Goal: Task Accomplishment & Management: Use online tool/utility

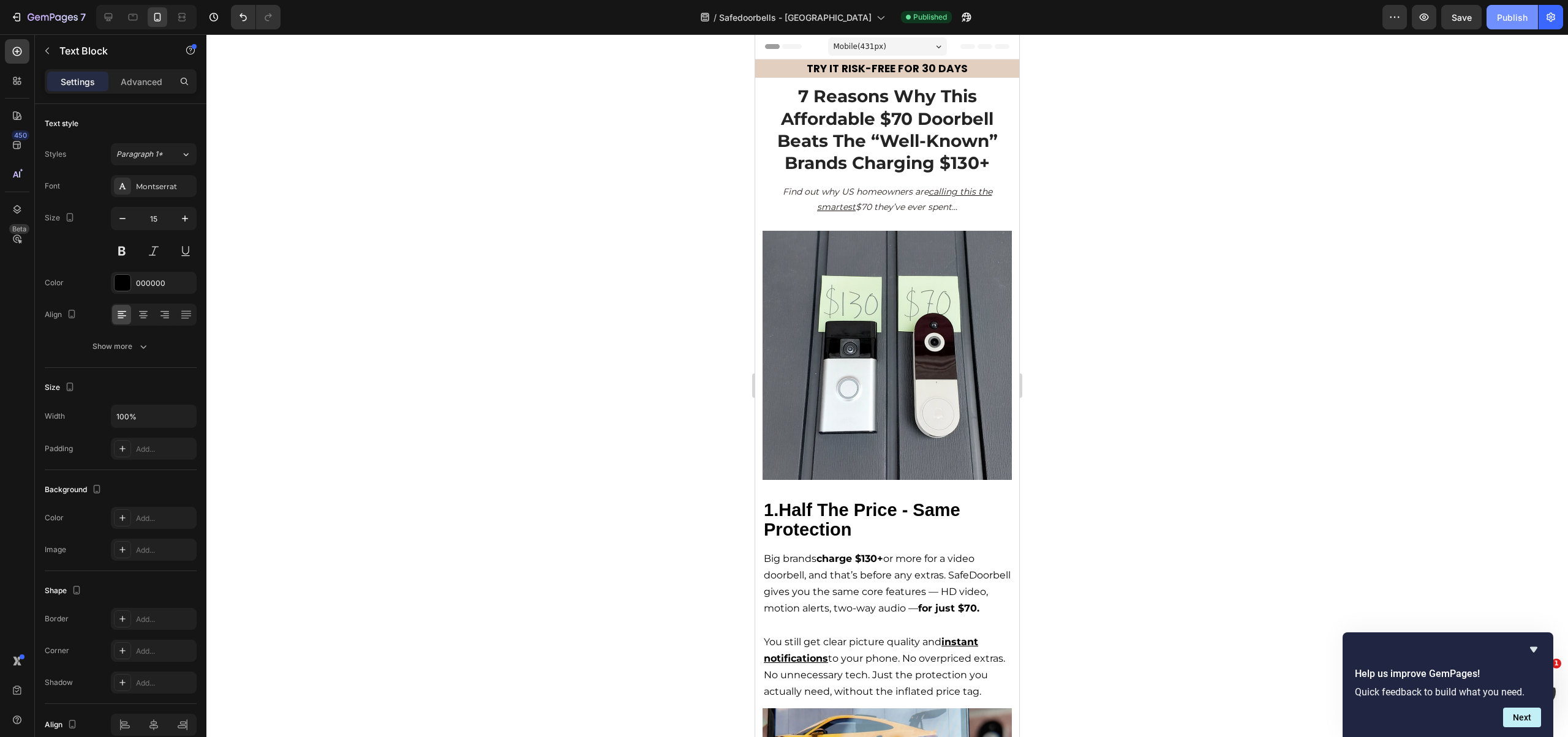
click at [1499, 8] on button "Publish" at bounding box center [1512, 17] width 51 height 24
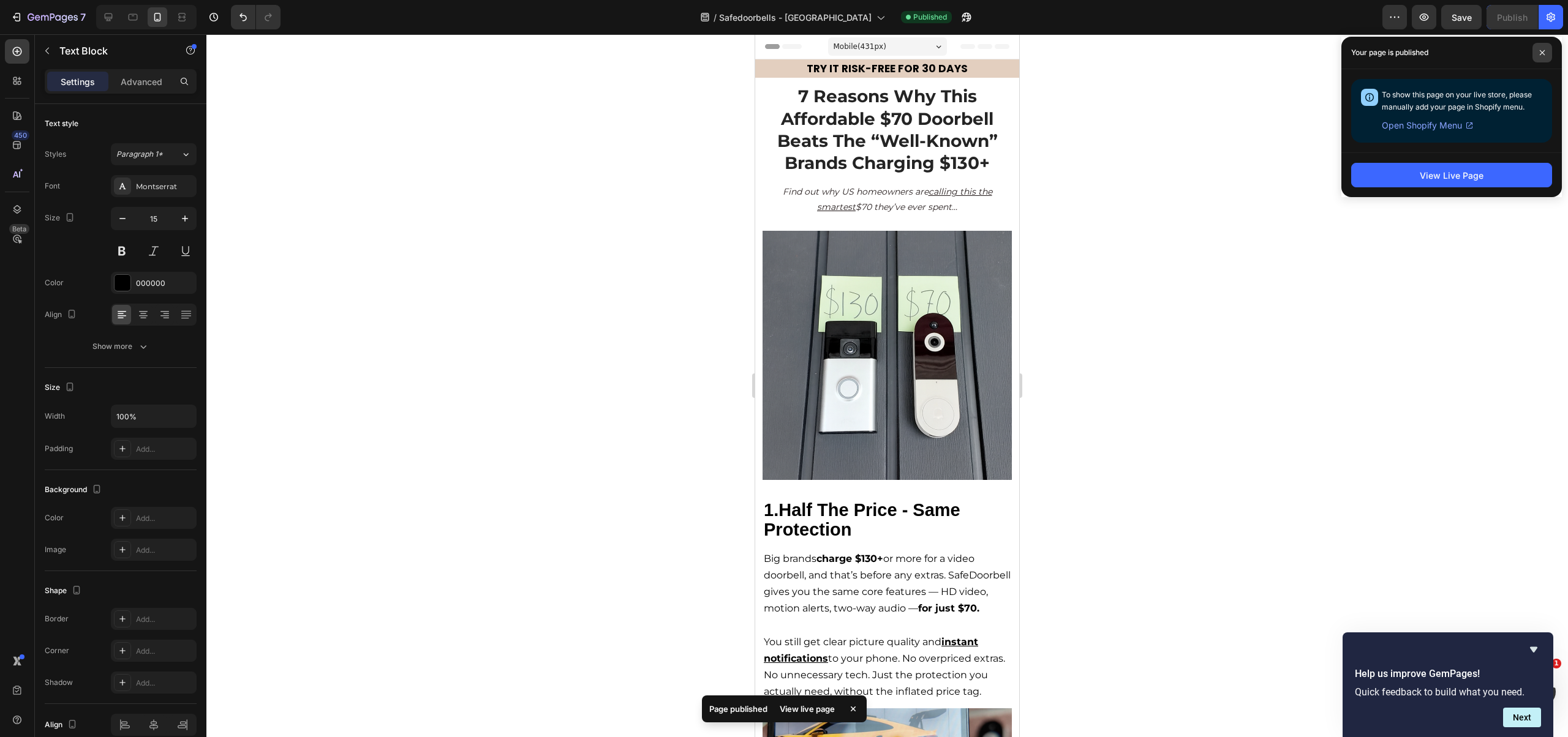
click at [1548, 53] on span at bounding box center [1542, 53] width 20 height 20
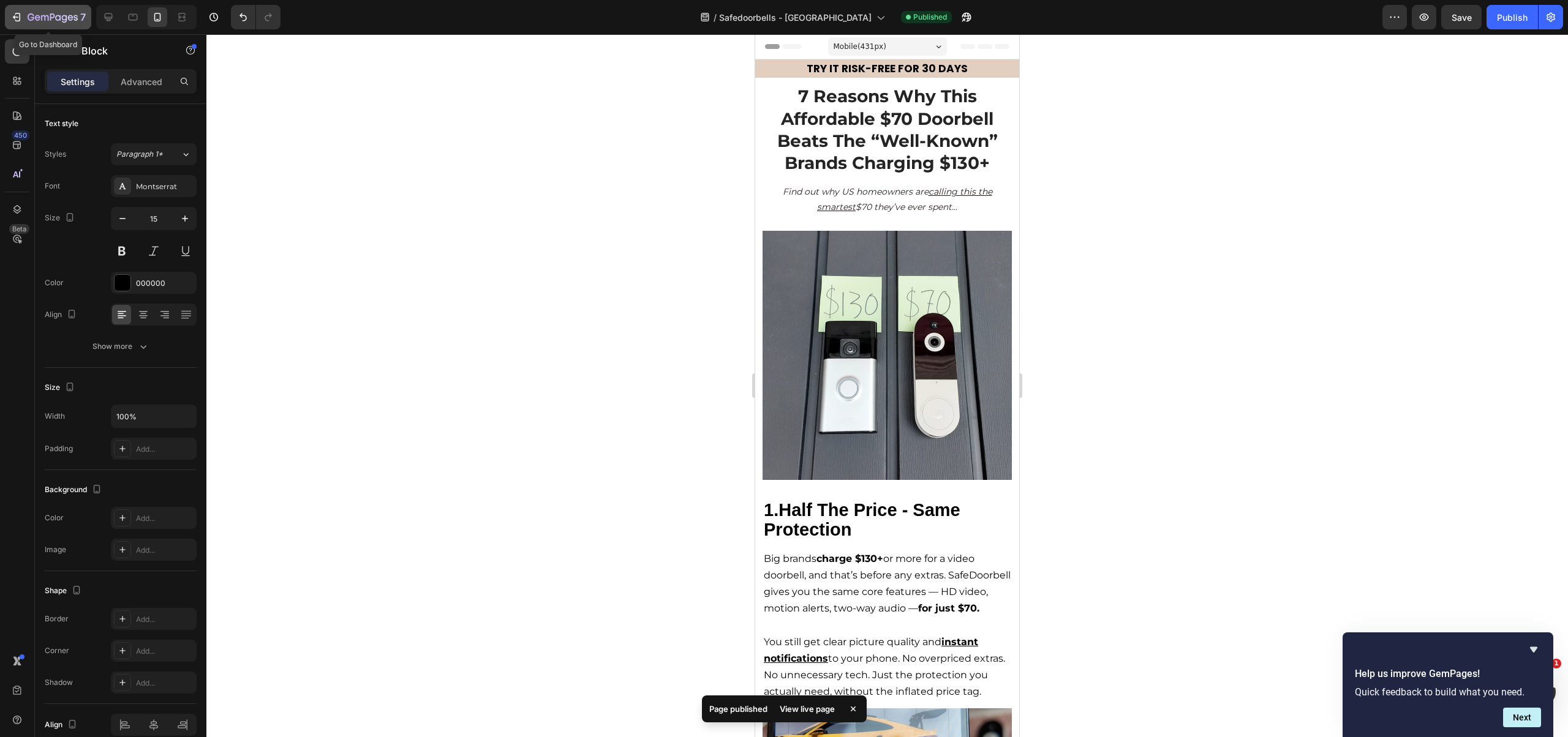
click at [53, 19] on icon "button" at bounding box center [52, 18] width 50 height 11
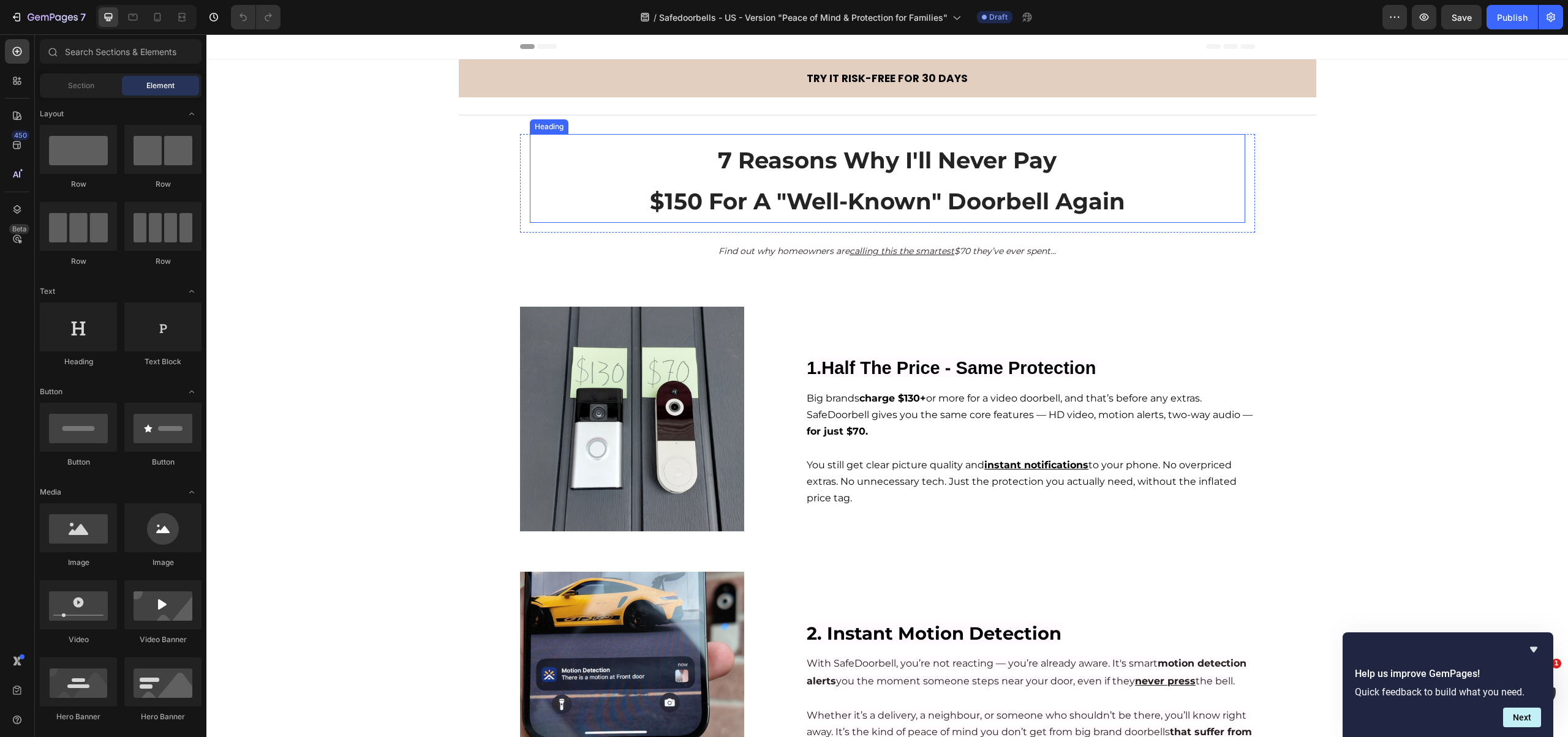
click at [762, 172] on span "7 Reasons Why I'll Never Pay" at bounding box center [887, 160] width 339 height 27
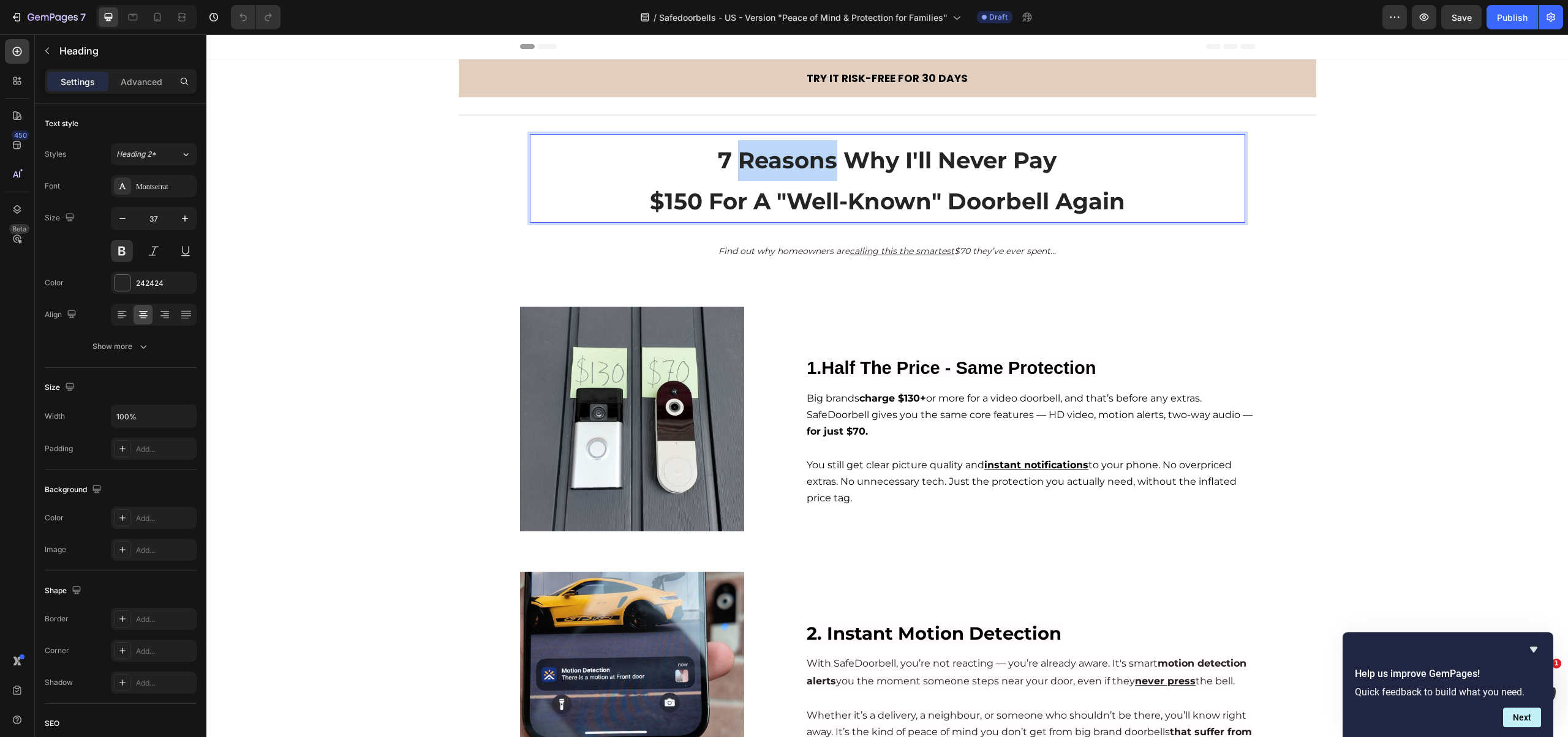
click at [763, 161] on span "7 Reasons Why I'll Never Pay" at bounding box center [887, 160] width 339 height 27
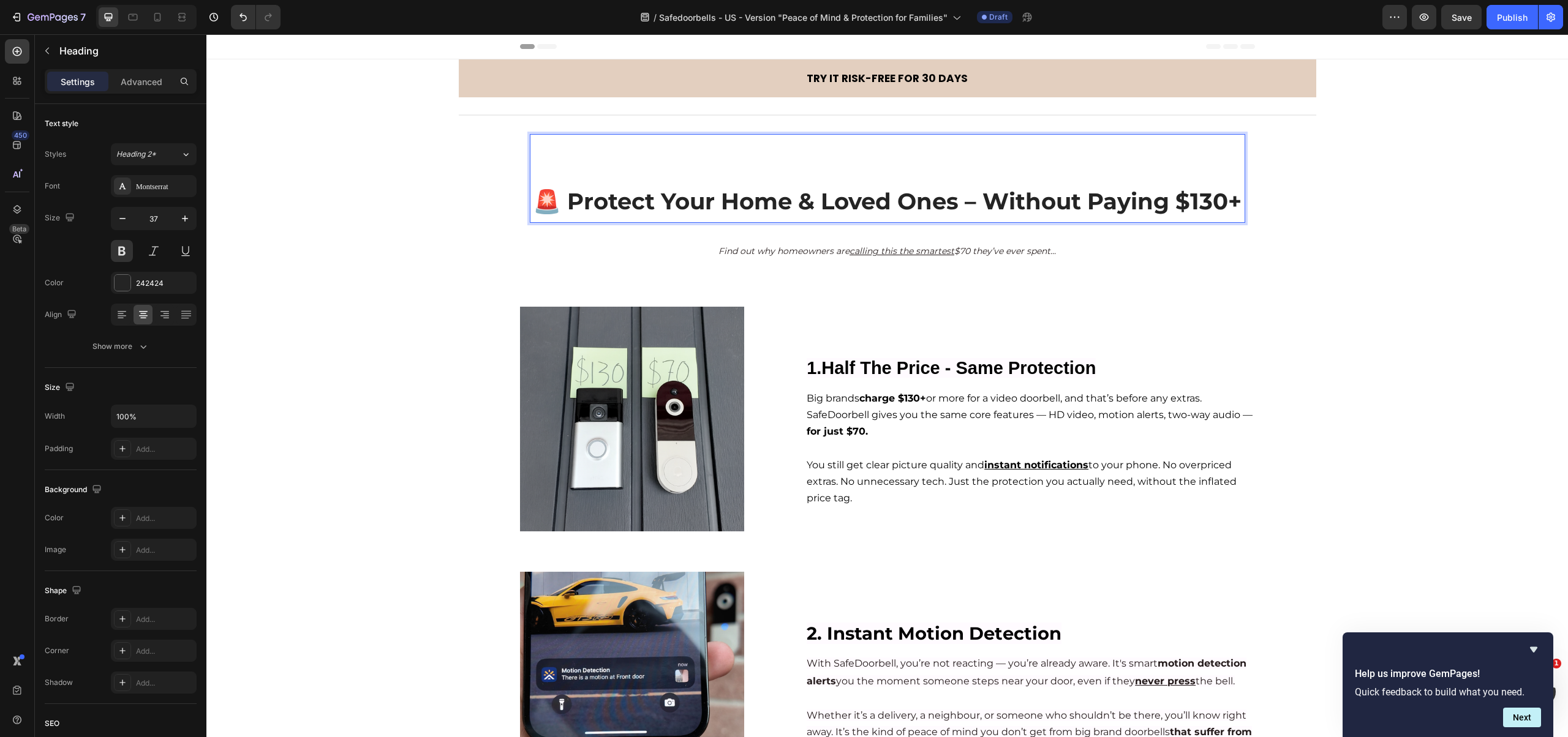
click at [956, 200] on strong "🚨 Protect Your Home & Loved Ones – Without Paying $130+" at bounding box center [887, 201] width 708 height 27
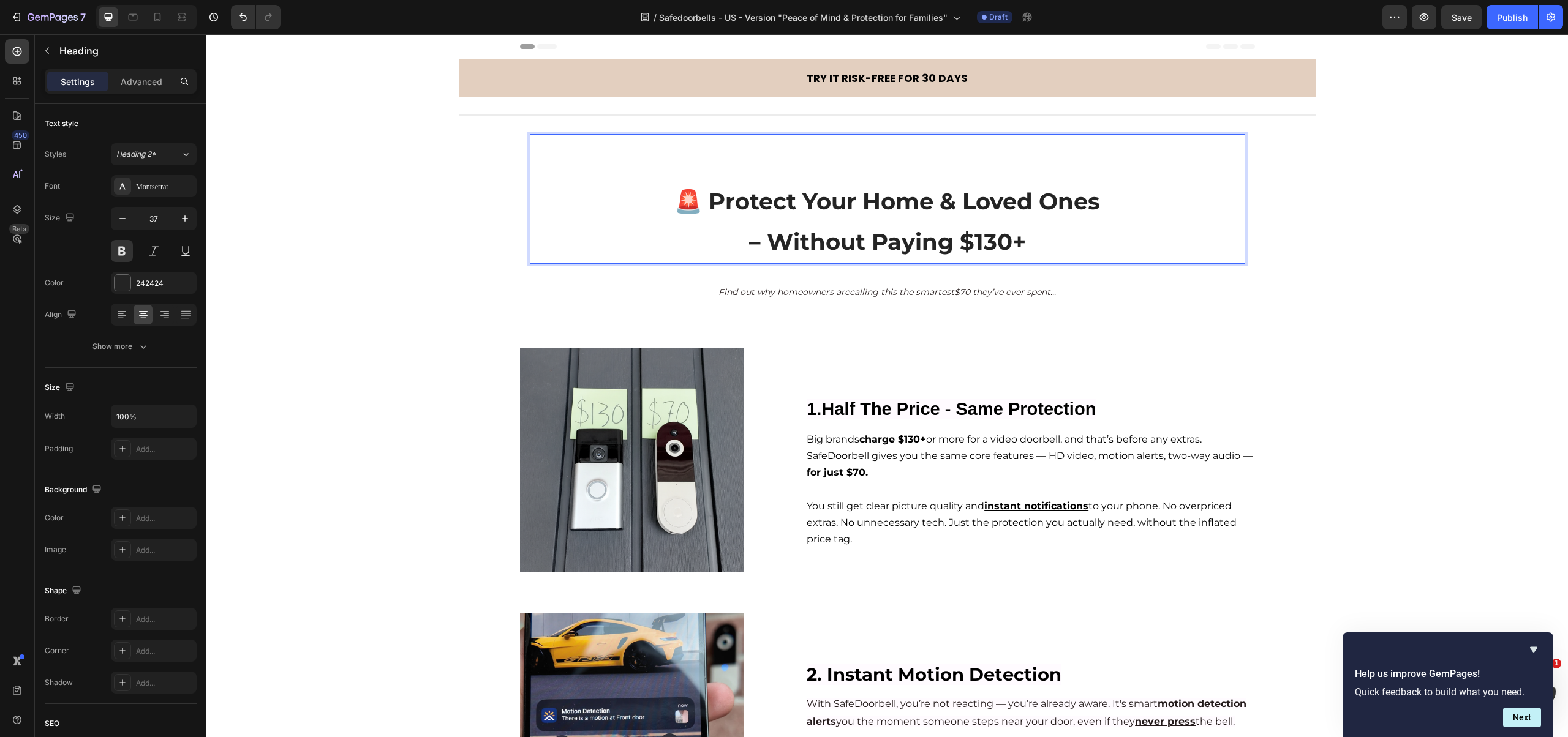
click at [693, 199] on strong "🚨 Protect Your Home & Loved Ones" at bounding box center [887, 201] width 425 height 27
click at [692, 198] on strong "🚨 Protect Your Home & Loved Ones" at bounding box center [887, 201] width 425 height 27
click at [697, 196] on strong "🚨 Protect Your Home & Loved Ones" at bounding box center [887, 201] width 425 height 27
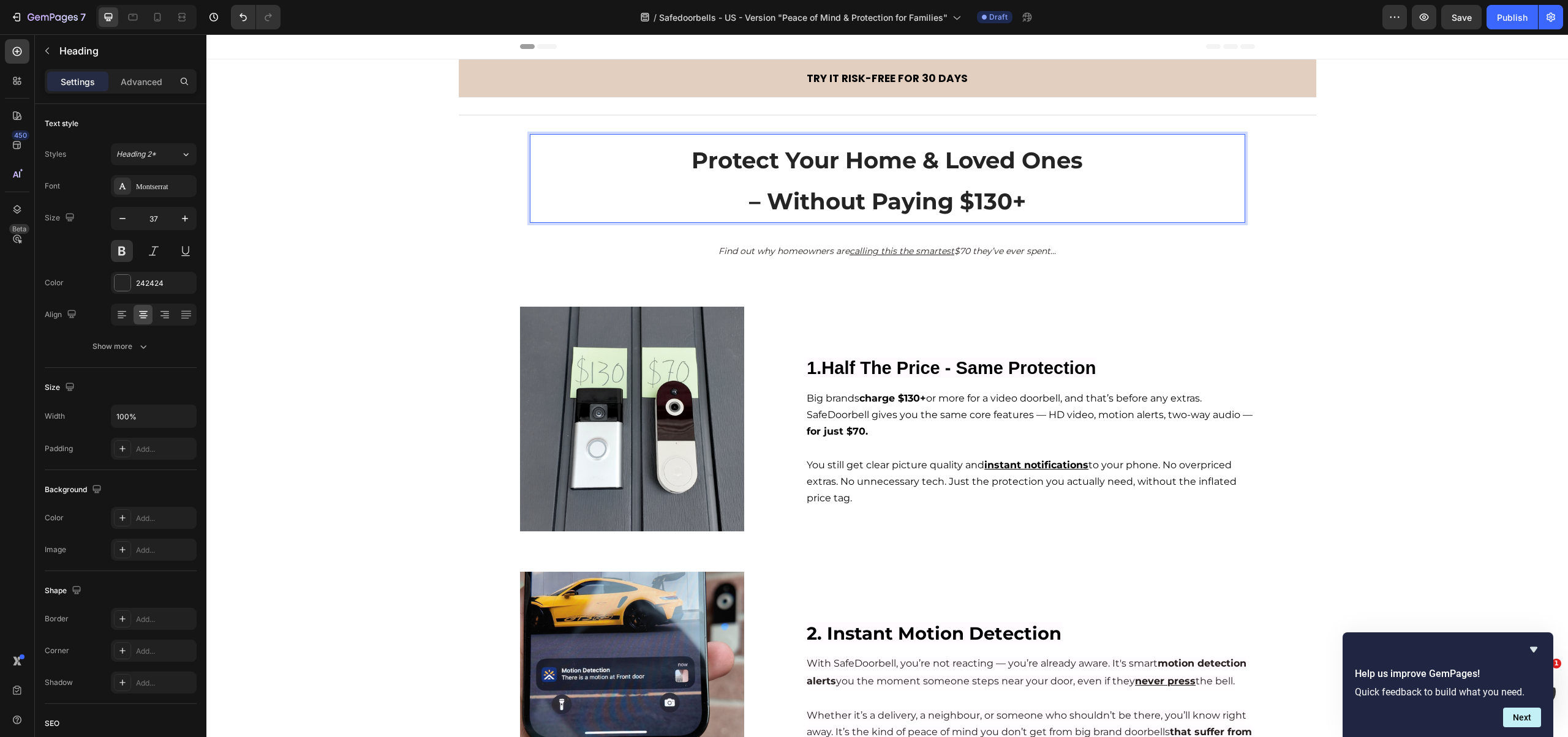
click at [1023, 202] on p "Protect Your Home & Loved Ones – Without Paying $130+" at bounding box center [887, 180] width 713 height 81
drag, startPoint x: 956, startPoint y: 198, endPoint x: 1020, endPoint y: 205, distance: 64.4
click at [1020, 205] on strong "– Without Paying $130+" at bounding box center [888, 201] width 277 height 27
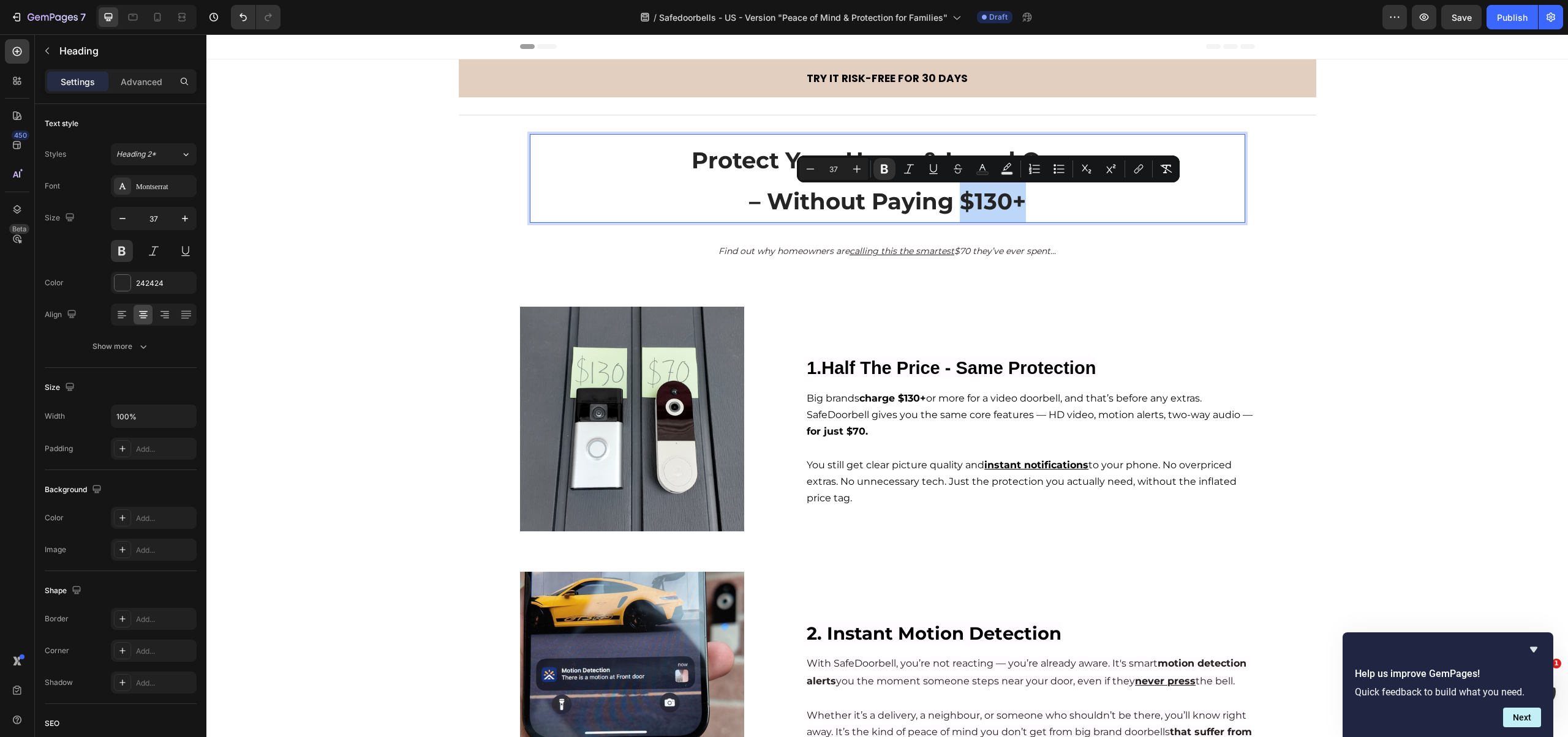
click at [1020, 205] on strong "– Without Paying $130+" at bounding box center [888, 201] width 277 height 27
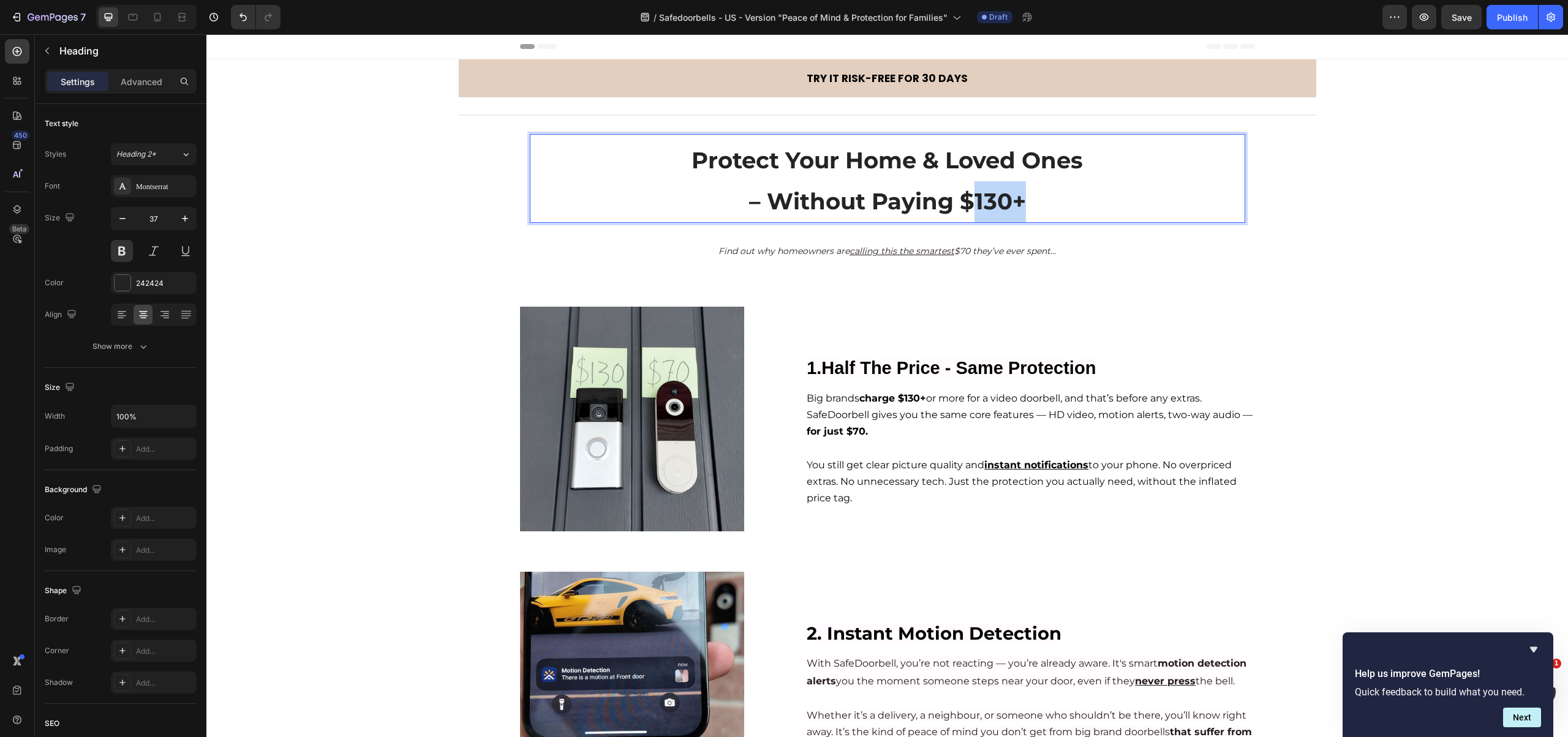
drag, startPoint x: 967, startPoint y: 199, endPoint x: 1017, endPoint y: 205, distance: 50.4
click at [1017, 205] on strong "– Without Paying $130+" at bounding box center [888, 201] width 277 height 27
click at [960, 201] on strong "– Without Paying $130+" at bounding box center [888, 201] width 277 height 27
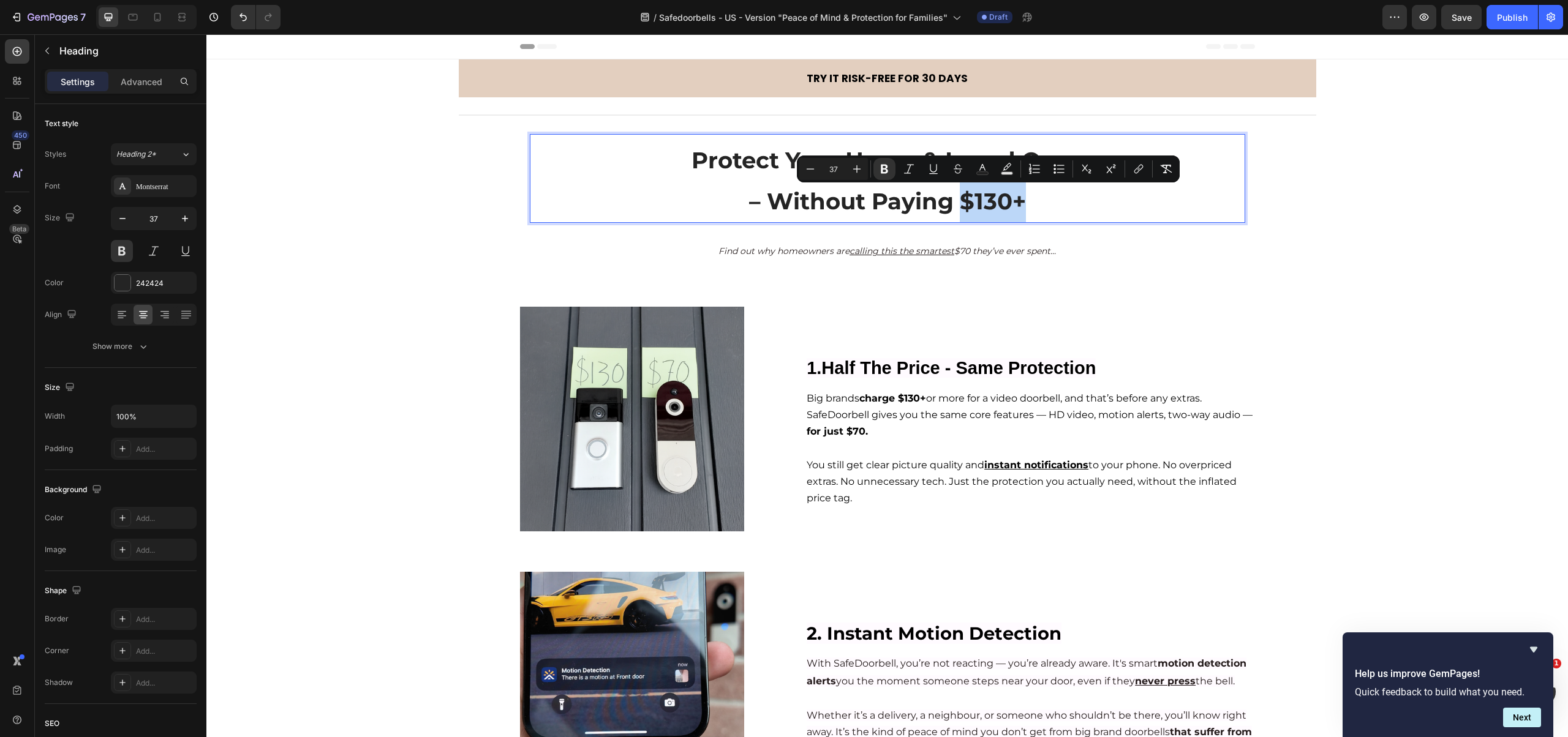
drag, startPoint x: 957, startPoint y: 201, endPoint x: 1021, endPoint y: 206, distance: 64.2
click at [1021, 206] on strong "– Without Paying $130+" at bounding box center [888, 201] width 277 height 27
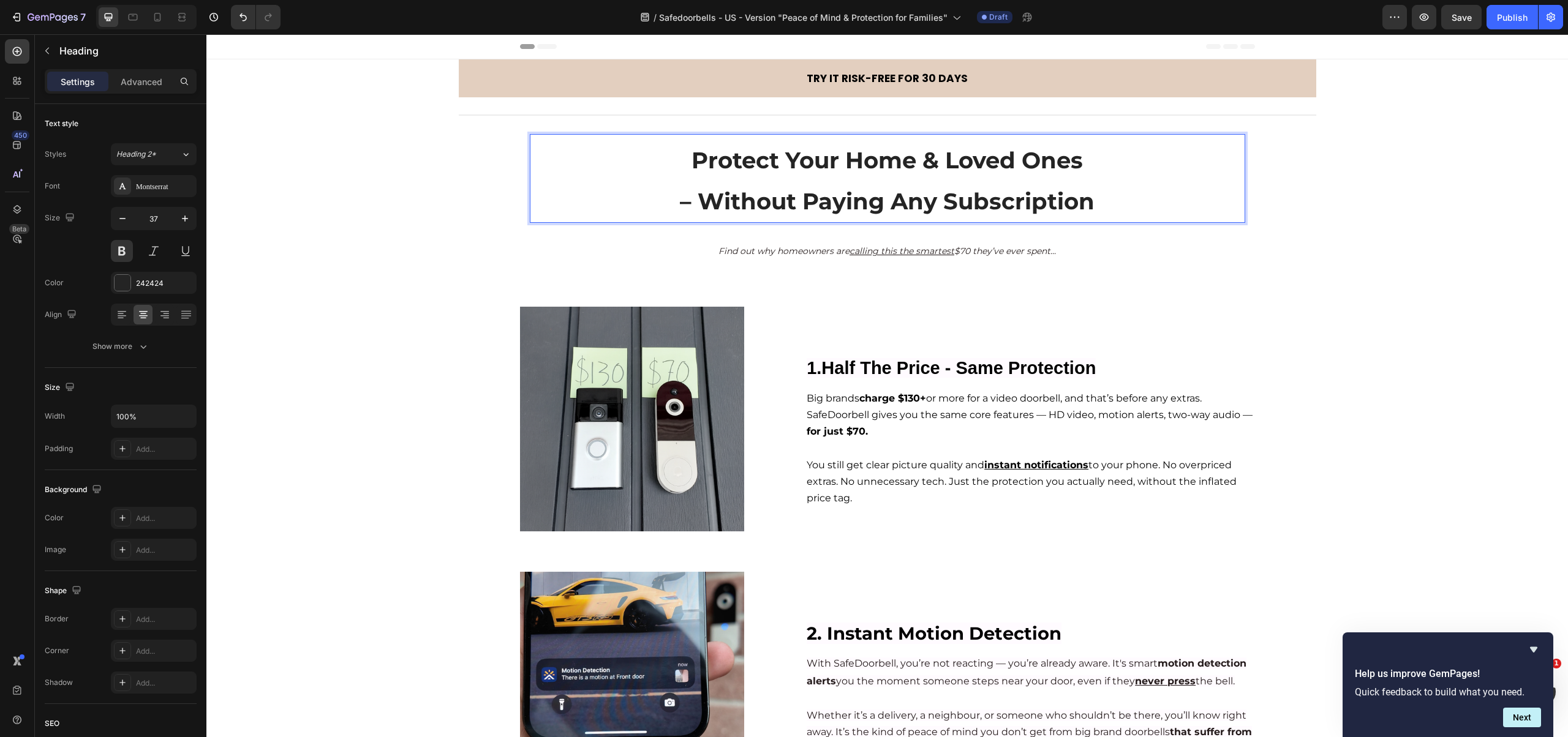
click at [977, 193] on strong "– Without Paying Any Subscription" at bounding box center [887, 201] width 414 height 27
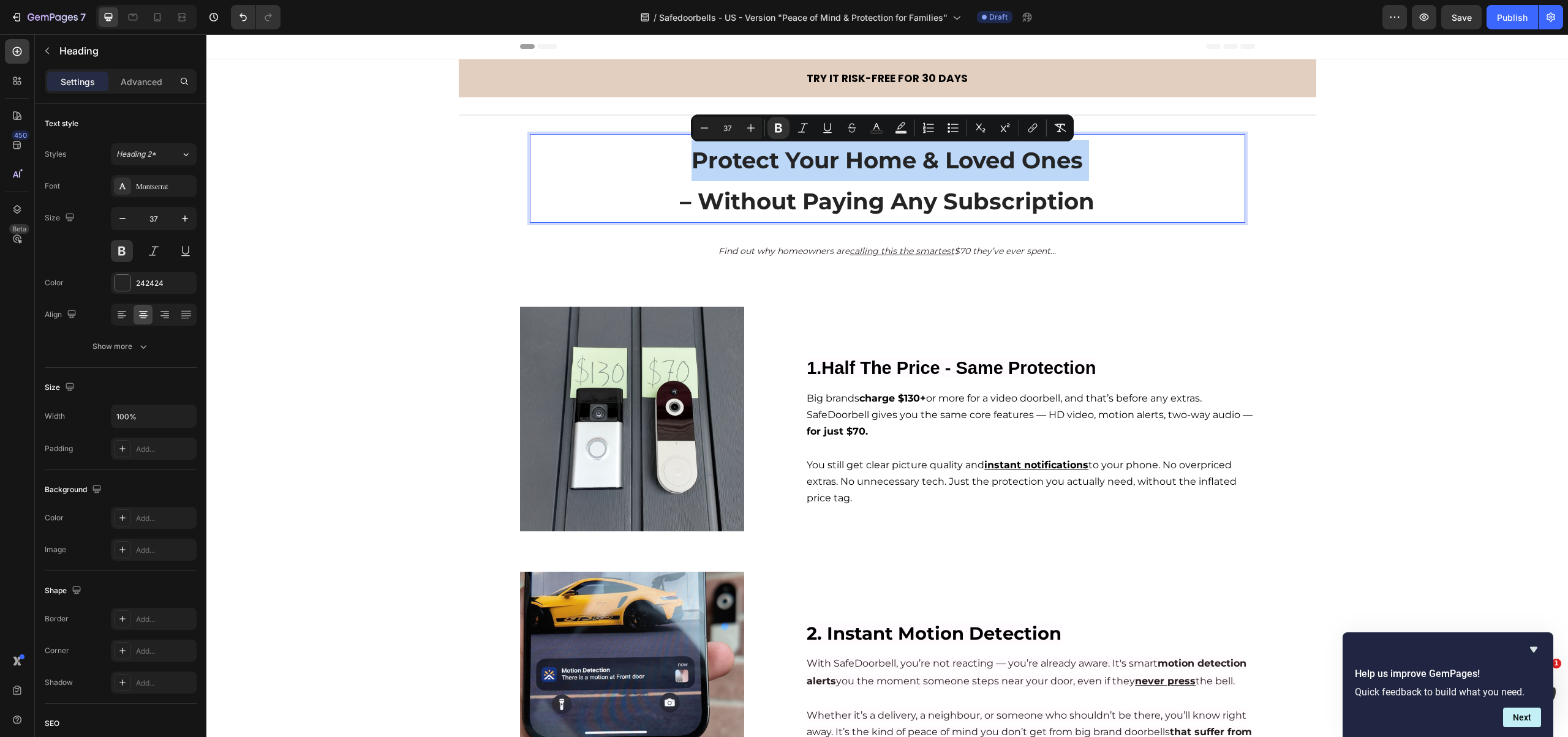
copy p "Protect Your Home & Loved Ones"
click at [811, 256] on icon "Find out why homeowners are calling this the smartest $70 they’ve ever spent..." at bounding box center [887, 251] width 337 height 11
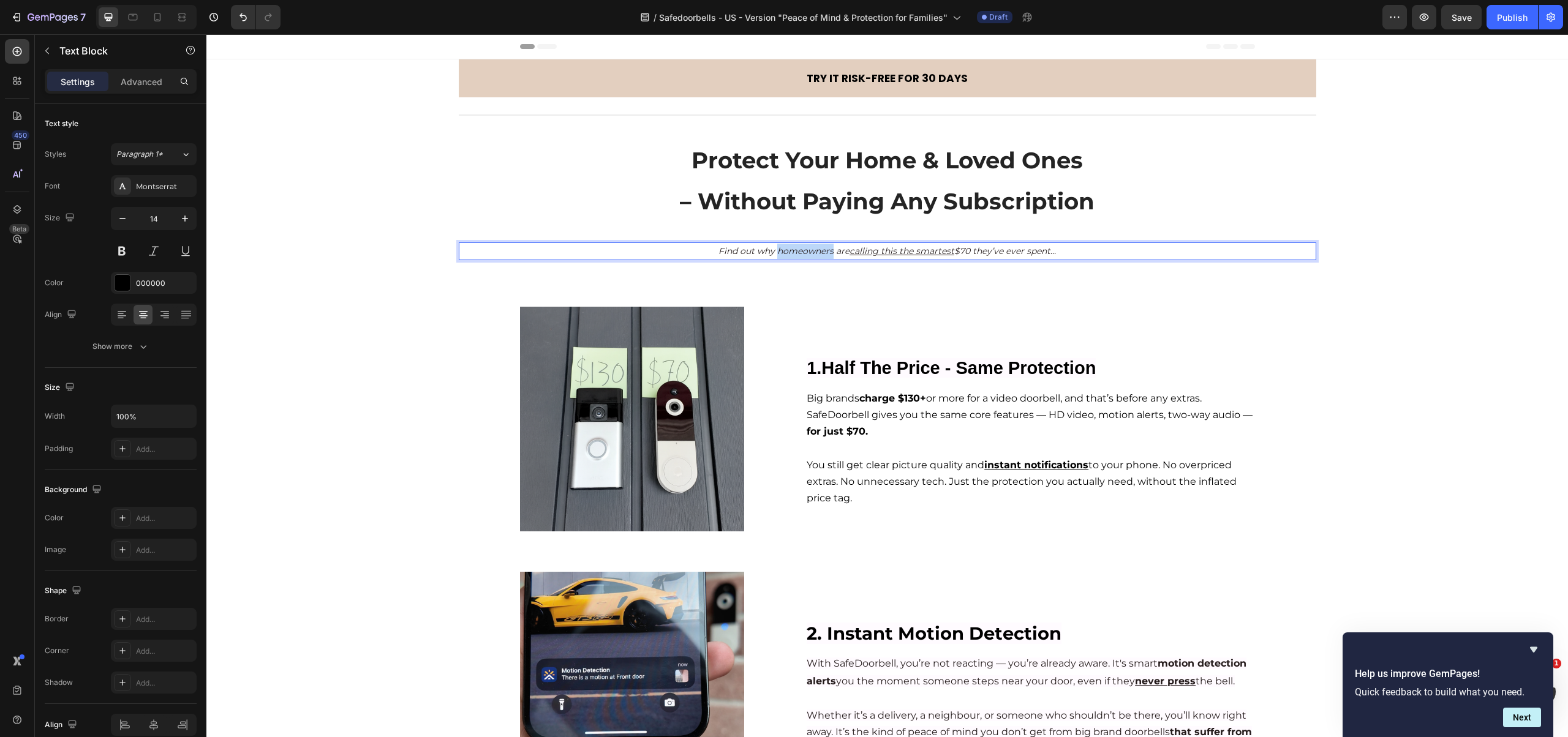
click at [811, 256] on icon "Find out why homeowners are calling this the smartest $70 they’ve ever spent..." at bounding box center [887, 251] width 337 height 11
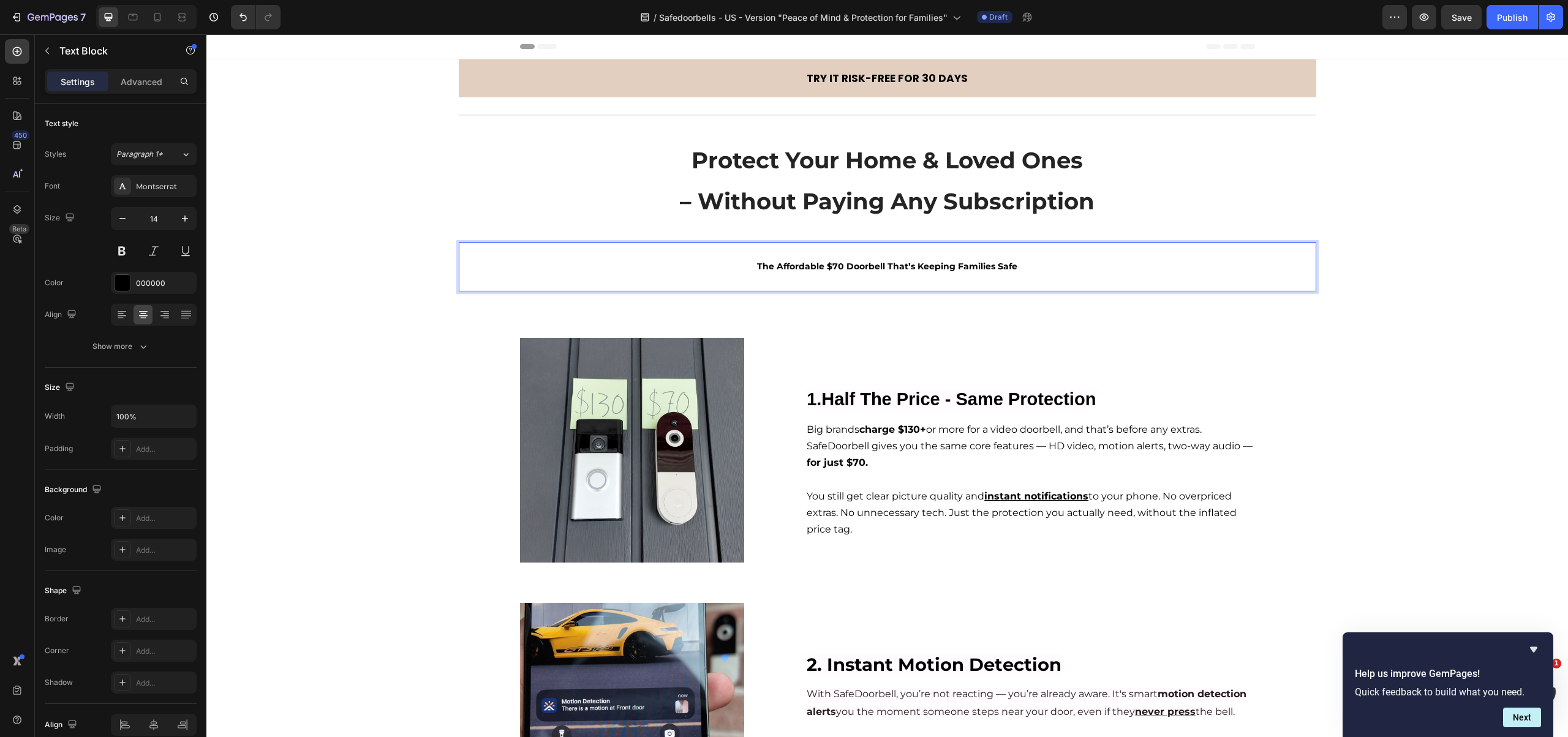
click at [811, 264] on strong "The Affordable $70 Doorbell That’s Keeping Families Safe" at bounding box center [887, 267] width 261 height 11
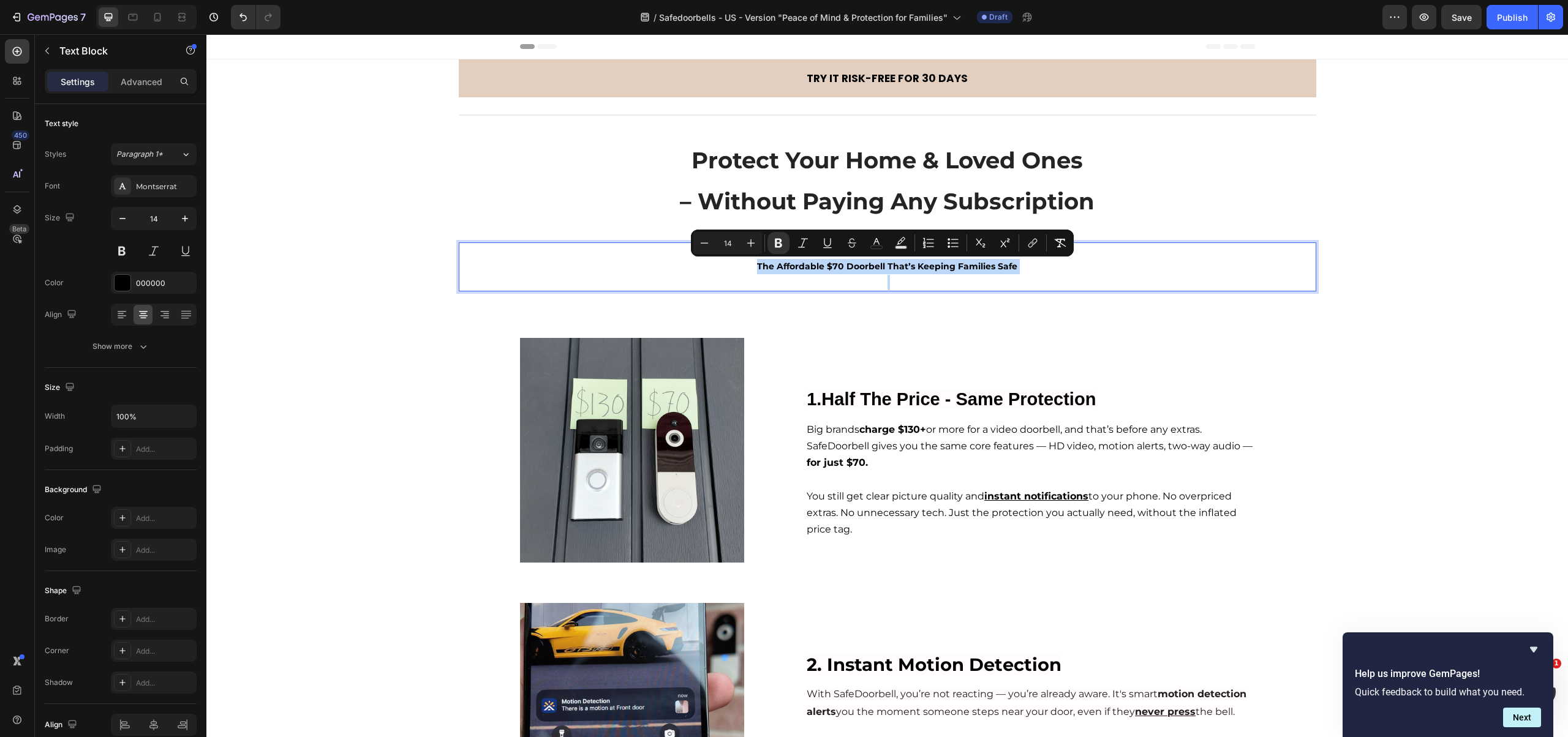
click at [801, 280] on p "Rich Text Editor. Editing area: main" at bounding box center [888, 282] width 855 height 15
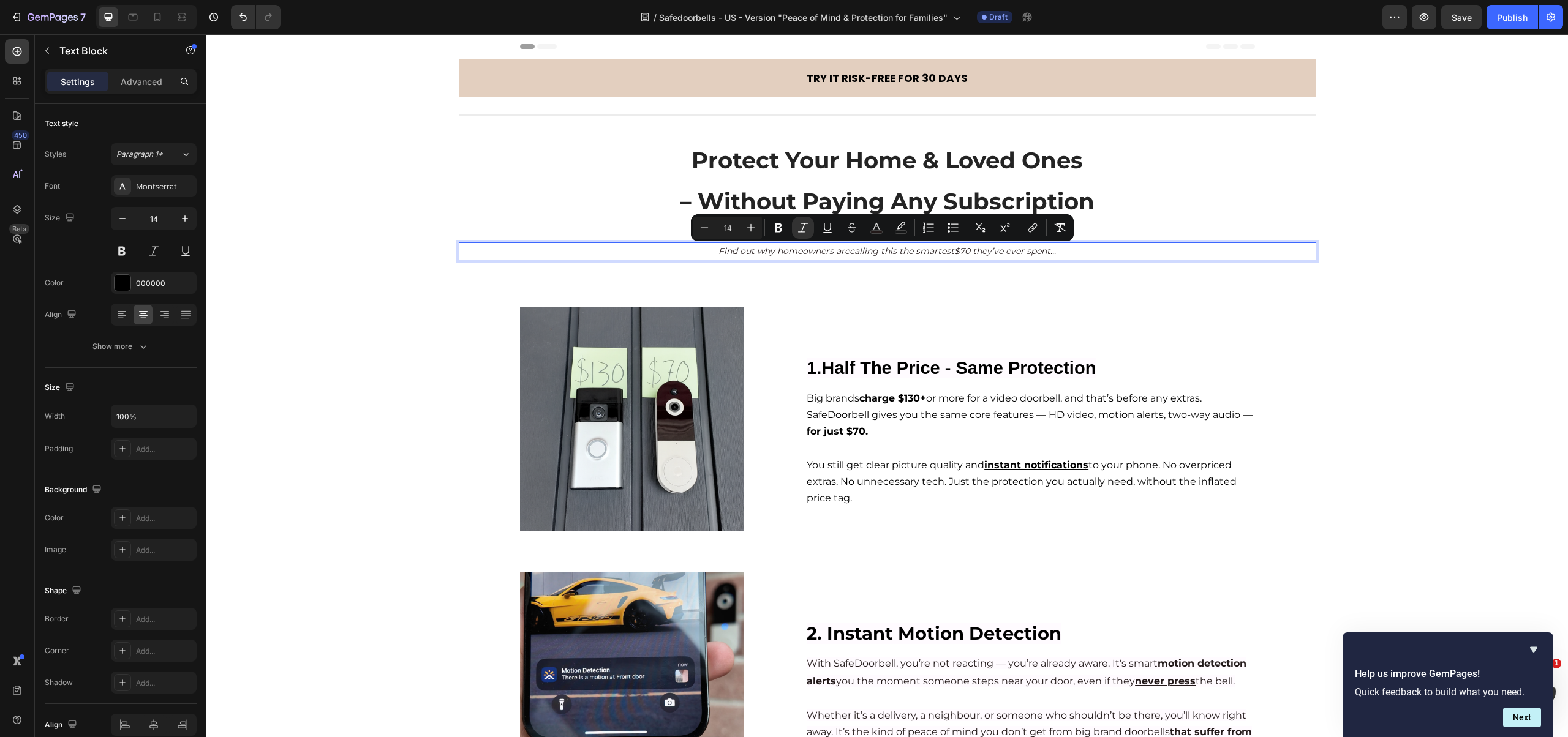
click at [798, 252] on icon "Find out why homeowners are calling this the smartest $70 they’ve ever spent..." at bounding box center [887, 251] width 337 height 11
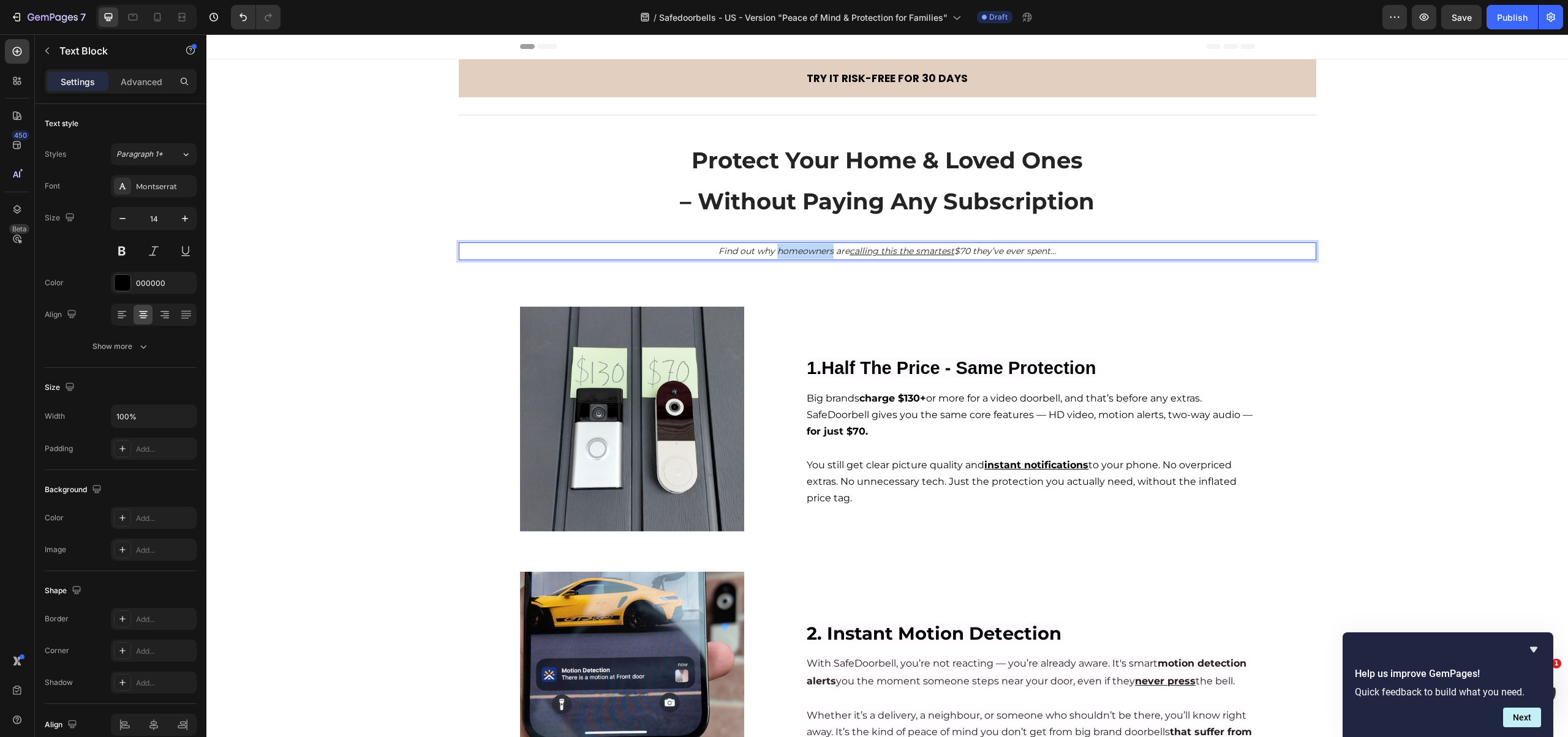
click at [798, 253] on icon "Find out why homeowners are calling this the smartest $70 they’ve ever spent..." at bounding box center [887, 251] width 337 height 11
click at [772, 254] on icon "Find out why homeowners are calling this the smartest $70 they’ve ever spent..." at bounding box center [887, 251] width 337 height 11
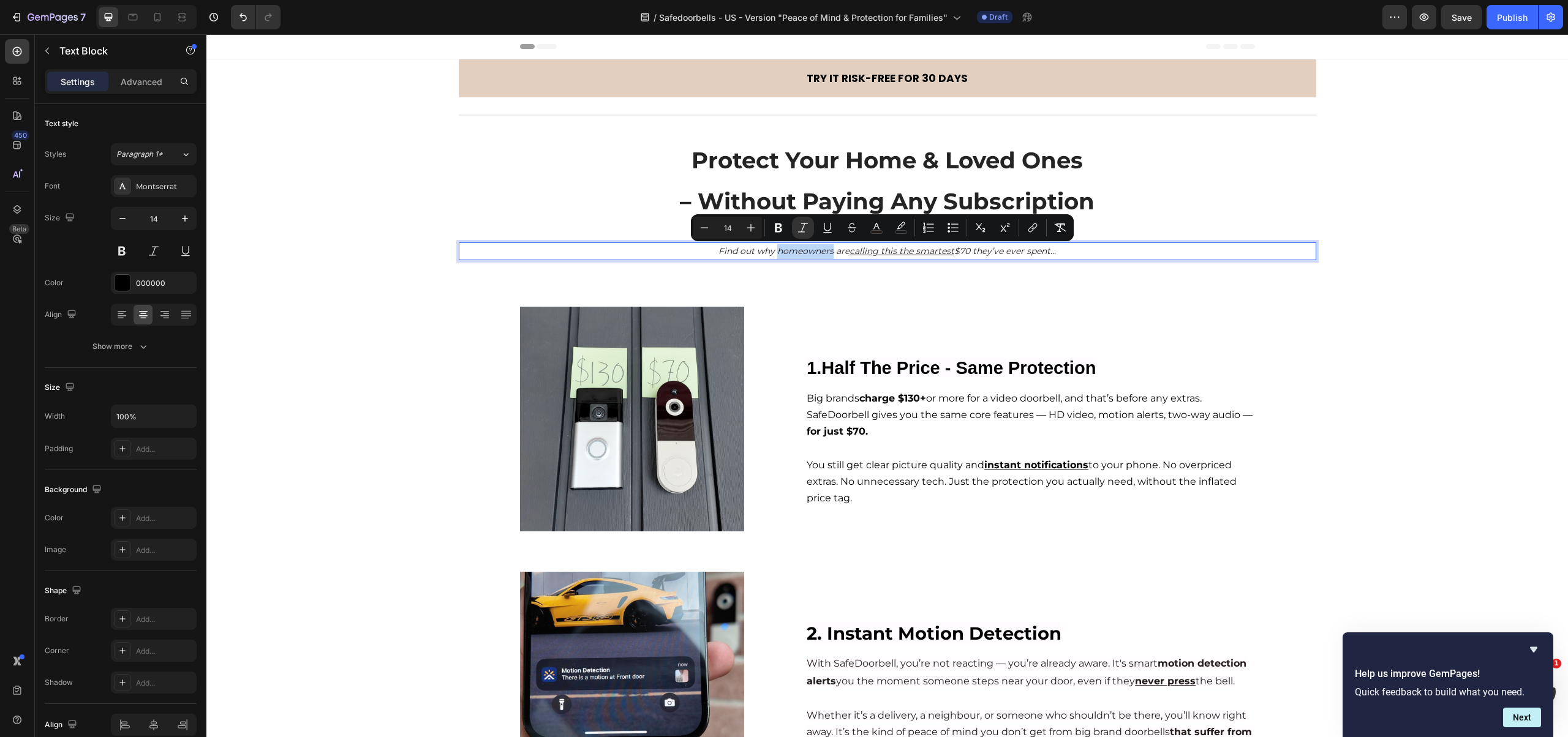
click at [732, 250] on icon "Find out why homeowners are calling this the smartest $70 they’ve ever spent..." at bounding box center [887, 251] width 337 height 11
drag, startPoint x: 716, startPoint y: 251, endPoint x: 1044, endPoint y: 254, distance: 328.0
click at [1044, 254] on icon "Find out why homeowners are calling this the smartest $70 they’ve ever spent..." at bounding box center [887, 251] width 337 height 11
click at [927, 255] on u "calling this the smartest" at bounding box center [901, 251] width 105 height 11
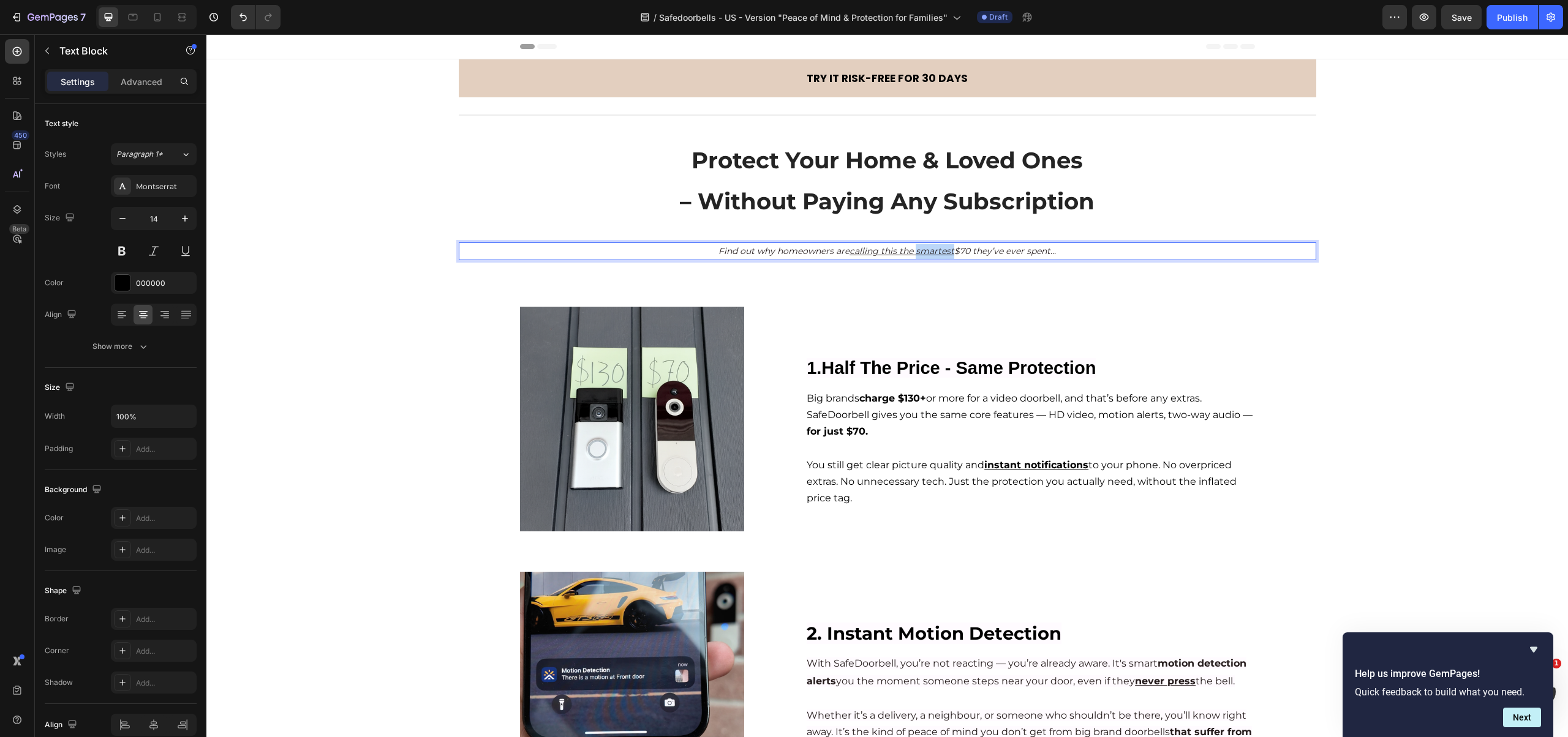
click at [927, 255] on u "calling this the smartest" at bounding box center [901, 251] width 105 height 11
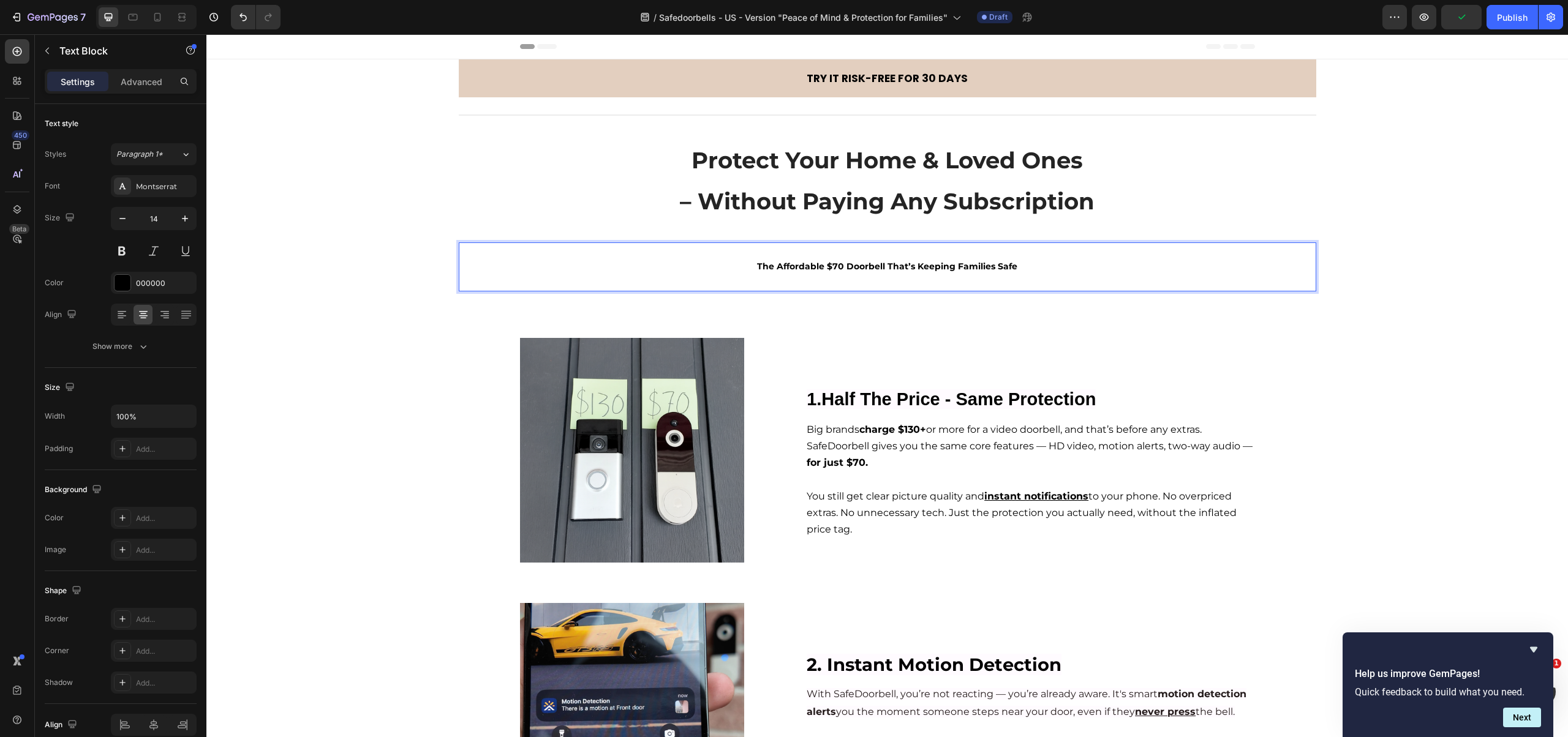
click at [838, 265] on strong "The Affordable $70 Doorbell That’s Keeping Families Safe" at bounding box center [887, 267] width 261 height 11
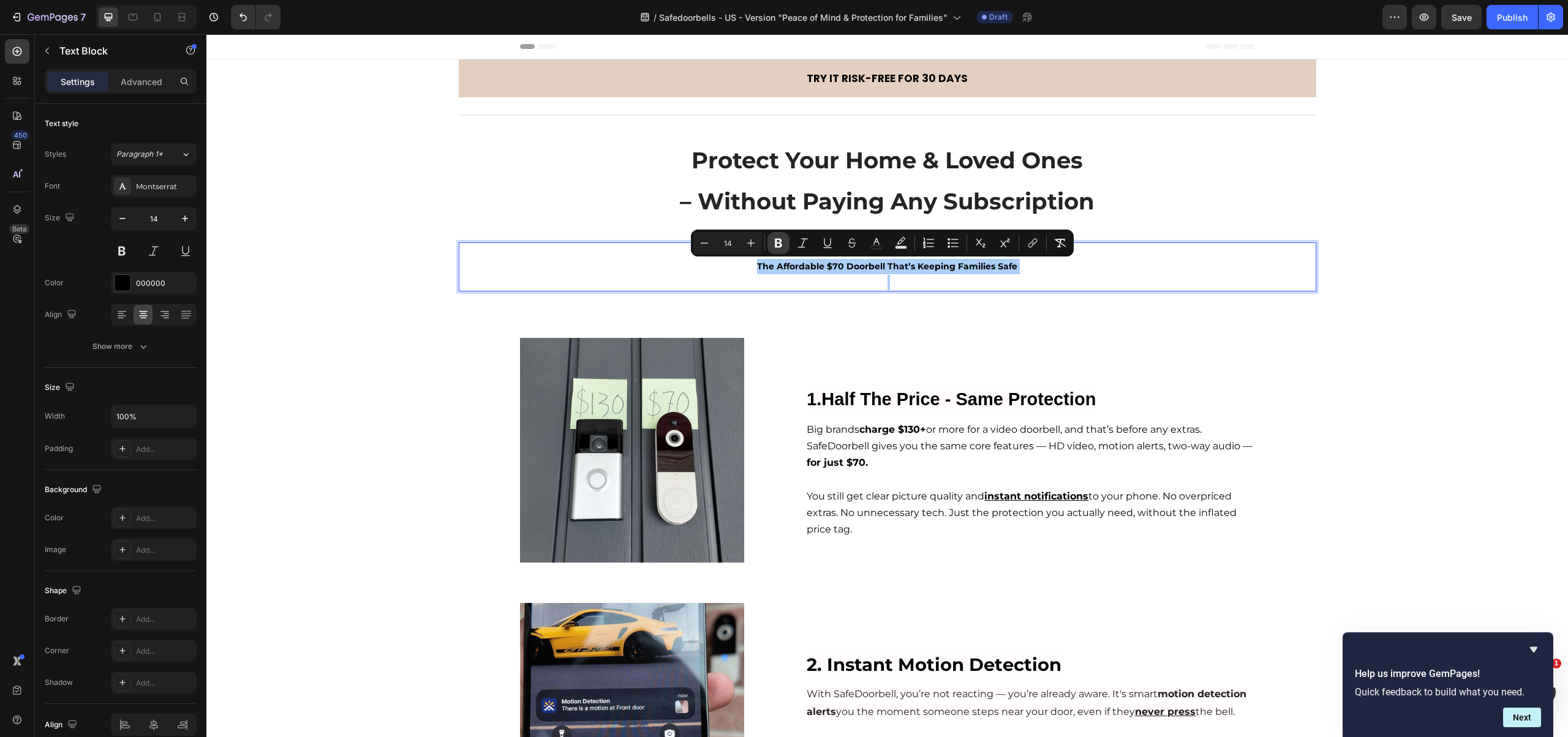
click at [785, 249] on button "Bold" at bounding box center [778, 243] width 22 height 22
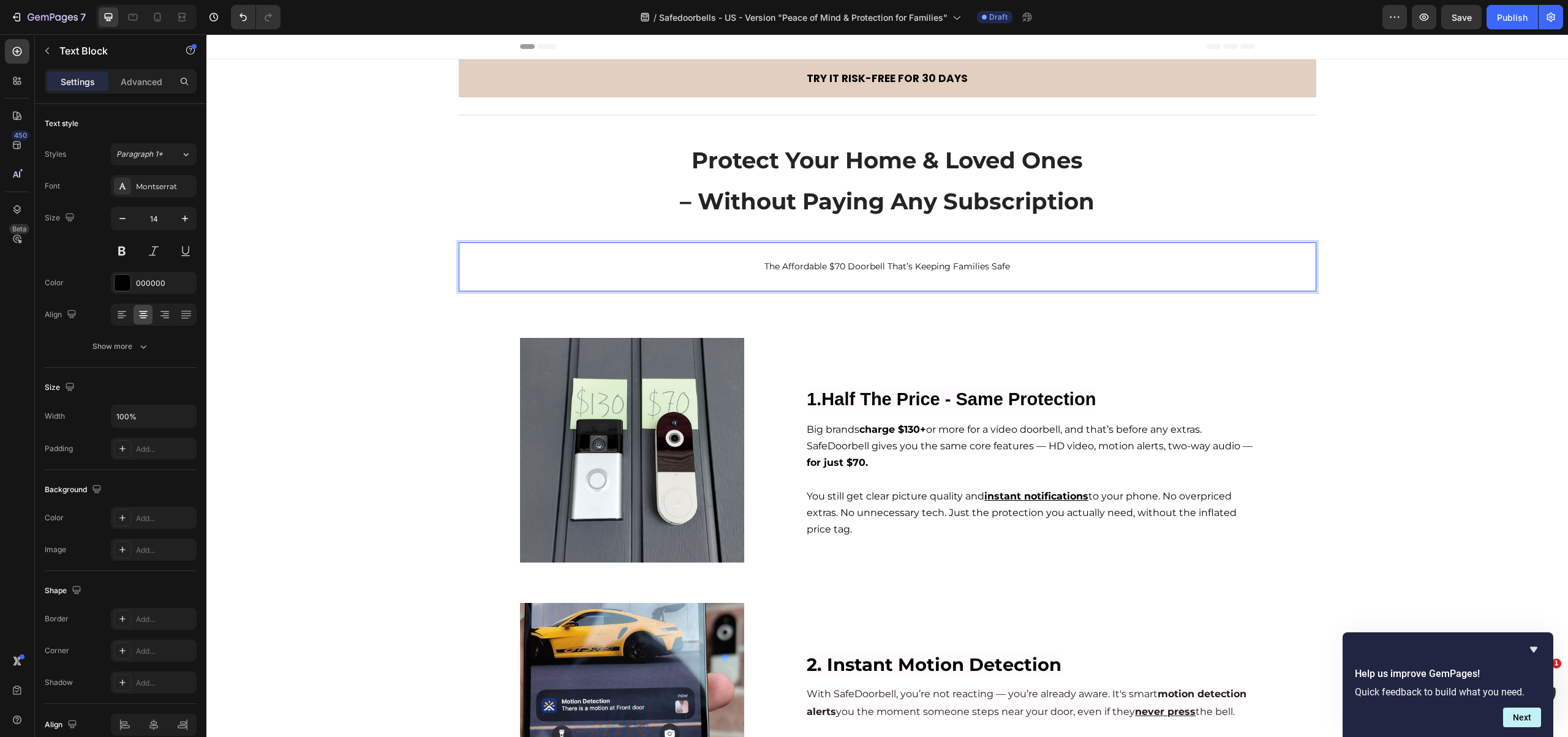
click at [806, 242] on div "⁠⁠⁠⁠⁠⁠⁠ Protect Your Home & Loved Ones – Without Paying Any Subscription Headin…" at bounding box center [888, 213] width 857 height 157
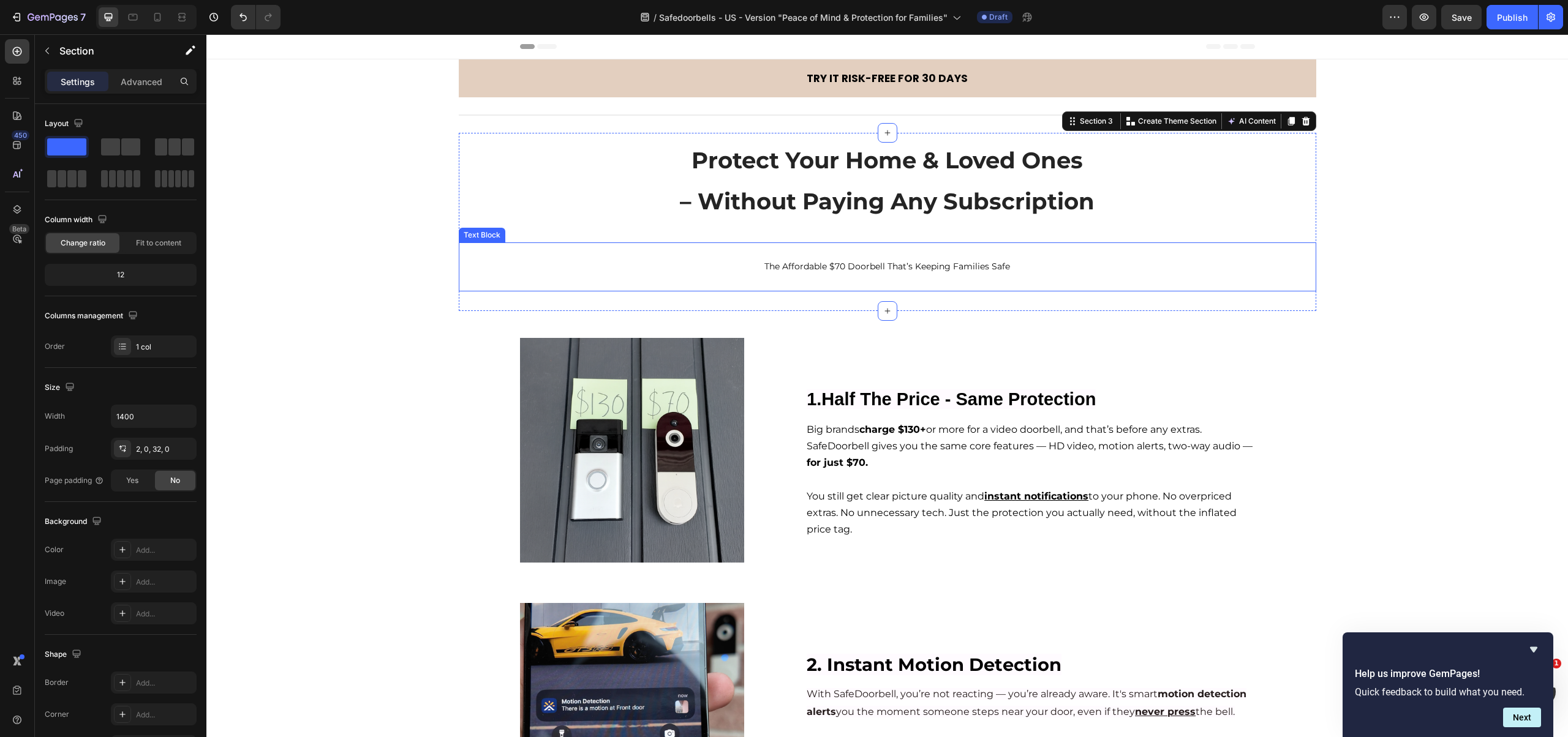
click at [824, 267] on p "The Affordable $70 Doorbell That’s Keeping Families Safe" at bounding box center [888, 267] width 855 height 15
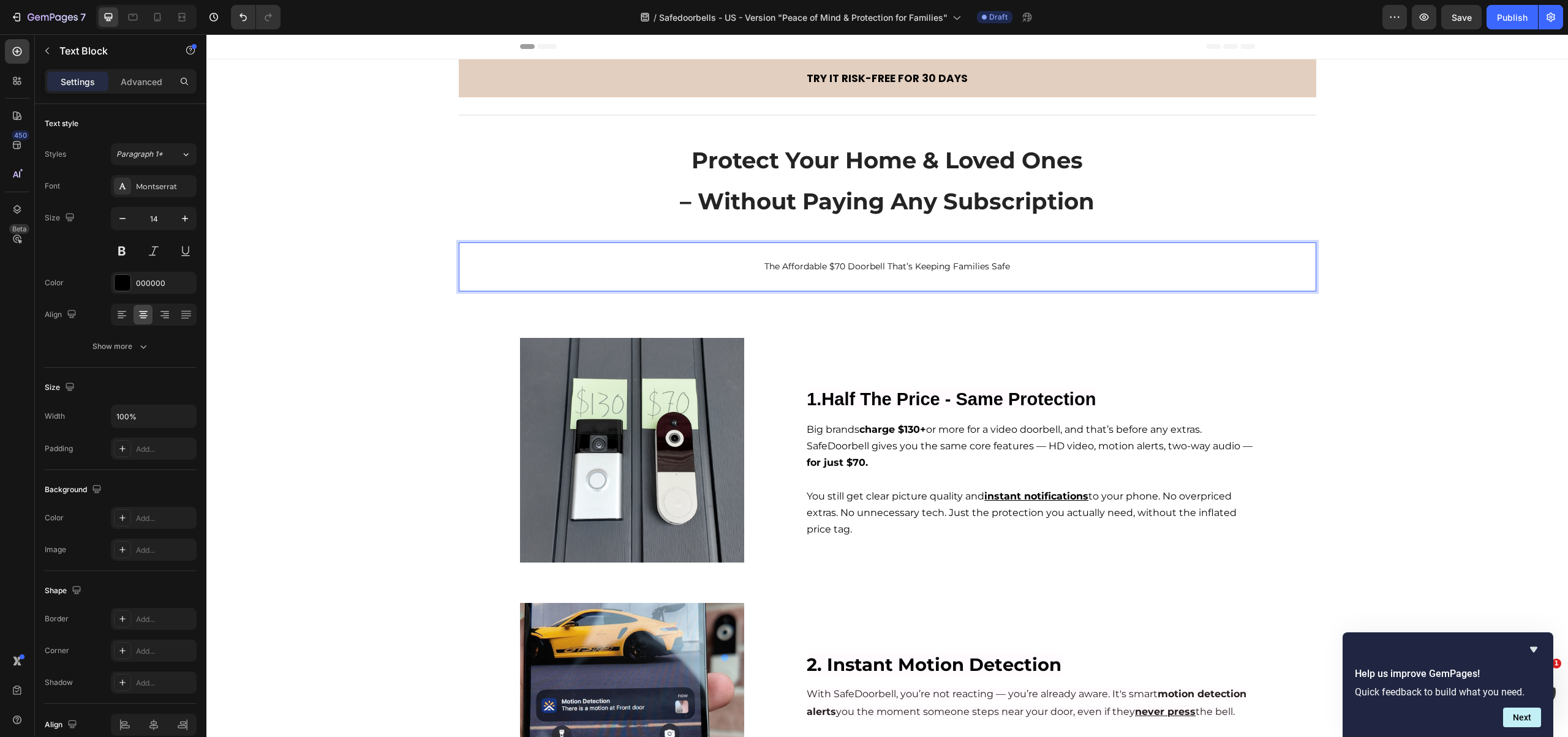
click at [824, 267] on p "The Affordable $70 Doorbell That’s Keeping Families Safe" at bounding box center [888, 267] width 855 height 15
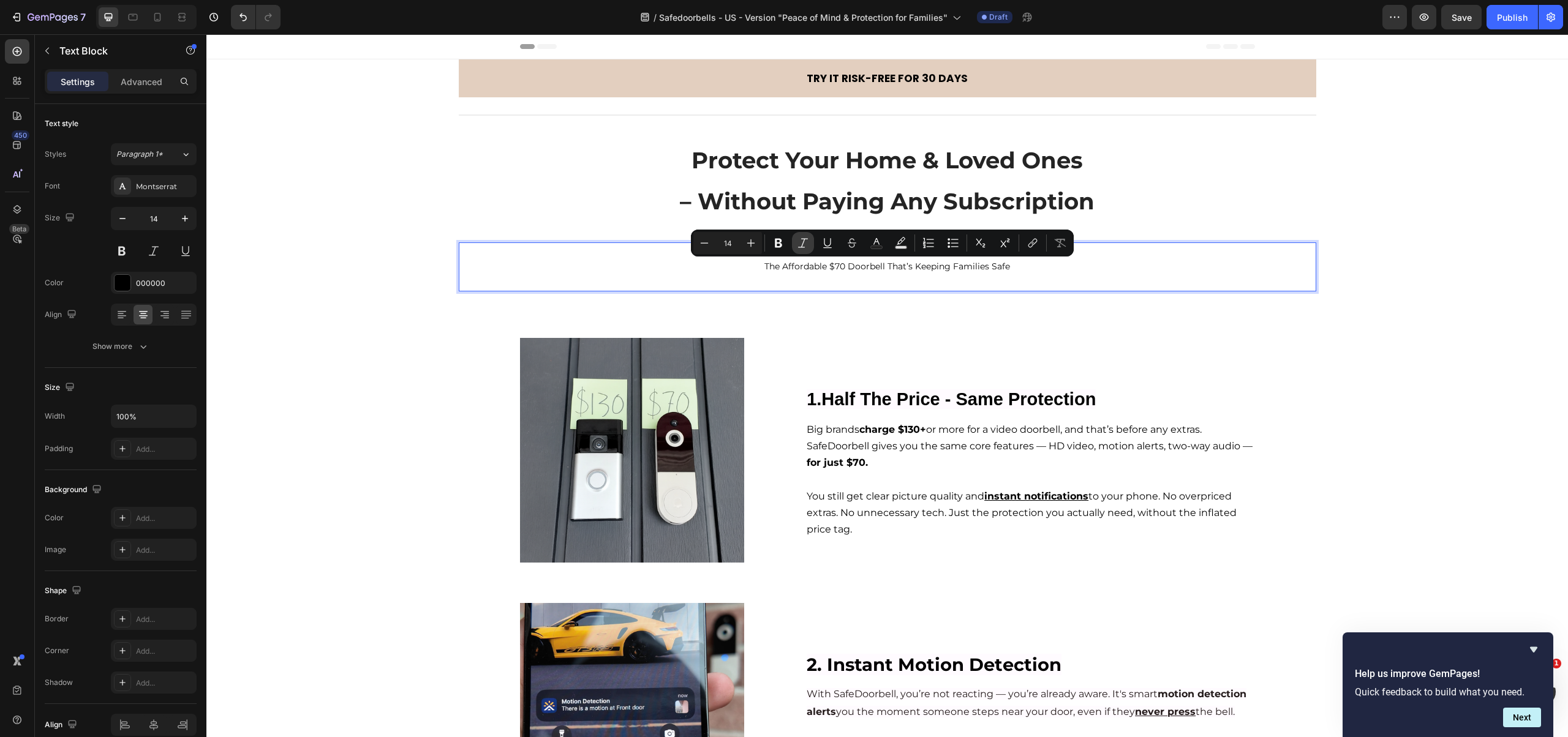
click at [801, 246] on icon "Editor contextual toolbar" at bounding box center [803, 243] width 12 height 12
click at [824, 280] on p "Rich Text Editor. Editing area: main" at bounding box center [888, 282] width 855 height 15
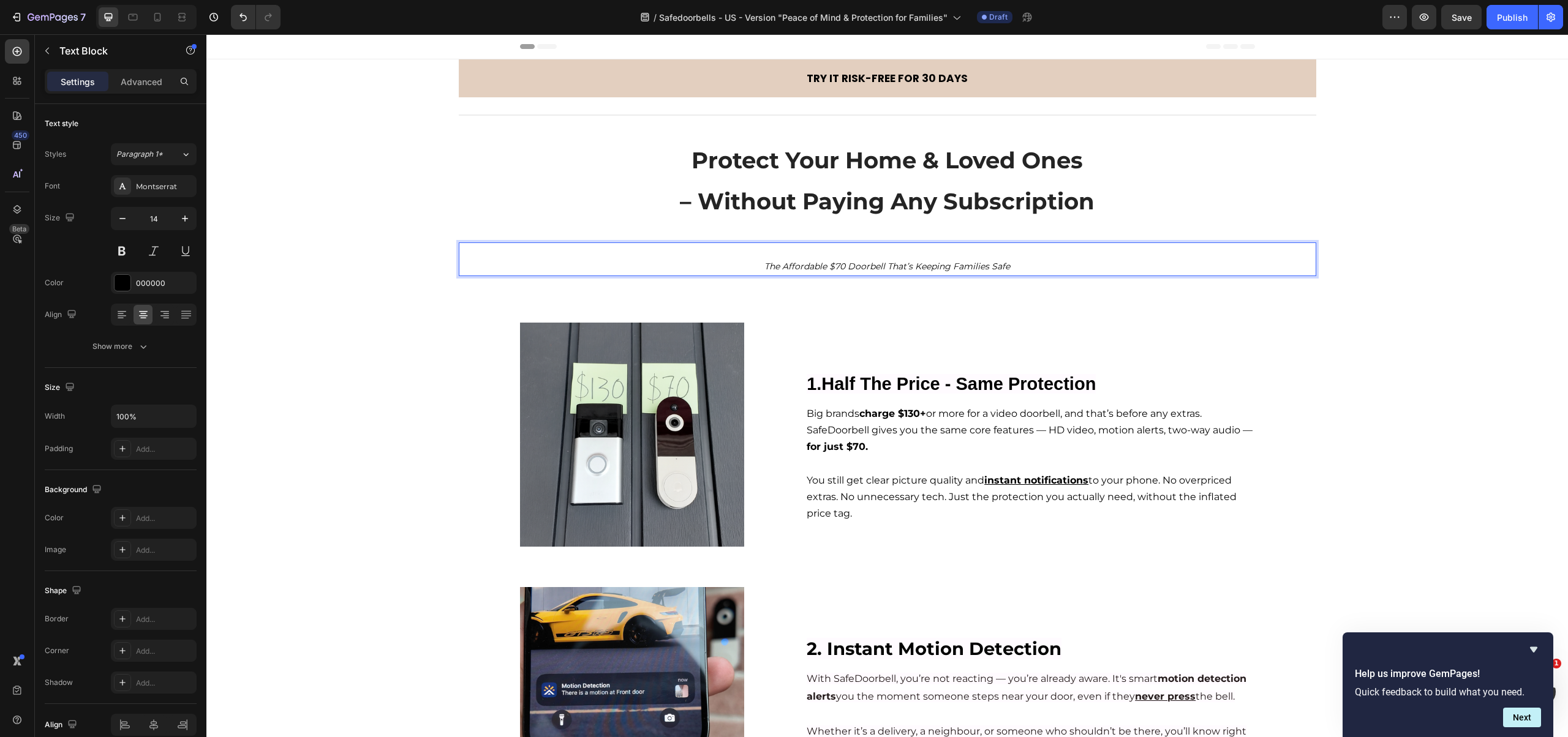
click at [747, 265] on p "The Affordable $70 Doorbell That’s Keeping Families Safe" at bounding box center [888, 267] width 855 height 15
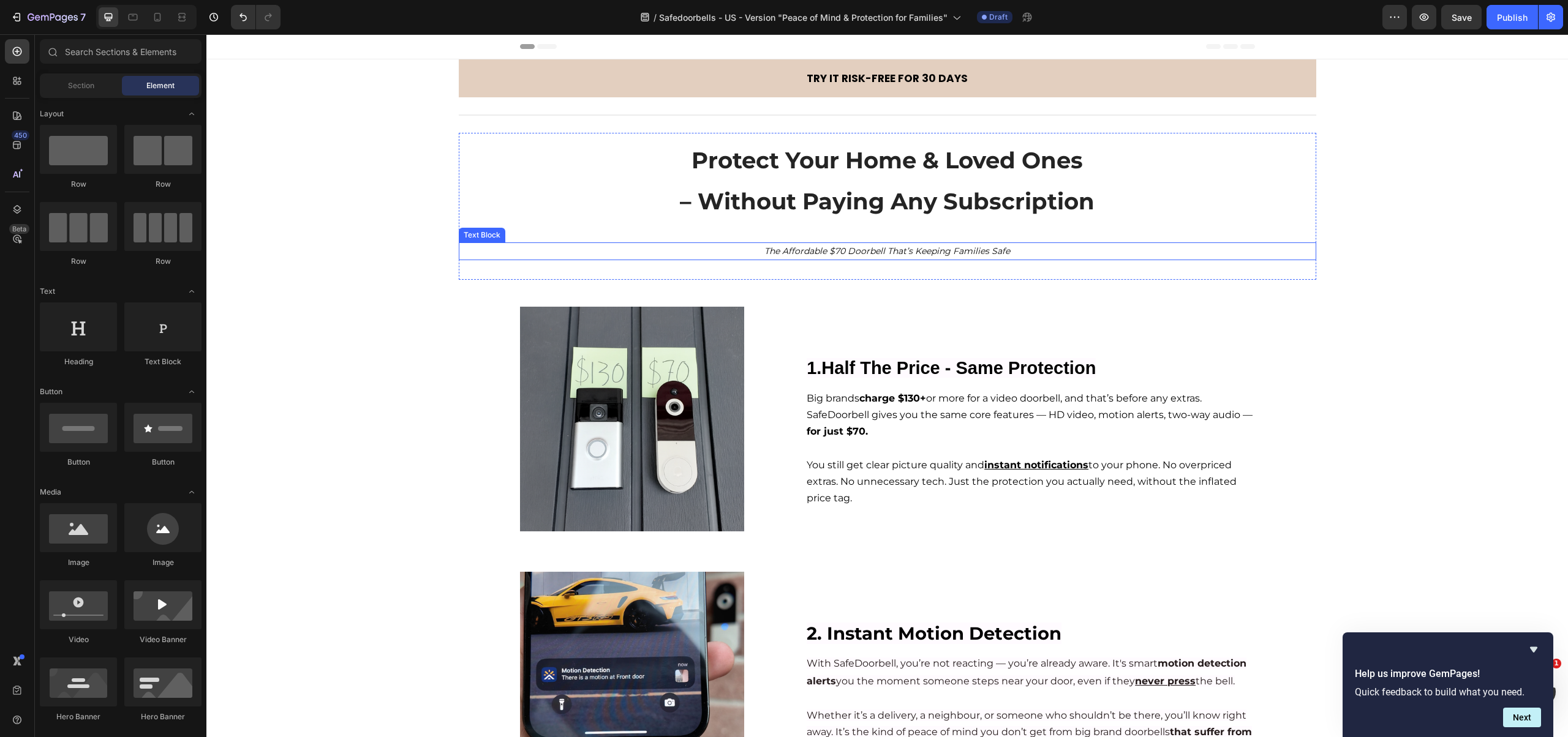
click at [897, 253] on icon "The Affordable $70 Doorbell That’s Keeping Families Safe" at bounding box center [887, 251] width 246 height 11
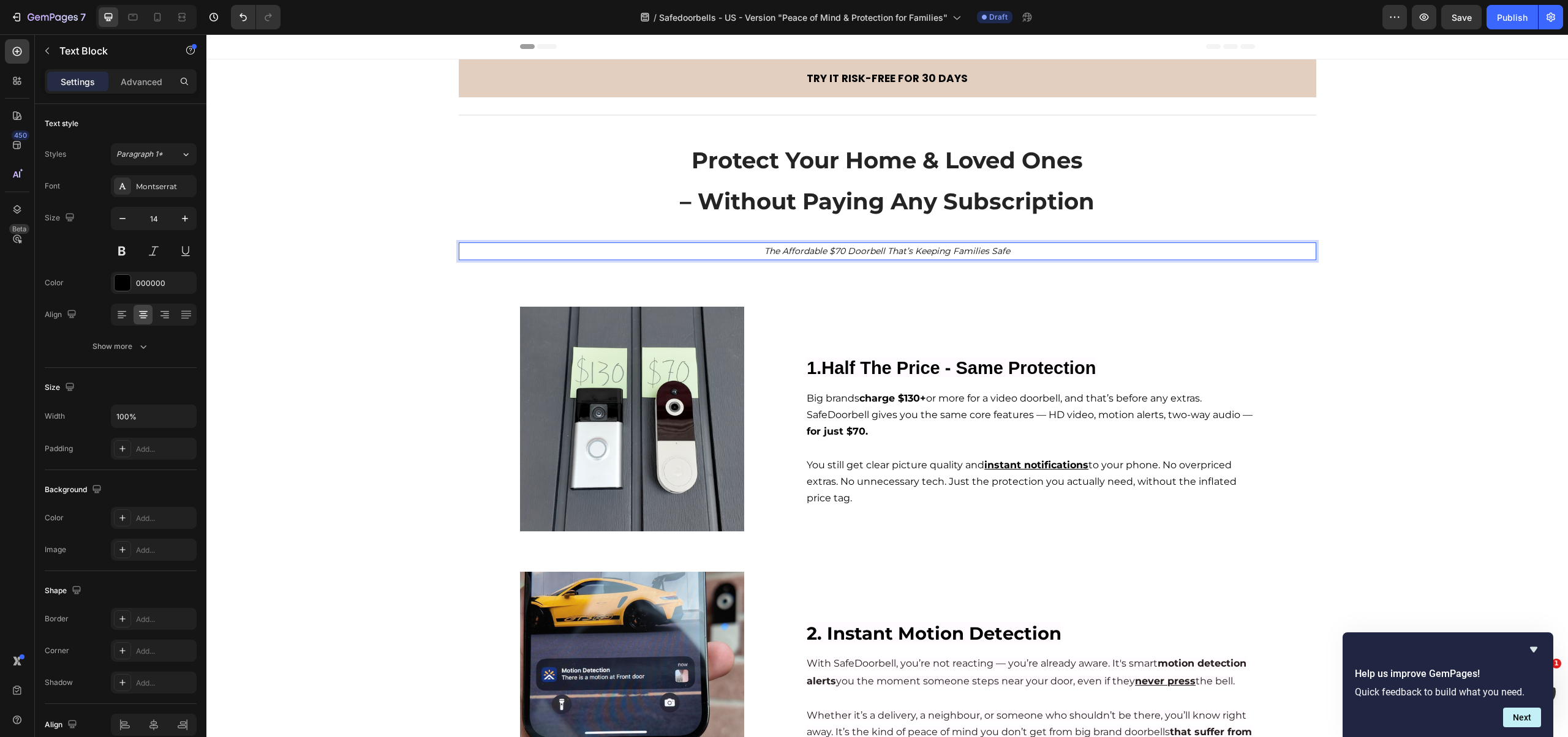
click at [1039, 251] on p "The Affordable $70 Doorbell That’s Keeping Families Safe" at bounding box center [888, 251] width 855 height 15
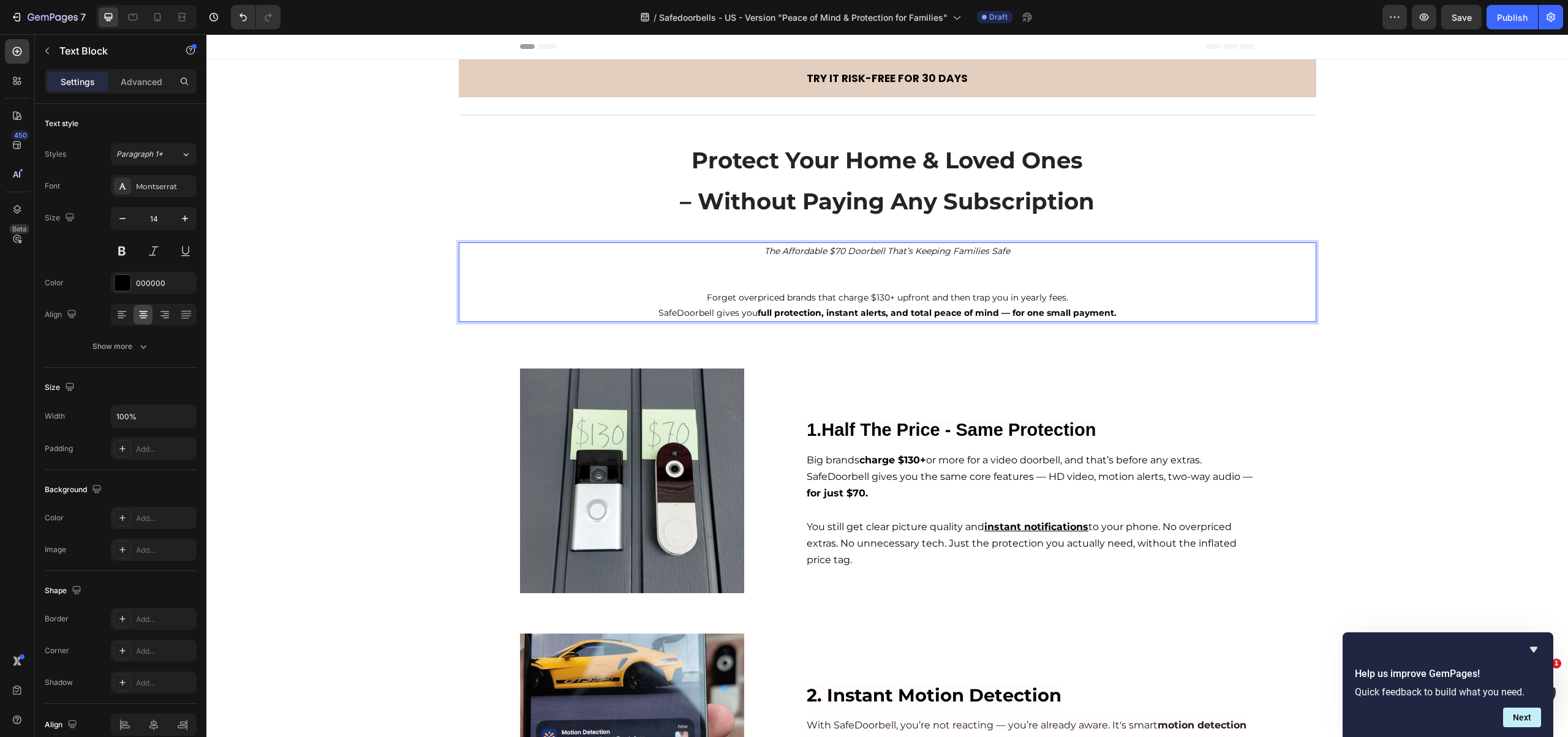
click at [813, 311] on strong "full protection, instant alerts, and total peace of mind — for one small paymen…" at bounding box center [937, 313] width 359 height 11
click at [813, 311] on strong "full protection, instant alerts, and total peace of mind — for one small paymen…" at bounding box center [937, 313] width 359 height 11
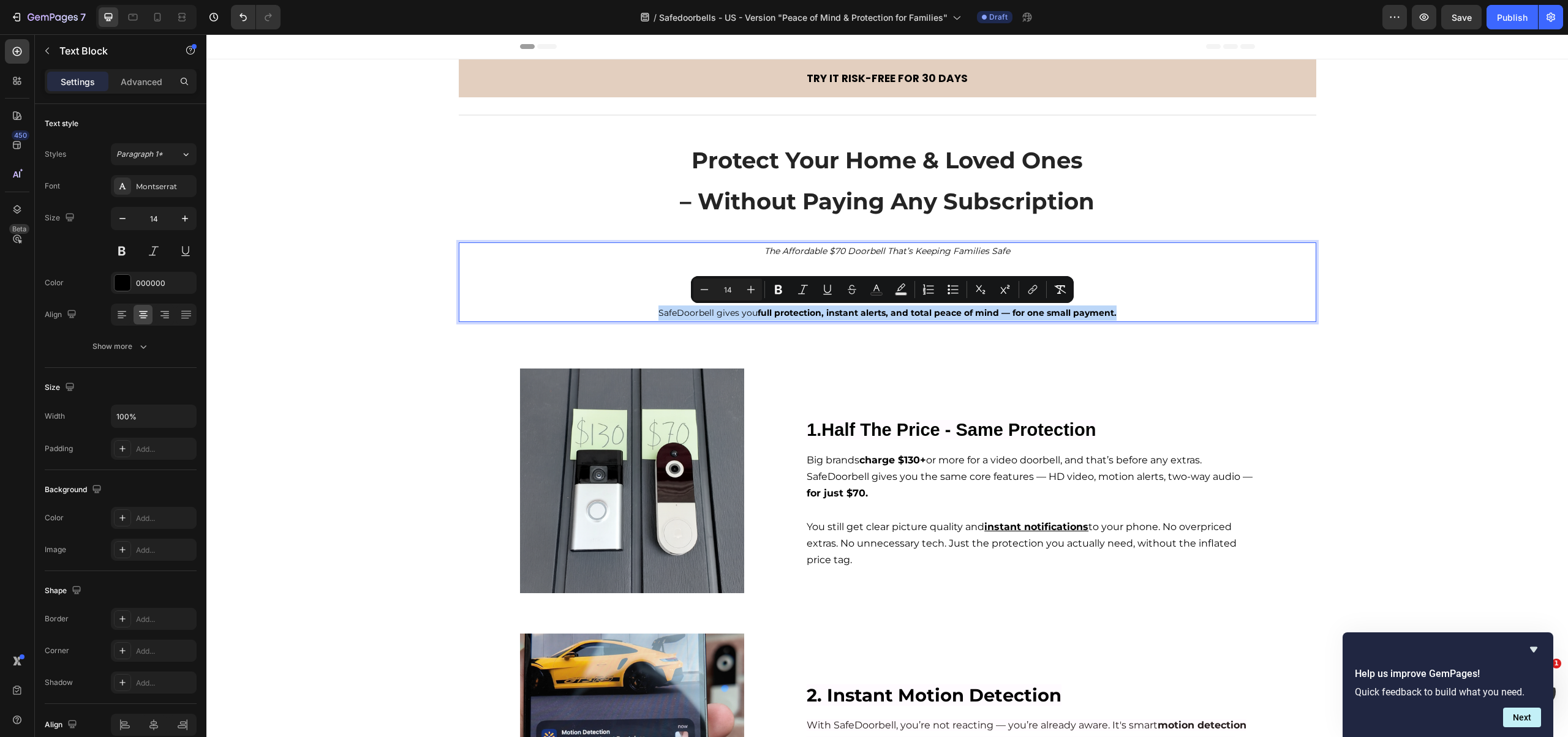
click at [647, 310] on p "SafeDoorbell gives you full protection, instant alerts, and total peace of mind…" at bounding box center [888, 313] width 855 height 15
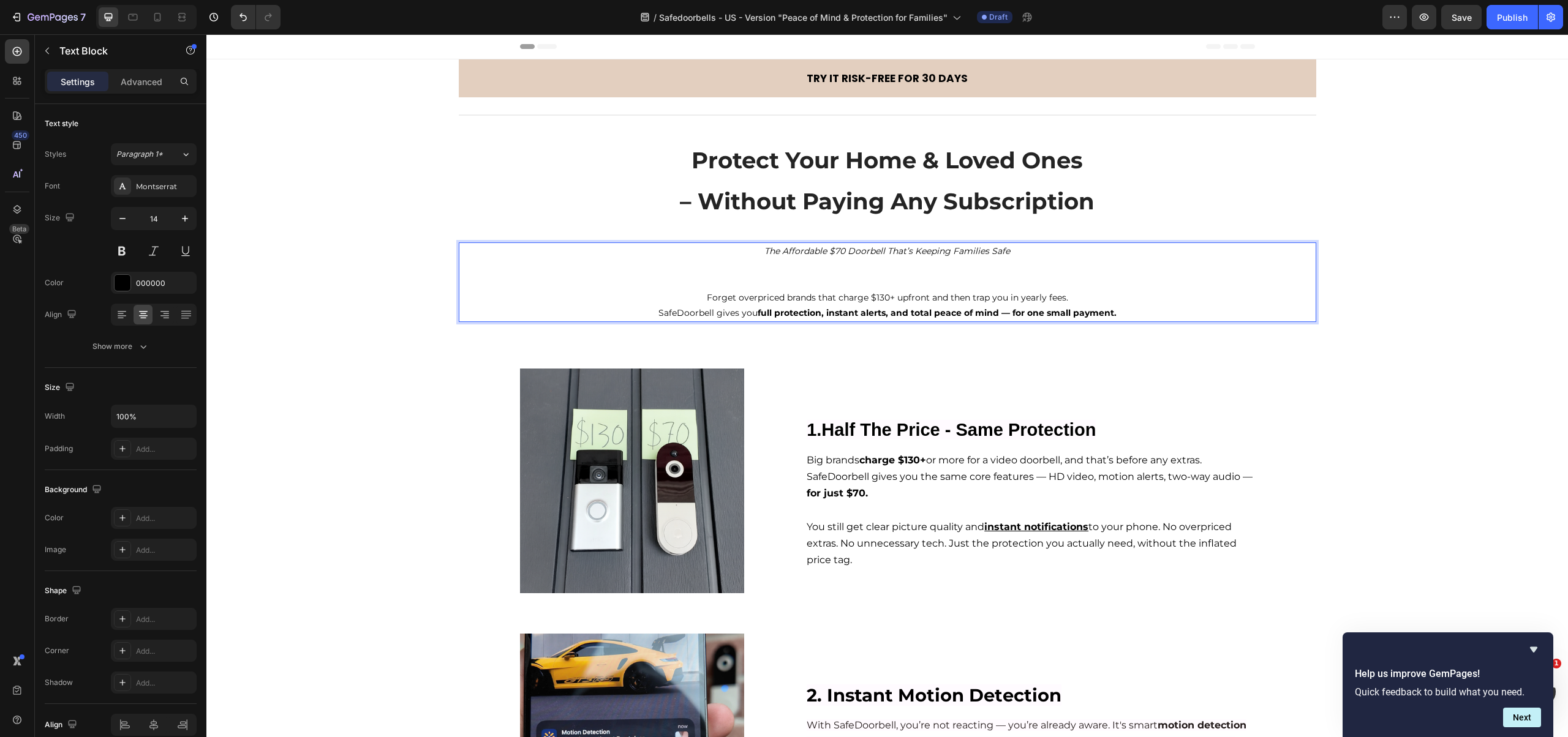
click at [687, 296] on p "Forget overpriced brands that charge $130+ upfront and then trap you in yearly …" at bounding box center [888, 298] width 855 height 15
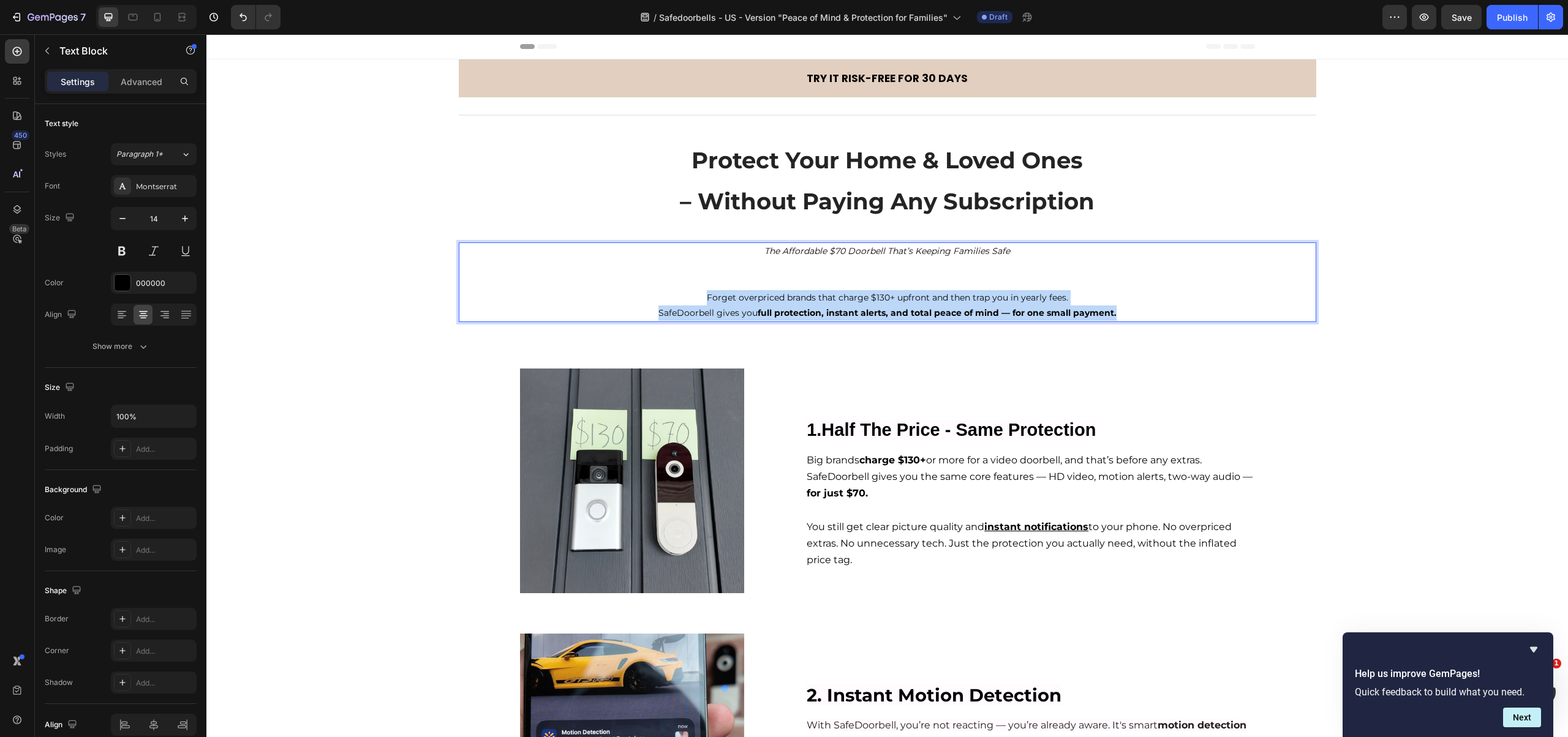
drag, startPoint x: 683, startPoint y: 296, endPoint x: 1164, endPoint y: 320, distance: 481.6
click at [1164, 320] on div "The Affordable $70 Doorbell That’s Keeping Families Safe Forget overpriced bran…" at bounding box center [888, 282] width 857 height 79
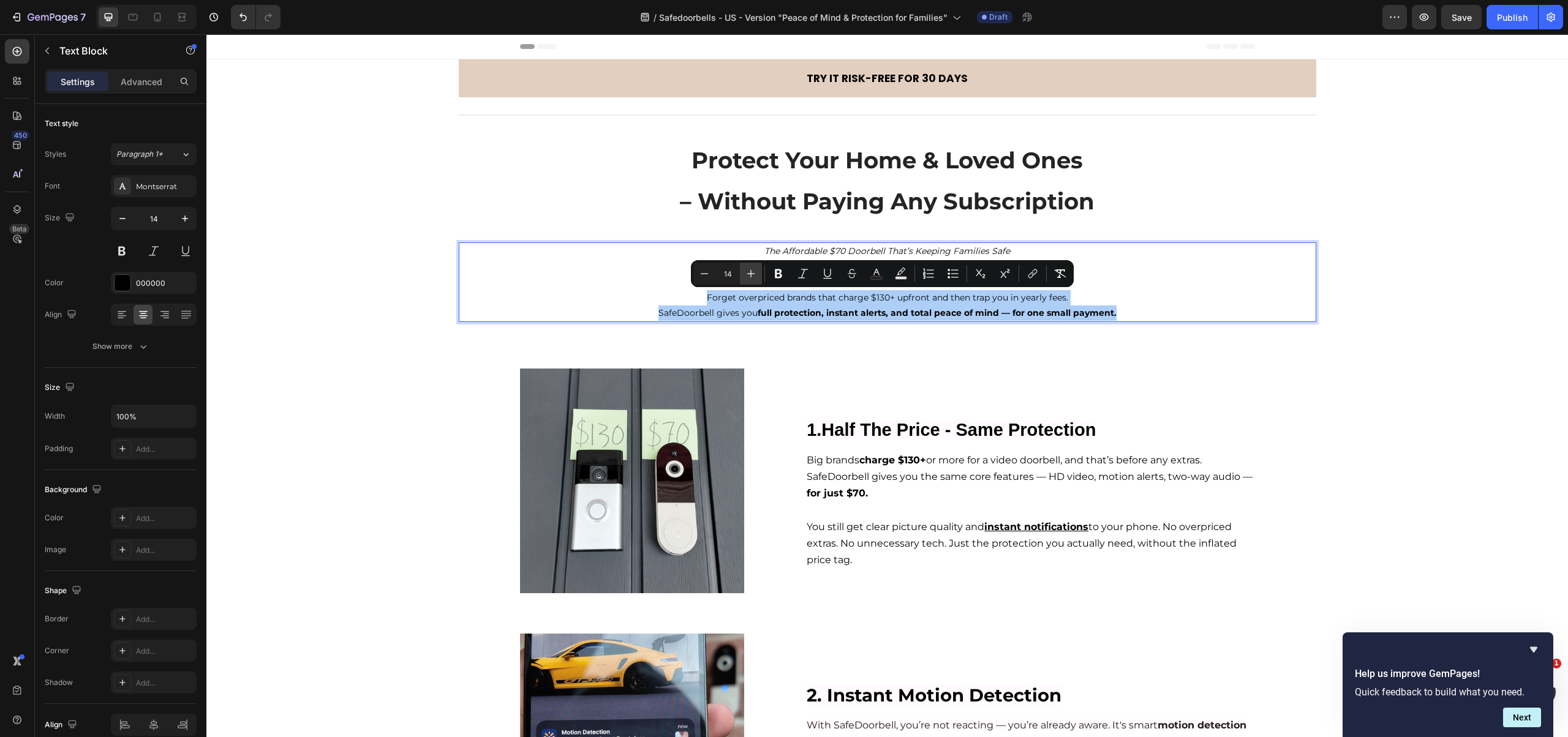
click at [750, 268] on icon "Editor contextual toolbar" at bounding box center [751, 273] width 12 height 12
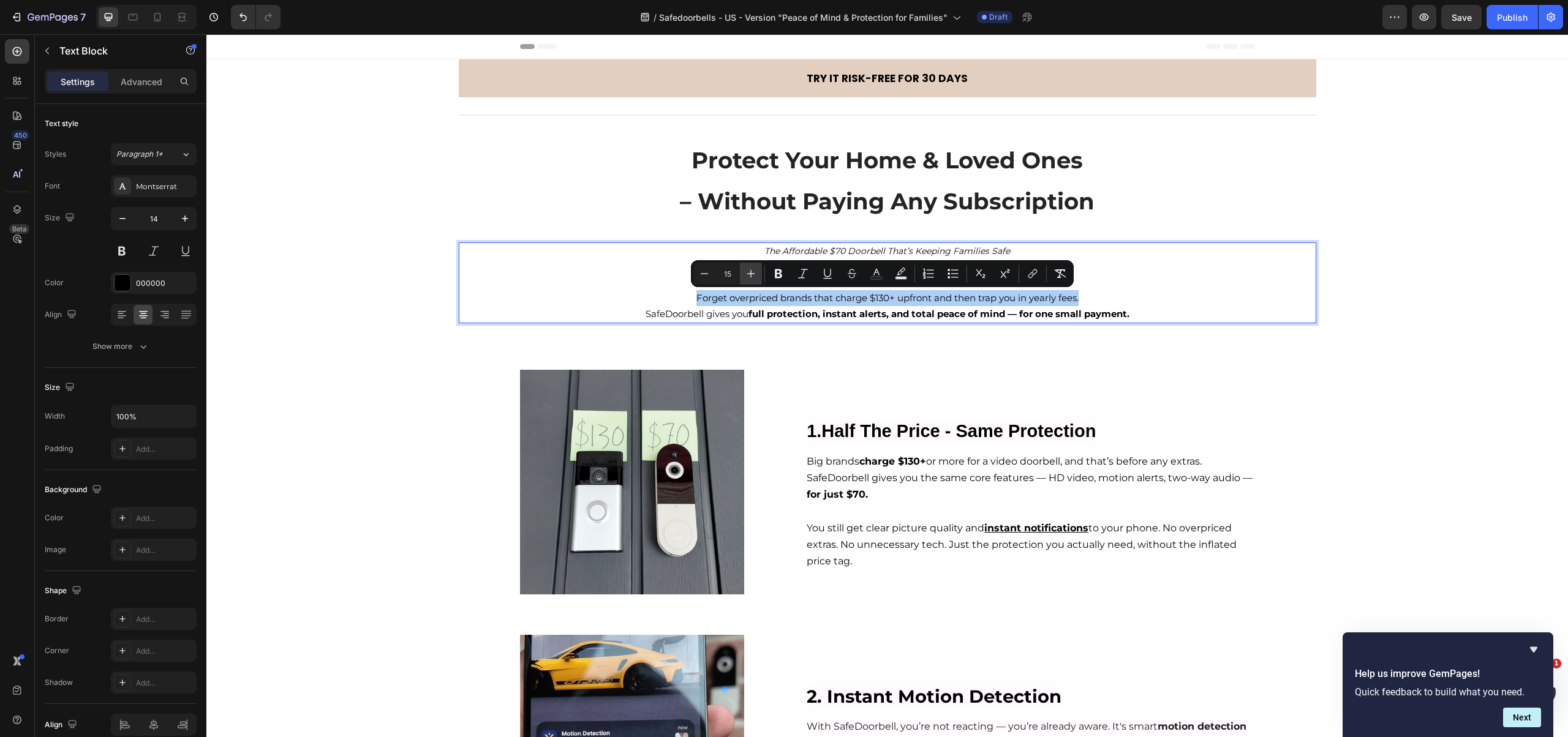
click at [750, 267] on icon "Editor contextual toolbar" at bounding box center [751, 273] width 12 height 12
type input "16"
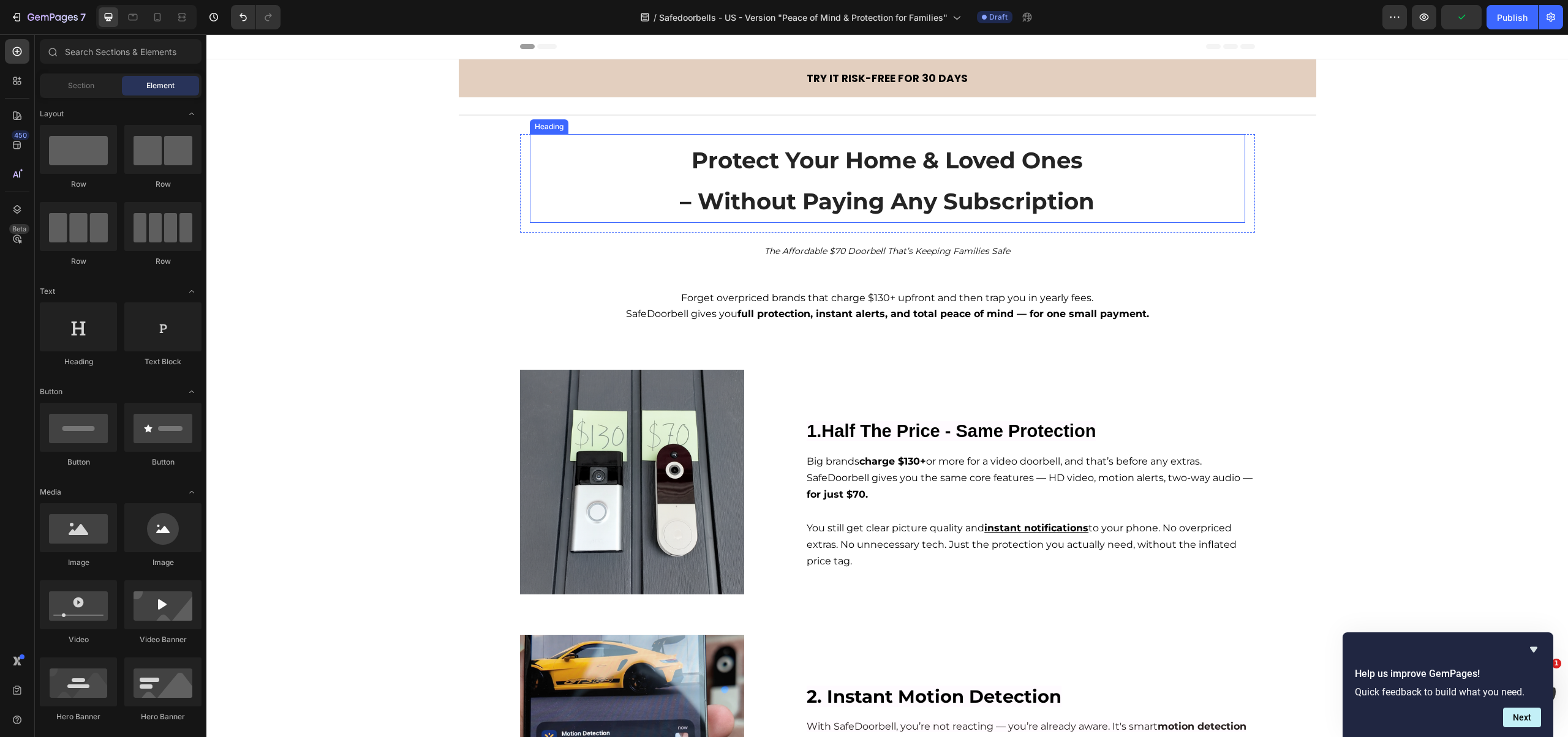
click at [684, 200] on strong "– Without Paying Any Subscription" at bounding box center [887, 201] width 414 height 27
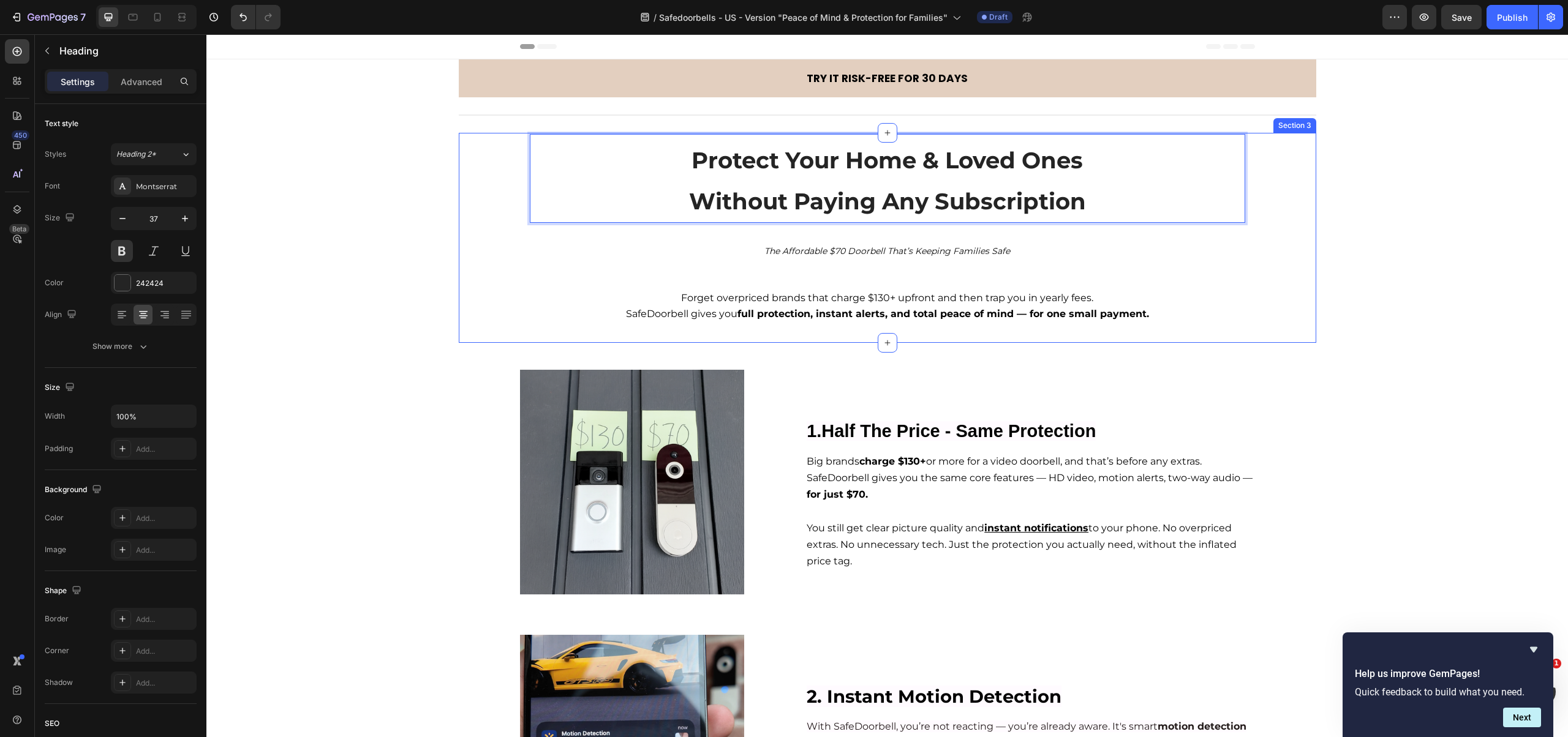
click at [1288, 229] on div "Protect Your Home & Loved Ones Without Paying Any Subscription Heading 0 Row Th…" at bounding box center [888, 228] width 857 height 189
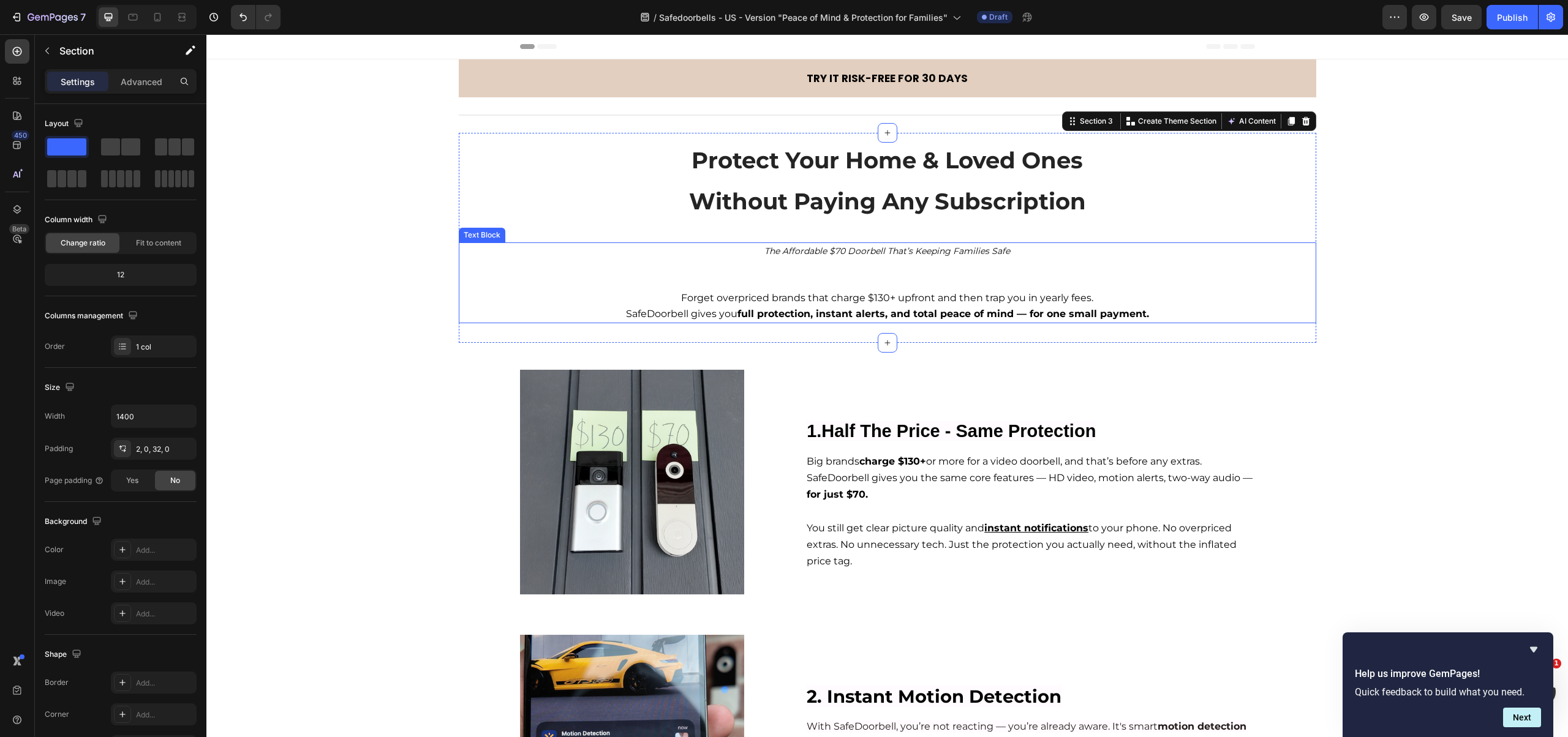
click at [1027, 292] on span "Forget overpriced brands that charge $130+ upfront and then trap you in yearly …" at bounding box center [887, 298] width 412 height 12
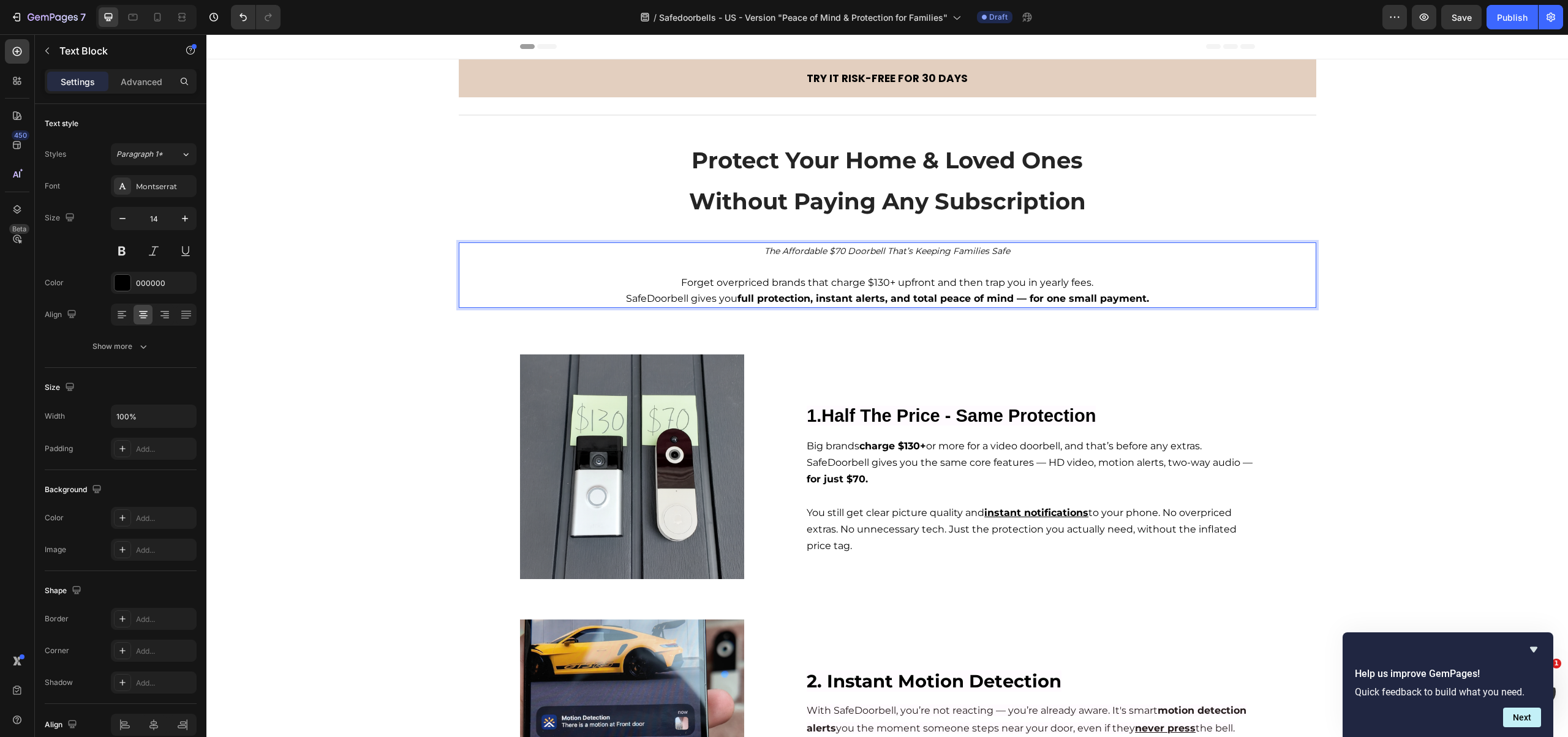
click at [950, 250] on icon "The Affordable $70 Doorbell That’s Keeping Families Safe" at bounding box center [887, 251] width 246 height 11
click at [638, 287] on p "Forget overpriced brands that charge $130+ upfront and then trap you in yearly …" at bounding box center [888, 283] width 855 height 16
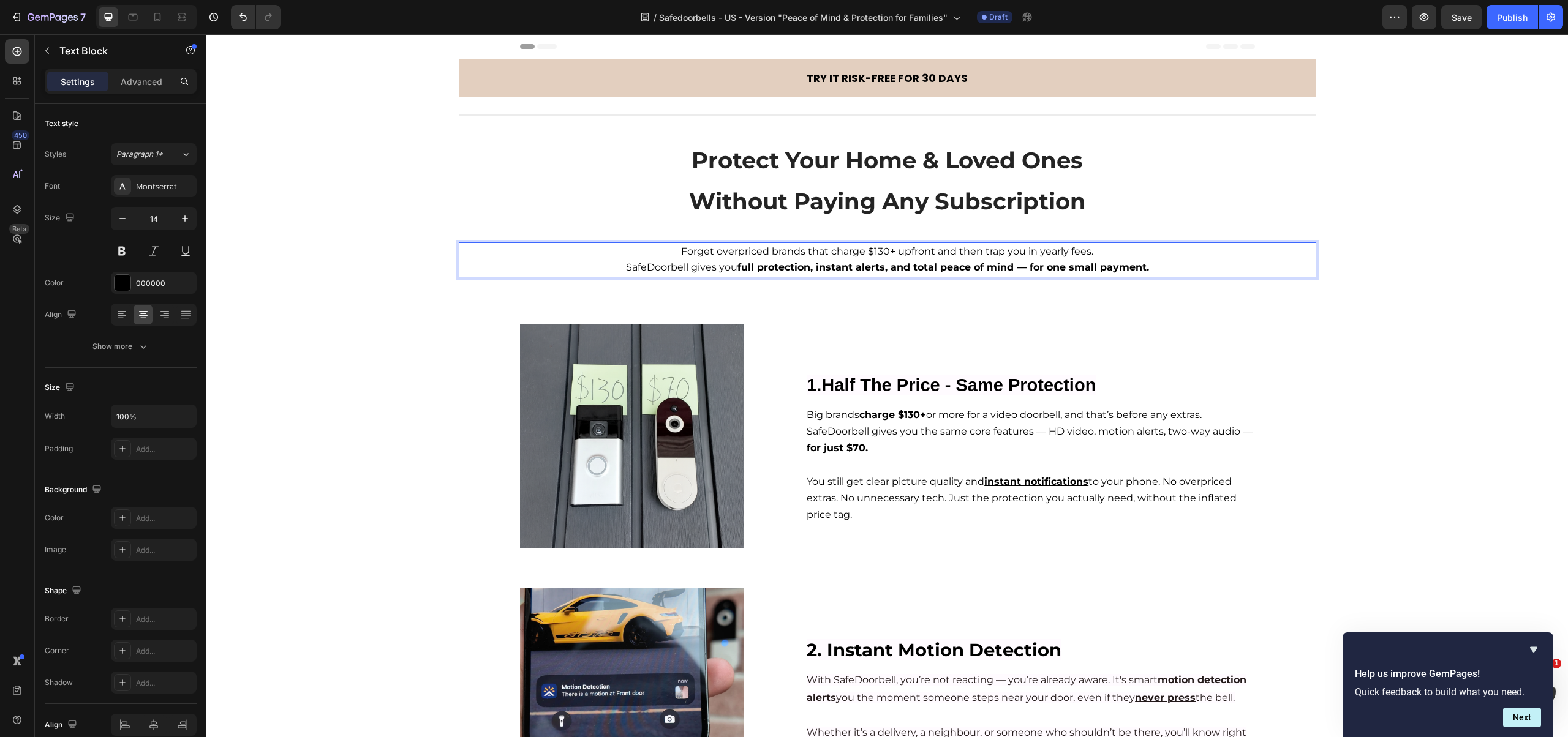
click at [734, 252] on span "Forget overpriced brands that charge $130+ upfront and then trap you in yearly …" at bounding box center [887, 251] width 412 height 12
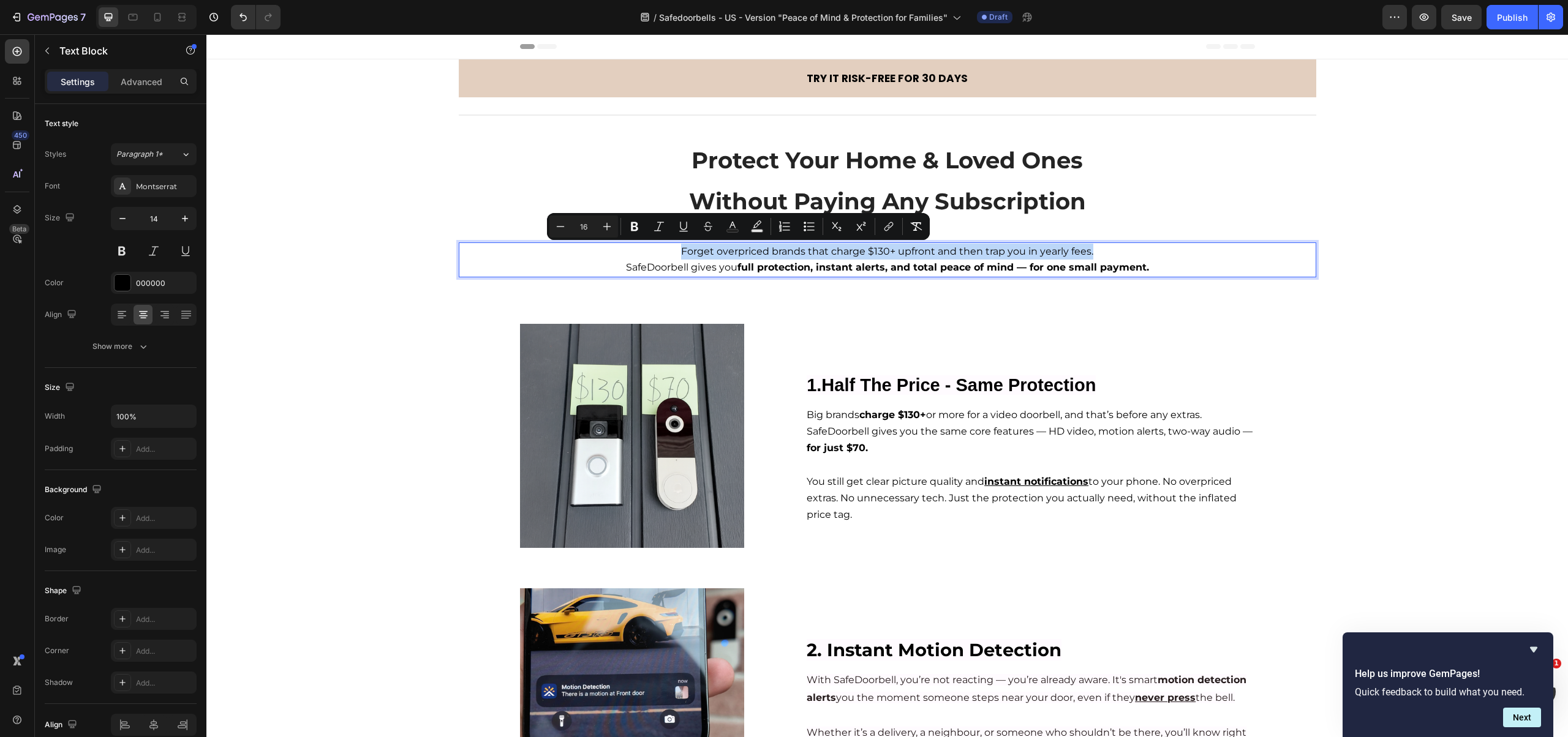
click at [734, 252] on span "Forget overpriced brands that charge $130+ upfront and then trap you in yearly …" at bounding box center [887, 251] width 412 height 12
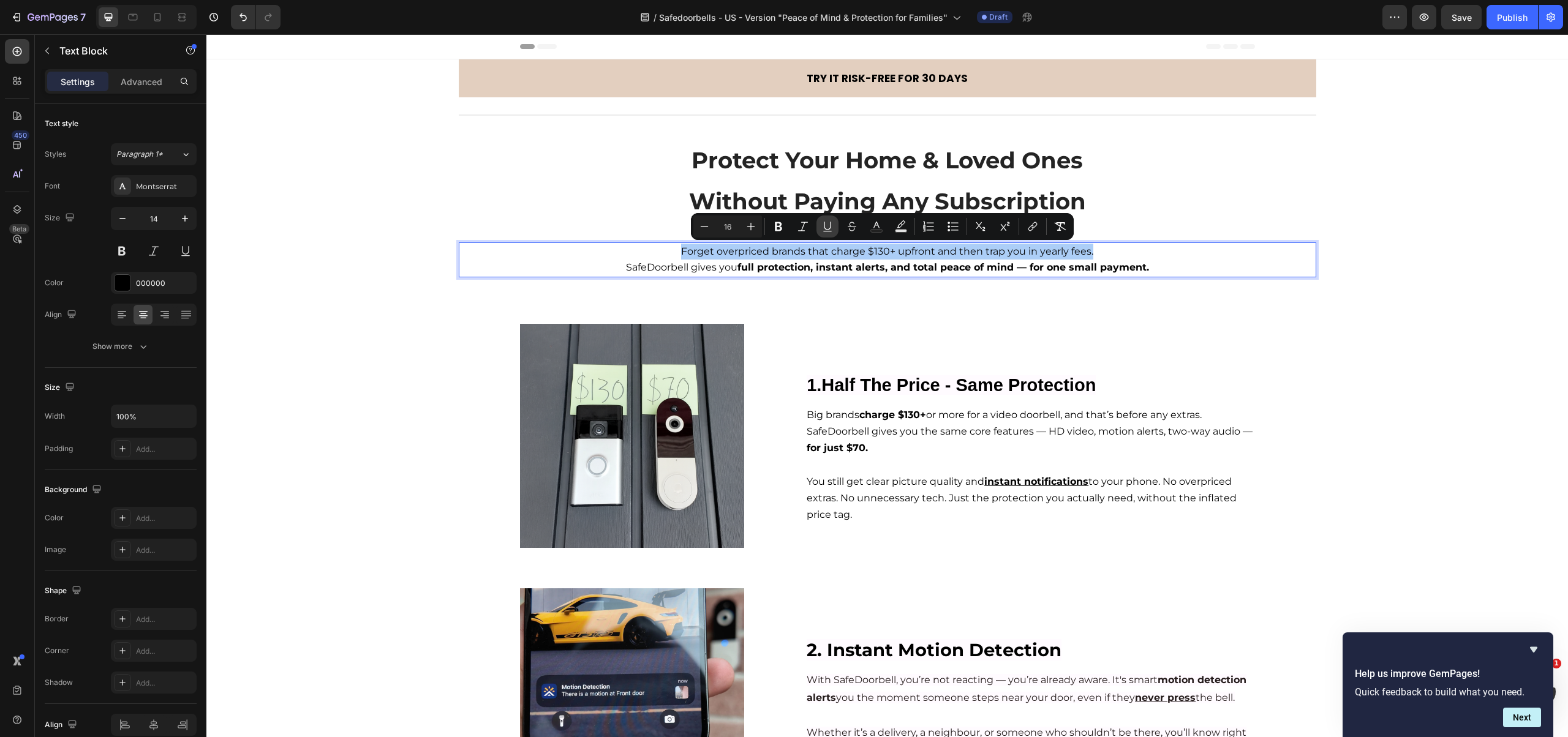
click at [821, 225] on icon "Editor contextual toolbar" at bounding box center [827, 226] width 12 height 12
click at [832, 226] on icon "Editor contextual toolbar" at bounding box center [827, 226] width 12 height 12
click at [775, 225] on icon "Editor contextual toolbar" at bounding box center [778, 226] width 7 height 9
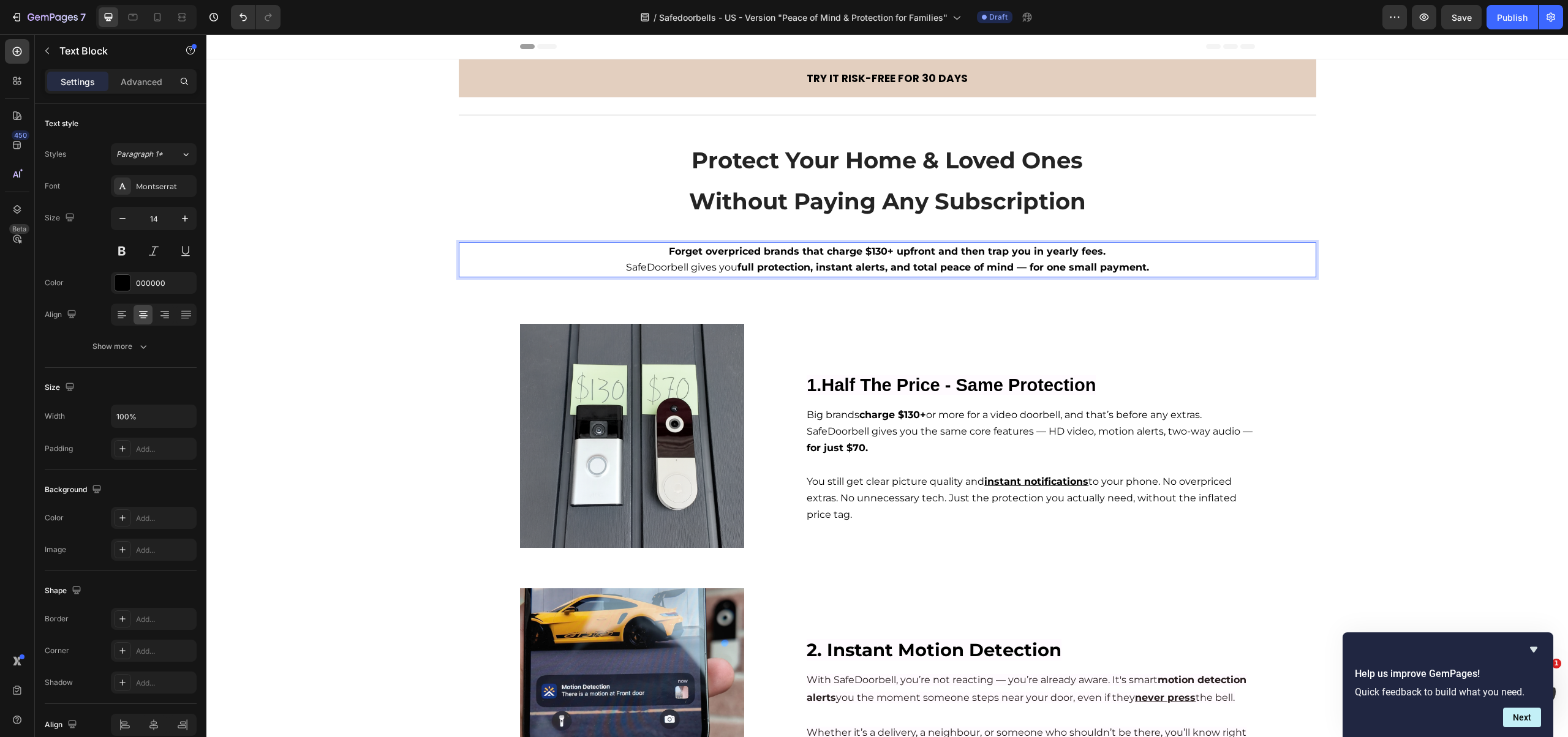
click at [700, 269] on span "SafeDoorbell gives you full protection, instant alerts, and total peace of mind…" at bounding box center [887, 267] width 523 height 12
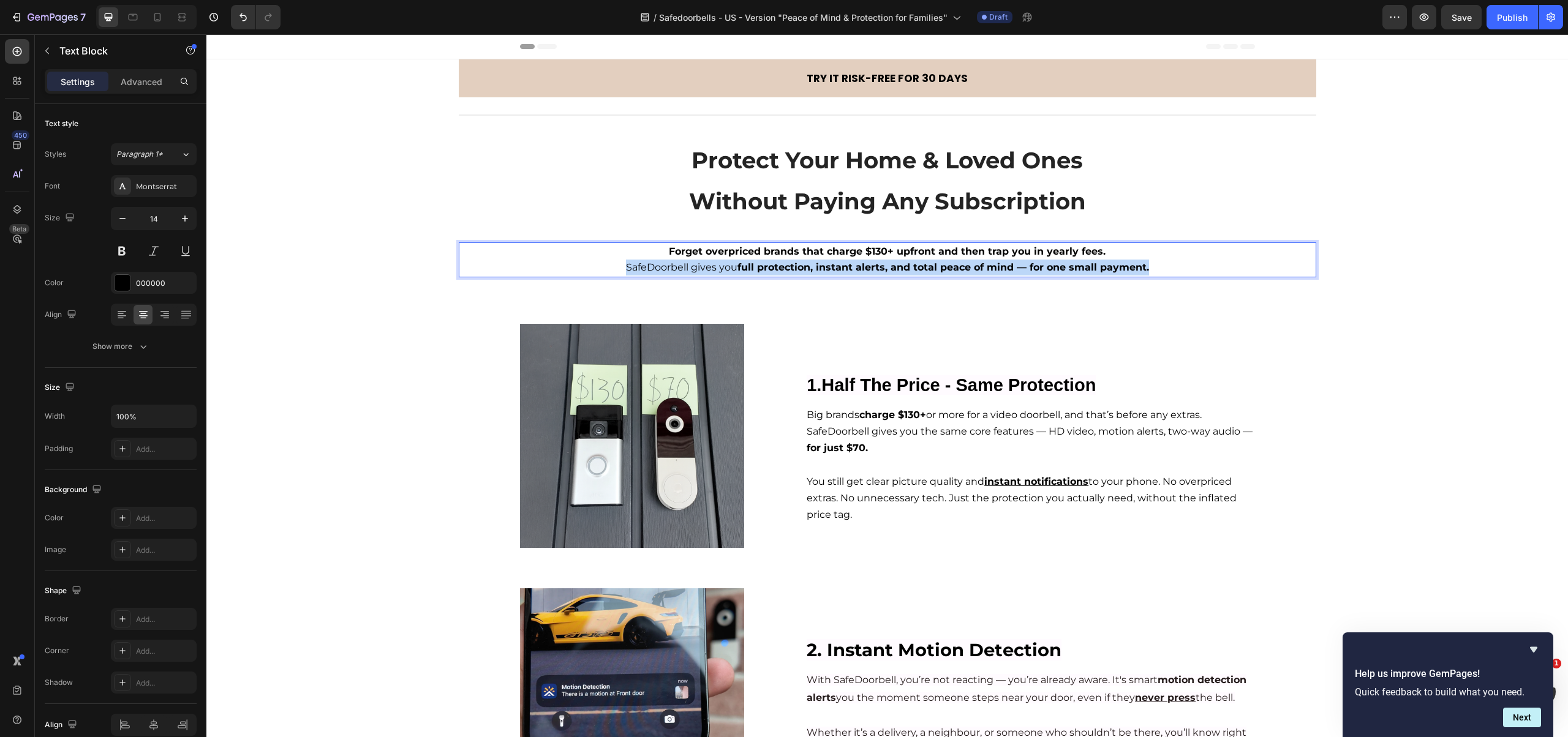
click at [700, 269] on span "SafeDoorbell gives you full protection, instant alerts, and total peace of mind…" at bounding box center [887, 267] width 523 height 12
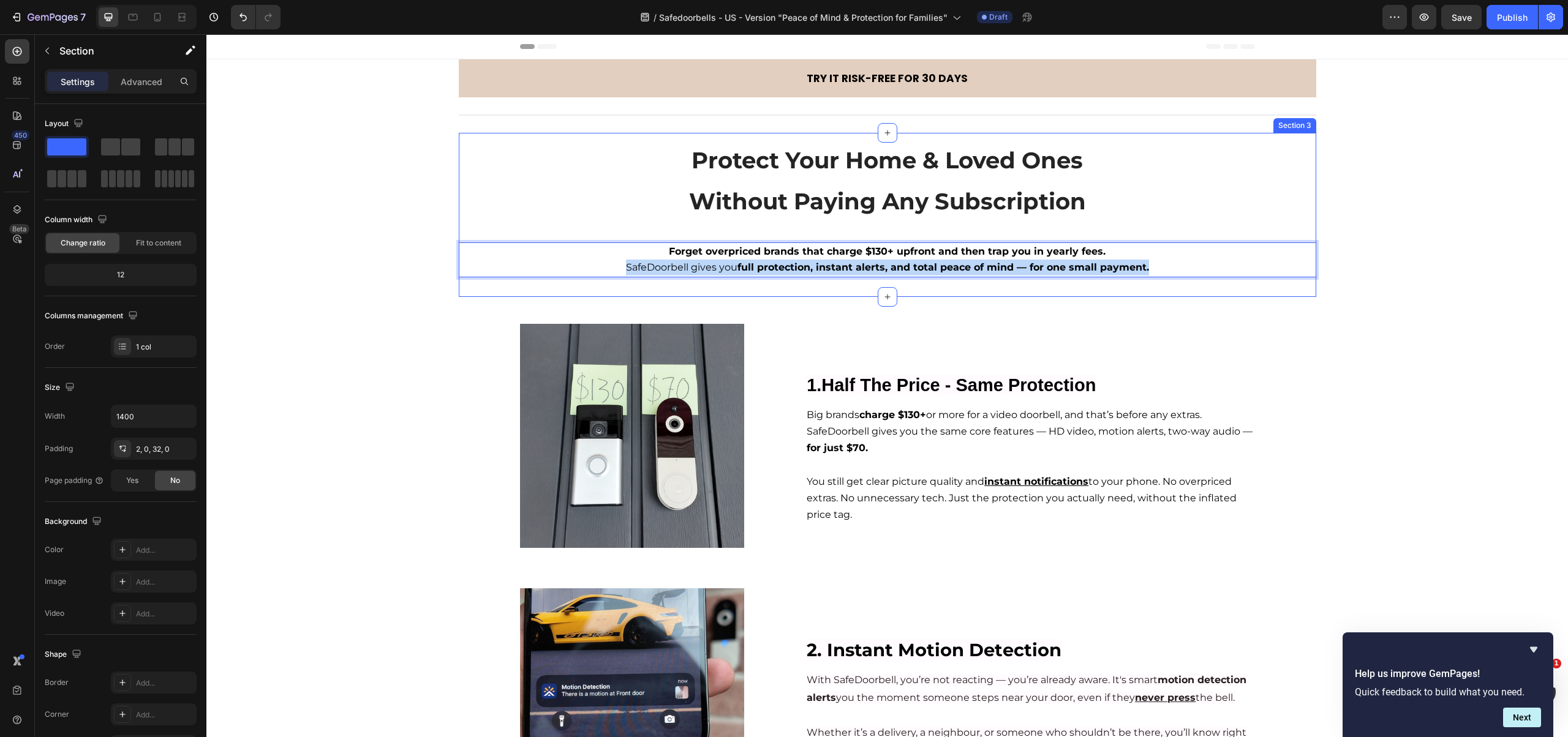
drag, startPoint x: 1118, startPoint y: 278, endPoint x: 1065, endPoint y: 274, distance: 53.2
click at [1118, 278] on div "⁠⁠⁠⁠⁠⁠⁠ Protect Your Home & Loved Ones Without Paying Any Subscription Heading …" at bounding box center [888, 214] width 857 height 164
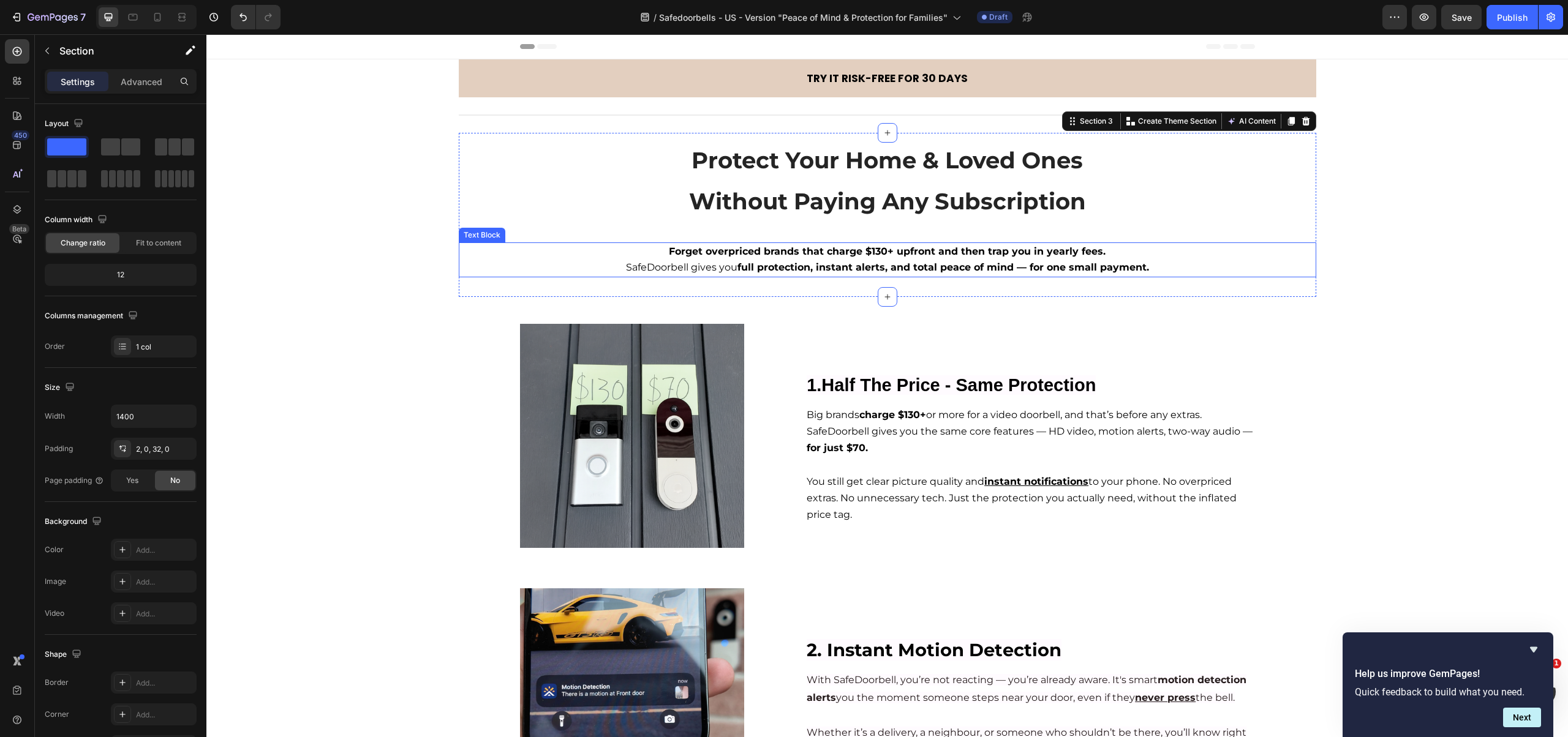
click at [979, 262] on strong "full protection, instant alerts, and total peace of mind — for one small paymen…" at bounding box center [943, 267] width 412 height 12
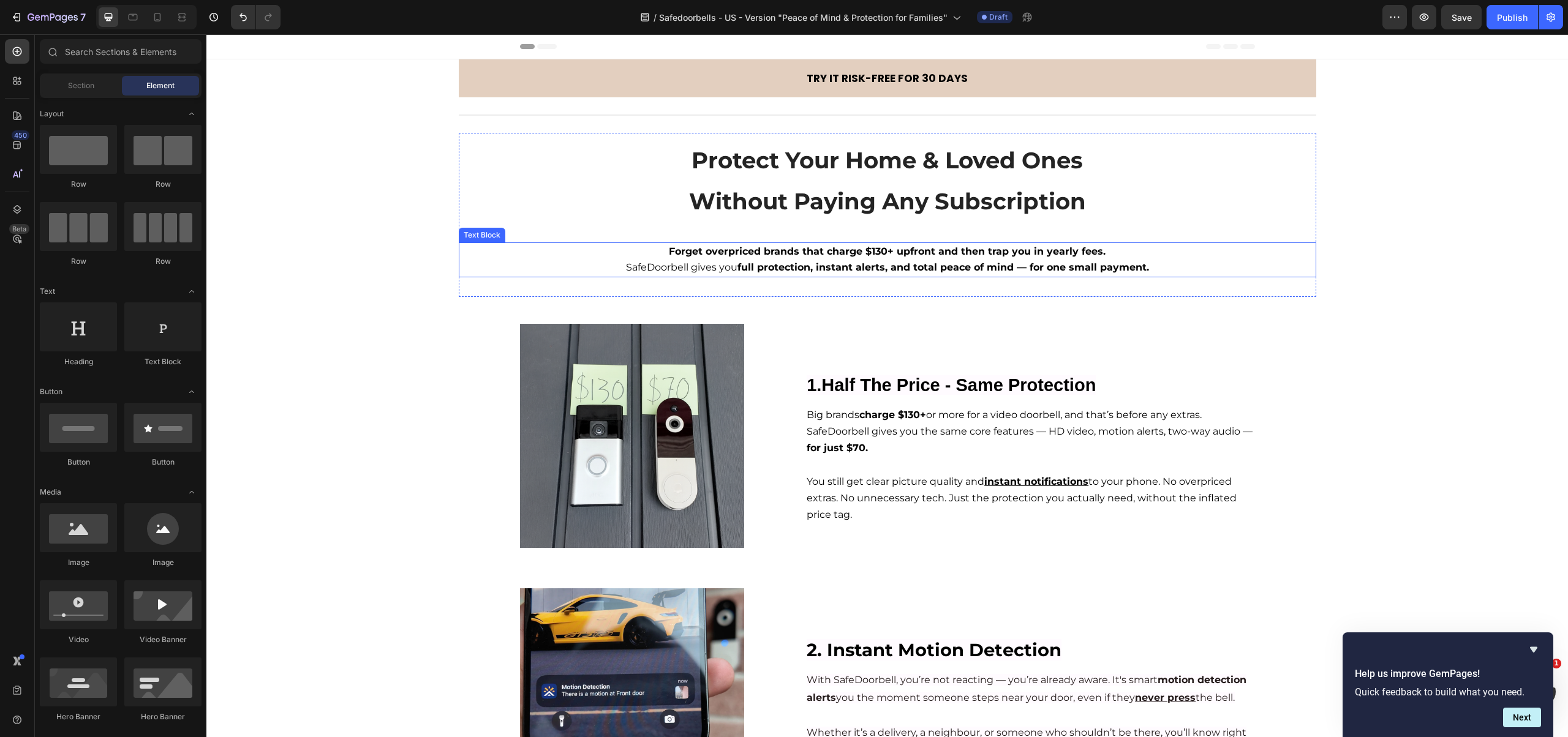
click at [1144, 256] on p "Forget overpriced brands that charge $130+ upfront and then trap you in yearly …" at bounding box center [888, 252] width 855 height 16
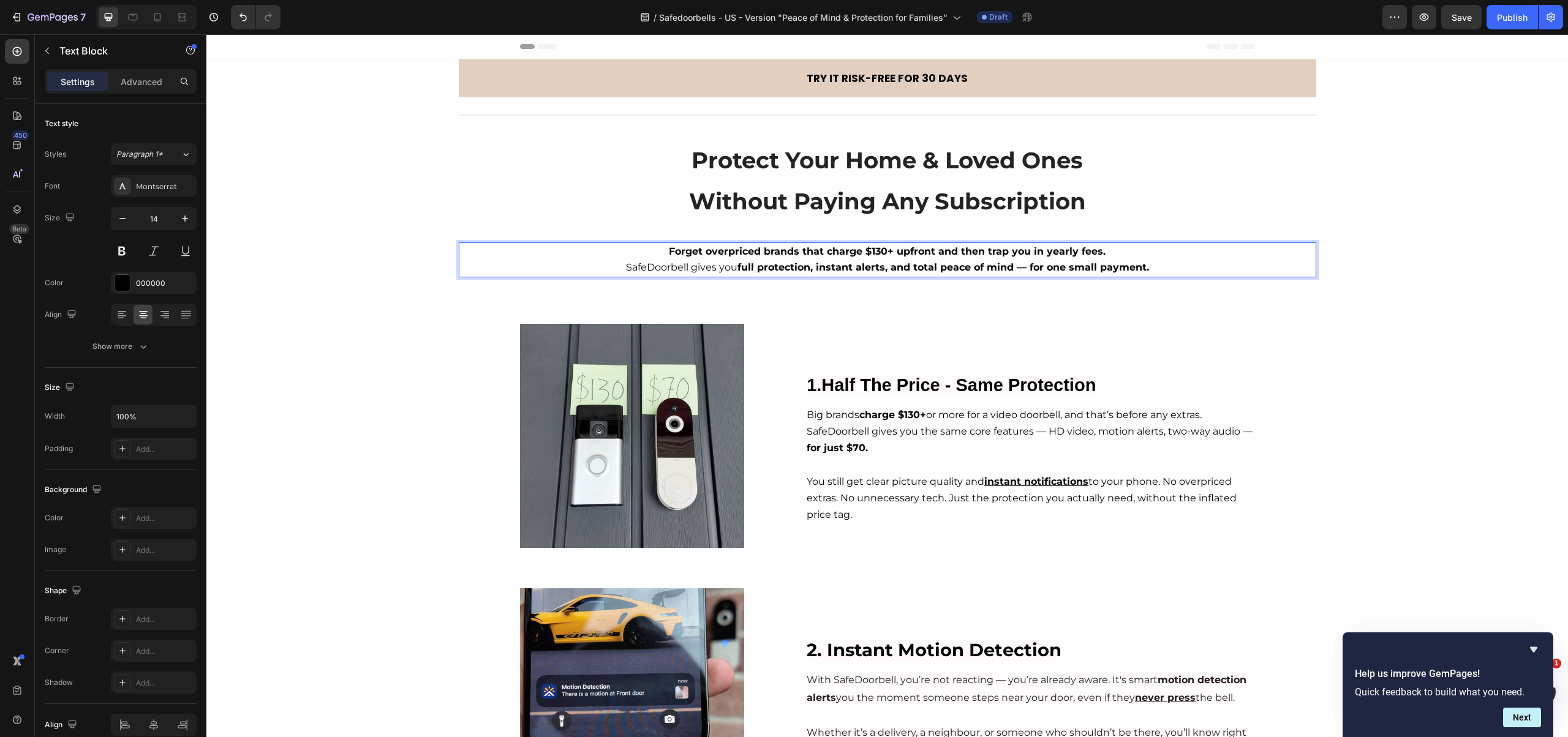
click at [622, 260] on p "SafeDoorbell gives you full protection, instant alerts, and total peace of mind…" at bounding box center [888, 268] width 855 height 16
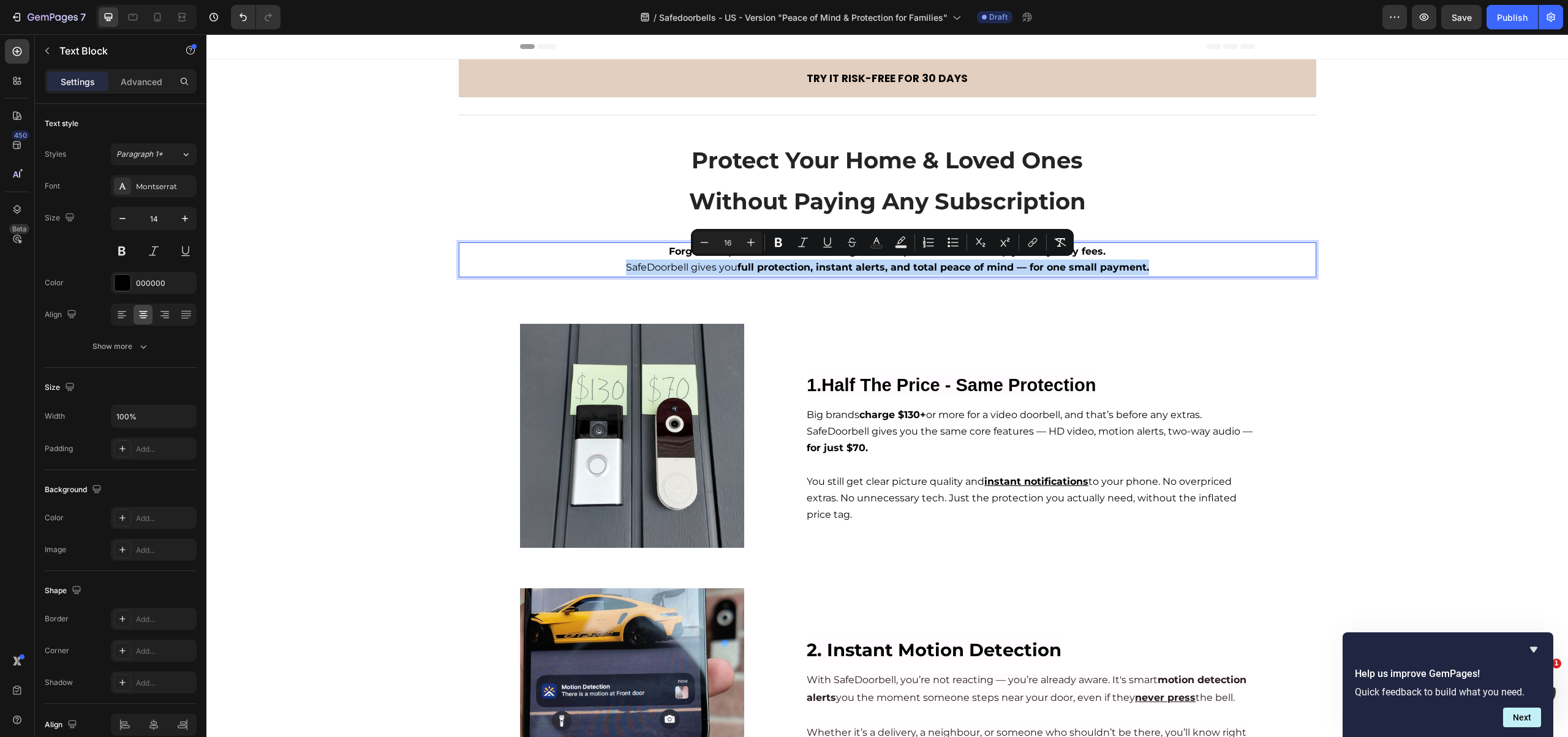
click at [642, 241] on div "⁠⁠⁠⁠⁠⁠⁠ Protect Your Home & Loved Ones Without Paying Any Subscription Heading …" at bounding box center [888, 205] width 857 height 143
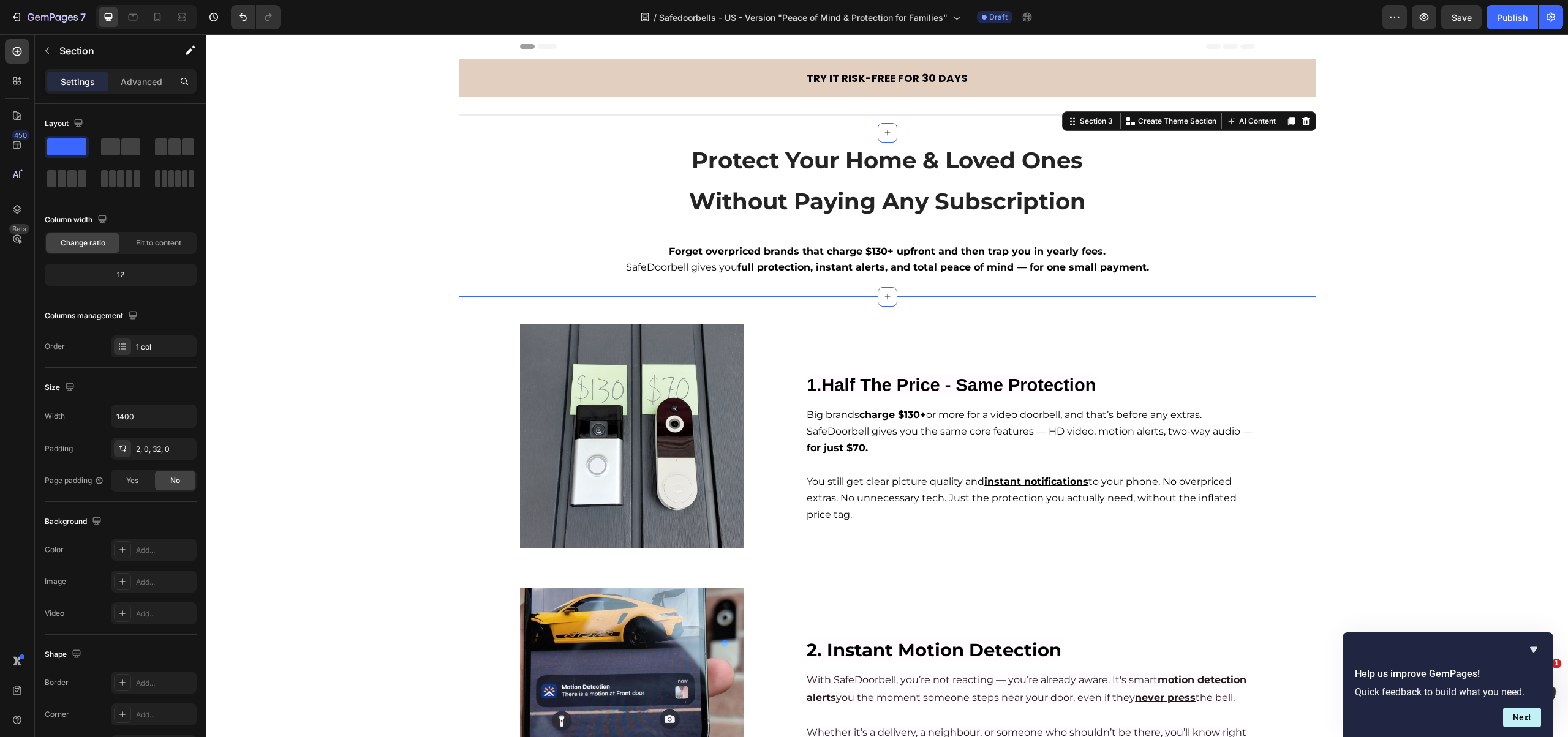
click at [642, 241] on div "⁠⁠⁠⁠⁠⁠⁠ Protect Your Home & Loved Ones Without Paying Any Subscription Heading …" at bounding box center [888, 205] width 857 height 143
click at [651, 257] on p "Forget overpriced brands that charge $130+ upfront and then trap you in yearly …" at bounding box center [888, 252] width 855 height 16
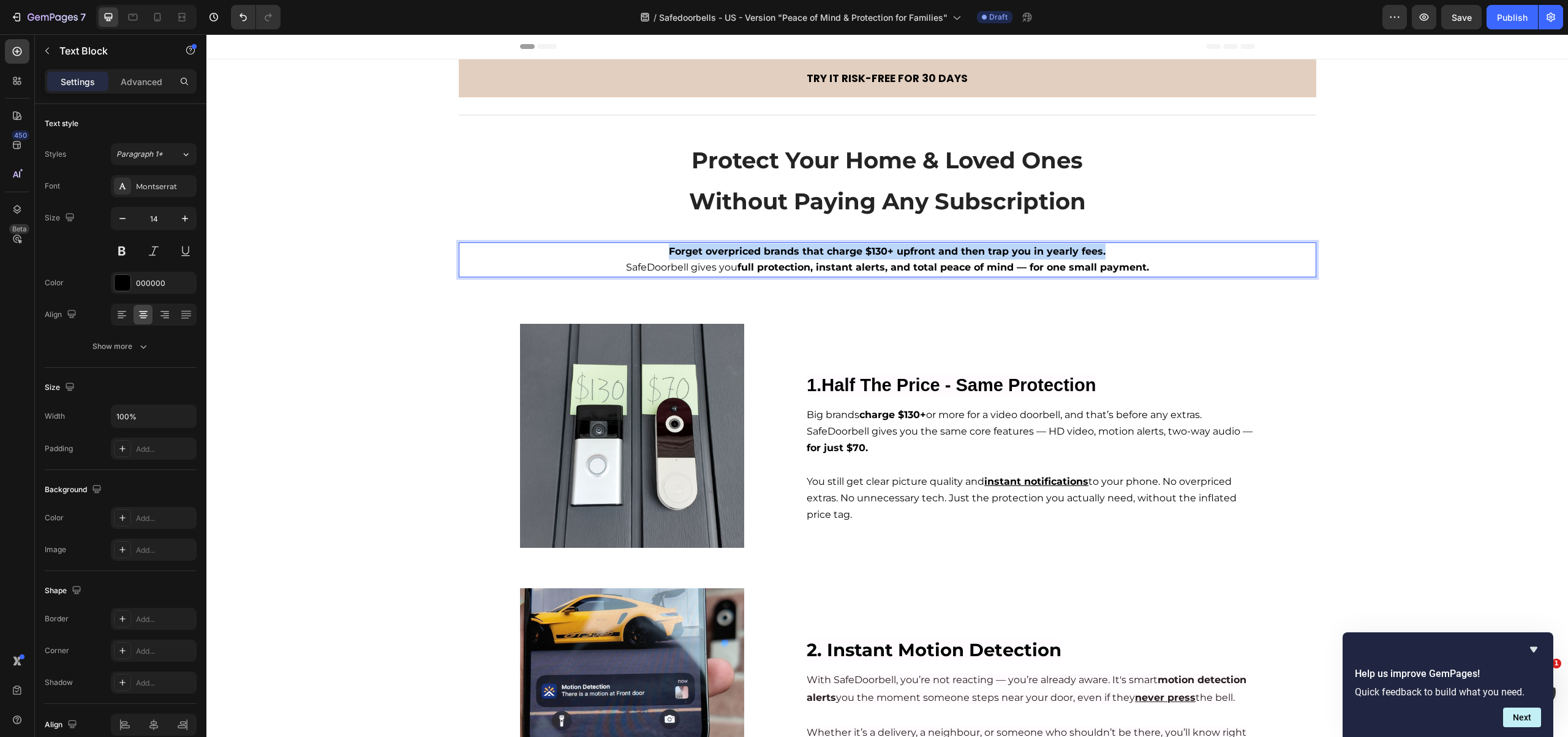
click at [652, 257] on p "Forget overpriced brands that charge $130+ upfront and then trap you in yearly …" at bounding box center [888, 252] width 855 height 16
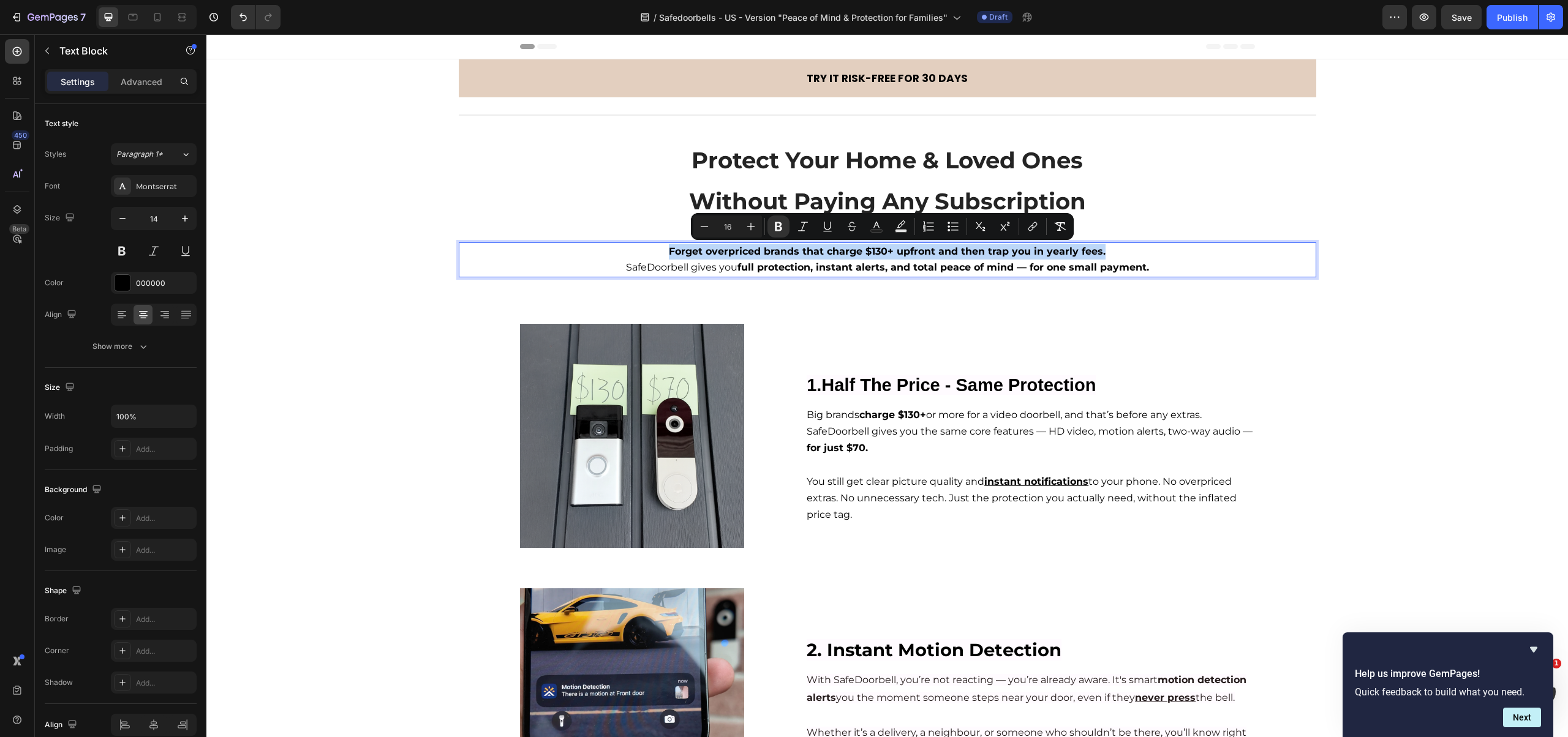
click at [651, 257] on p "Forget overpriced brands that charge $130+ upfront and then trap you in yearly …" at bounding box center [888, 252] width 855 height 16
click at [656, 250] on p "Forget overpriced brands that charge $130+ upfront and then trap you in yearly …" at bounding box center [888, 252] width 855 height 16
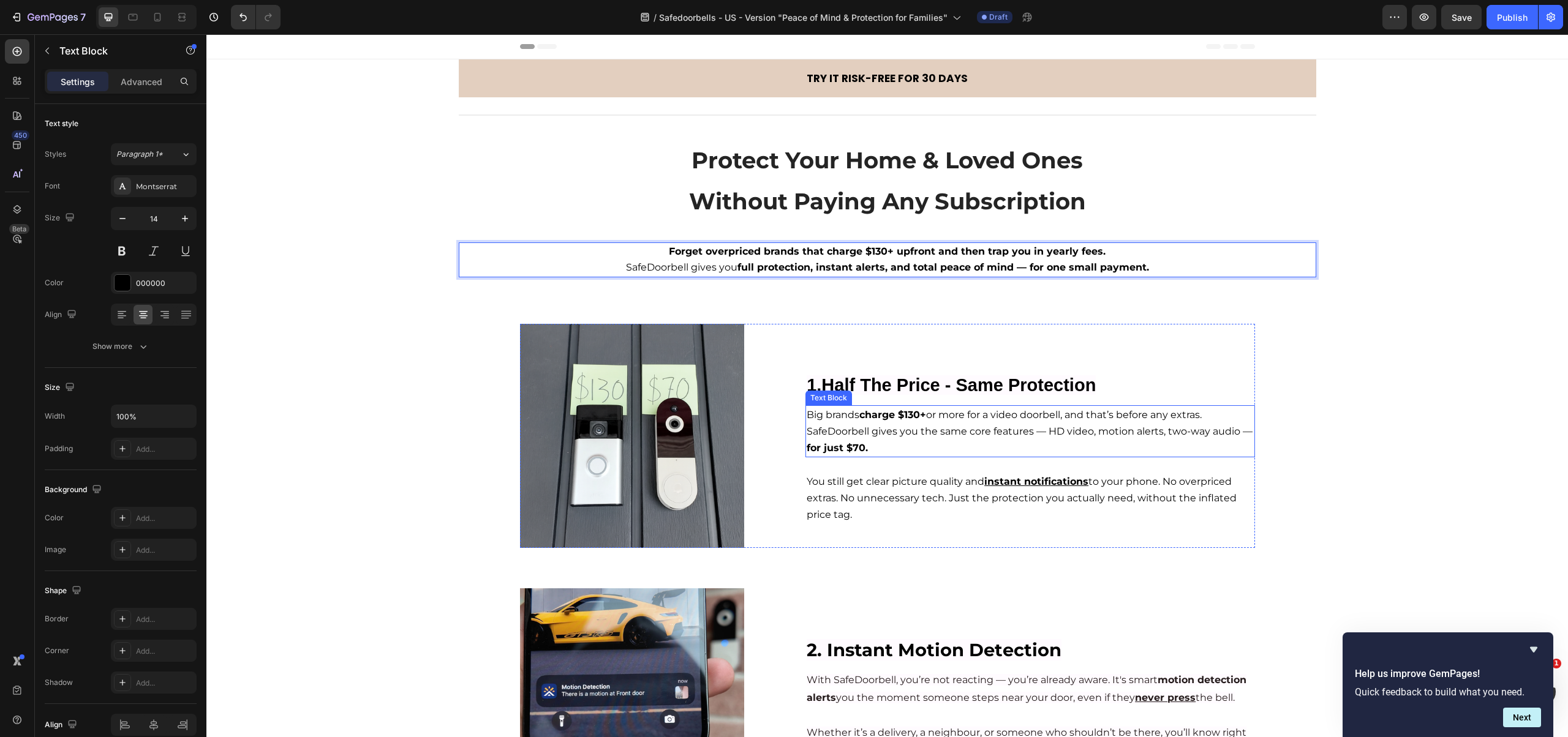
click at [904, 423] on p "Big brands charge $130+ or more for a video doorbell, and that’s before any ext…" at bounding box center [1030, 431] width 447 height 50
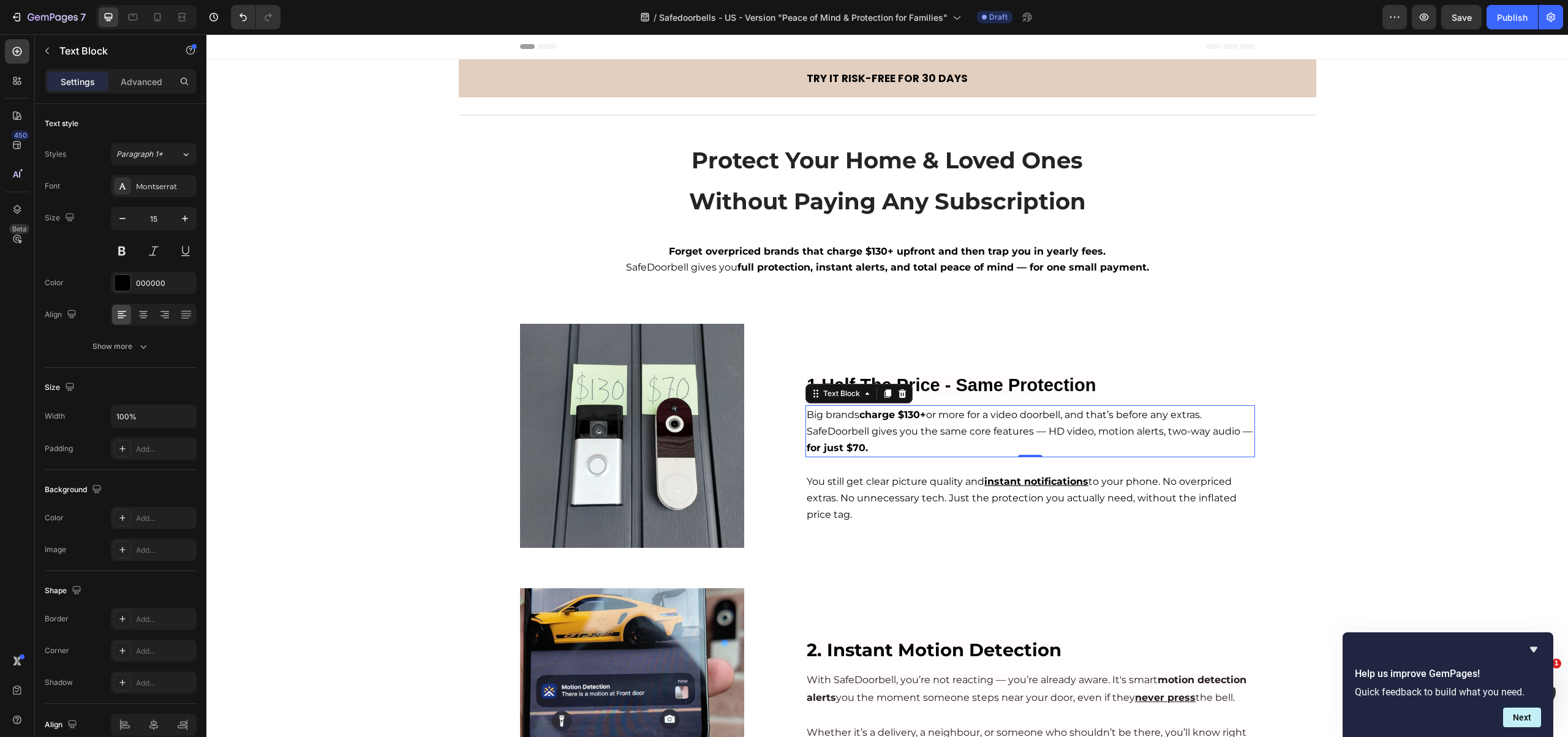
click at [873, 421] on p "Big brands charge $130+ or more for a video doorbell, and that’s before any ext…" at bounding box center [1030, 431] width 447 height 50
click at [673, 256] on strong "Forget overpriced brands that charge $130+ upfront and then trap you in yearly …" at bounding box center [887, 251] width 437 height 12
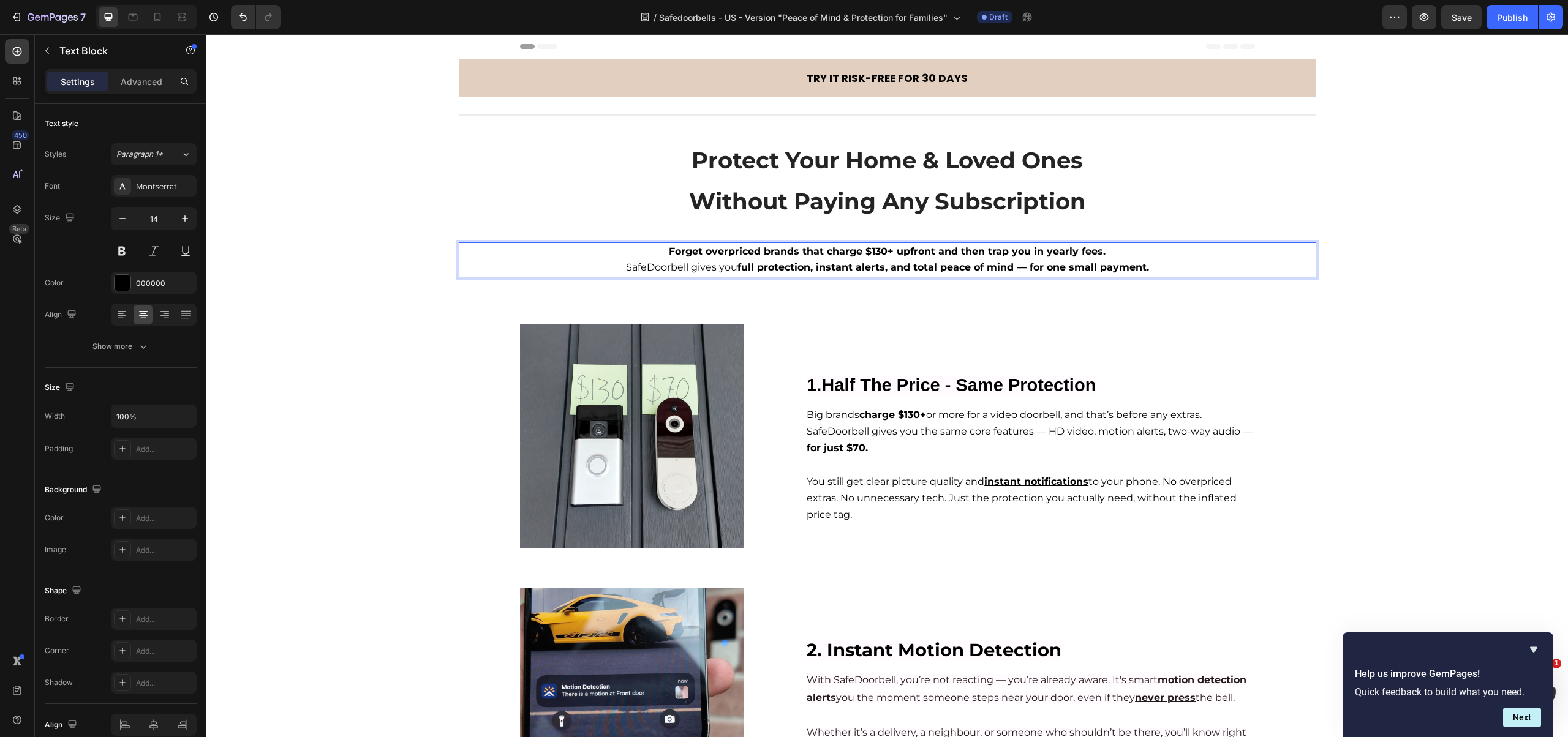
click at [664, 249] on p "Forget overpriced brands that charge $130+ upfront and then trap you in yearly …" at bounding box center [888, 252] width 855 height 16
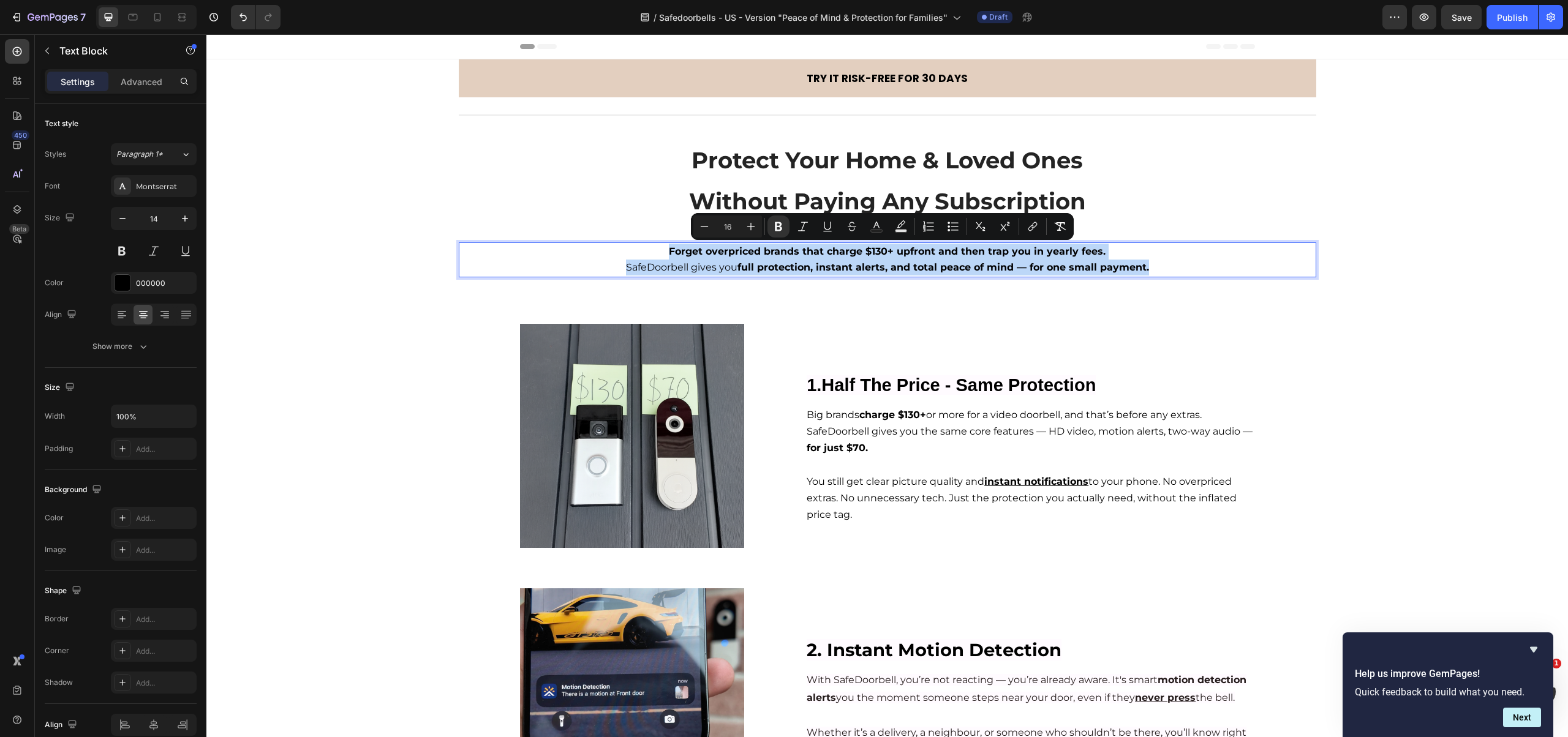
drag, startPoint x: 664, startPoint y: 249, endPoint x: 1162, endPoint y: 269, distance: 498.4
click at [1162, 269] on div "Forget overpriced brands that charge $130+ upfront and then trap you in yearly …" at bounding box center [888, 259] width 857 height 34
click at [752, 224] on icon "Editor contextual toolbar" at bounding box center [751, 226] width 12 height 12
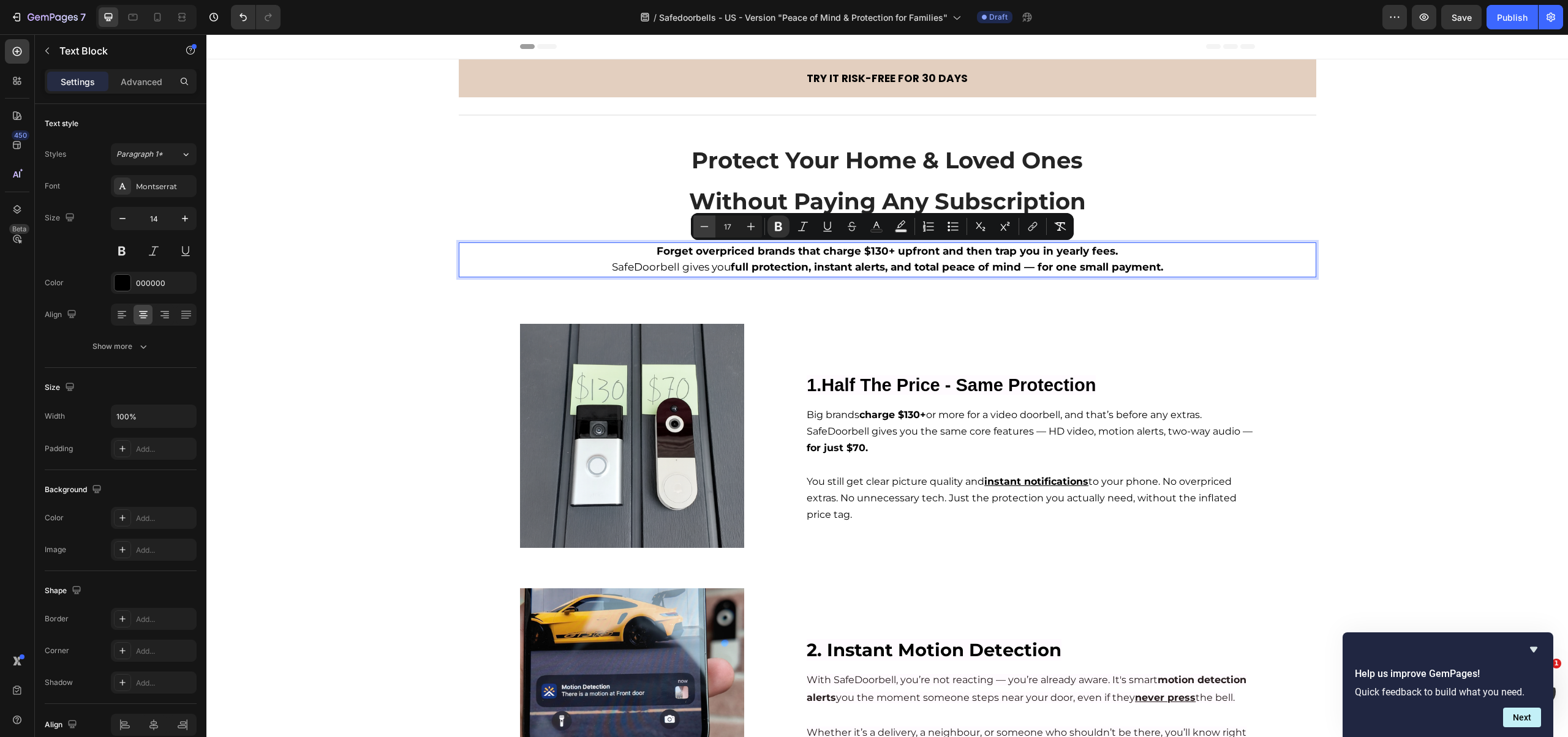
click at [707, 226] on icon "Editor contextual toolbar" at bounding box center [705, 226] width 8 height 1
type input "16"
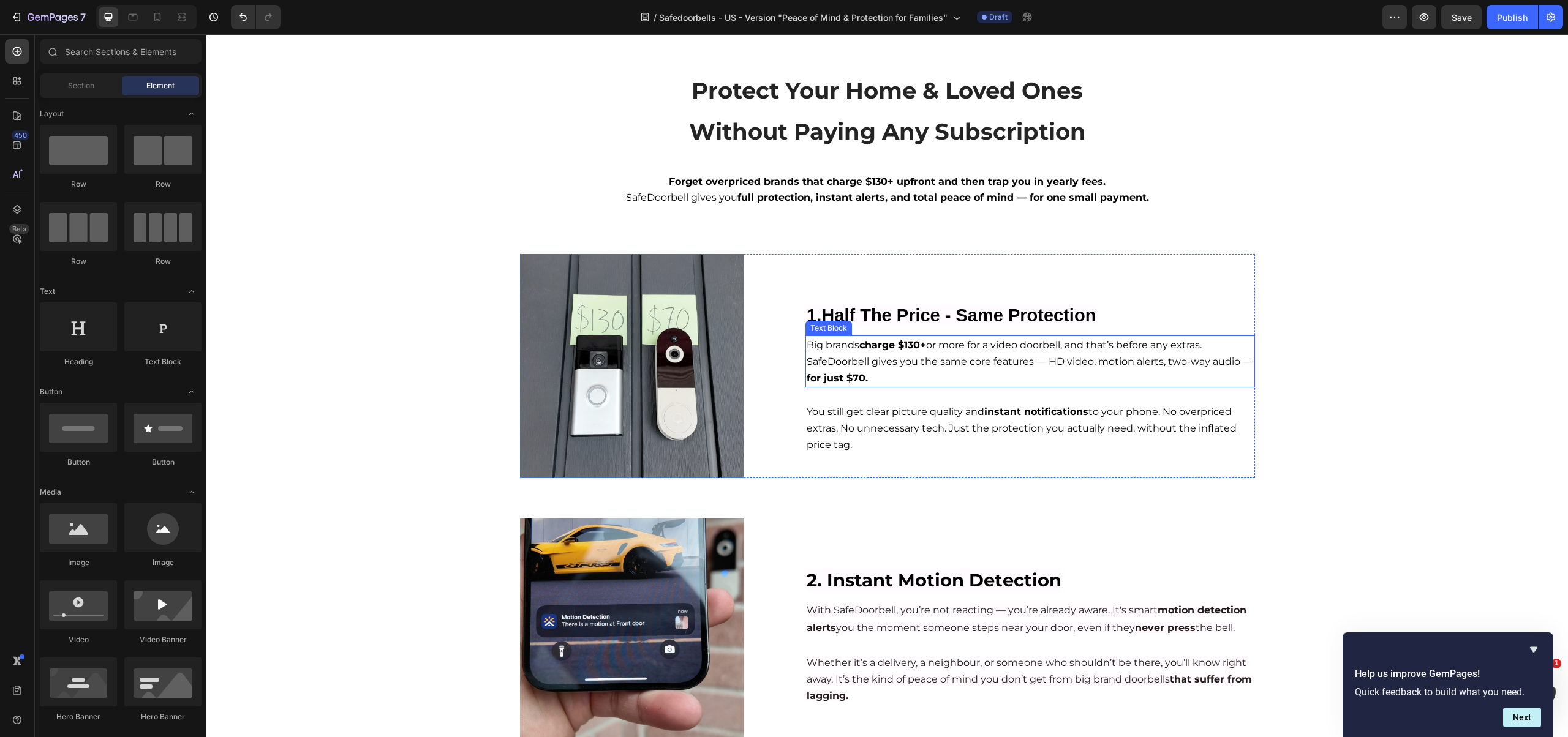
scroll to position [164, 0]
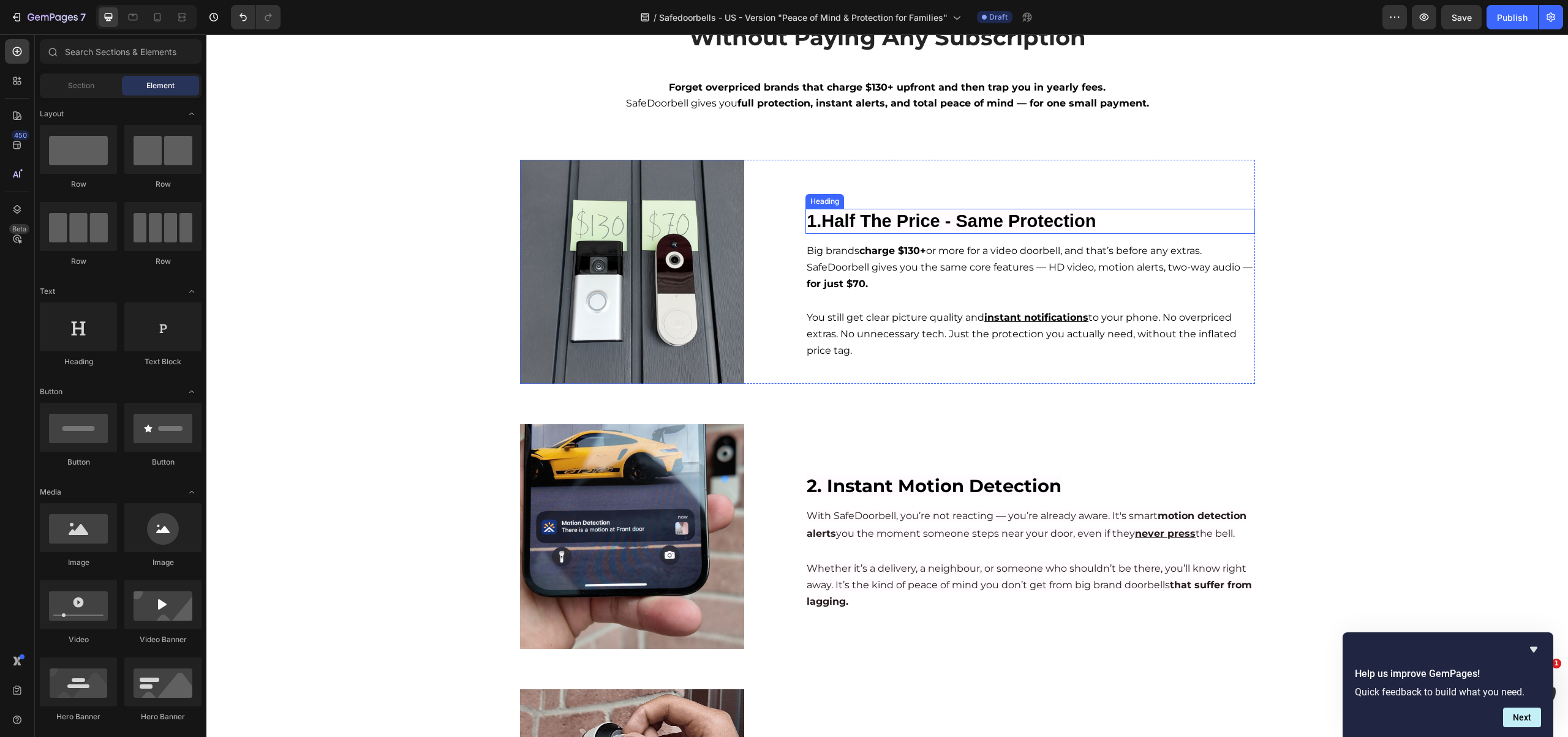
click at [884, 218] on strong "1.Half The Price - Same Protection" at bounding box center [951, 221] width 289 height 20
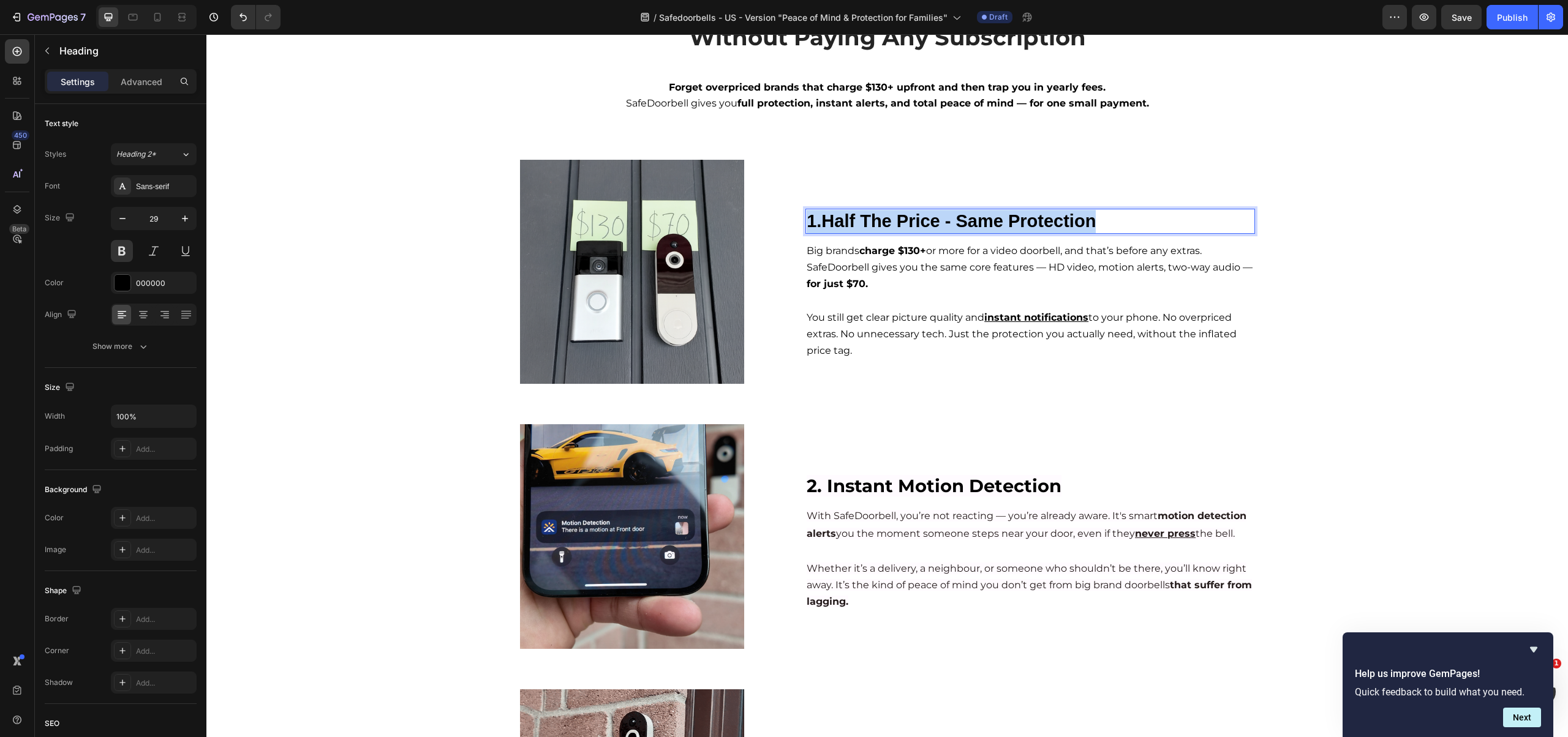
click at [884, 218] on strong "1.Half The Price - Same Protection" at bounding box center [951, 221] width 289 height 20
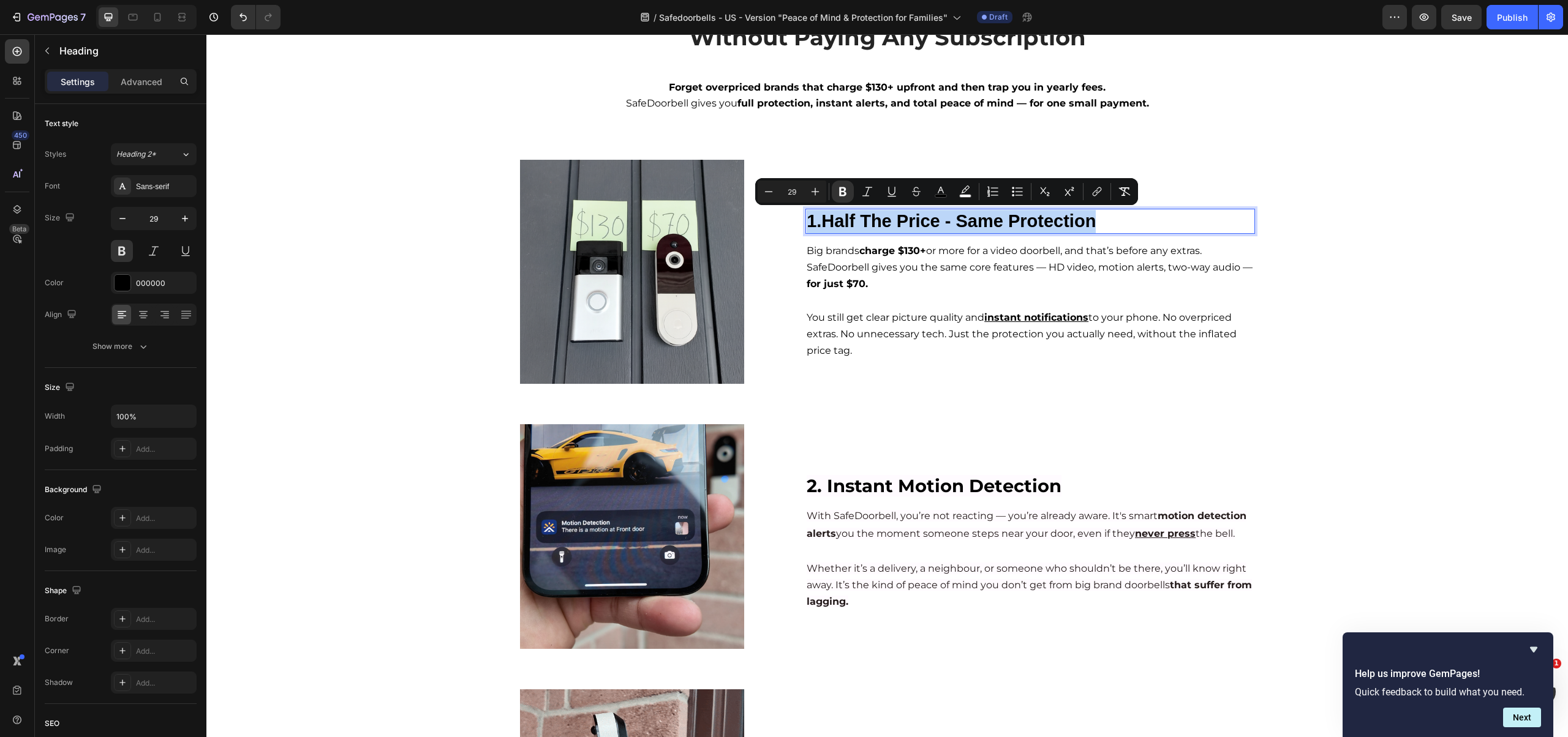
click at [828, 221] on strong "1.Half The Price - Same Protection" at bounding box center [951, 221] width 289 height 20
drag, startPoint x: 821, startPoint y: 219, endPoint x: 1129, endPoint y: 223, distance: 308.0
click at [1129, 223] on p "1.Half The Price - Same Protection" at bounding box center [1030, 222] width 447 height 24
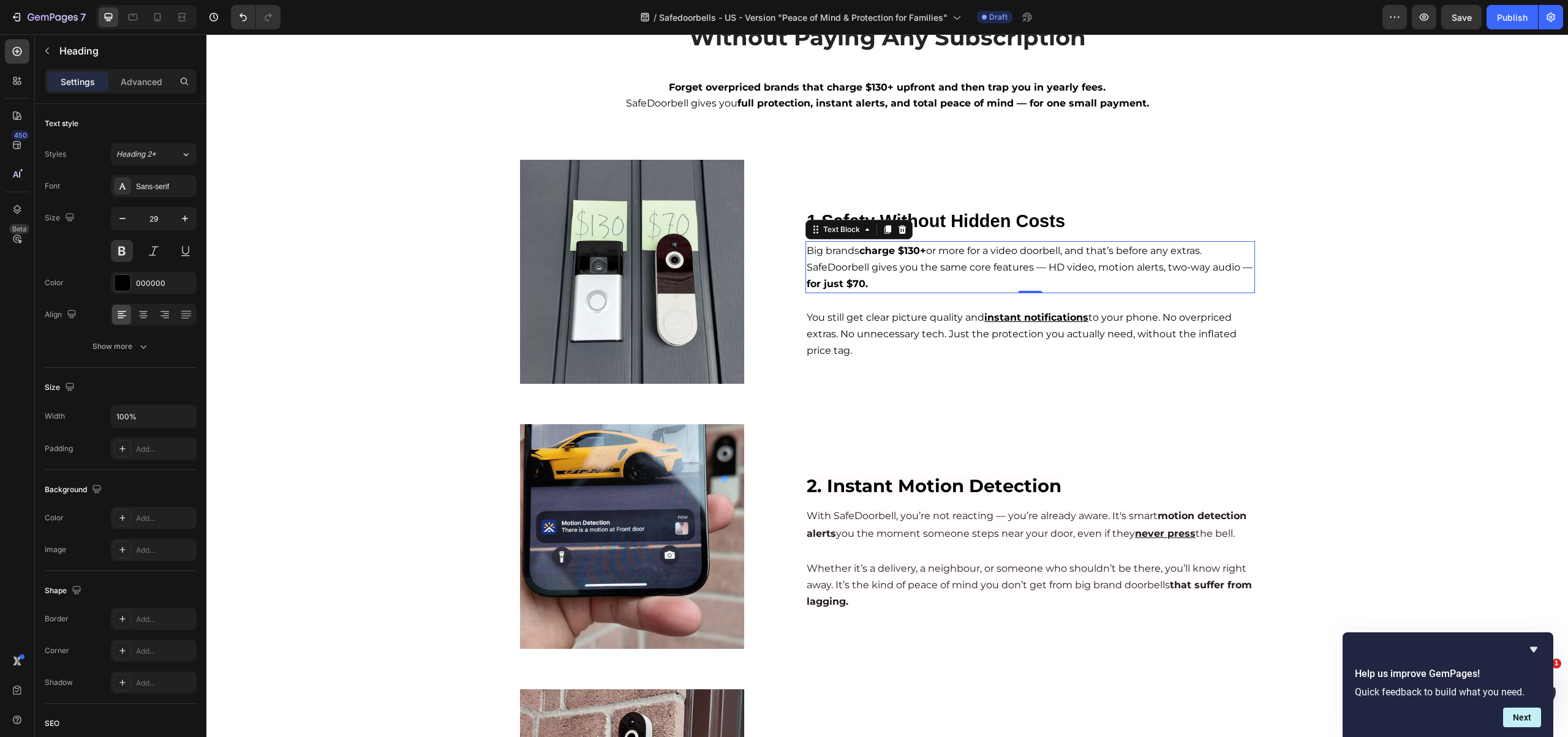
click at [840, 292] on p "Big brands charge $130+ or more for a video doorbell, and that’s before any ext…" at bounding box center [1030, 267] width 447 height 50
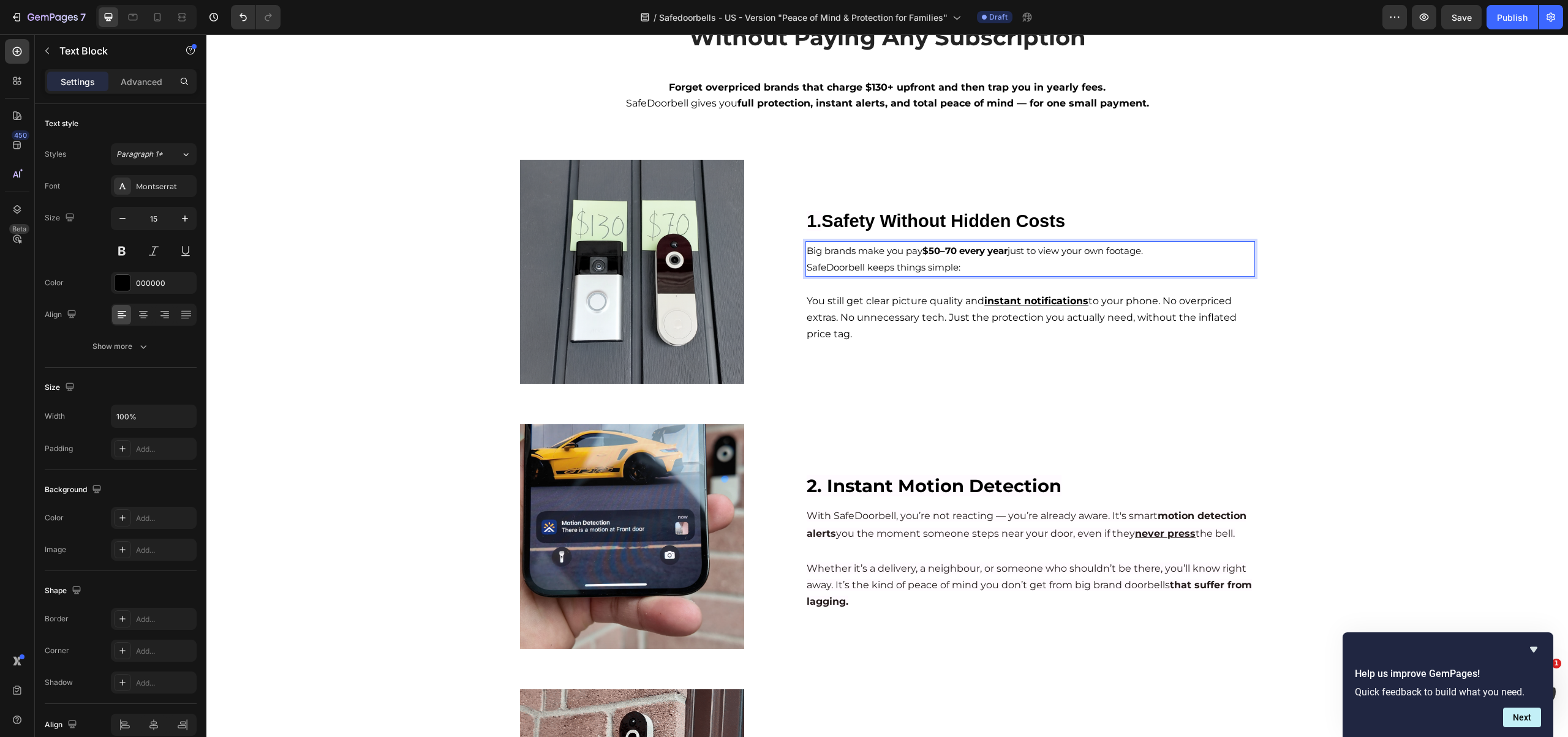
click at [930, 254] on strong "$50–70 every year" at bounding box center [964, 250] width 85 height 12
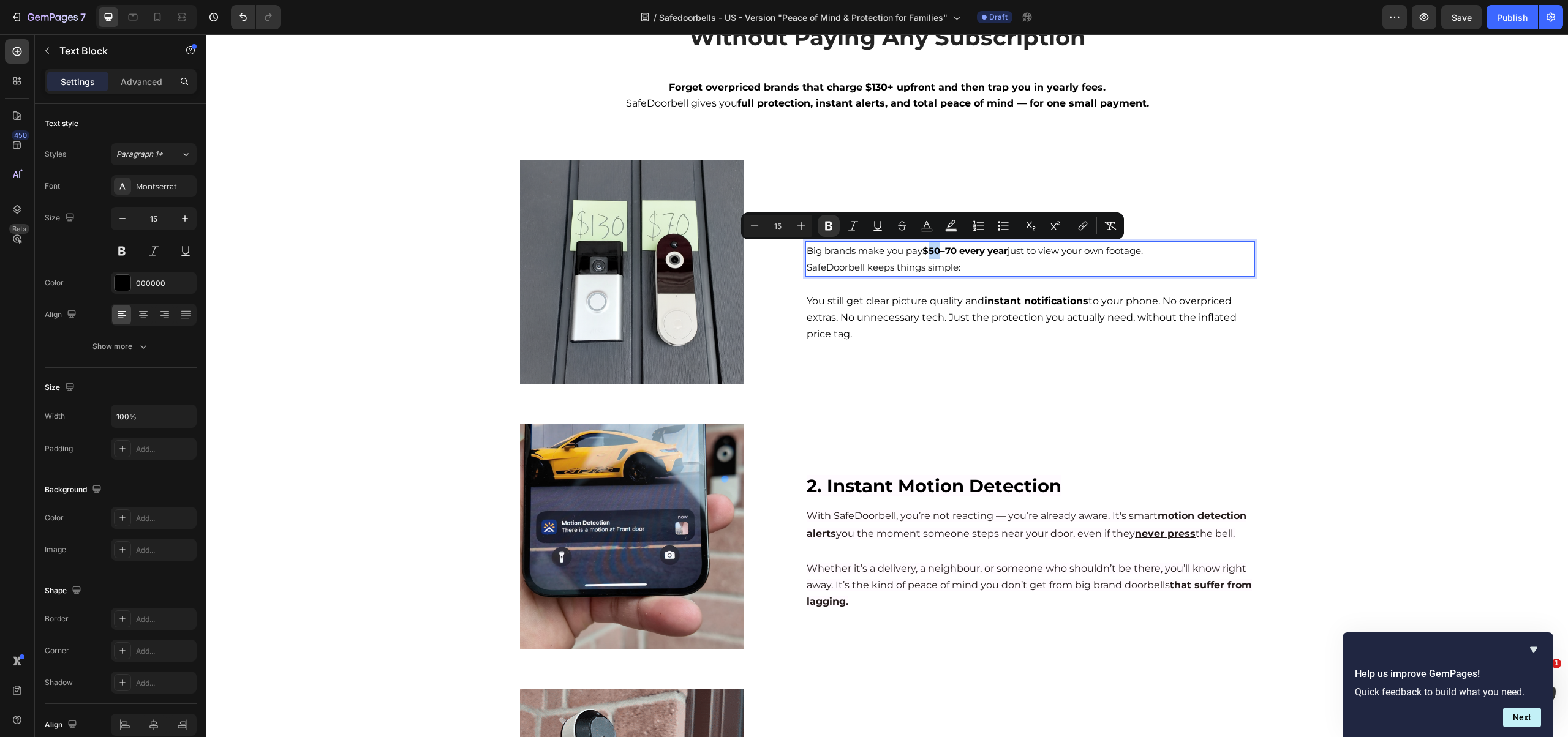
drag, startPoint x: 929, startPoint y: 252, endPoint x: 937, endPoint y: 250, distance: 8.2
click at [937, 250] on strong "$50–70 every year" at bounding box center [964, 250] width 85 height 12
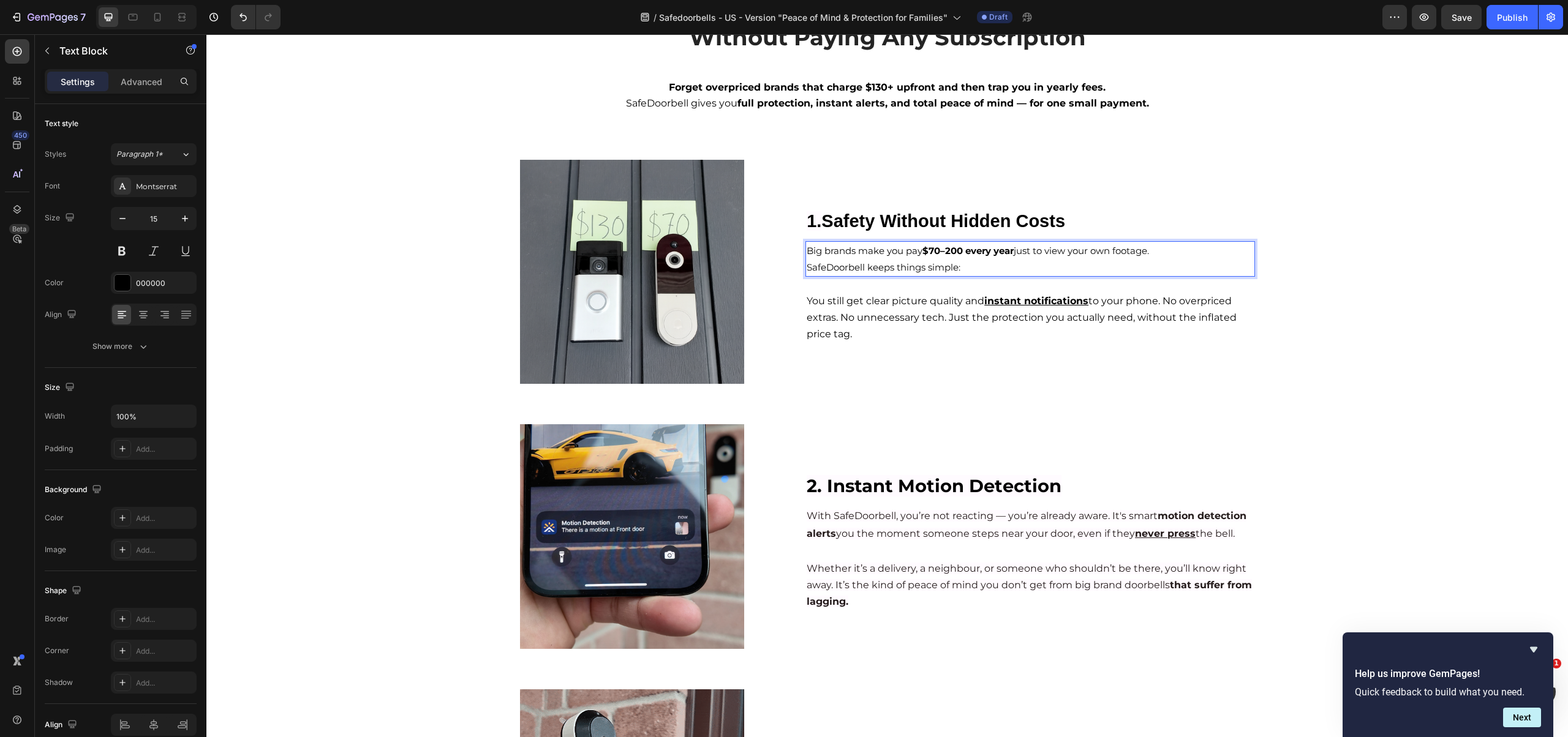
click at [942, 248] on strong "$70–200 every year" at bounding box center [968, 250] width 91 height 12
click at [976, 253] on strong "$70–200 every year" at bounding box center [968, 250] width 91 height 12
click at [999, 252] on strong "$70–200 EVERY year" at bounding box center [971, 250] width 97 height 12
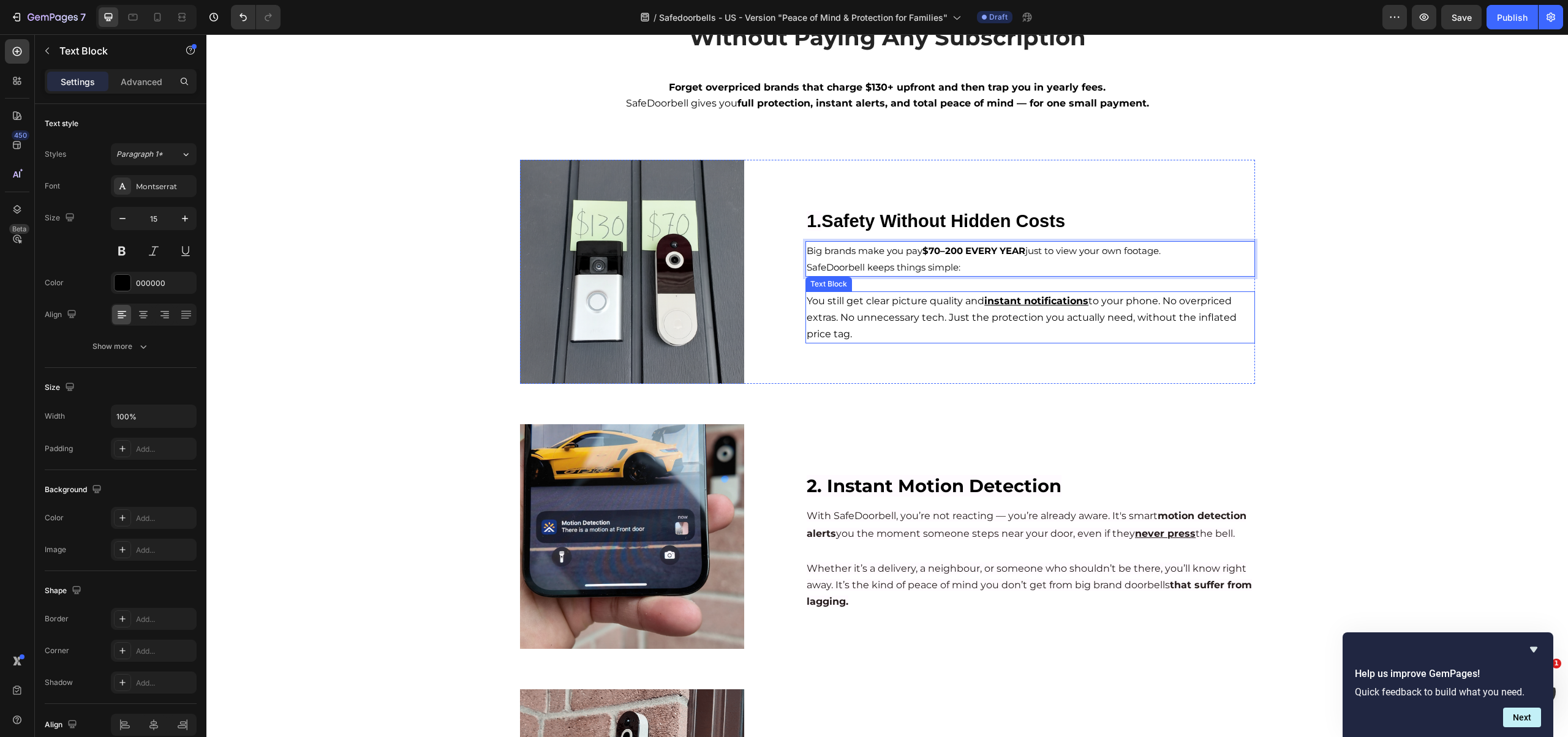
click at [930, 313] on span "You still get clear picture quality and instant notifications to your phone. No…" at bounding box center [1021, 317] width 430 height 45
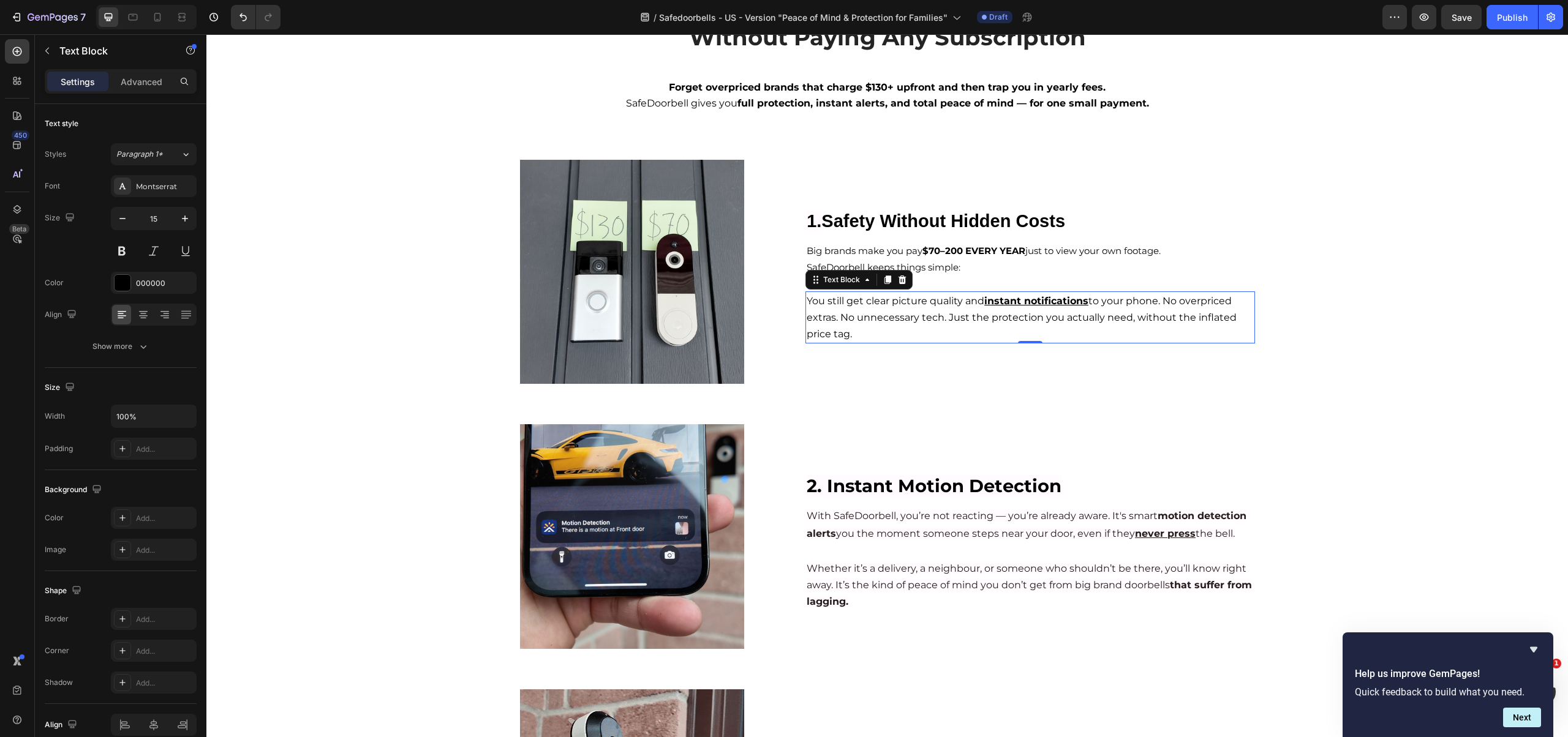
click at [913, 307] on p "You still get clear picture quality and instant notifications to your phone. No…" at bounding box center [1030, 317] width 447 height 50
click at [913, 308] on p "You still get clear picture quality and instant notifications to your phone. No…" at bounding box center [1030, 317] width 447 height 50
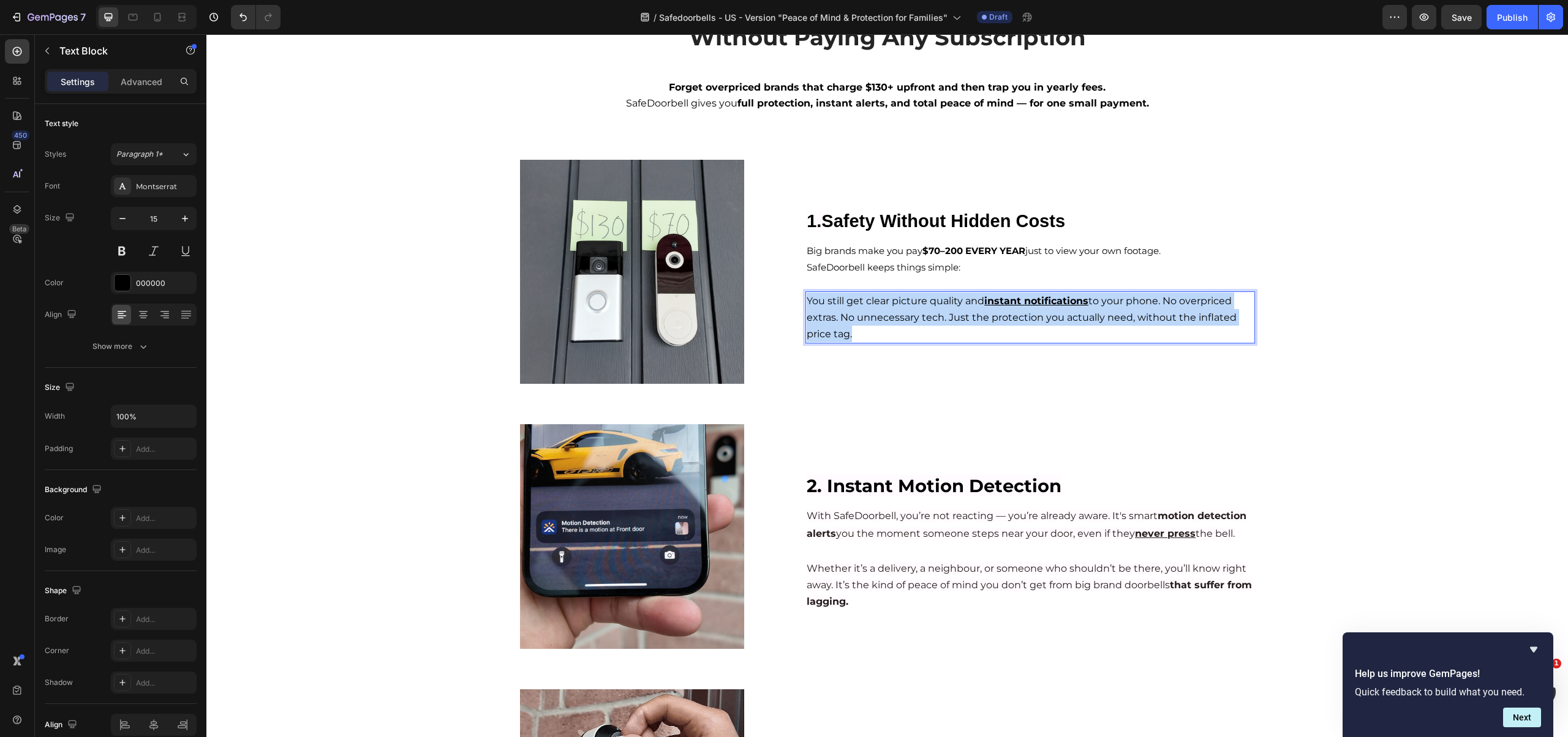
click at [913, 308] on p "You still get clear picture quality and instant notifications to your phone. No…" at bounding box center [1030, 317] width 447 height 50
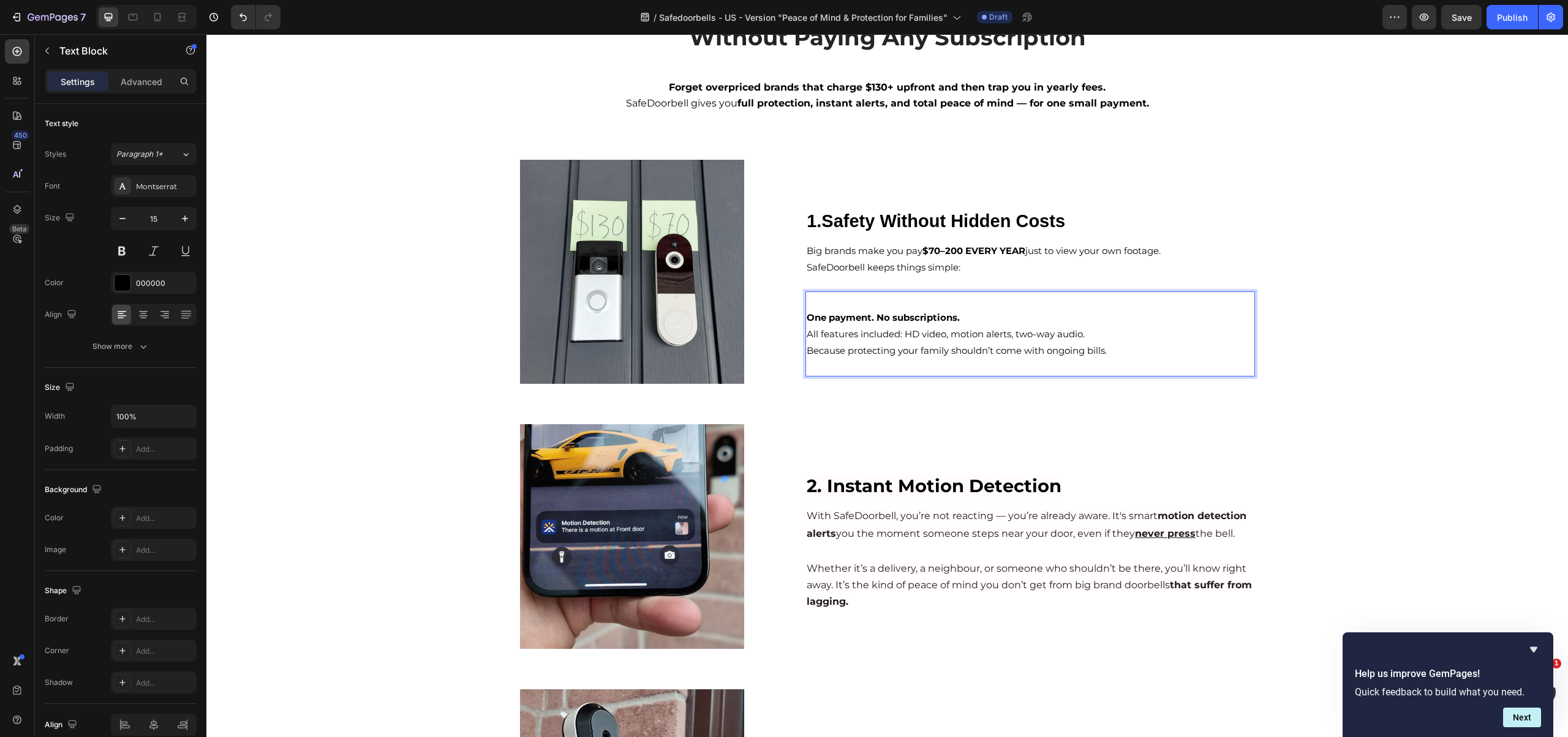
click at [805, 314] on div "One payment. No subscriptions. All features included: HD video, motion alerts, …" at bounding box center [1030, 333] width 449 height 85
click at [1085, 347] on p "Because protecting your family shouldn’t come with ongoing bills." at bounding box center [1030, 350] width 447 height 17
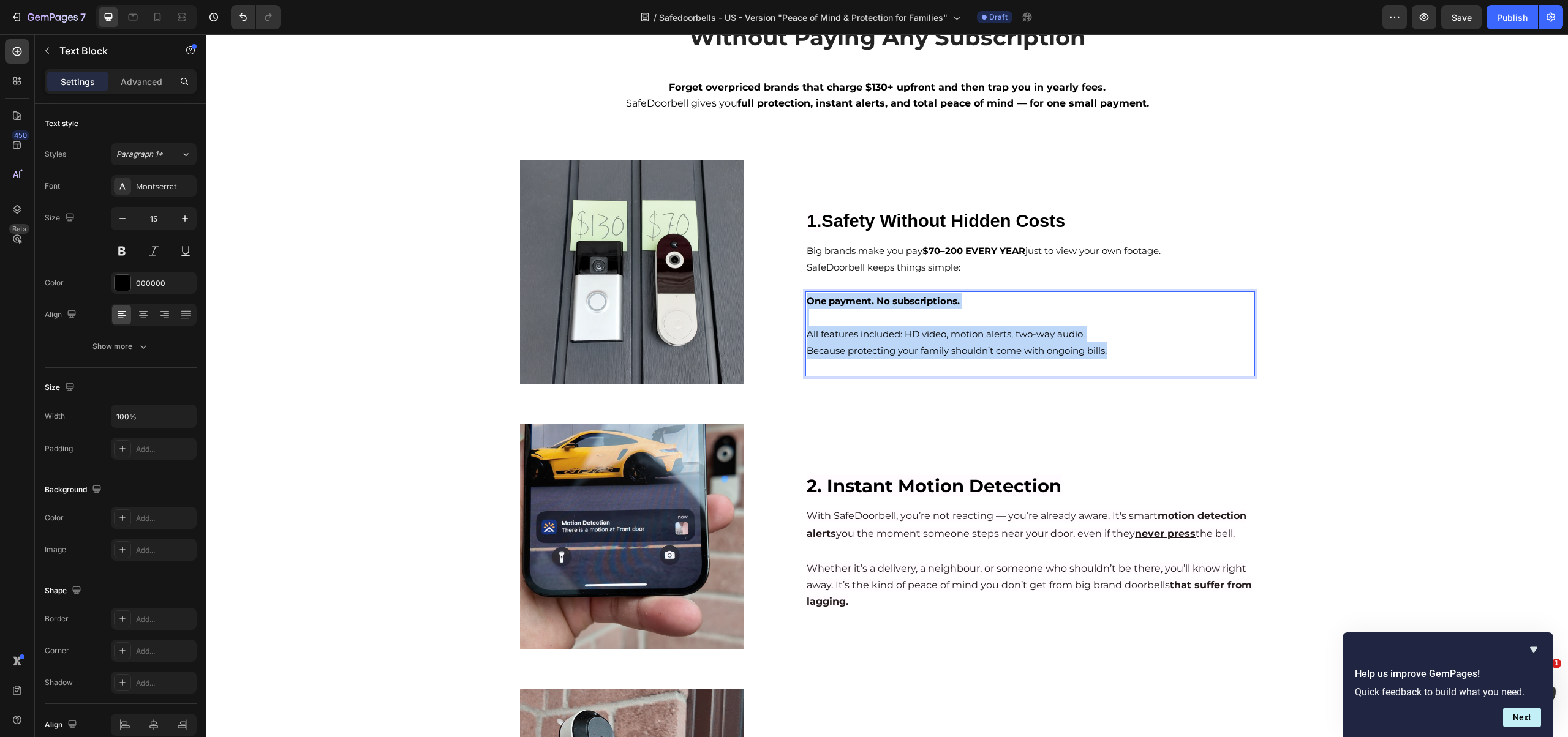
drag, startPoint x: 1121, startPoint y: 347, endPoint x: 798, endPoint y: 294, distance: 327.3
click at [797, 293] on div "Image ⁠⁠⁠⁠⁠⁠⁠ 1. Safety Without Hidden Costs Heading Big brands make you pay $7…" at bounding box center [887, 272] width 735 height 224
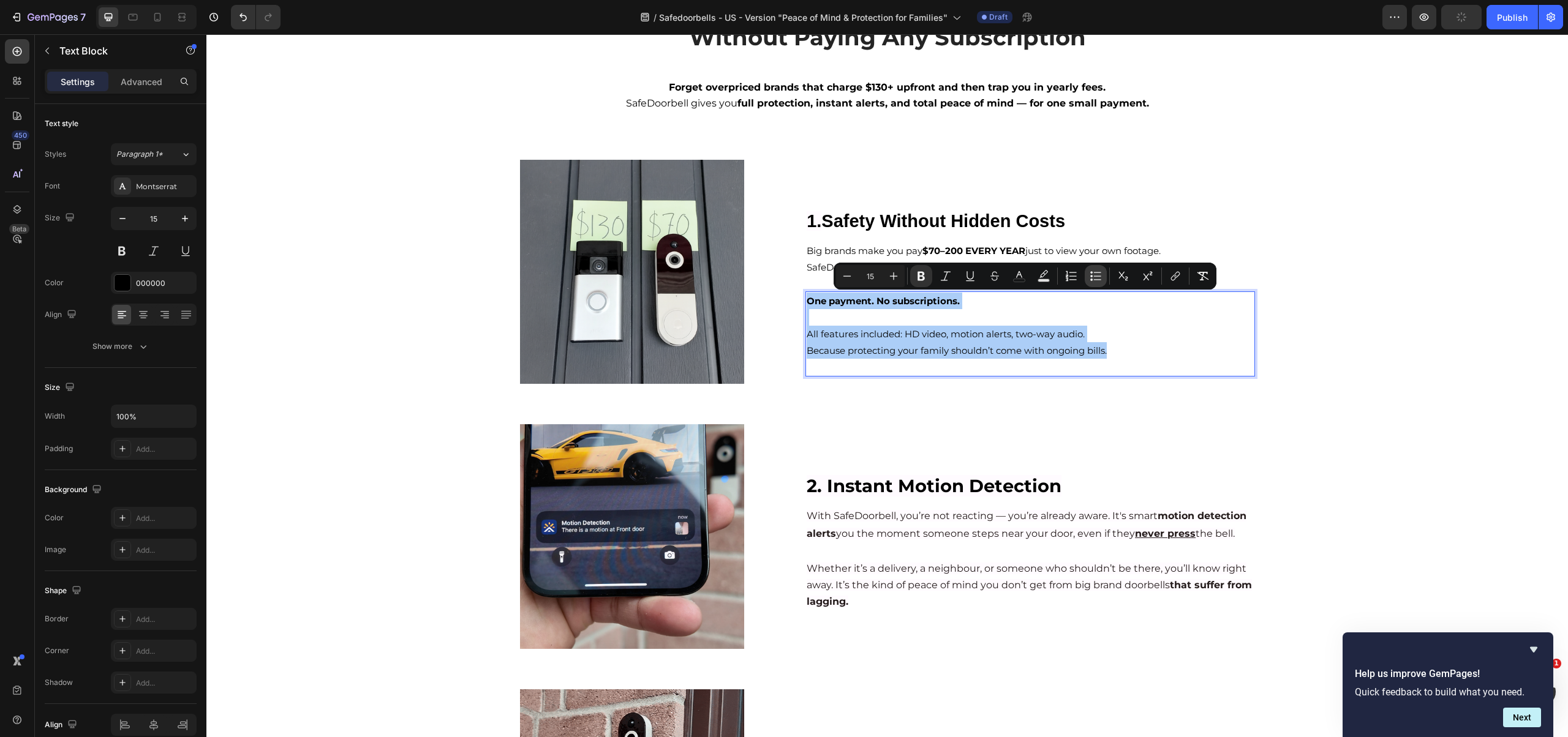
click at [1092, 275] on icon "Editor contextual toolbar" at bounding box center [1096, 276] width 12 height 12
type input "15"
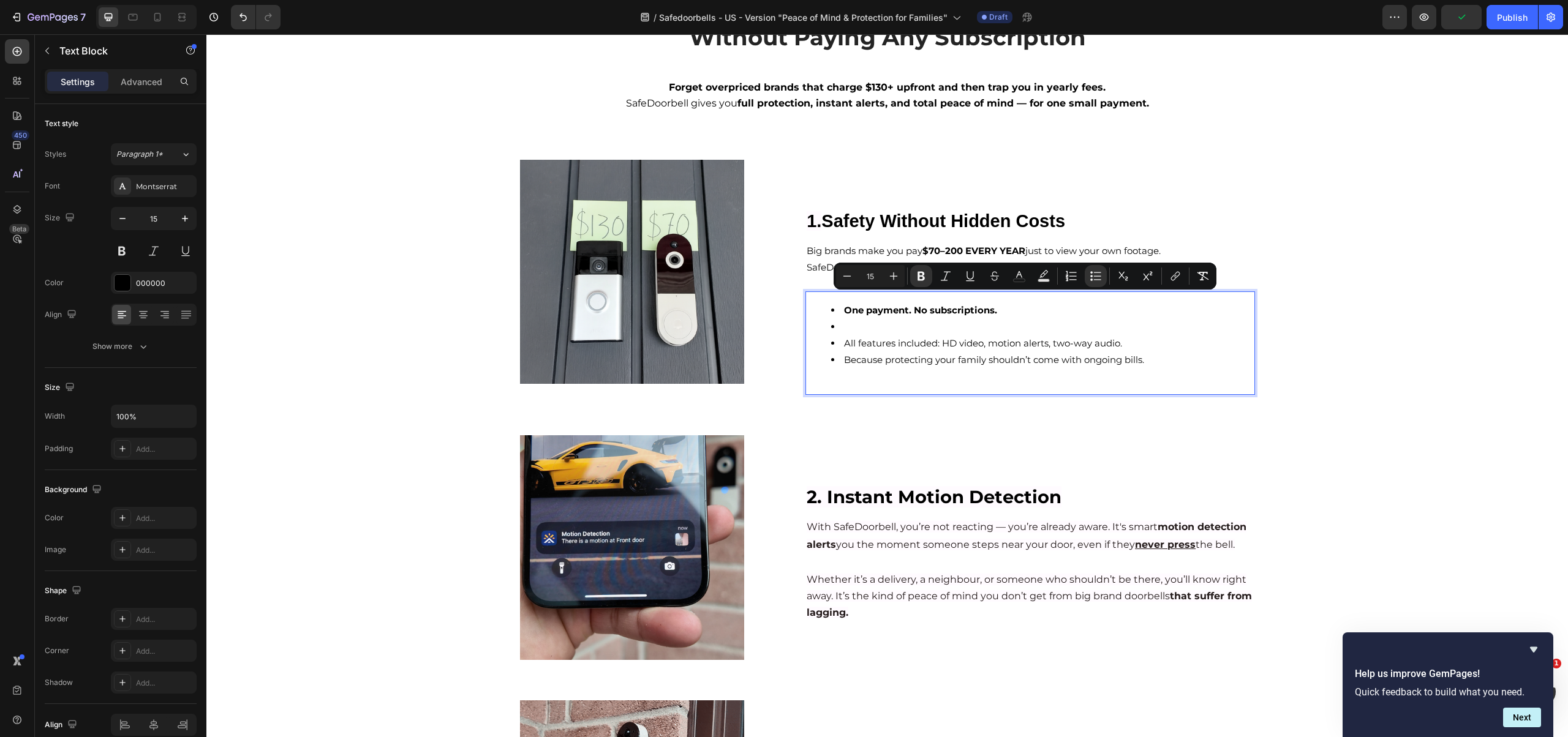
click at [868, 335] on li "All features included: HD video, motion alerts, two-way audio." at bounding box center [1042, 343] width 422 height 17
click at [863, 330] on li "Rich Text Editor. Editing area: main" at bounding box center [1042, 326] width 422 height 17
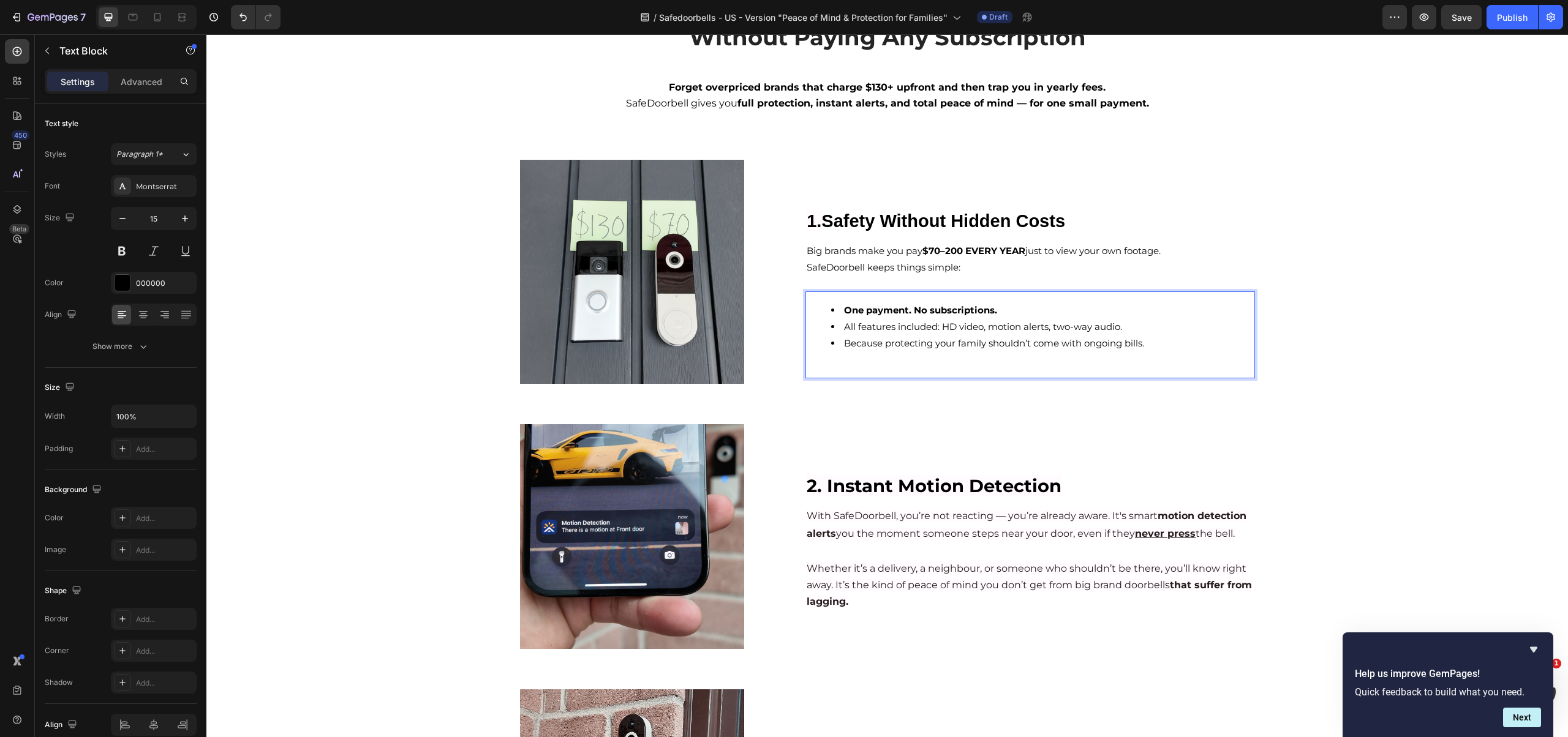
click at [837, 344] on li "Because protecting your family shouldn’t come with ongoing bills." at bounding box center [1042, 343] width 422 height 17
click at [1036, 311] on li "One payment. No subscriptions." at bounding box center [1042, 310] width 422 height 17
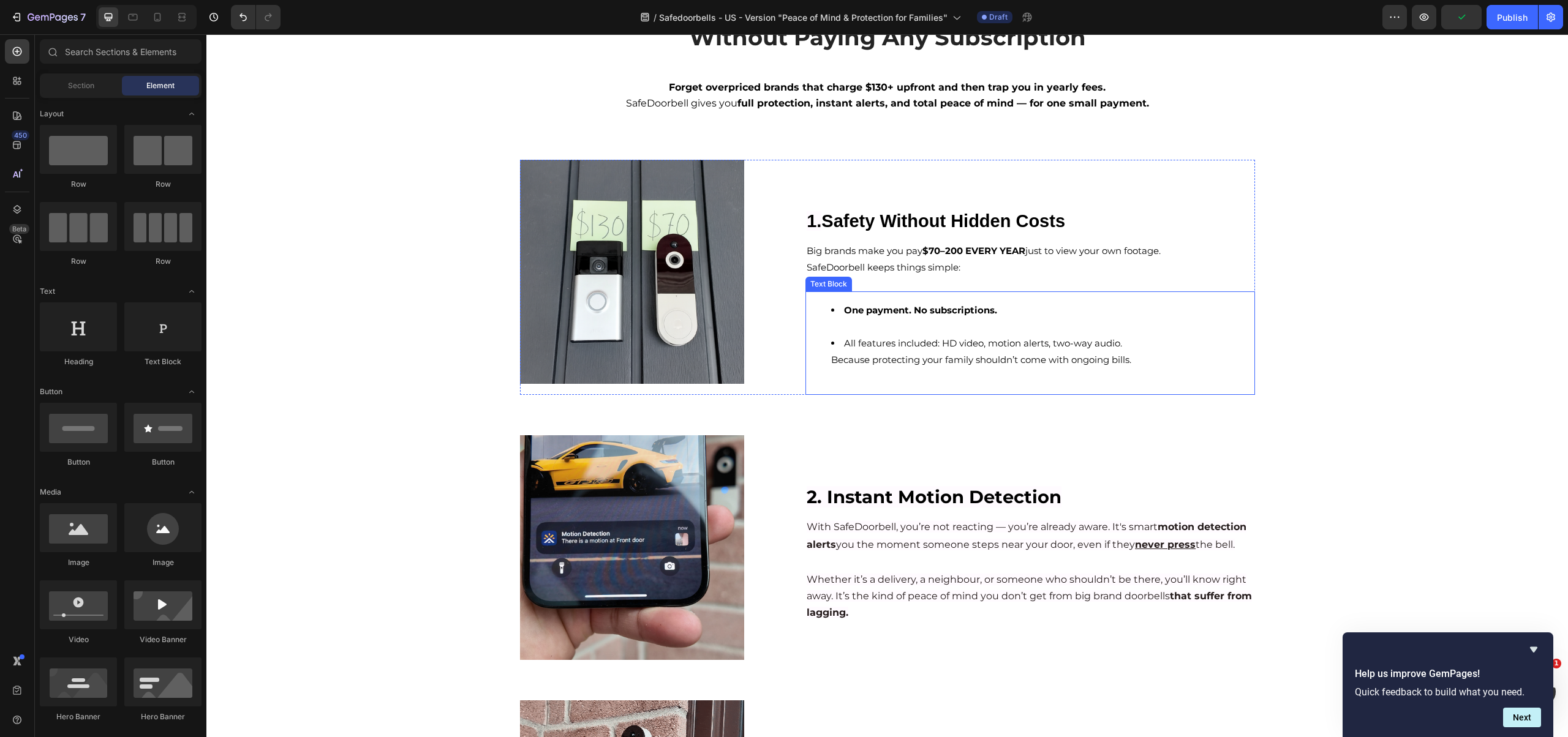
click at [916, 311] on strong "One payment. No subscriptions." at bounding box center [920, 310] width 153 height 12
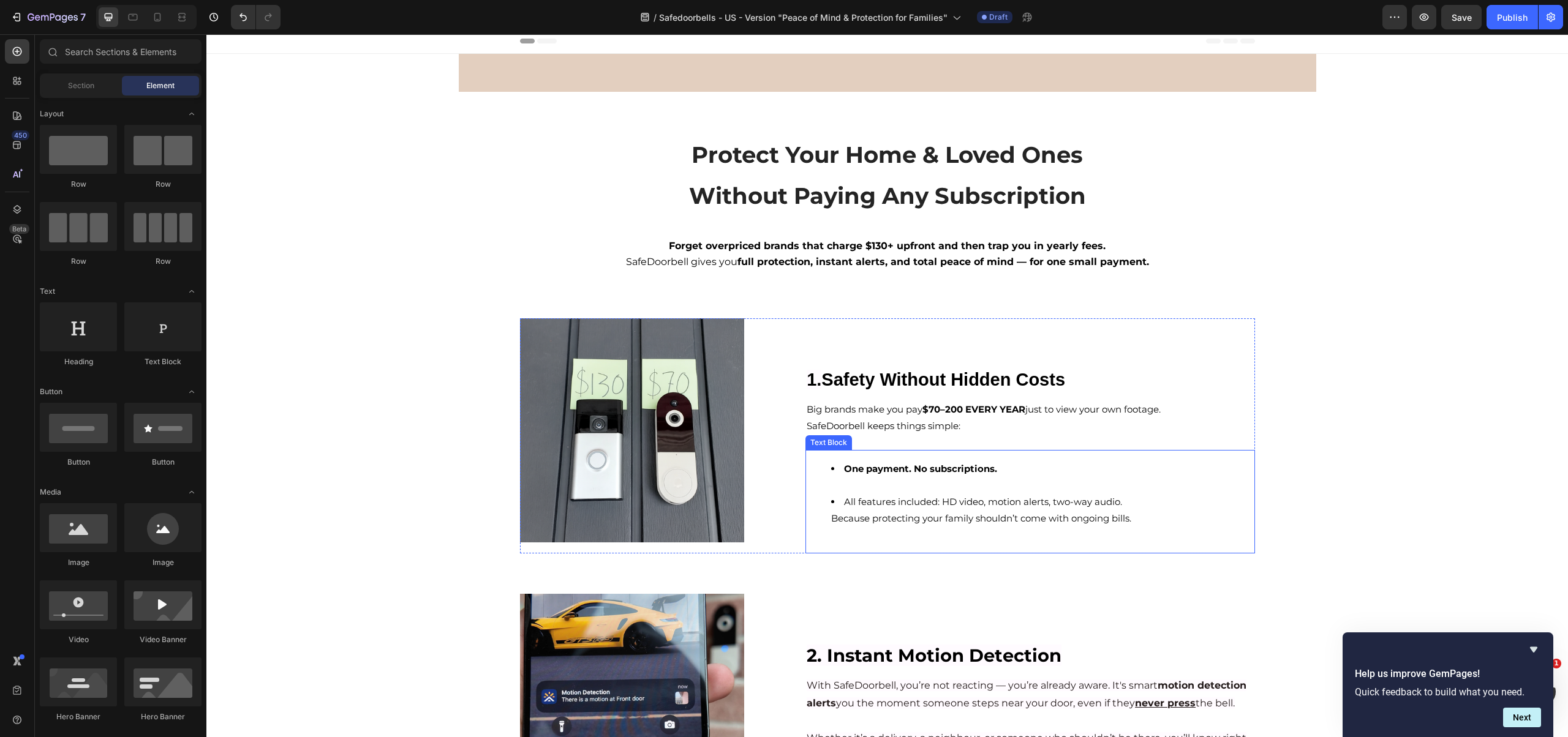
scroll to position [0, 0]
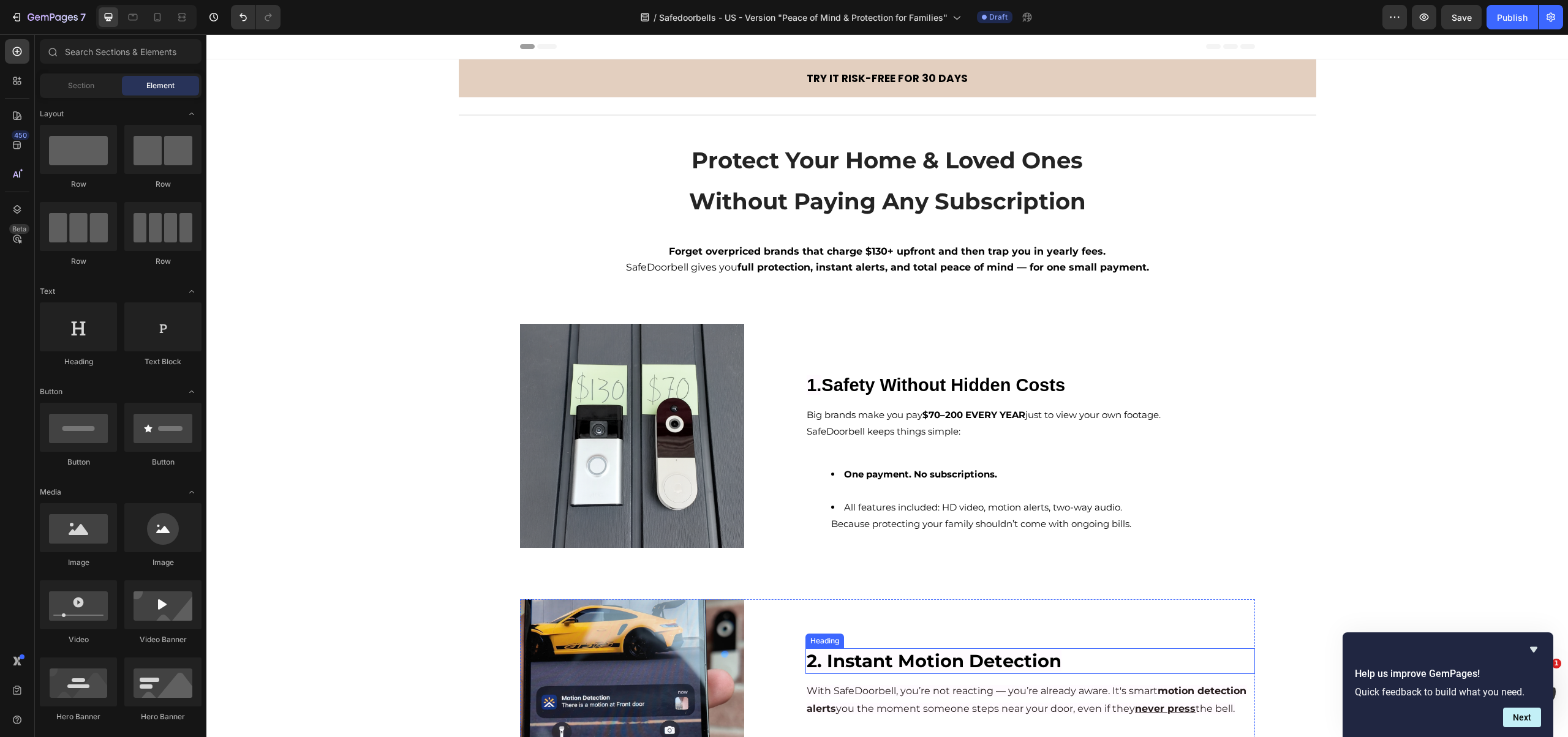
click at [940, 665] on span "2. Instant Motion Detection" at bounding box center [933, 661] width 255 height 22
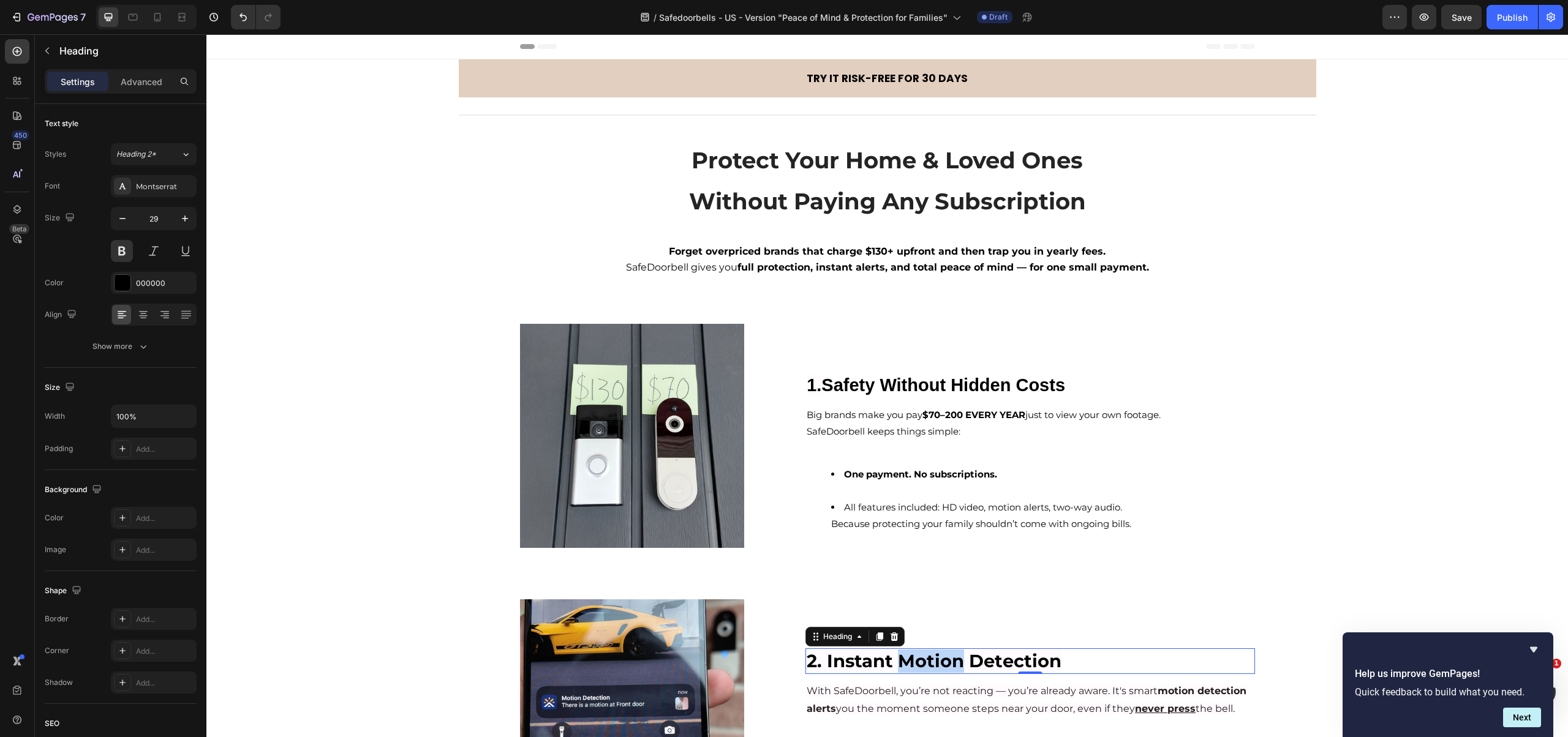
click at [930, 666] on span "2. Instant Motion Detection" at bounding box center [933, 661] width 255 height 22
click at [872, 669] on span "2. Instant Motion Detection" at bounding box center [933, 661] width 255 height 22
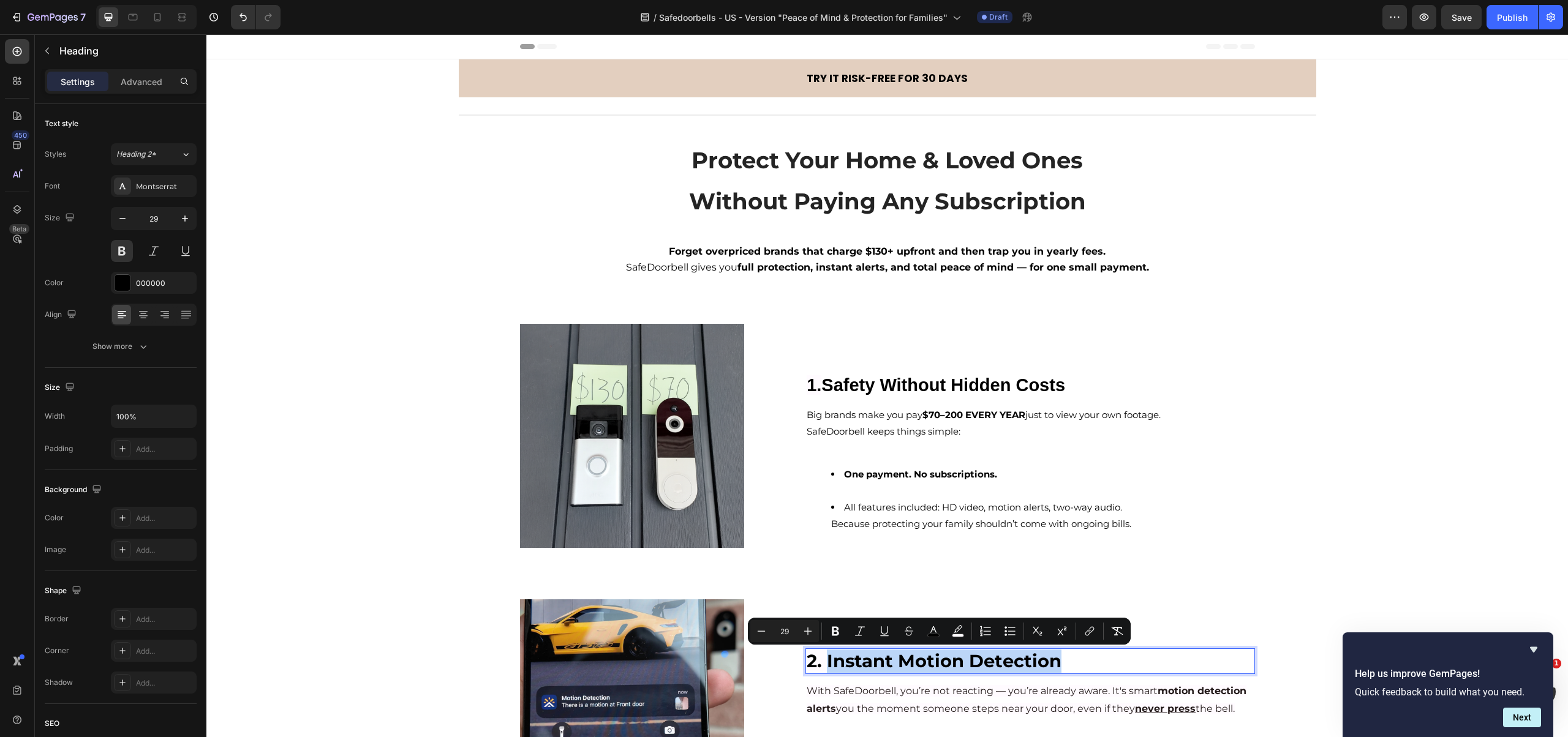
drag, startPoint x: 822, startPoint y: 664, endPoint x: 1082, endPoint y: 657, distance: 260.1
click at [1082, 657] on p "2. Instant Motion Detection" at bounding box center [1030, 661] width 447 height 24
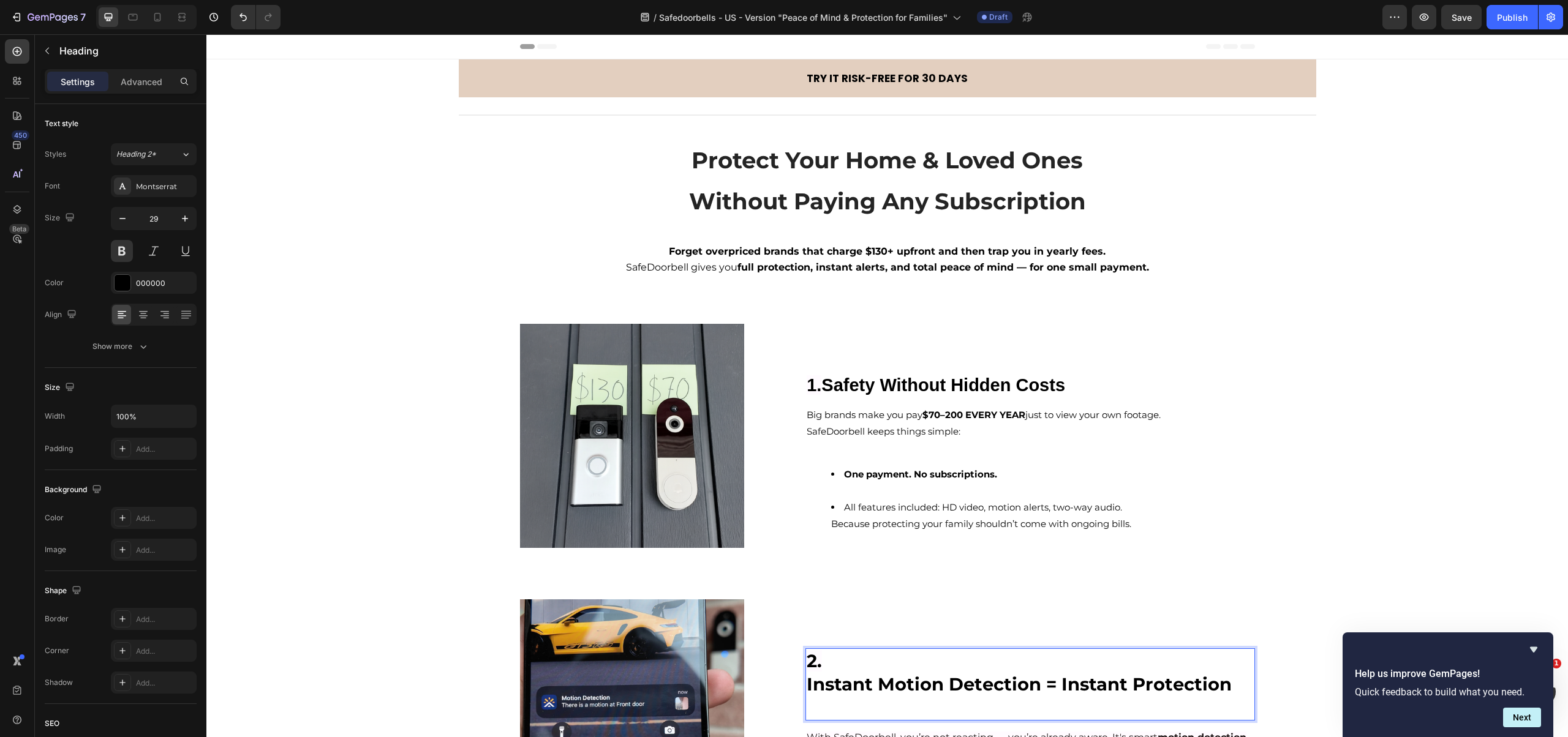
click at [805, 689] on h2 "2. Instant Motion Detection = Instant Protection" at bounding box center [1030, 684] width 449 height 72
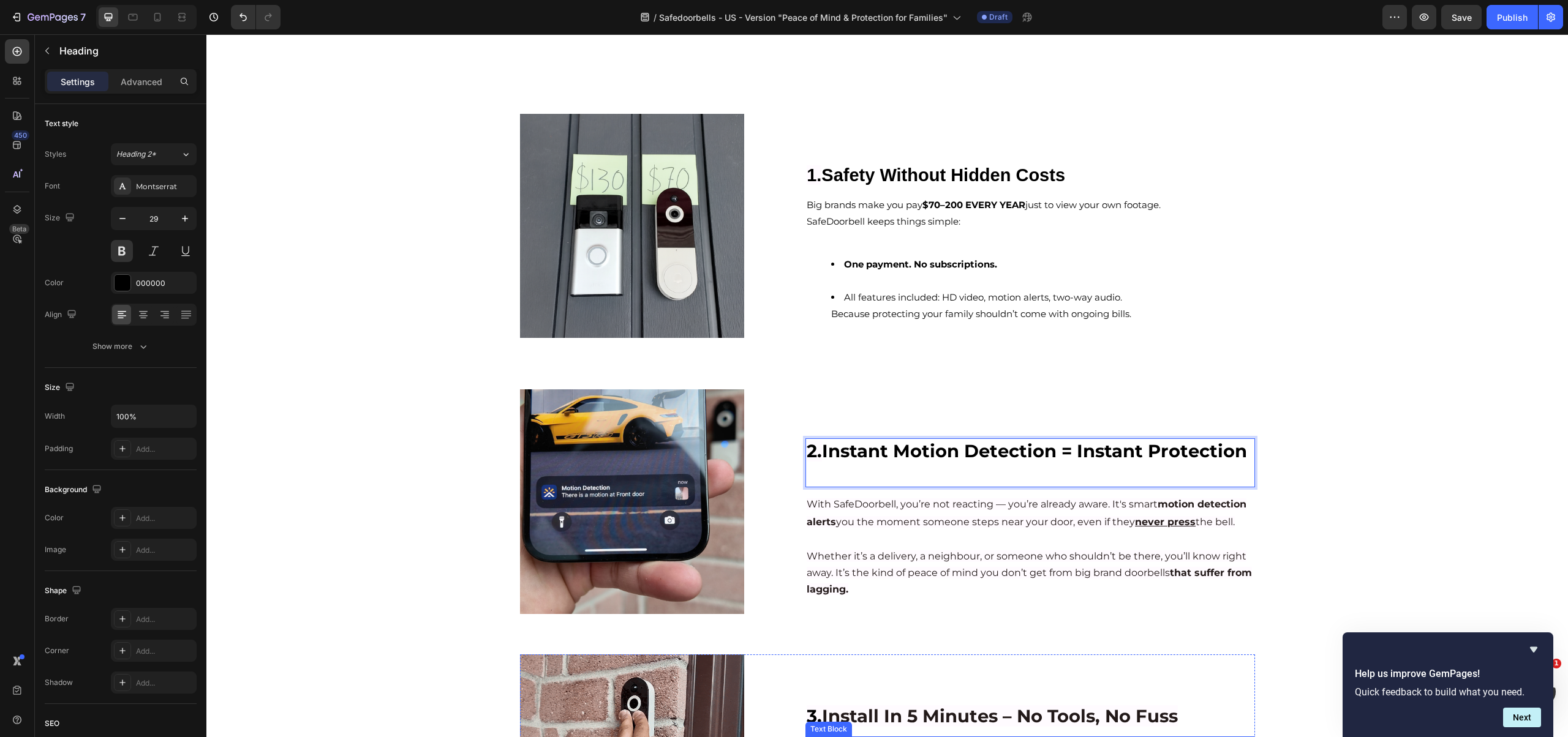
scroll to position [395, 0]
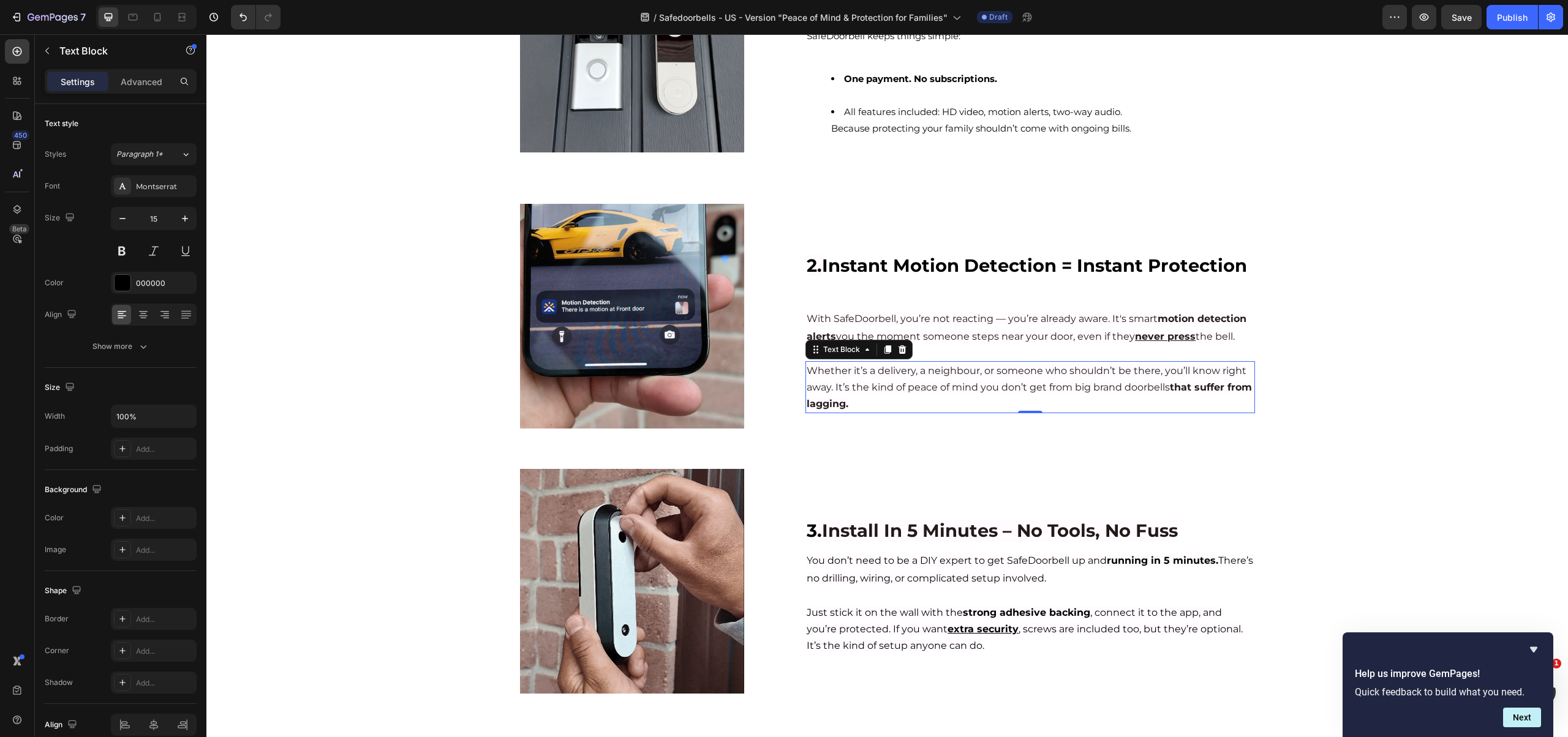
click at [909, 362] on div "Whether it’s a delivery, a neighbour, or someone who shouldn’t be there, you’ll…" at bounding box center [1030, 387] width 449 height 52
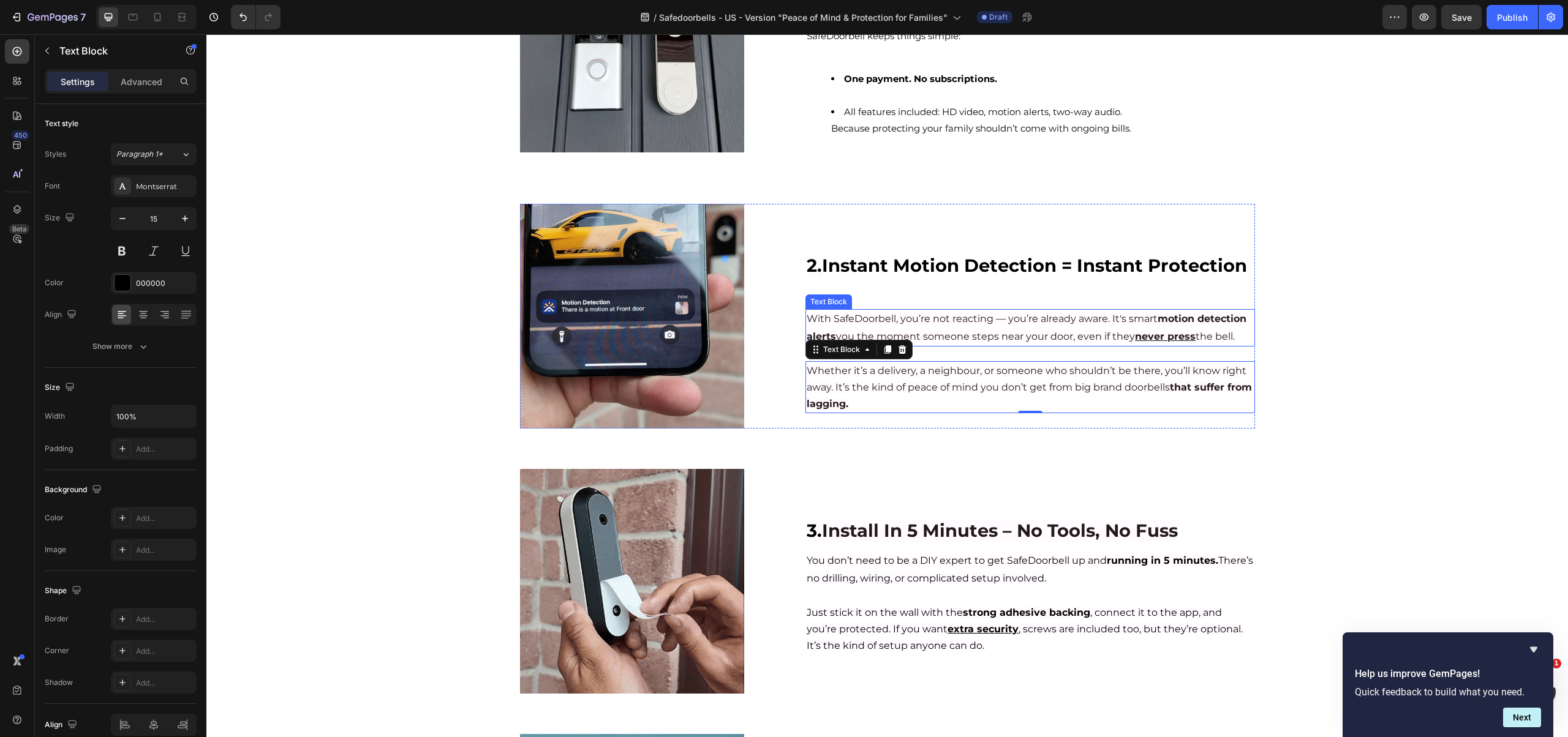
click at [961, 319] on span "With SafeDoorbell, you’re not reacting — you’re already aware. It's smart motio…" at bounding box center [1026, 327] width 440 height 29
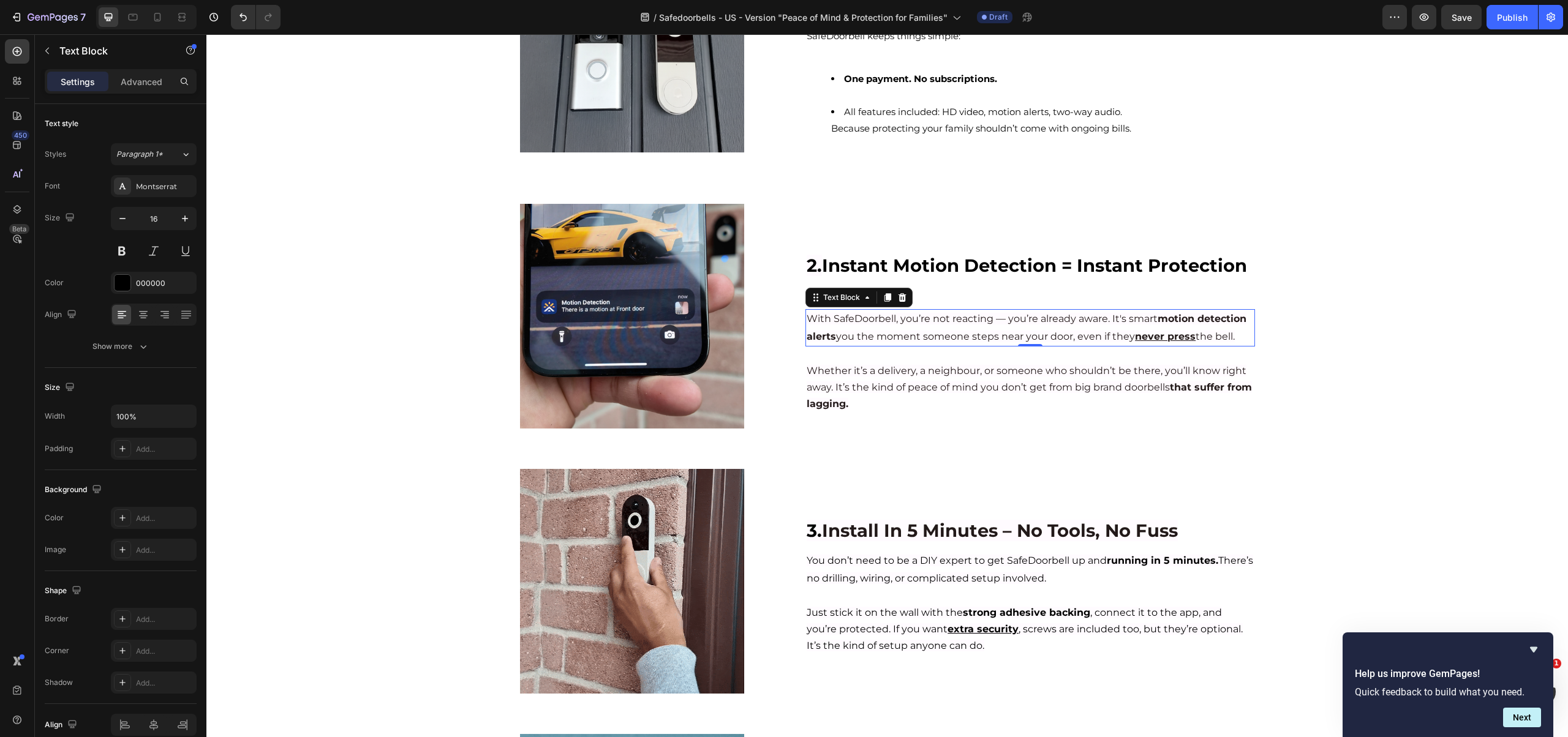
click at [946, 323] on span "With SafeDoorbell, you’re not reacting — you’re already aware. It's smart motio…" at bounding box center [1026, 327] width 440 height 29
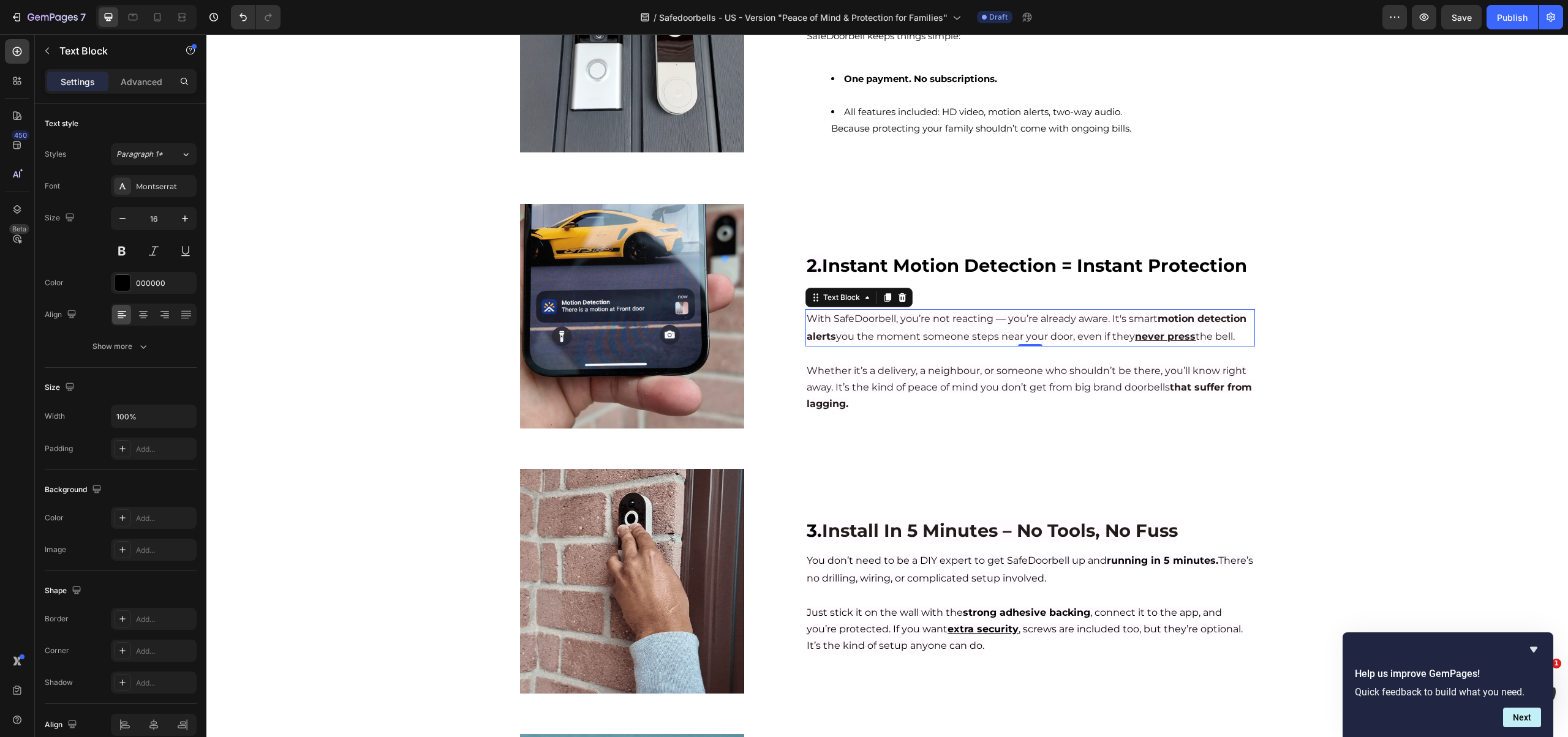
click at [946, 323] on span "With SafeDoorbell, you’re not reacting — you’re already aware. It's smart motio…" at bounding box center [1026, 327] width 440 height 29
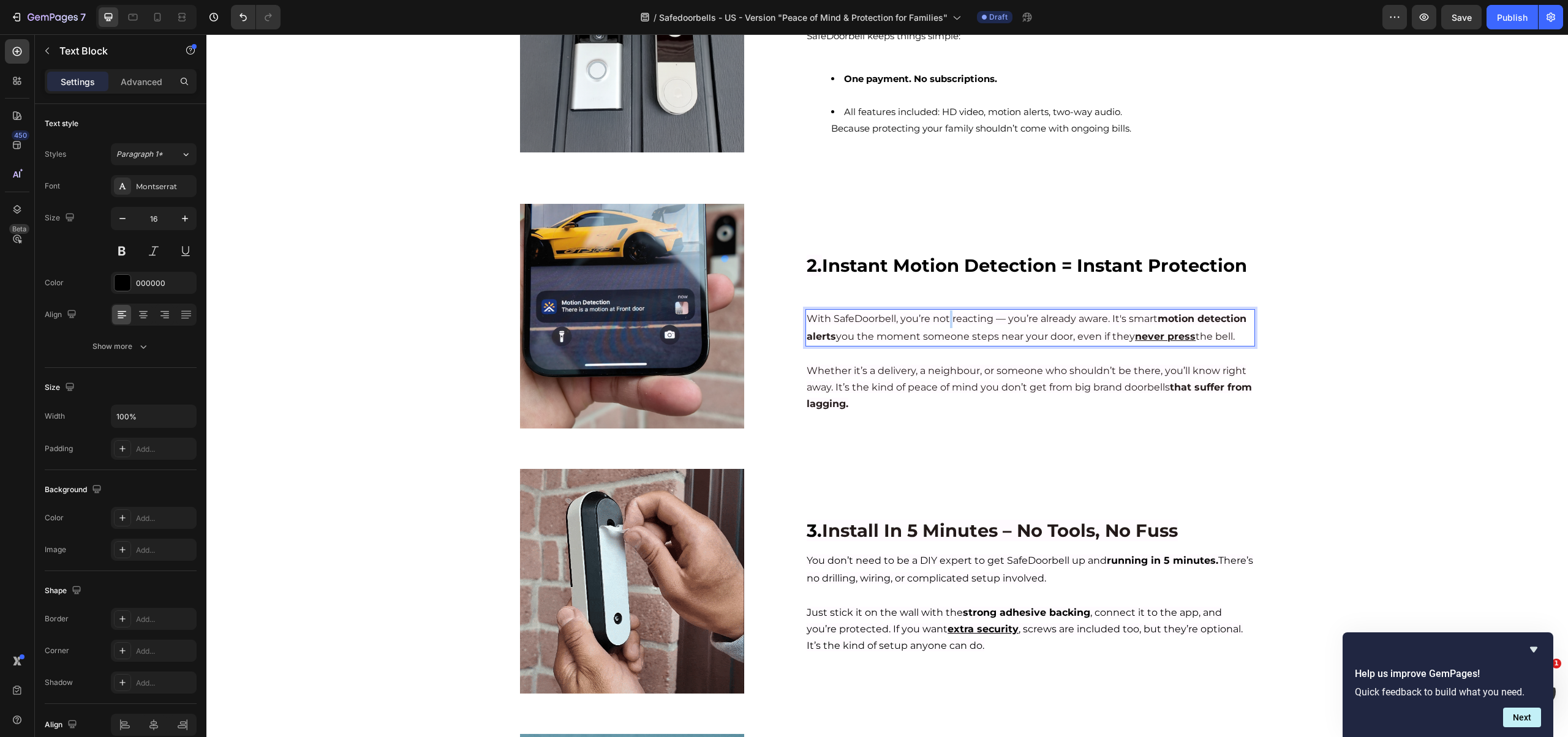
click at [946, 323] on span "With SafeDoorbell, you’re not reacting — you’re already aware. It's smart motio…" at bounding box center [1026, 327] width 440 height 29
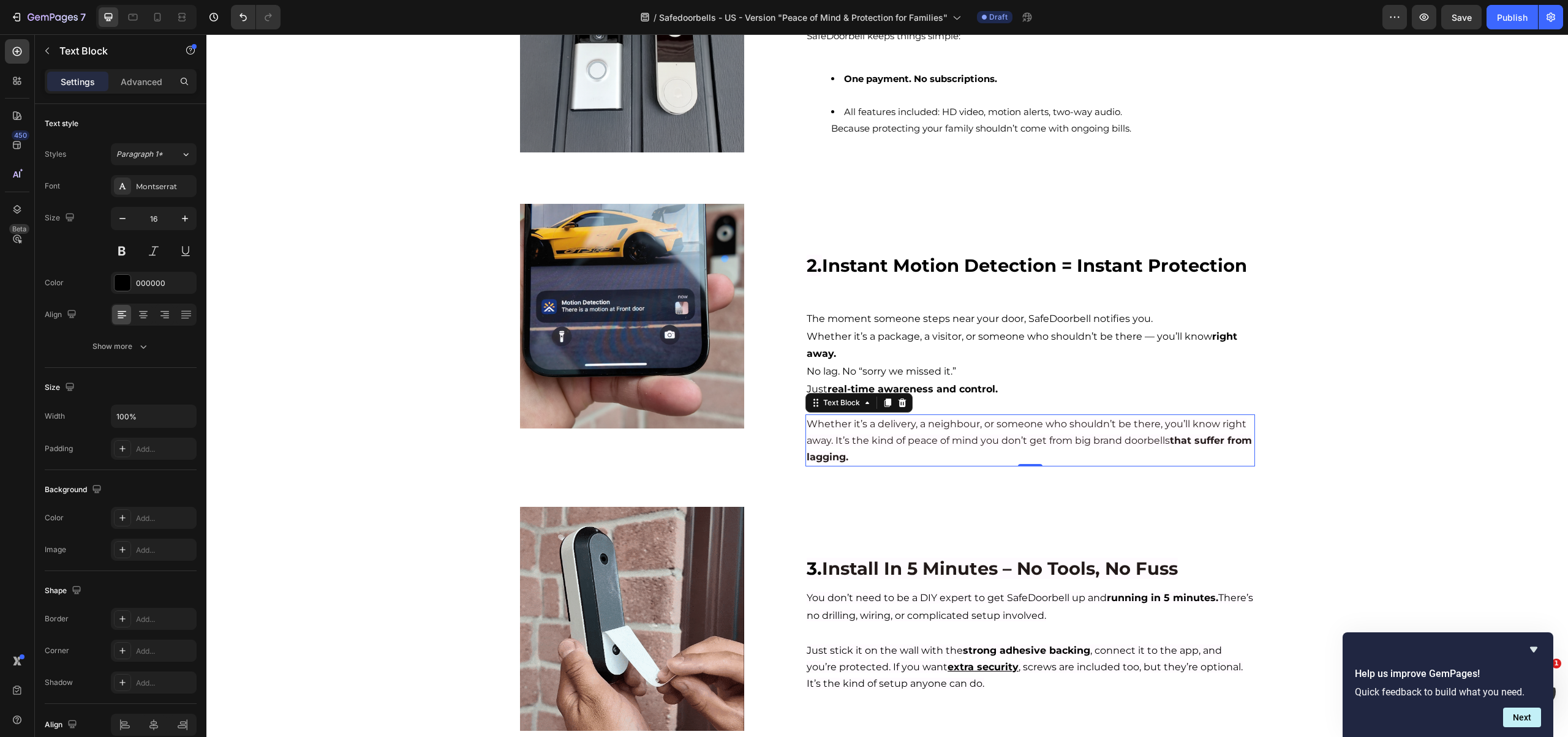
click at [902, 443] on span "Whether it’s a delivery, a neighbour, or someone who shouldn’t be there, you’ll…" at bounding box center [1029, 440] width 445 height 45
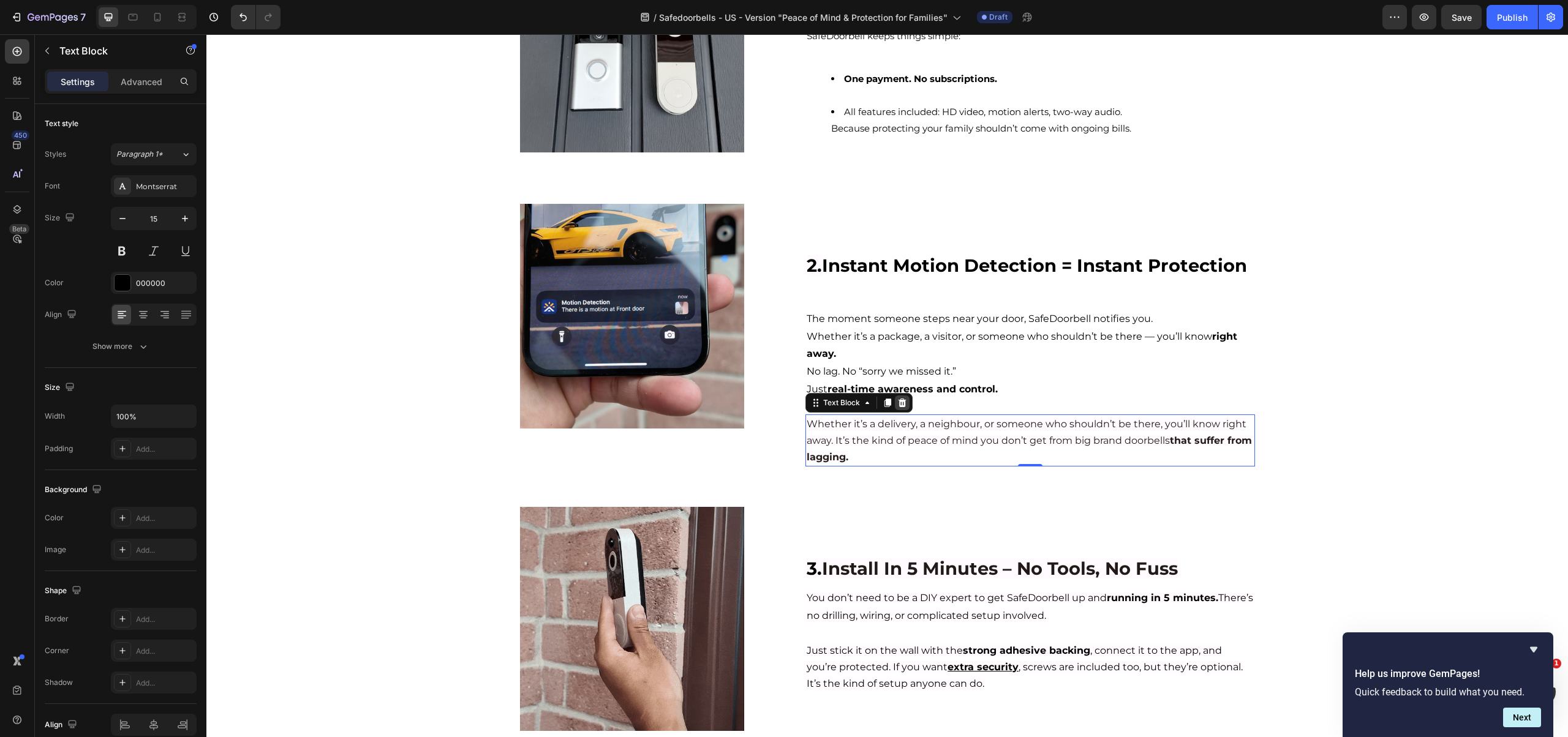
click at [899, 402] on icon at bounding box center [902, 403] width 8 height 9
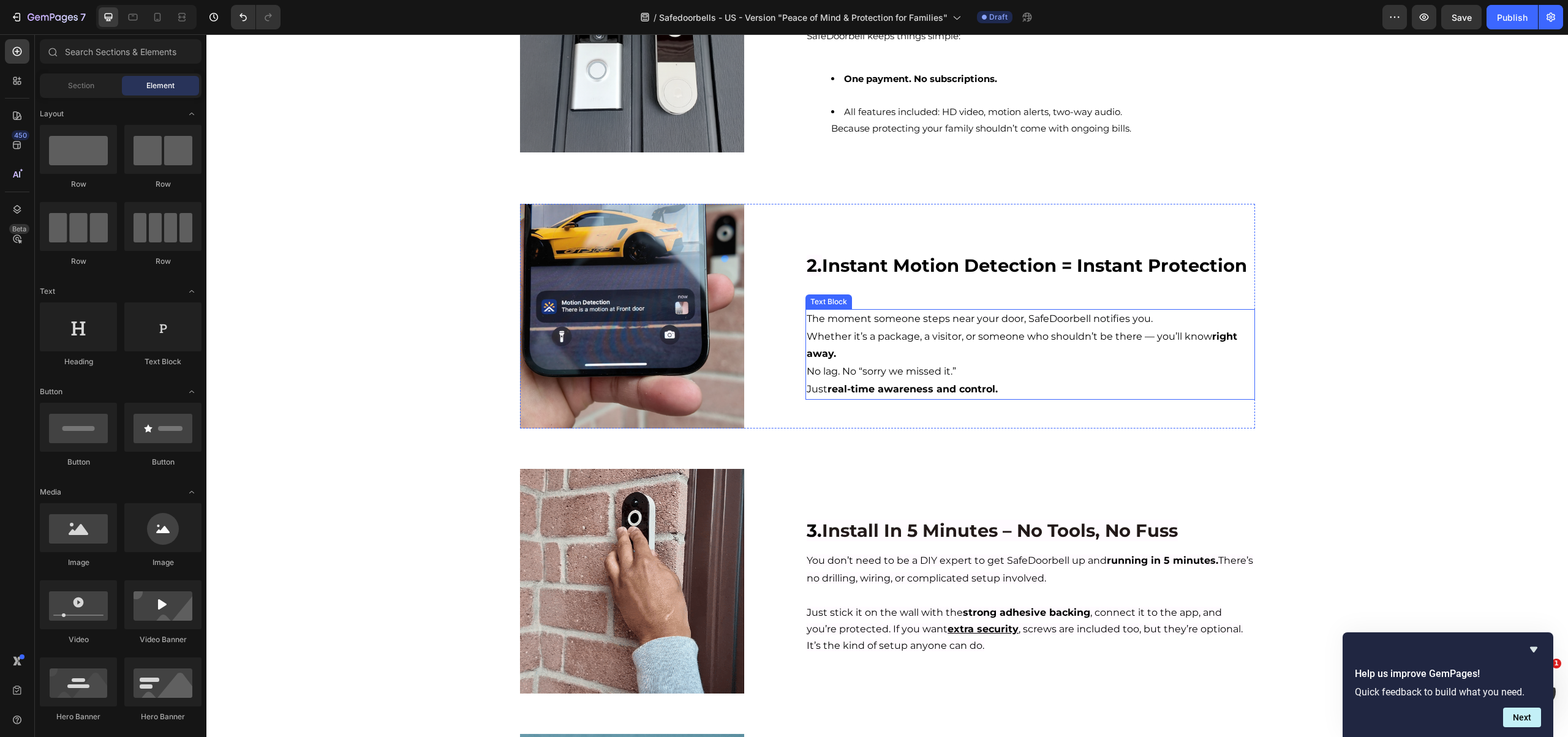
click at [897, 349] on p "Whether it’s a package, a visitor, or someone who shouldn’t be there — you’ll k…" at bounding box center [1030, 345] width 447 height 35
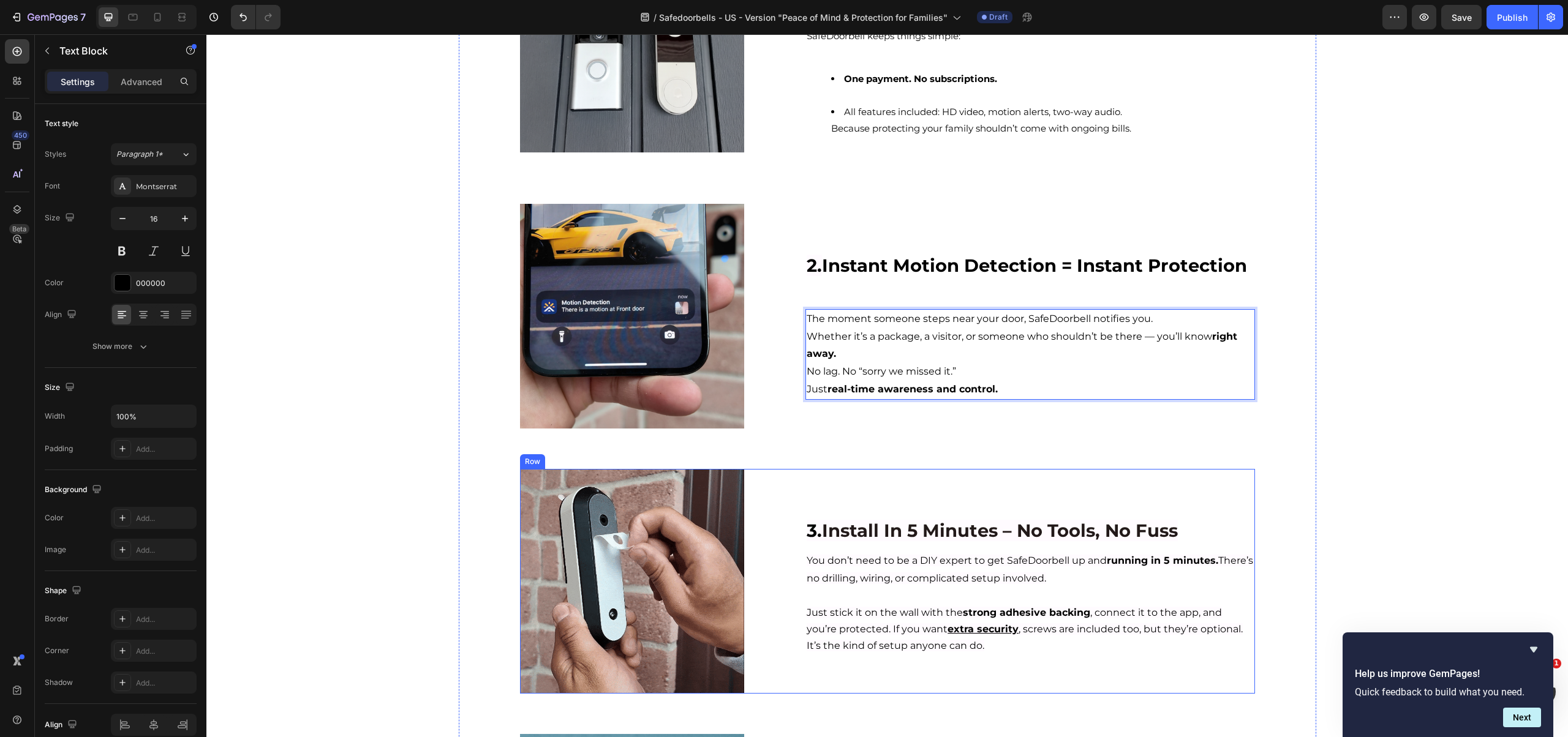
click at [1074, 544] on div "3. Install In 5 Minutes – No Tools, No Fuss Heading You don’t need to be a DIY …" at bounding box center [1030, 581] width 449 height 224
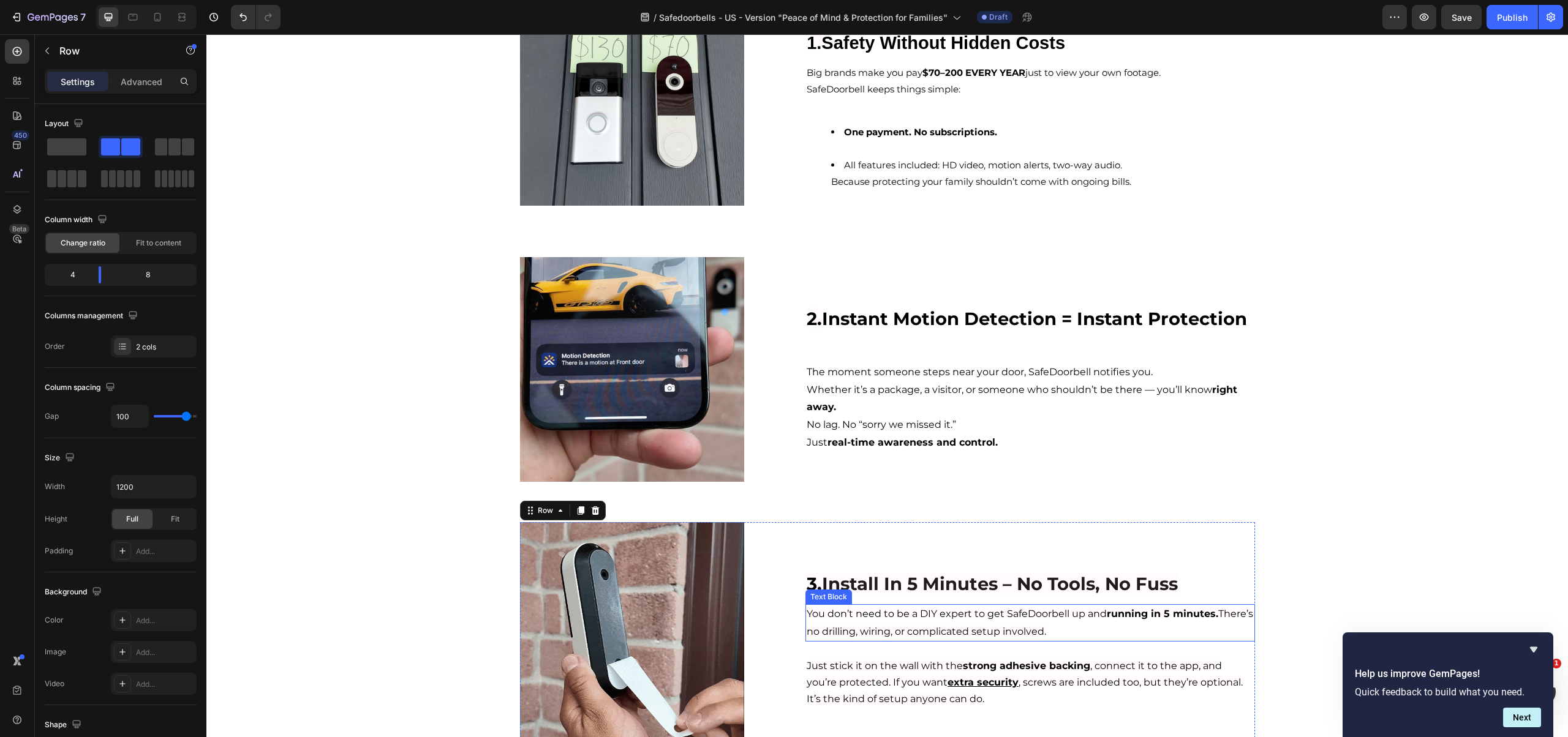
scroll to position [187, 0]
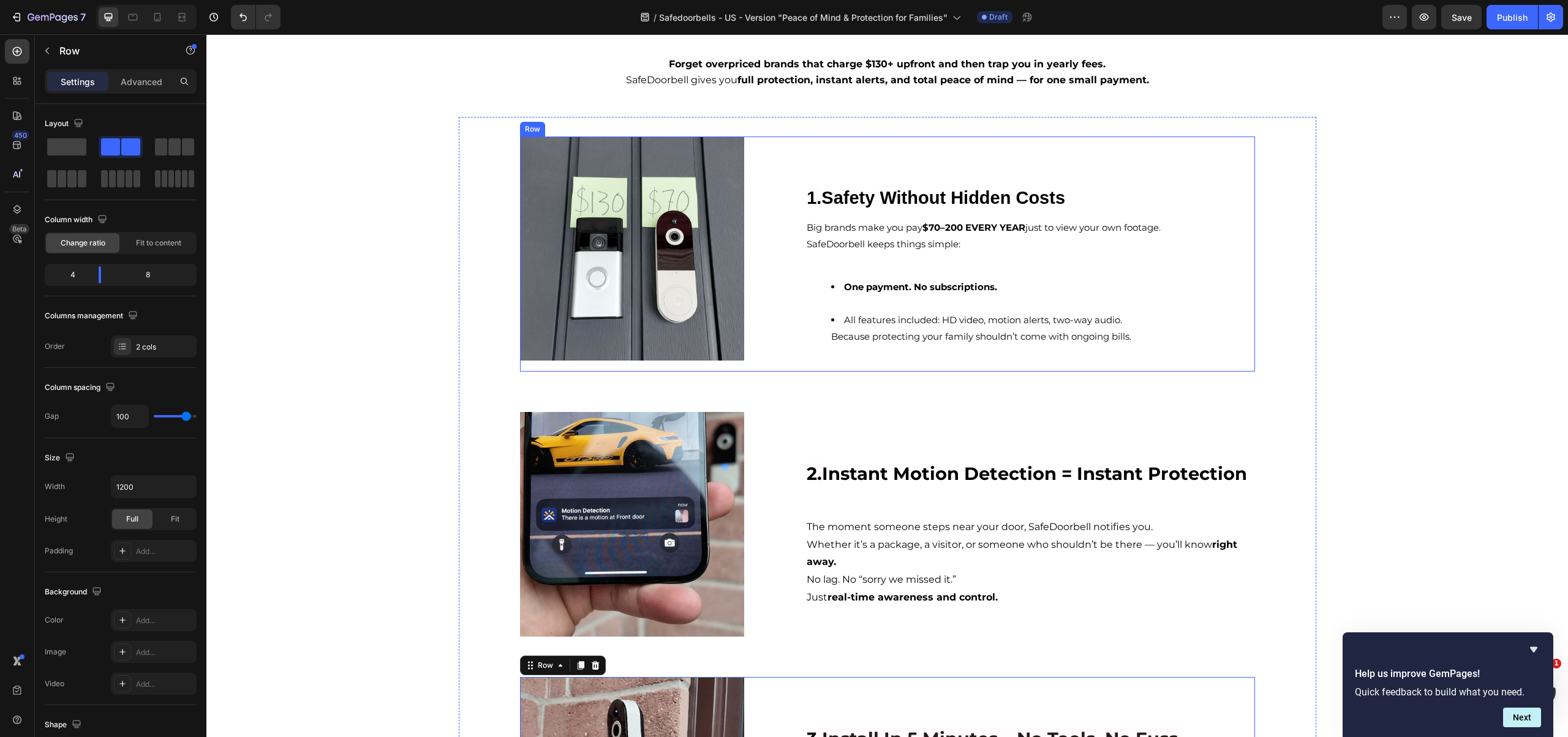
click at [850, 166] on div "⁠⁠⁠⁠⁠⁠⁠ 1. Safety Without Hidden Costs Heading Big brands make you pay $70–200 …" at bounding box center [1030, 254] width 449 height 236
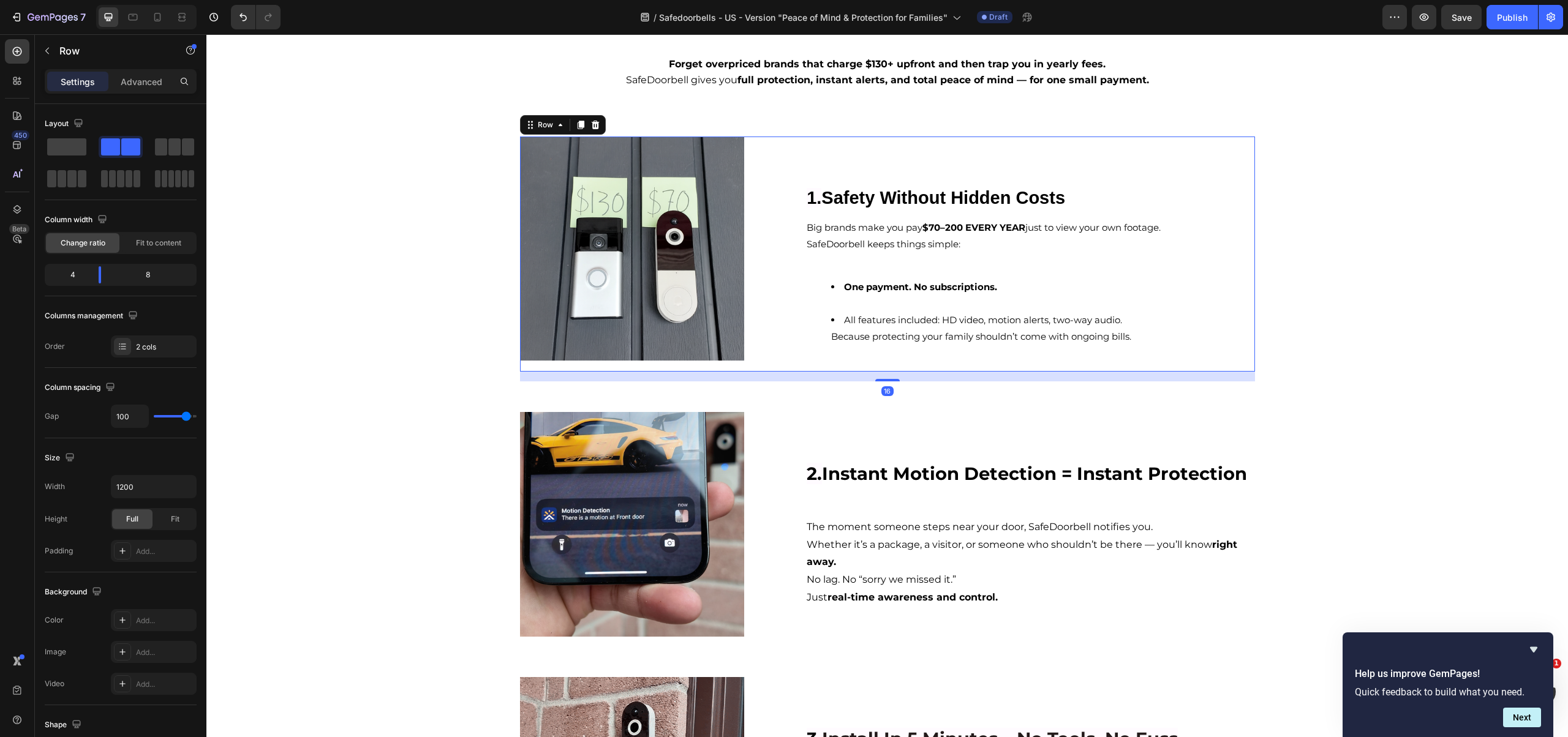
click at [852, 196] on strong "Safety Without Hidden Costs" at bounding box center [943, 198] width 244 height 20
click at [964, 182] on div "⁠⁠⁠⁠⁠⁠⁠ 1. Safety Without Hidden Costs Heading Big brands make you pay $70–200 …" at bounding box center [1030, 254] width 449 height 236
click at [982, 194] on strong "Safety Without Hidden Costs" at bounding box center [943, 198] width 244 height 20
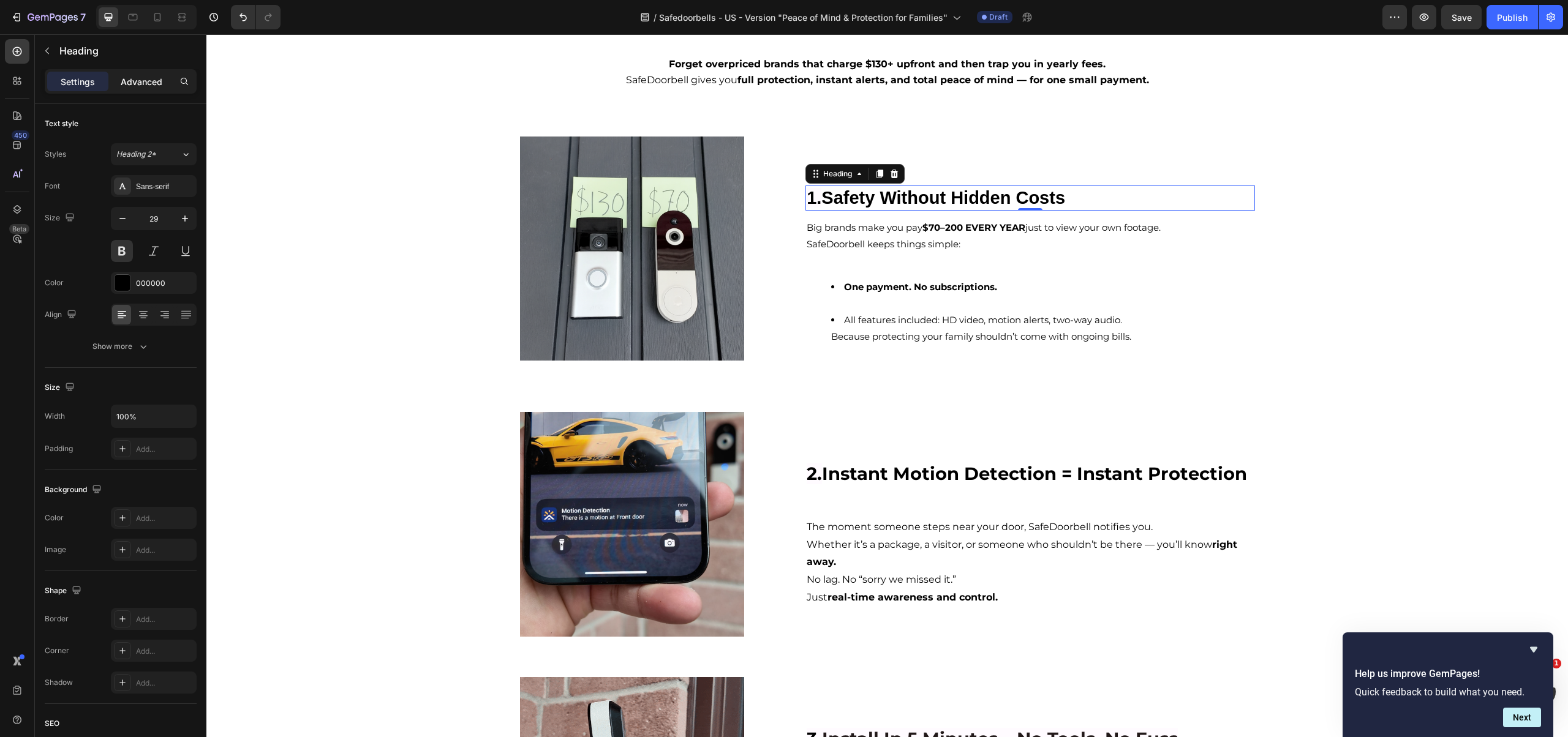
click at [133, 76] on p "Advanced" at bounding box center [141, 81] width 42 height 13
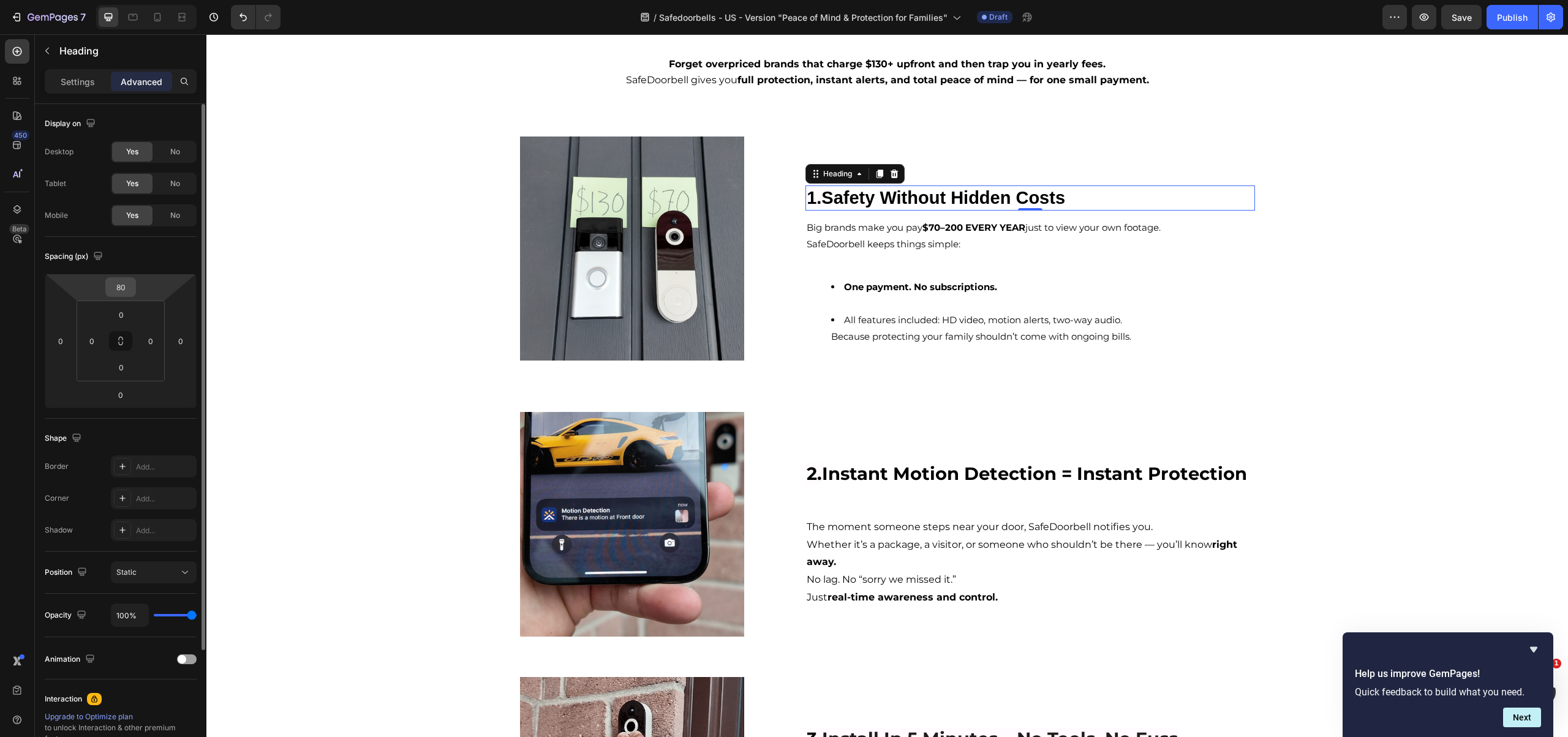
click at [120, 287] on input "80" at bounding box center [120, 287] width 24 height 19
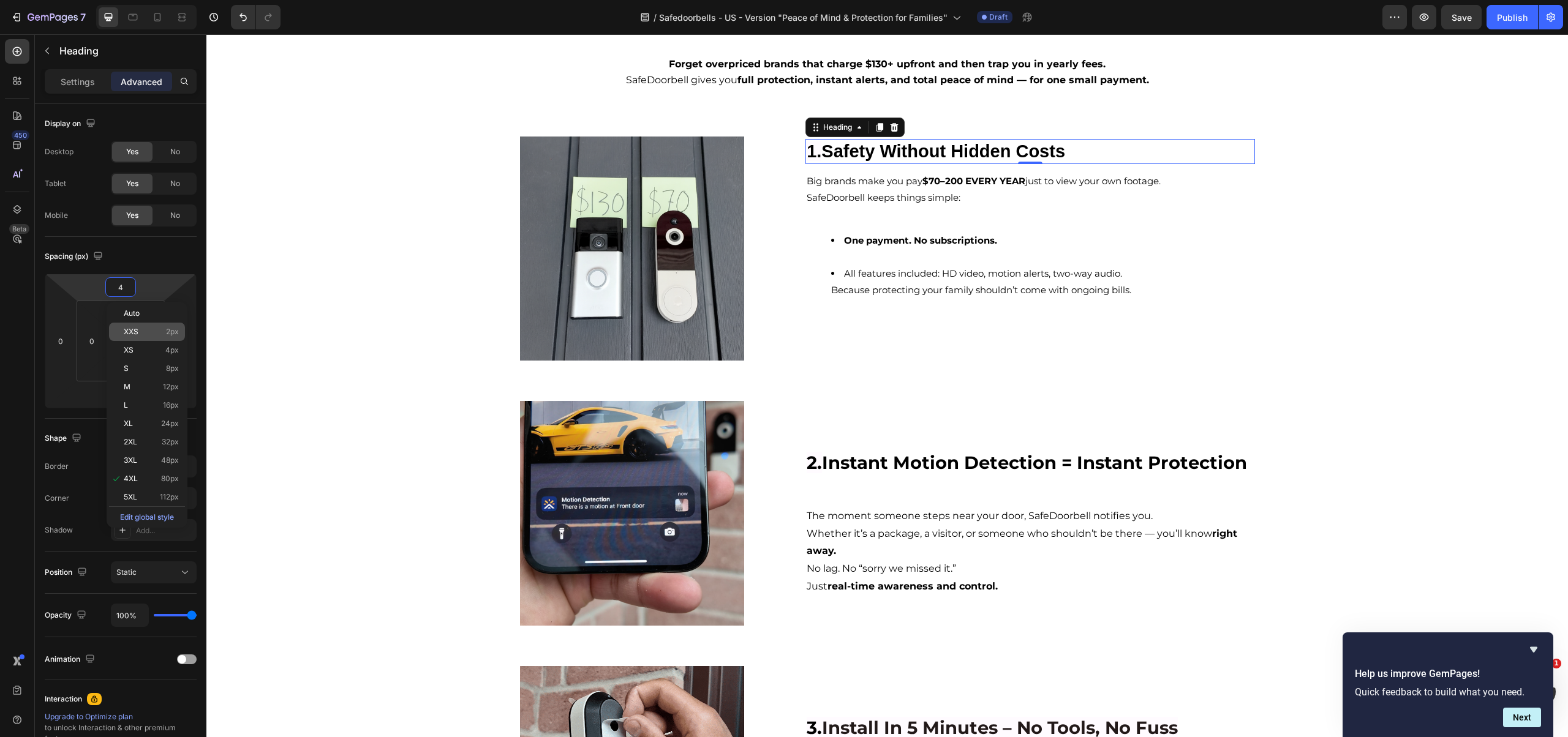
click at [133, 337] on div "XXS 2px" at bounding box center [147, 332] width 76 height 19
type input "2"
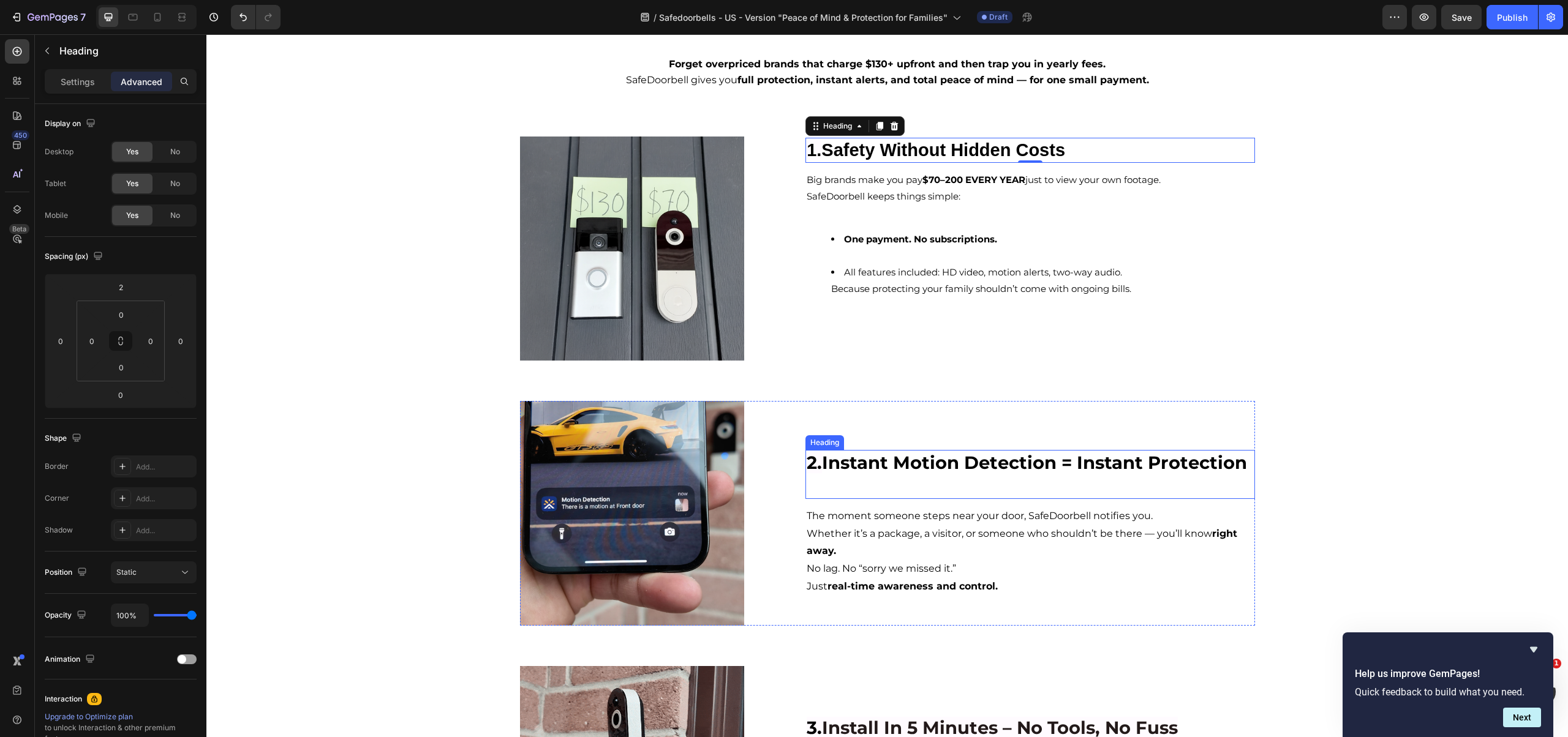
click at [928, 477] on p "⁠⁠⁠⁠⁠⁠⁠ 2. Instant Motion Detection = Instant Protection" at bounding box center [1030, 474] width 447 height 46
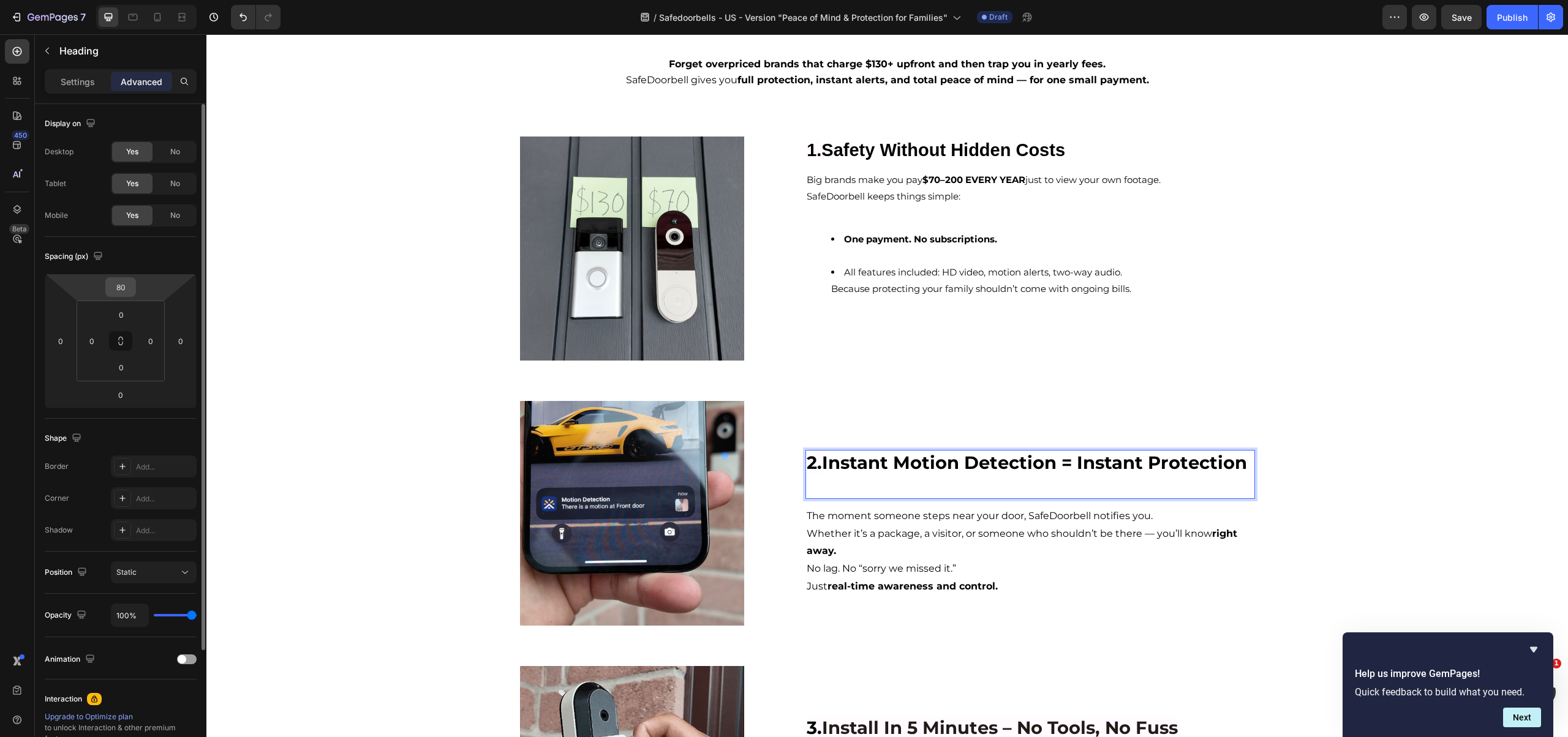
click at [120, 288] on input "80" at bounding box center [120, 287] width 24 height 19
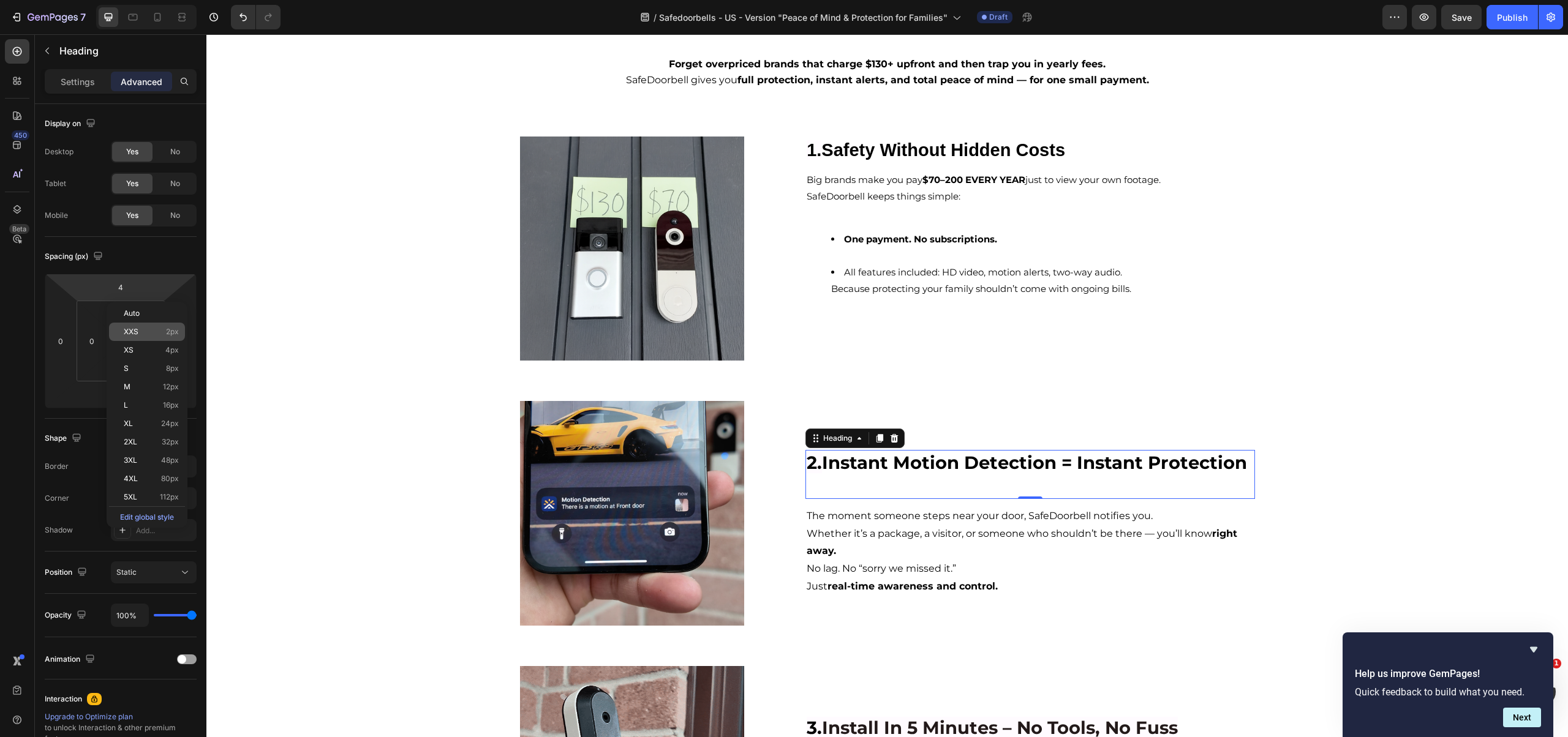
click at [141, 336] on div "XXS 2px" at bounding box center [147, 332] width 76 height 19
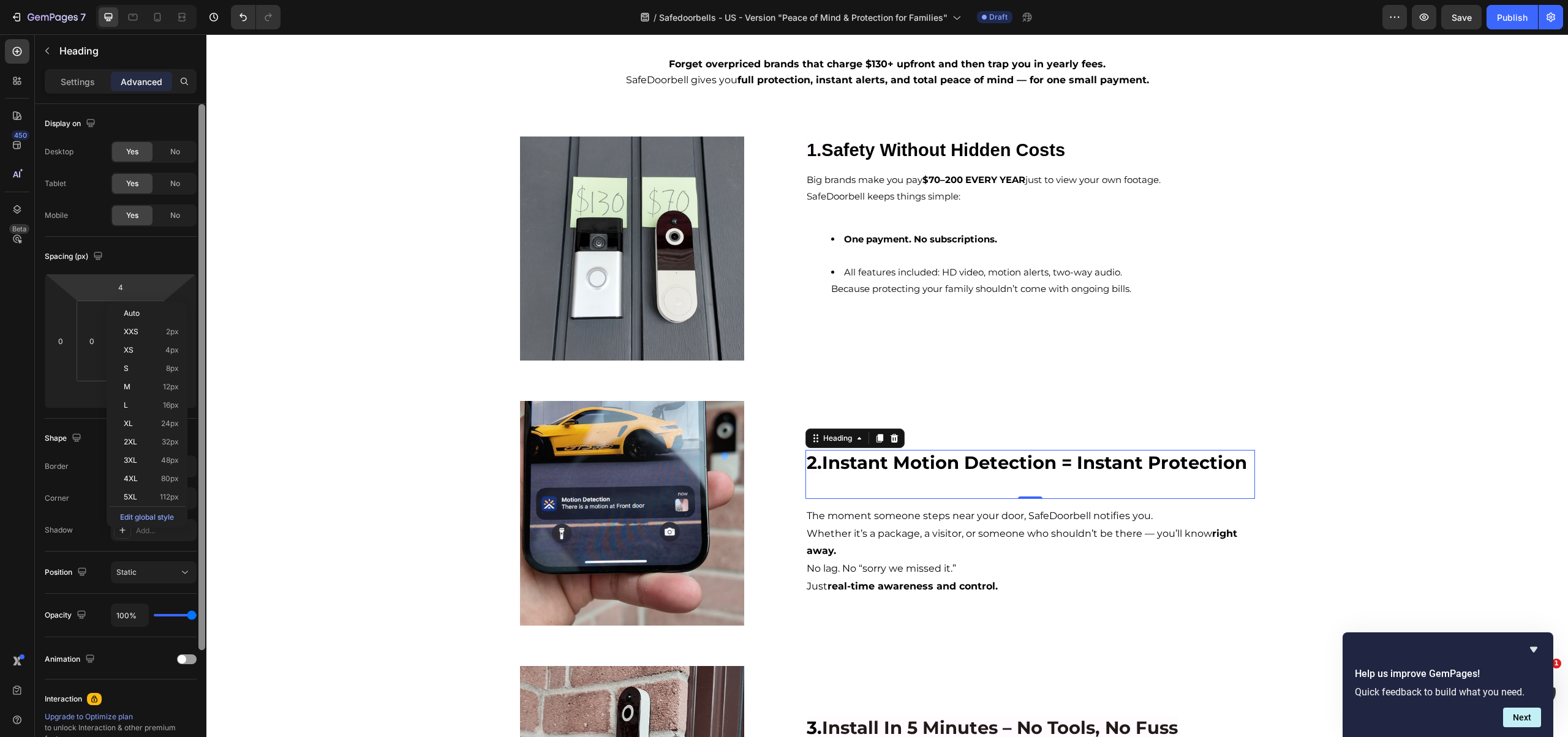
type input "2"
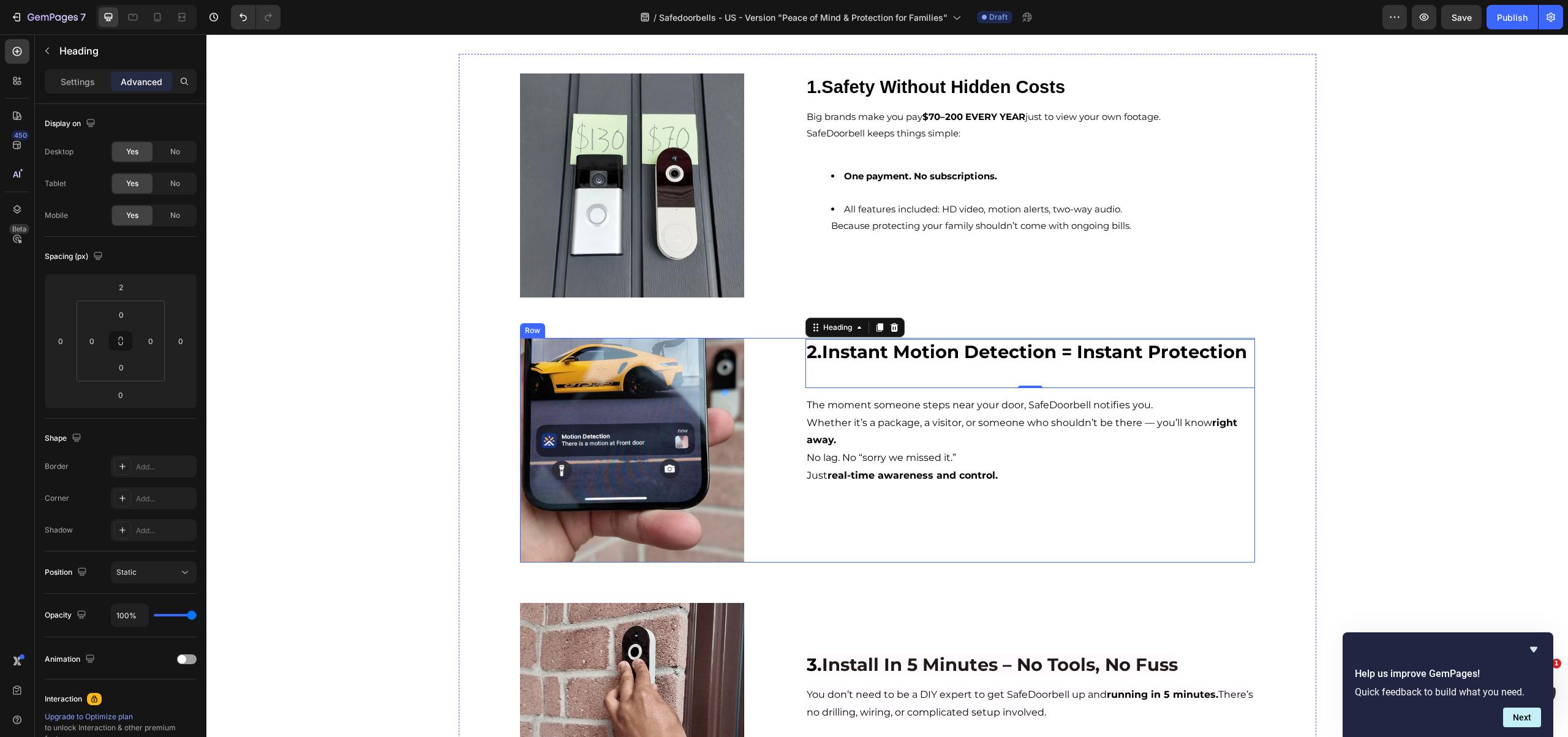
scroll to position [443, 0]
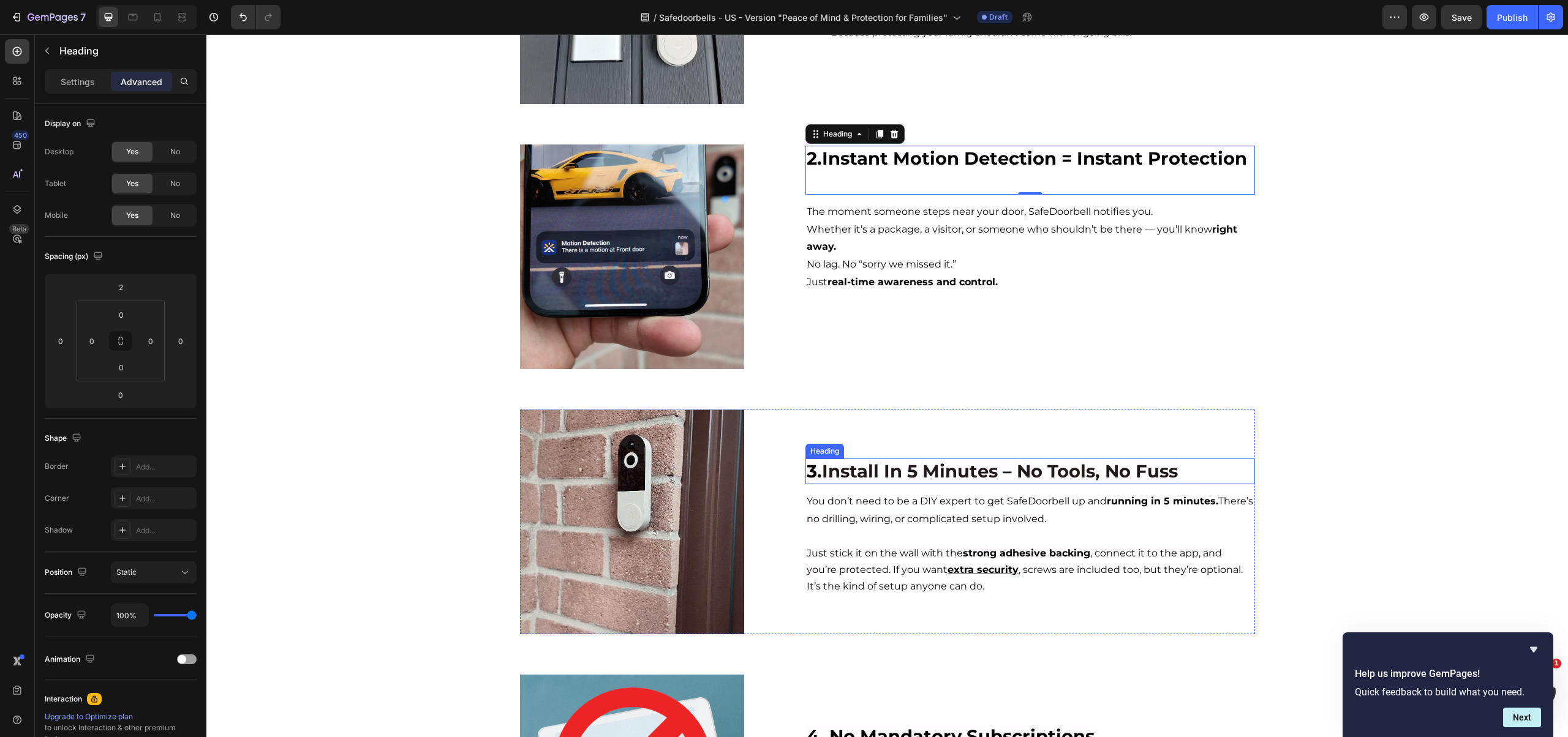
click at [911, 474] on span "Install In 5 Minutes – No Tools, No Fuss" at bounding box center [1000, 471] width 356 height 22
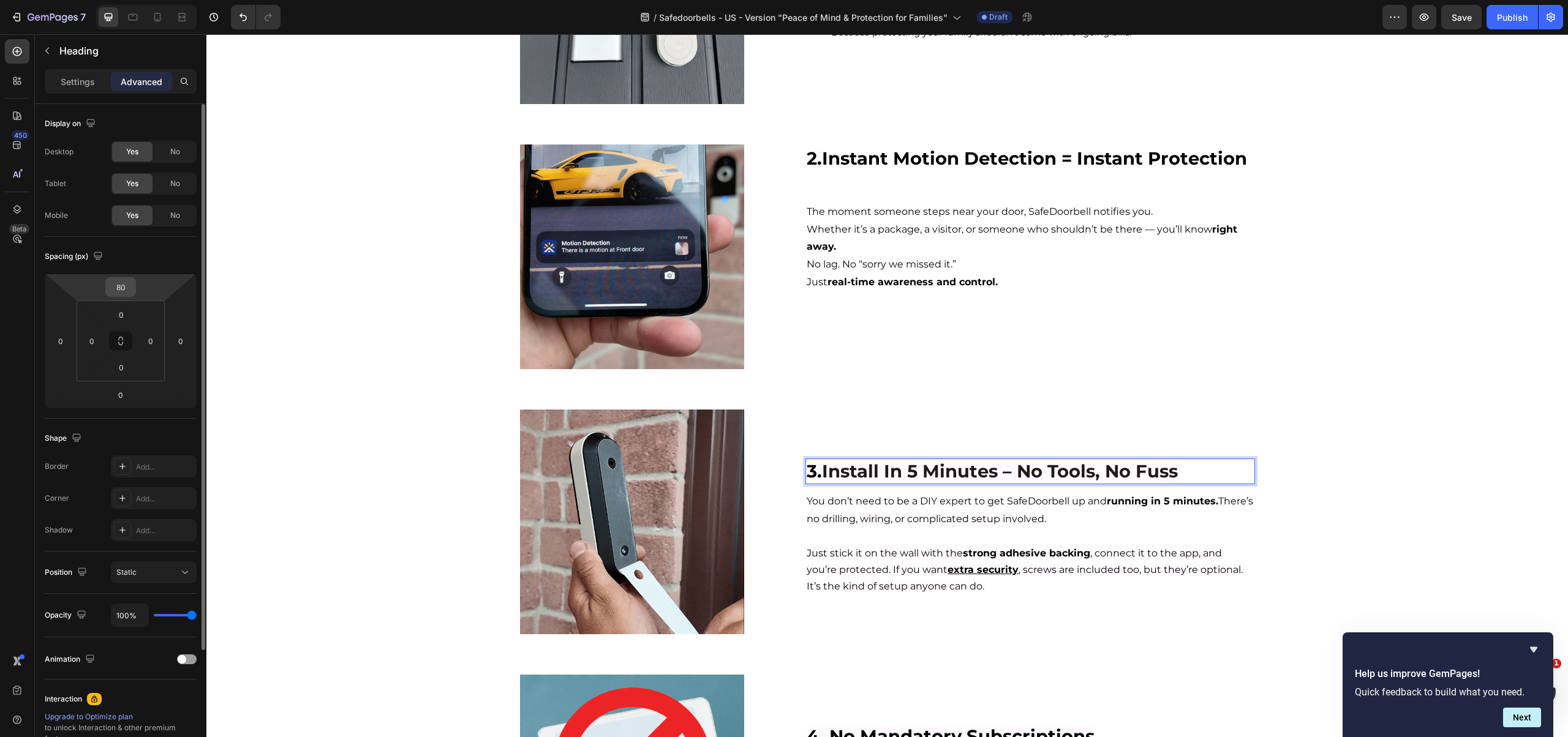
click at [106, 291] on div "80" at bounding box center [120, 287] width 30 height 20
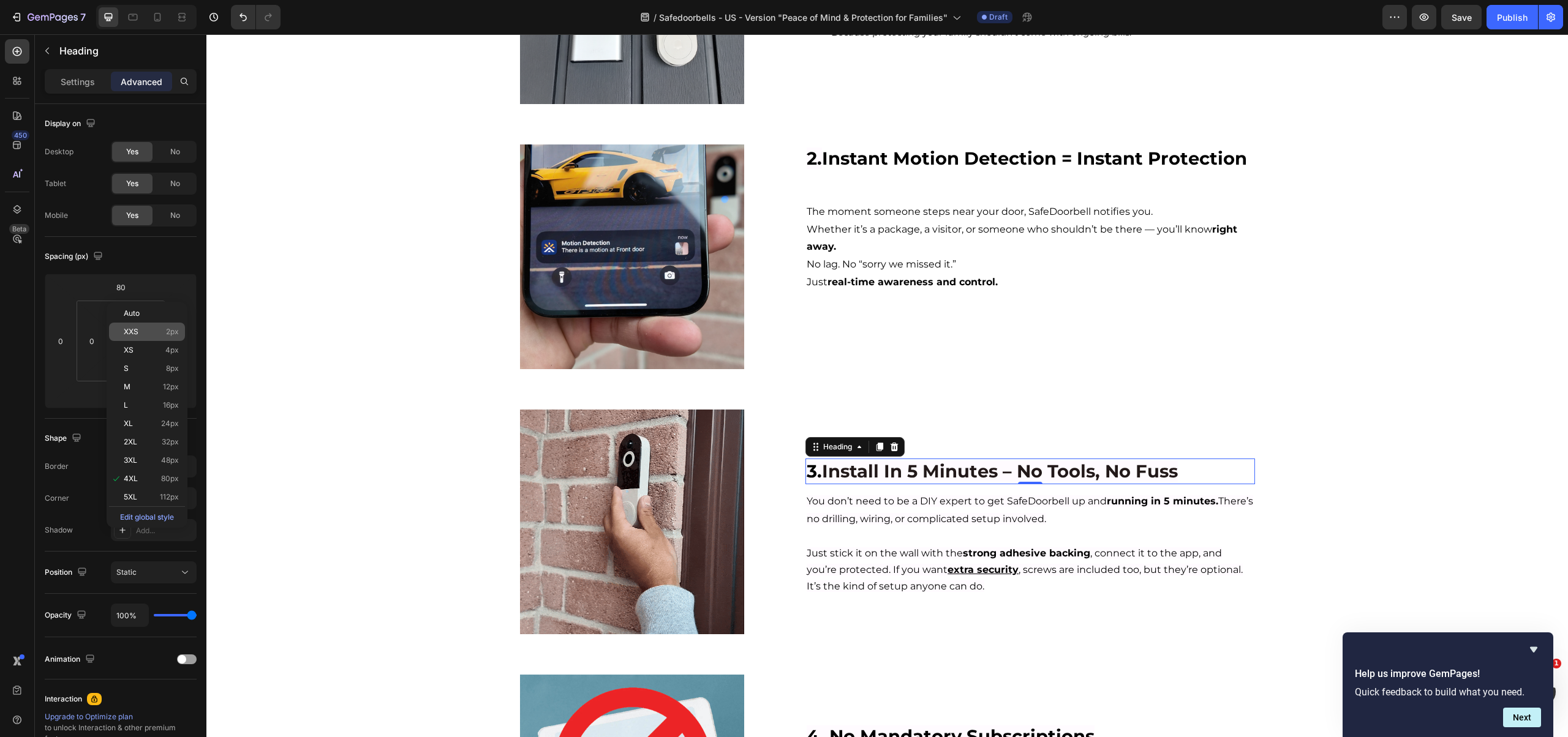
click at [127, 332] on span "XXS" at bounding box center [131, 332] width 15 height 9
type input "2"
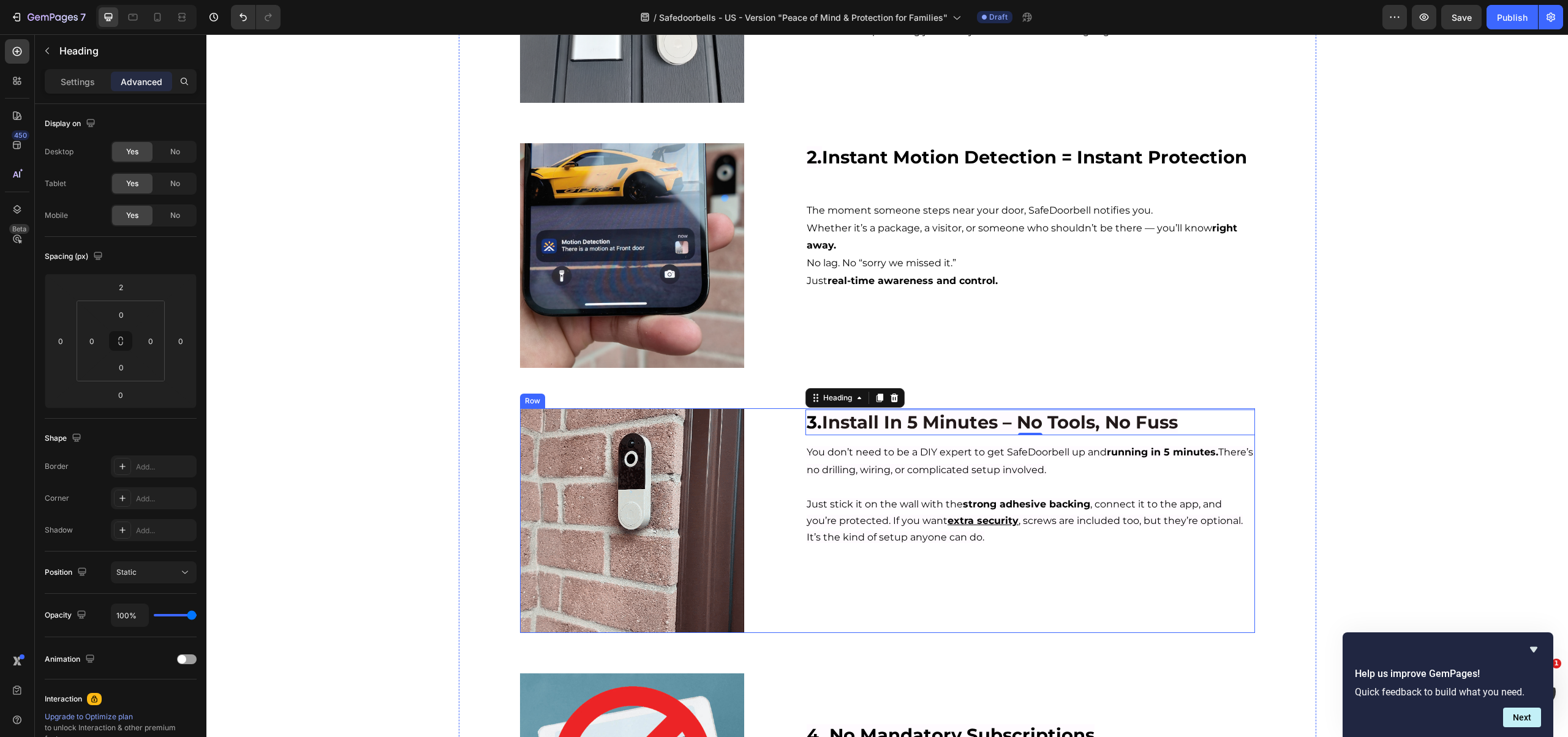
scroll to position [702, 0]
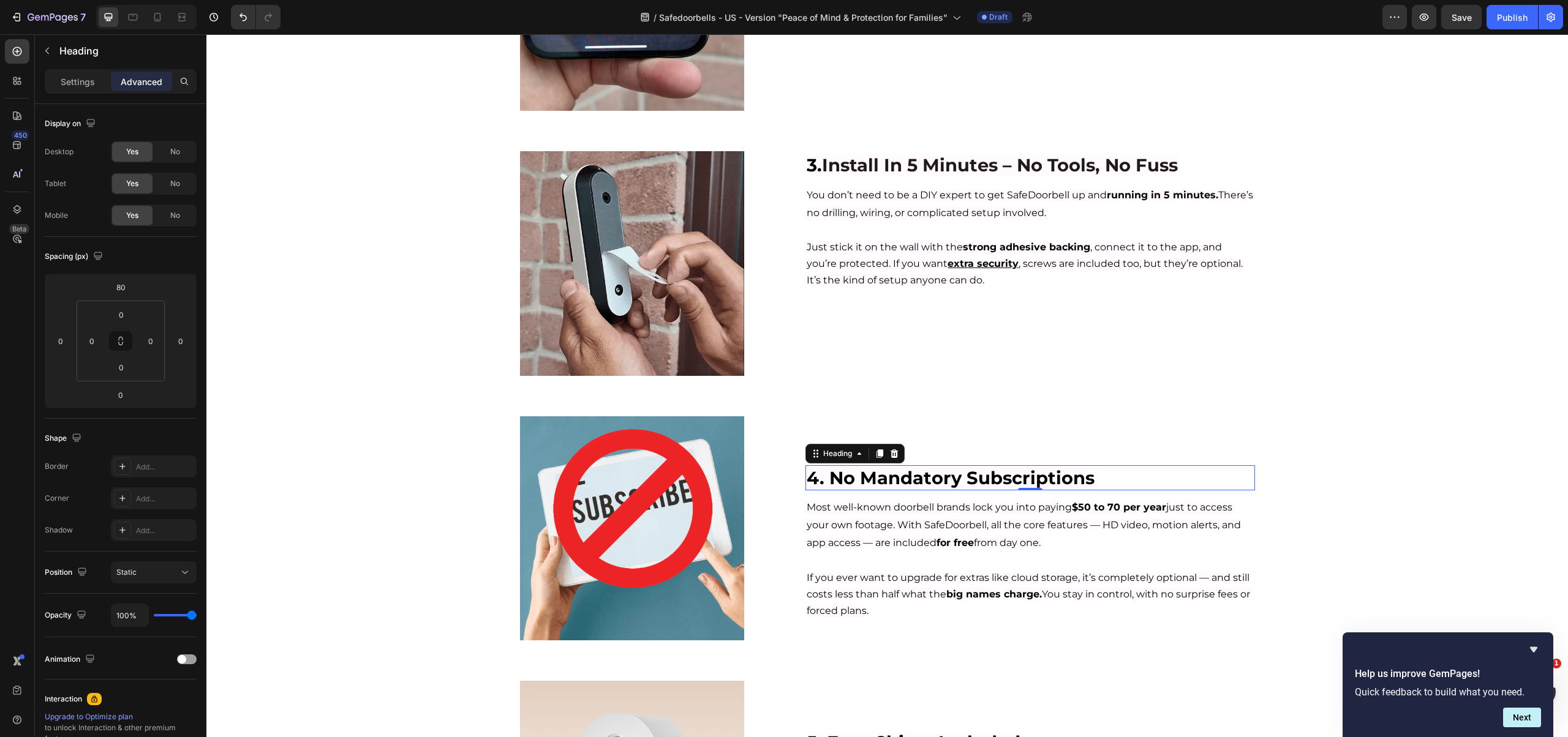
click at [910, 475] on span "4. No Mandatory Subscriptions" at bounding box center [950, 477] width 288 height 22
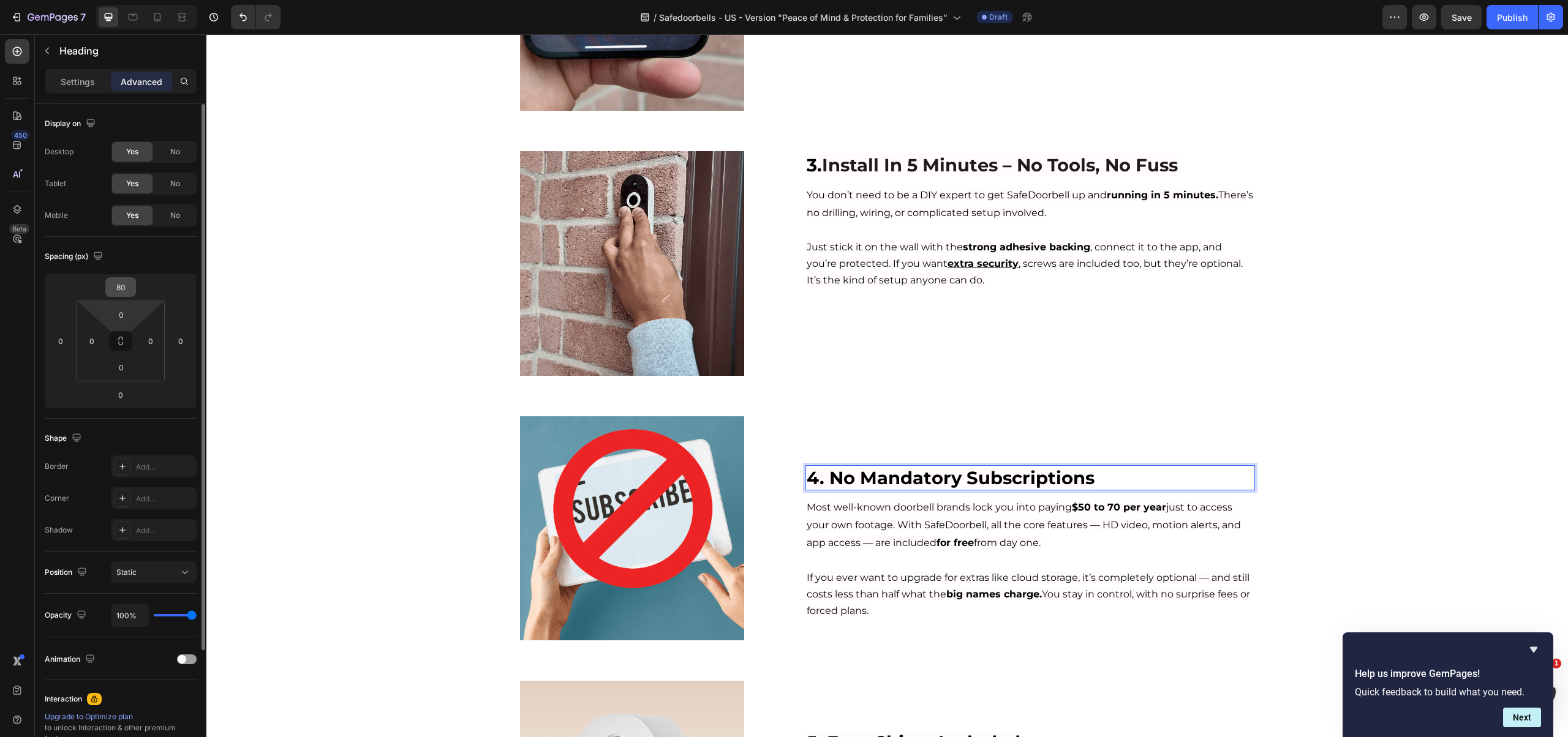
click at [126, 289] on input "80" at bounding box center [120, 287] width 24 height 19
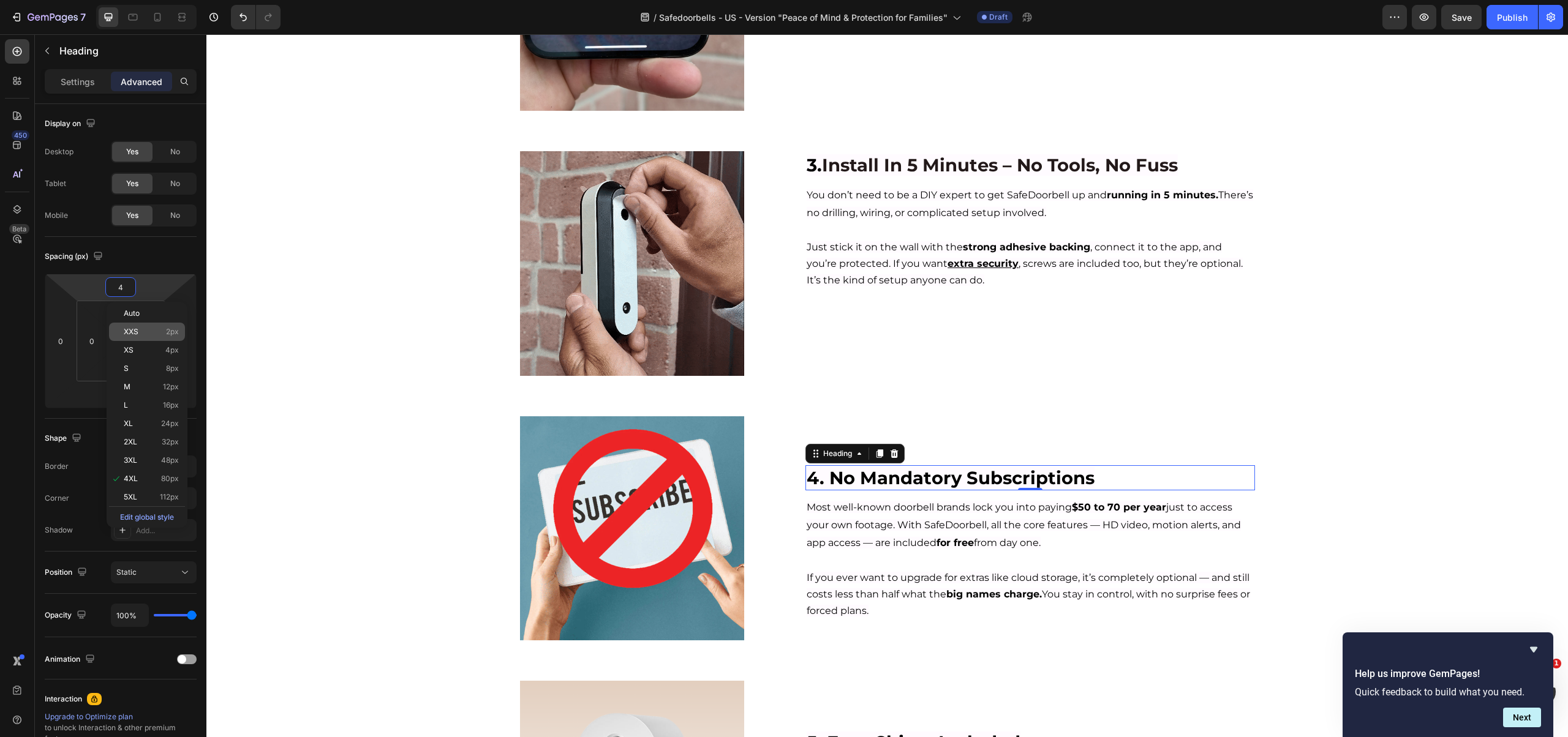
click at [132, 332] on span "XXS" at bounding box center [131, 332] width 15 height 9
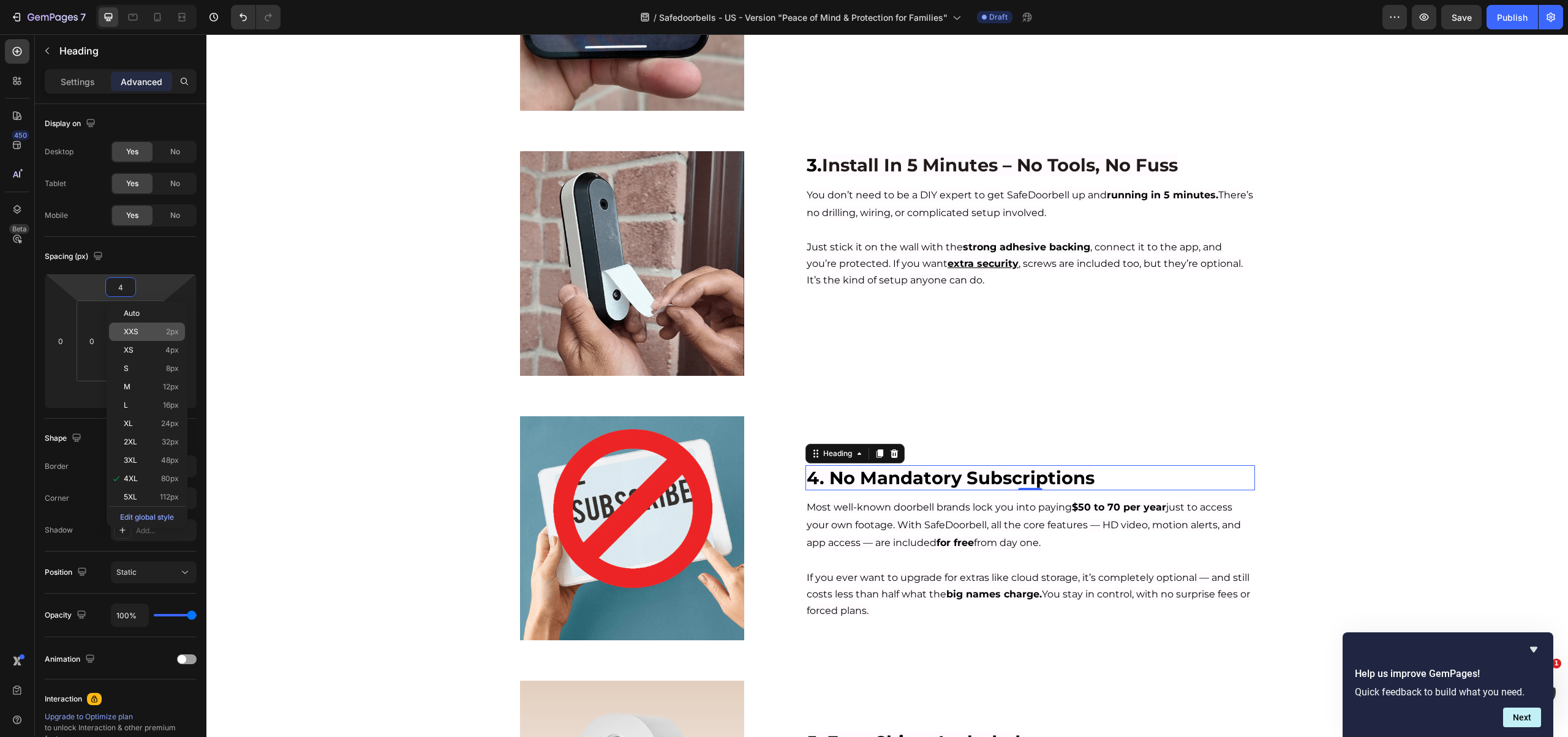
type input "2"
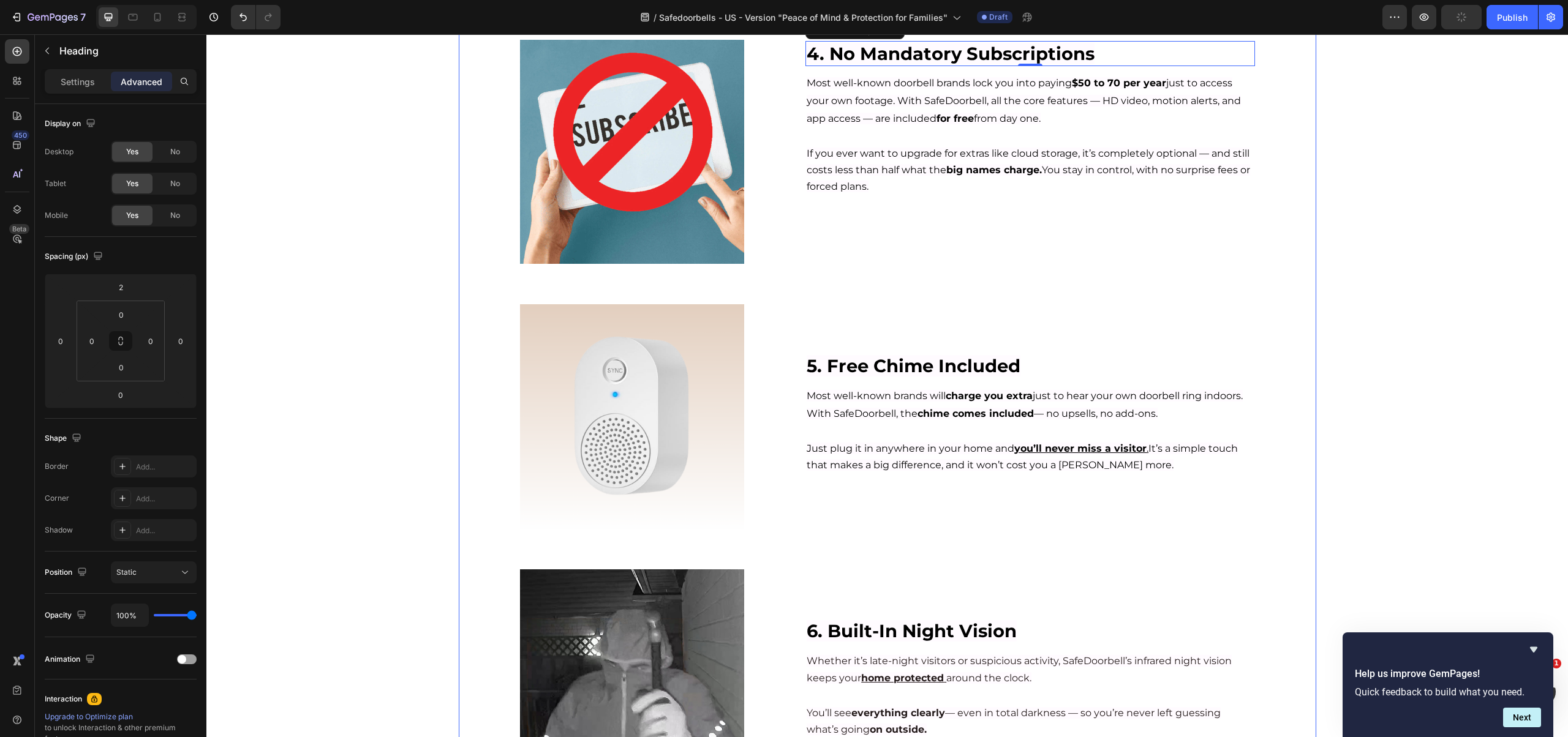
scroll to position [1092, 0]
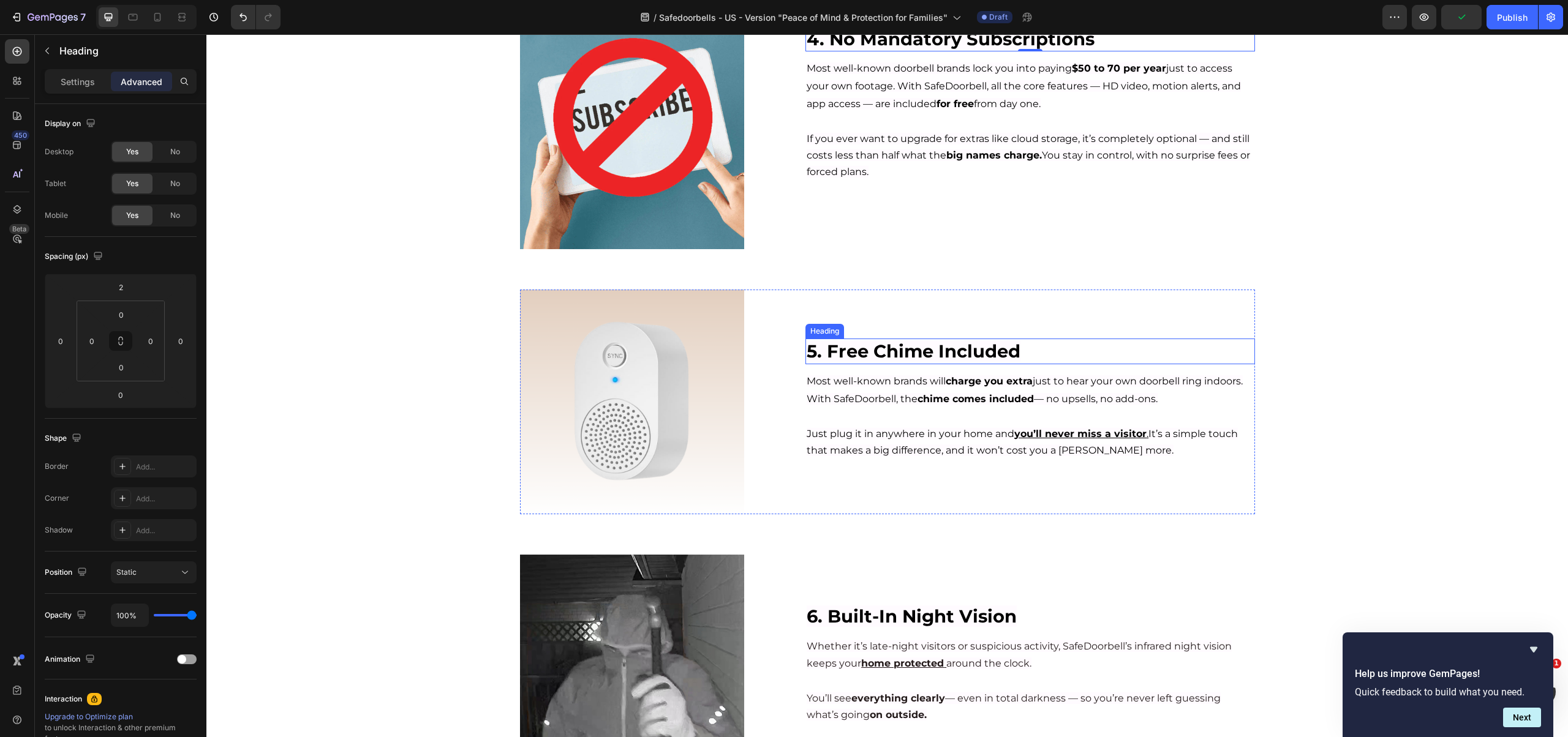
click at [912, 359] on span "5. Free Chime Included" at bounding box center [913, 351] width 214 height 22
click at [121, 289] on input "80" at bounding box center [120, 287] width 24 height 19
click at [130, 334] on span "XXS" at bounding box center [131, 332] width 15 height 9
type input "2"
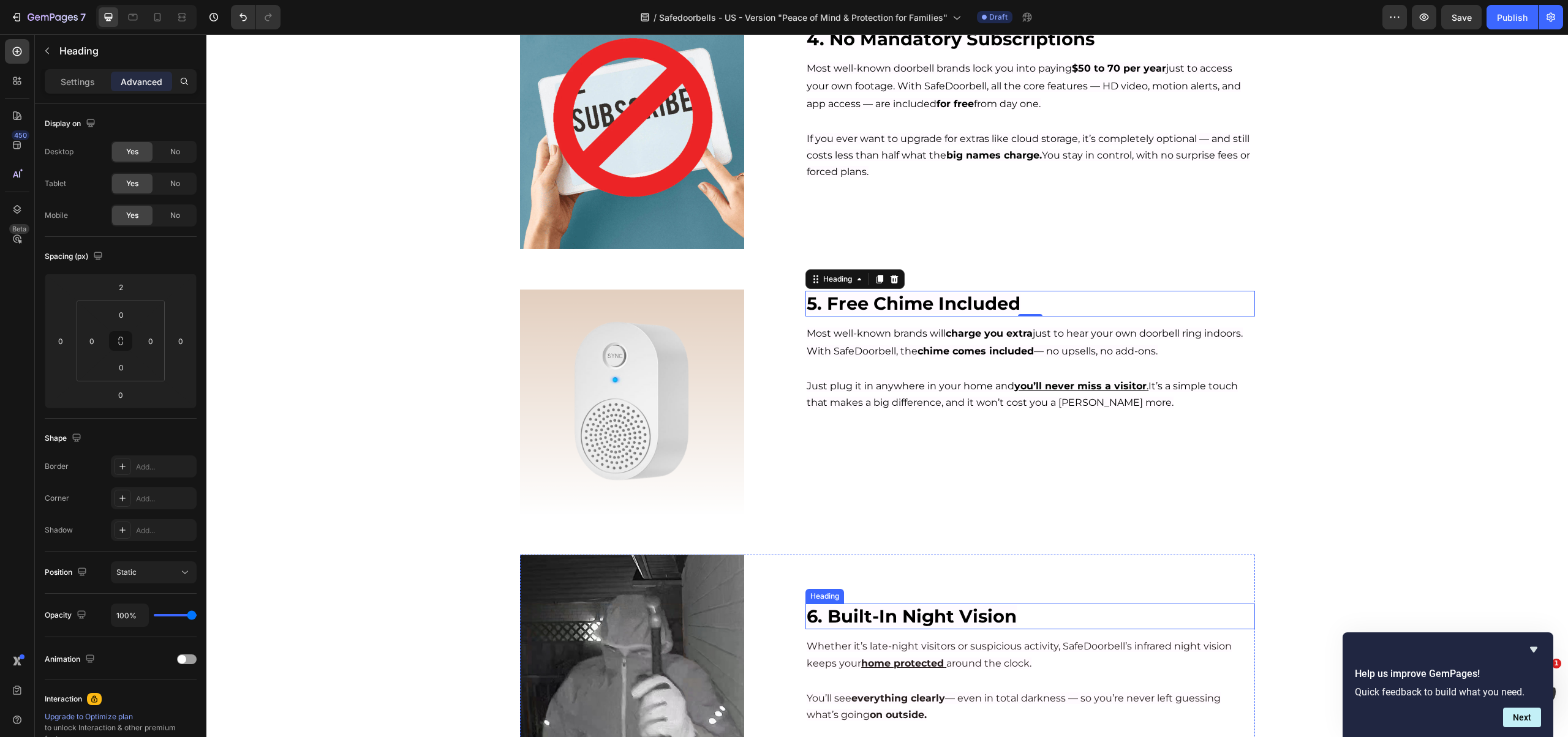
click at [893, 615] on span "6. Built-In Night Vision" at bounding box center [911, 616] width 210 height 22
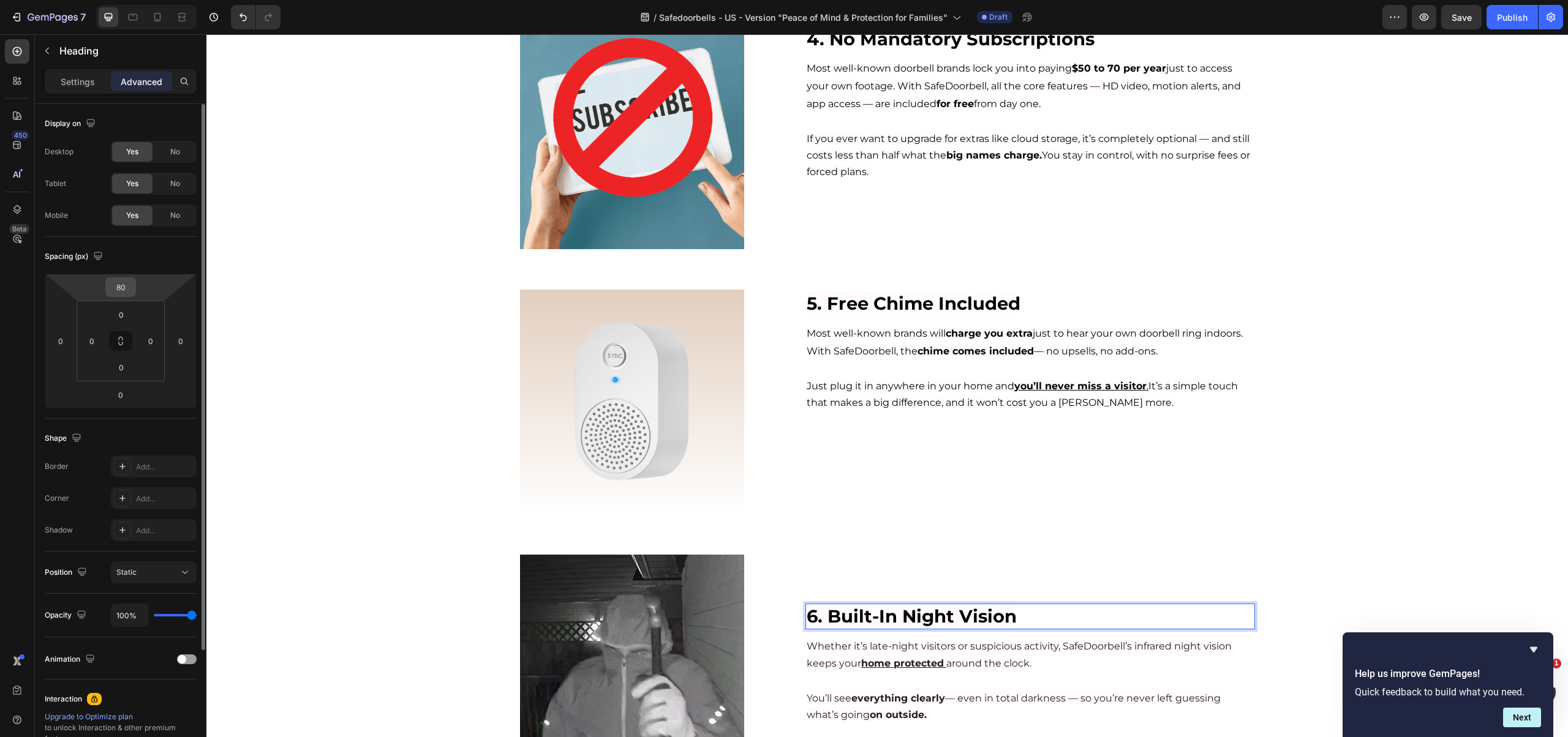
click at [125, 294] on input "80" at bounding box center [120, 287] width 24 height 19
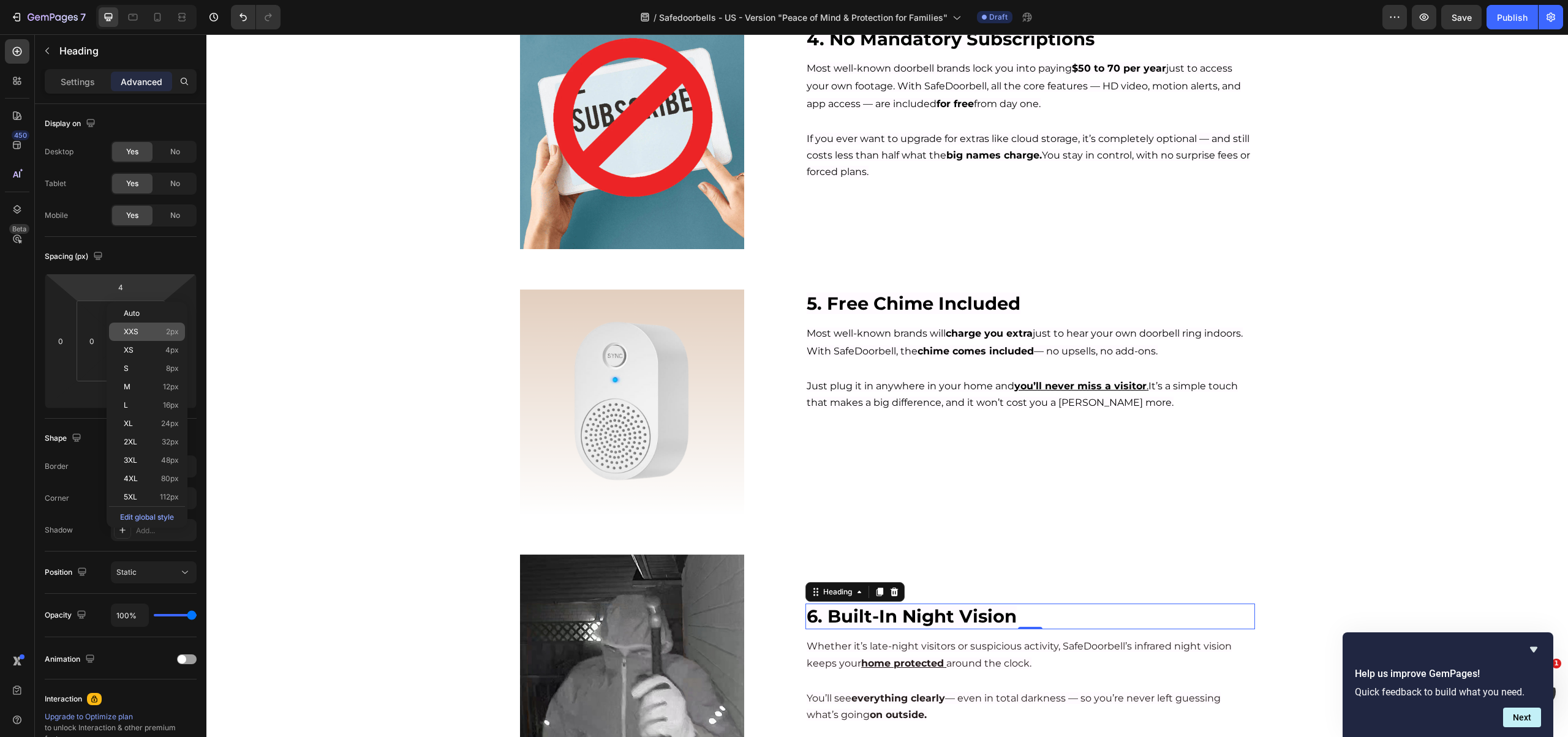
click at [131, 337] on div "XXS 2px" at bounding box center [147, 332] width 76 height 19
type input "2"
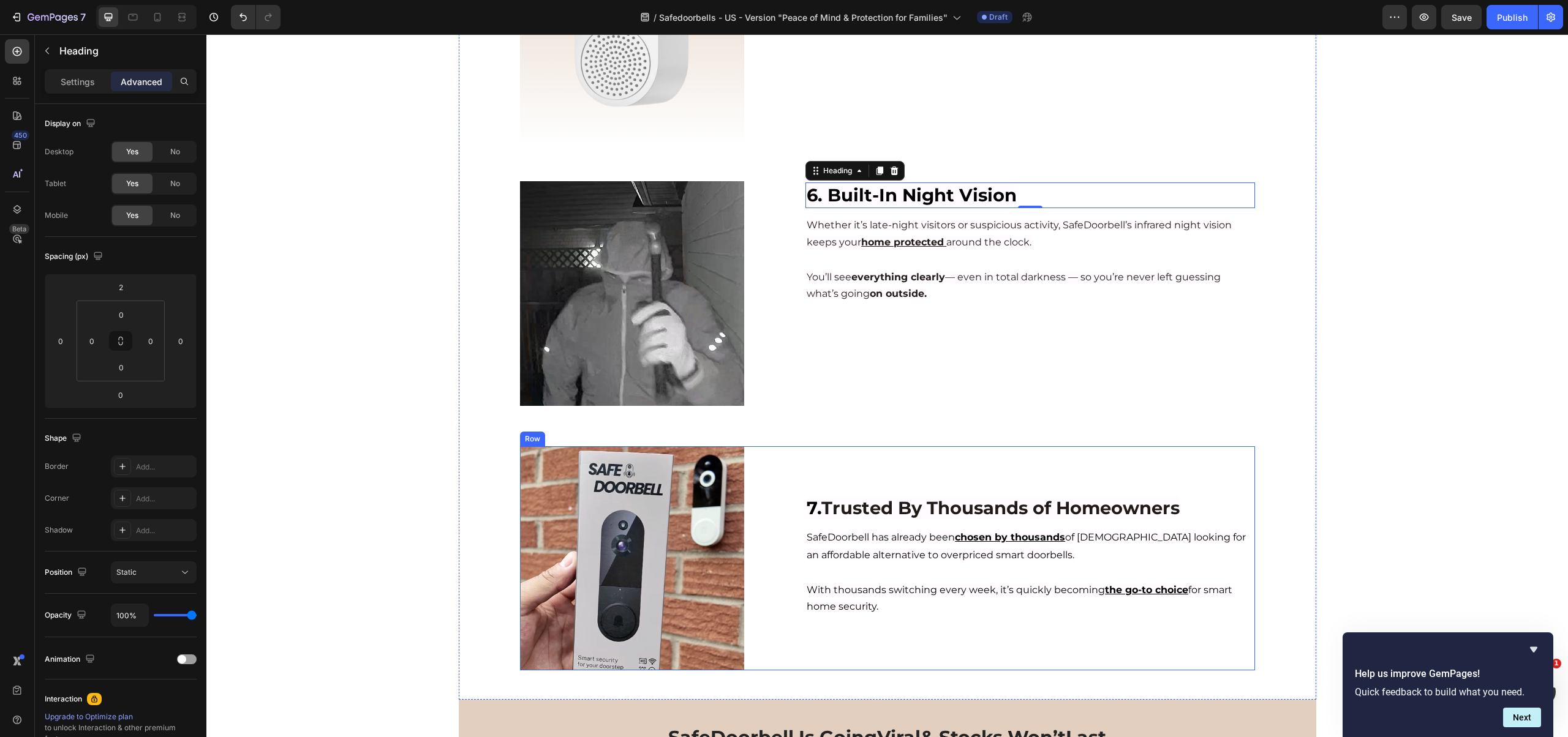
scroll to position [1484, 0]
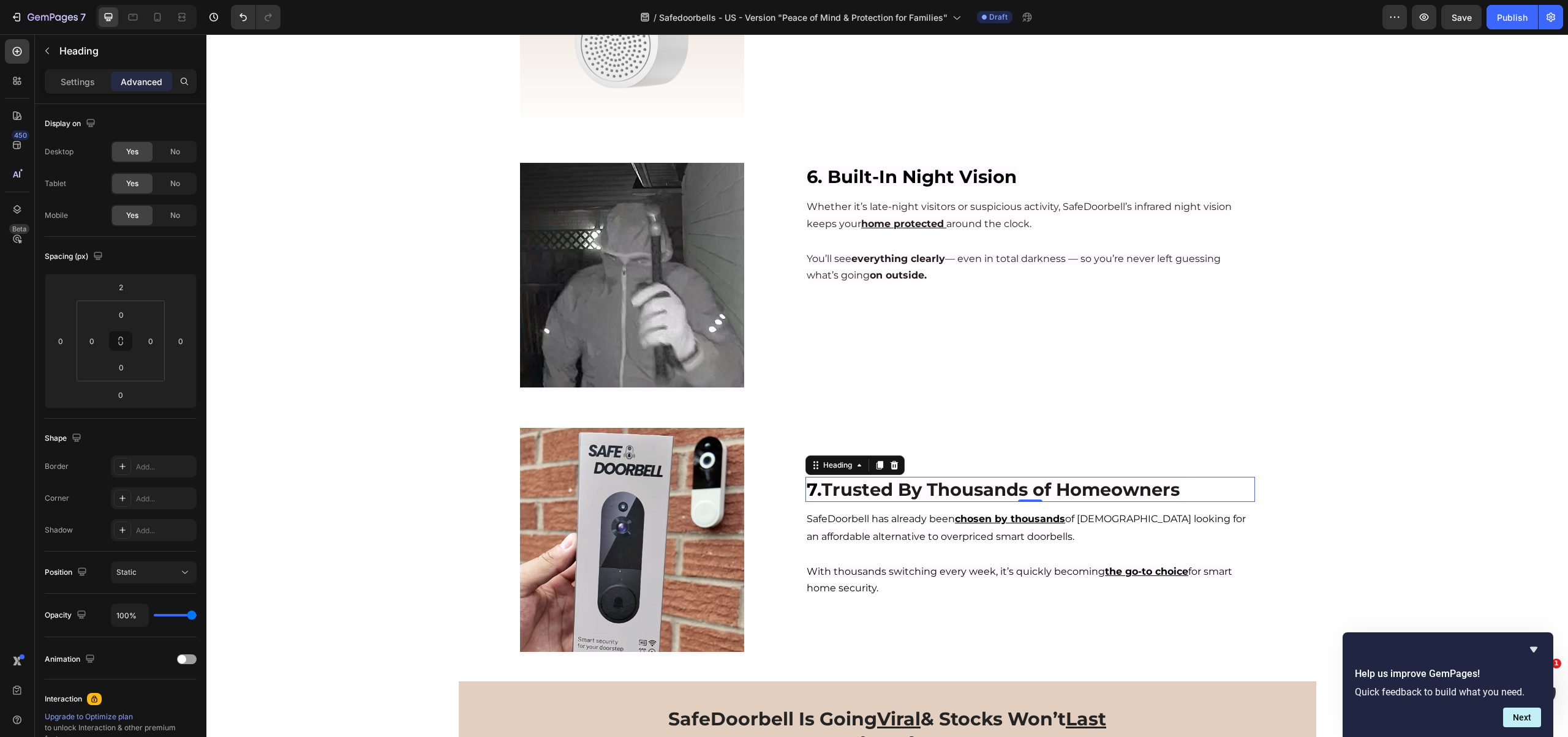
click at [897, 499] on span "Trusted By Thousands of Homeowners" at bounding box center [1000, 489] width 359 height 22
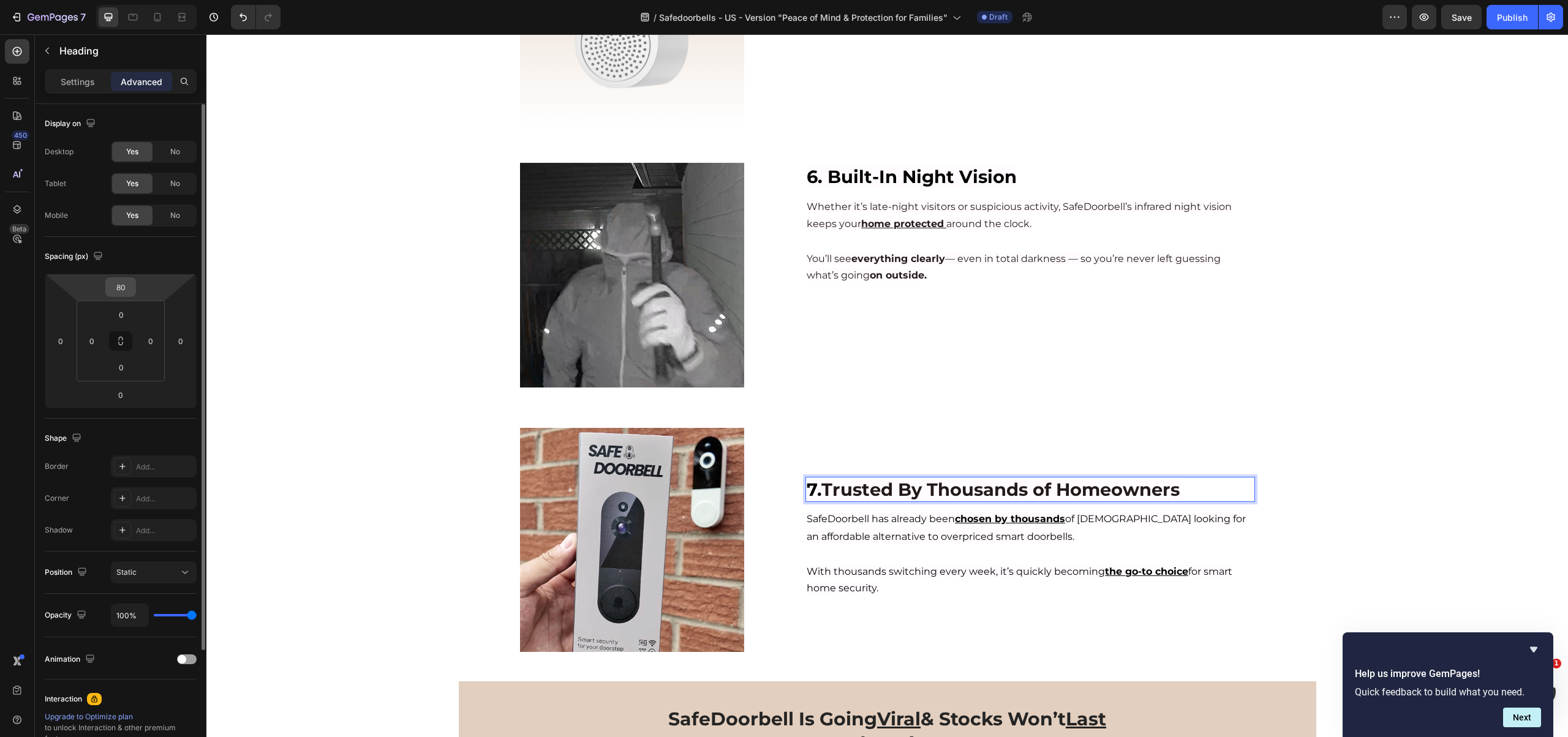
click at [131, 293] on input "80" at bounding box center [120, 287] width 24 height 19
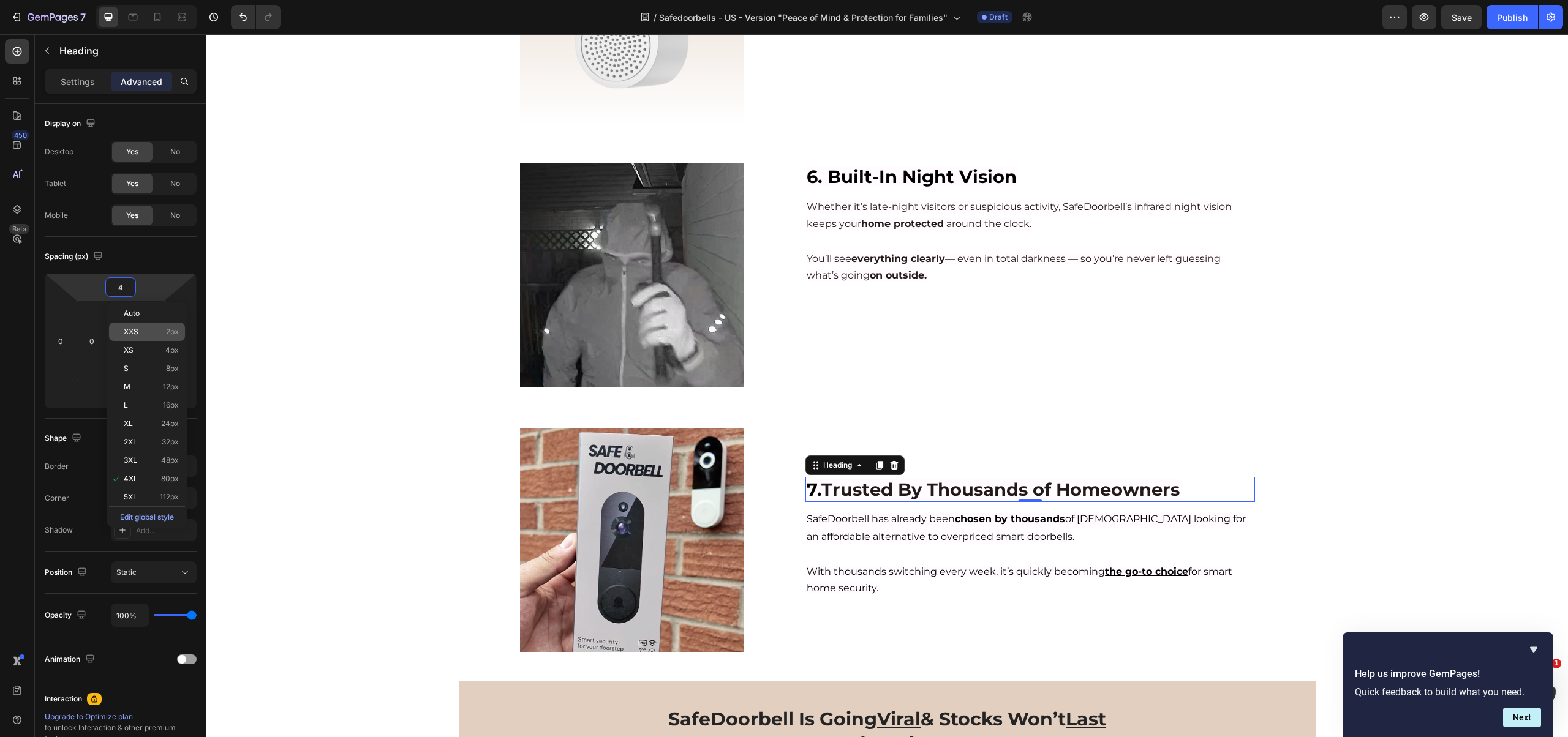
click at [136, 332] on span "XXS" at bounding box center [131, 332] width 15 height 9
type input "2"
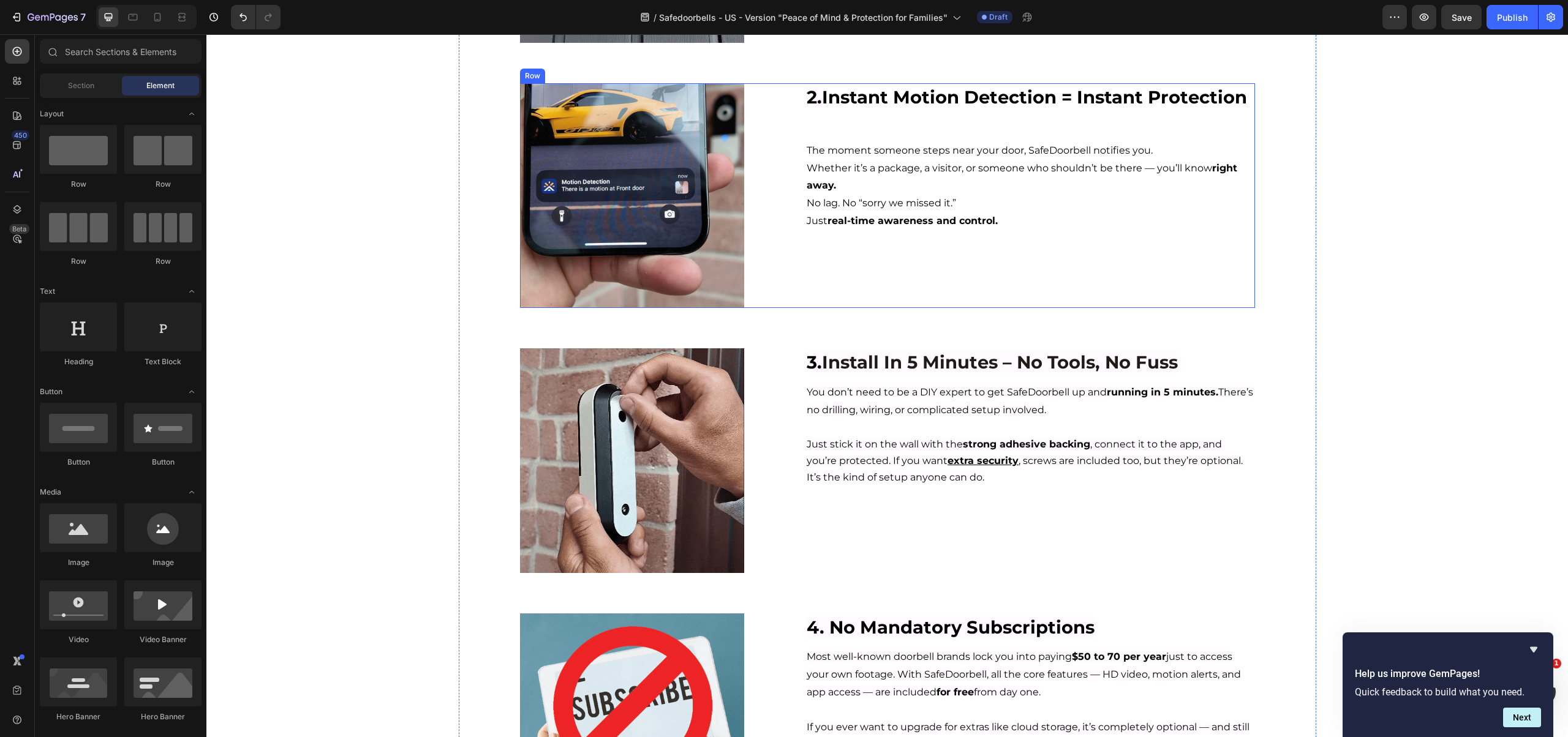
scroll to position [526, 0]
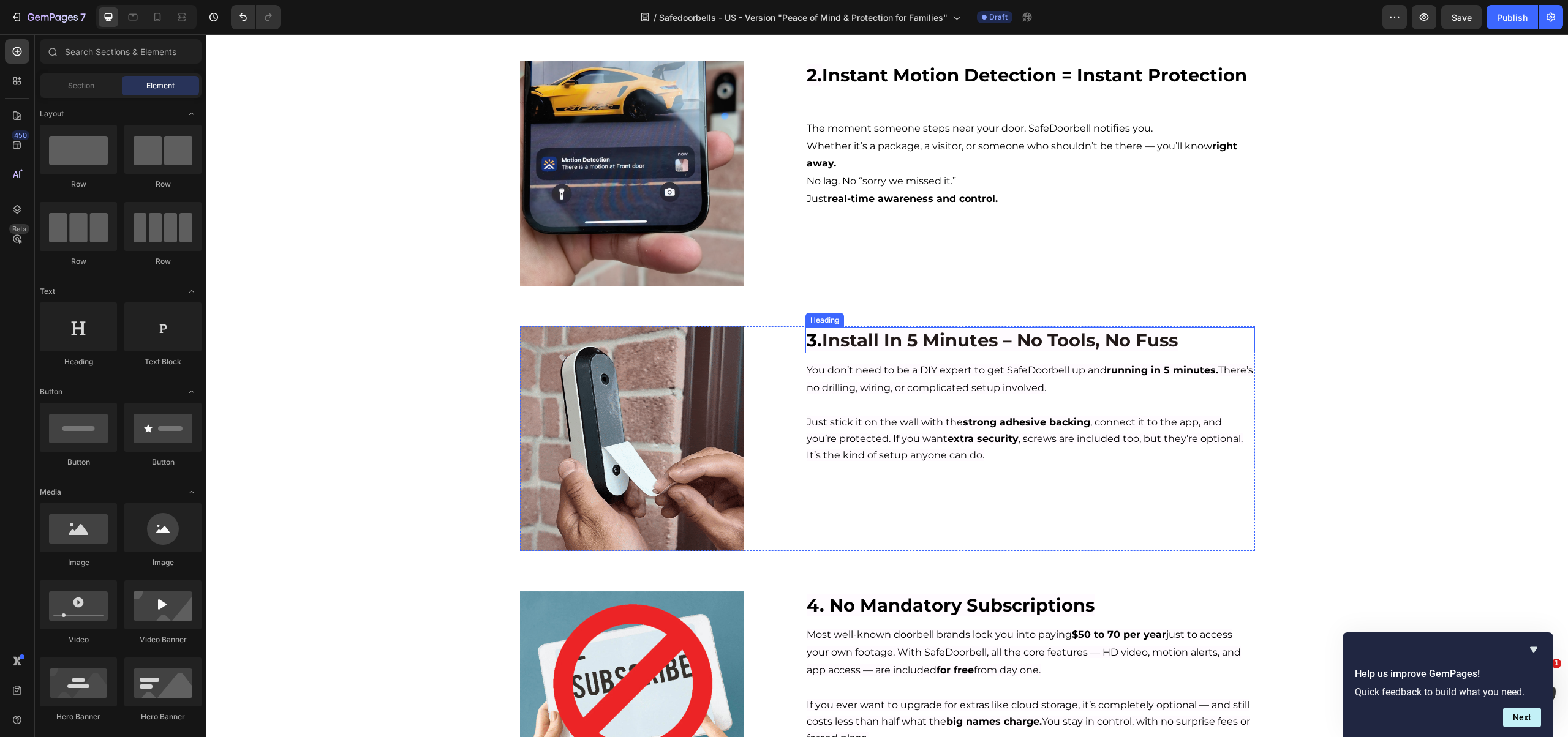
click at [887, 343] on span "Install In 5 Minutes – No Tools, No Fuss" at bounding box center [1000, 340] width 356 height 22
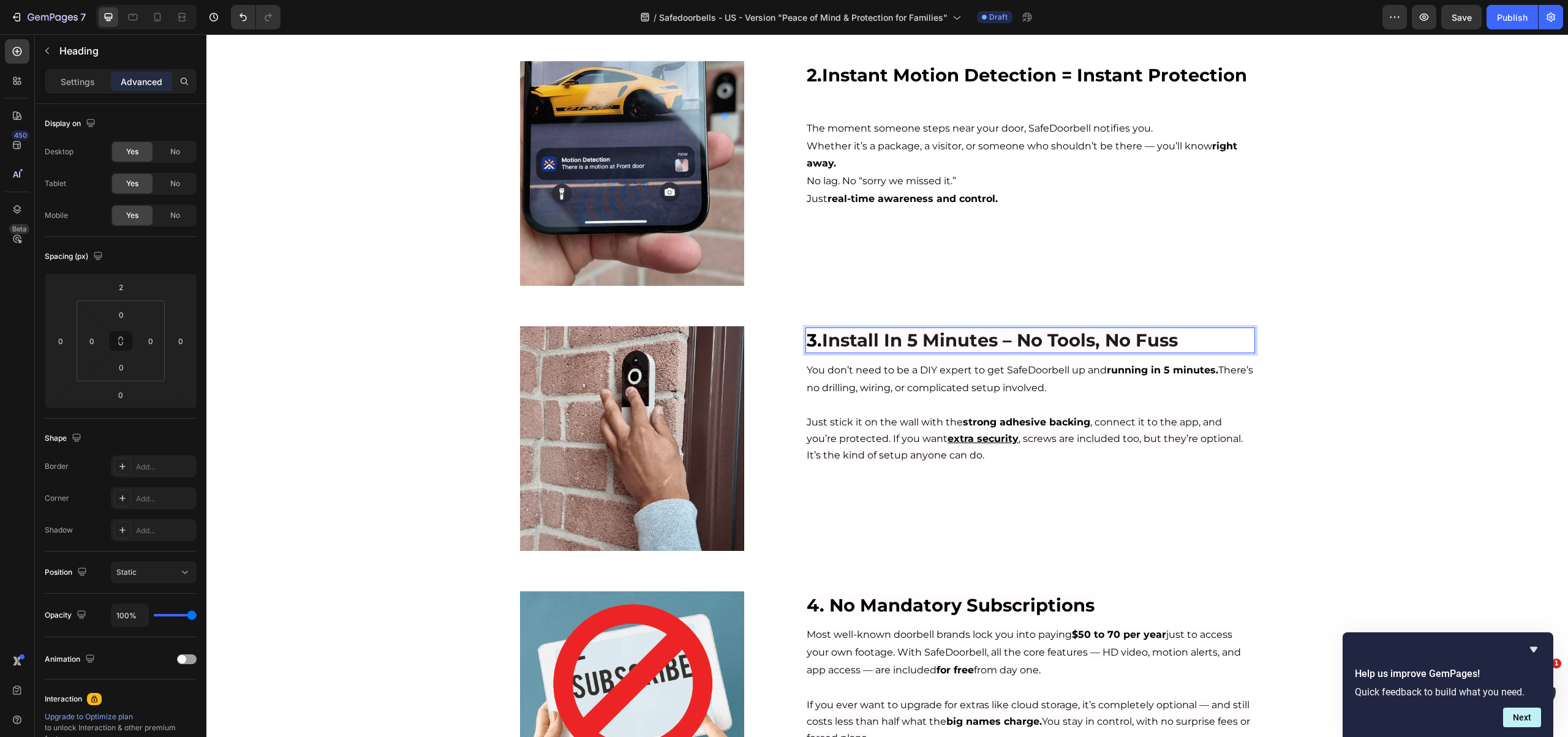
click at [816, 345] on span "3." at bounding box center [814, 340] width 16 height 22
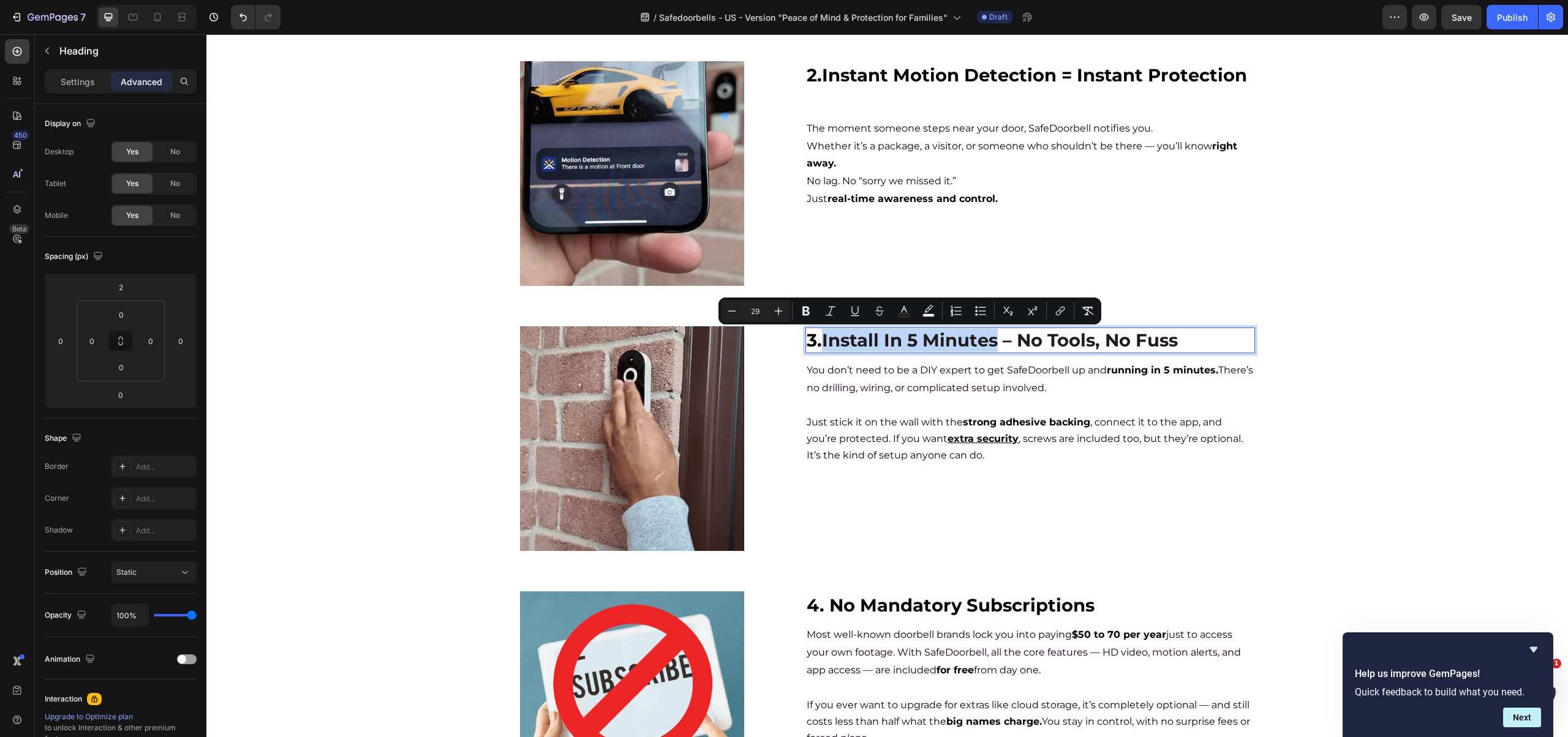
drag, startPoint x: 821, startPoint y: 343, endPoint x: 999, endPoint y: 346, distance: 178.0
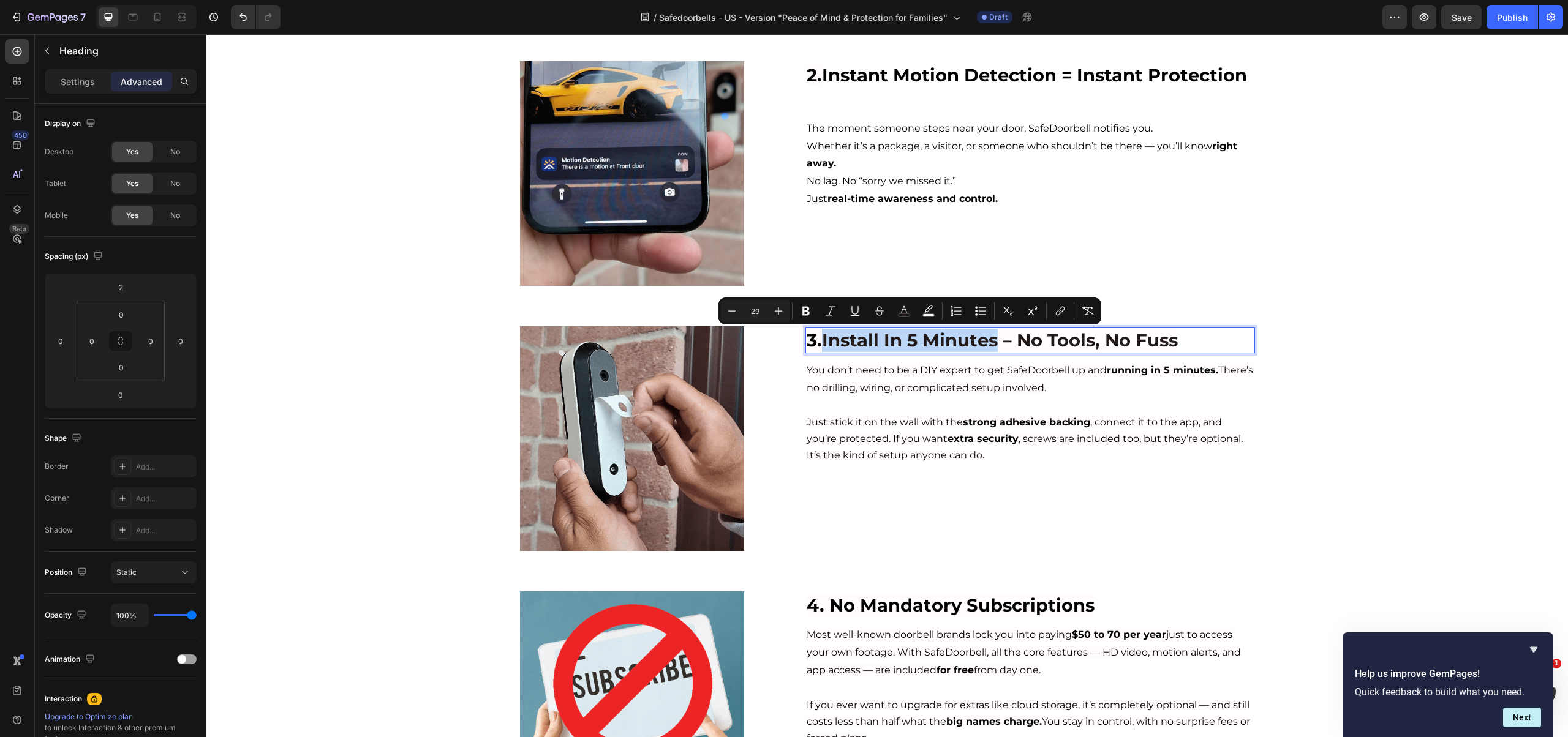
click at [999, 346] on p "3. Install In 5 Minutes – No Tools, No Fuss" at bounding box center [1030, 340] width 447 height 24
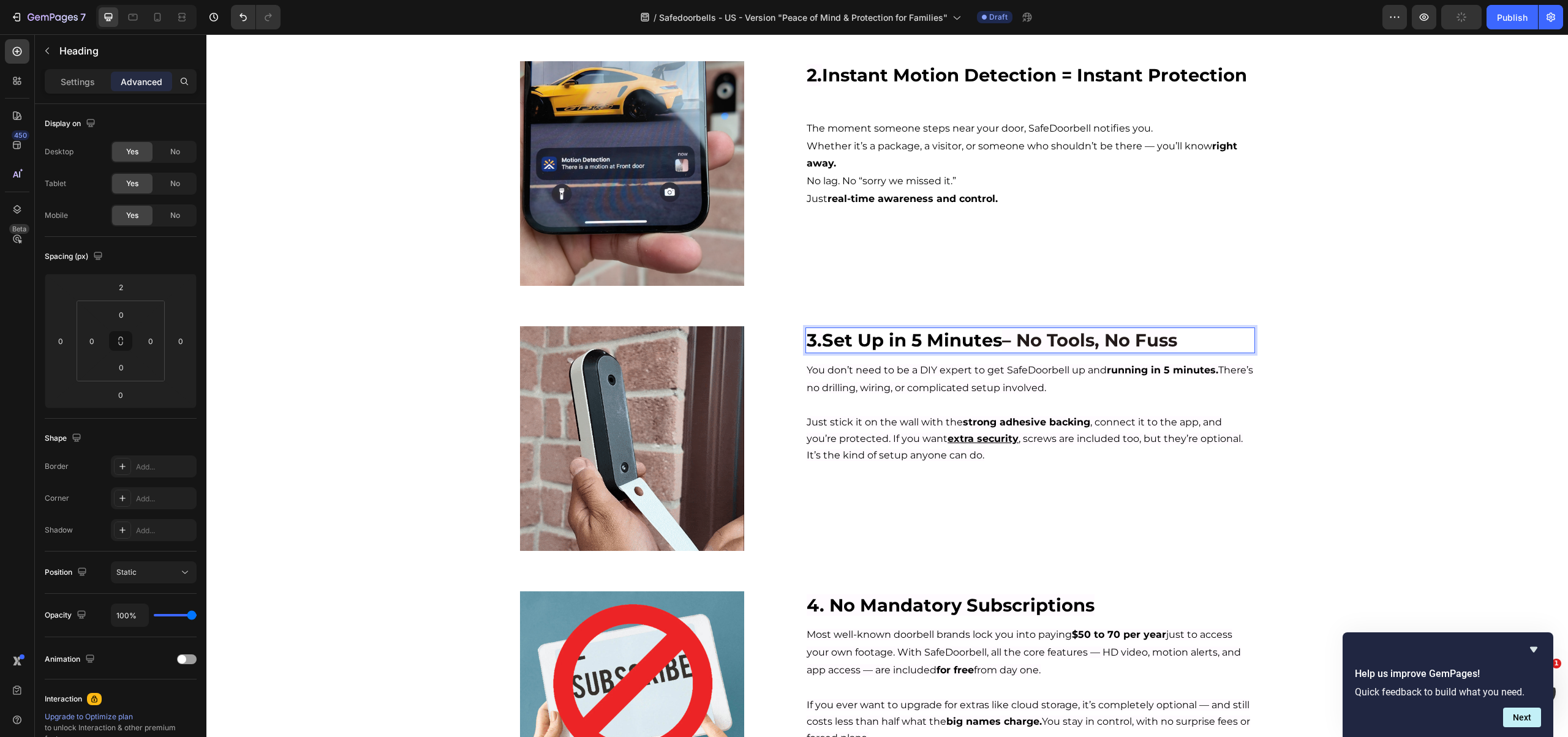
drag, startPoint x: 999, startPoint y: 343, endPoint x: 1193, endPoint y: 336, distance: 194.1
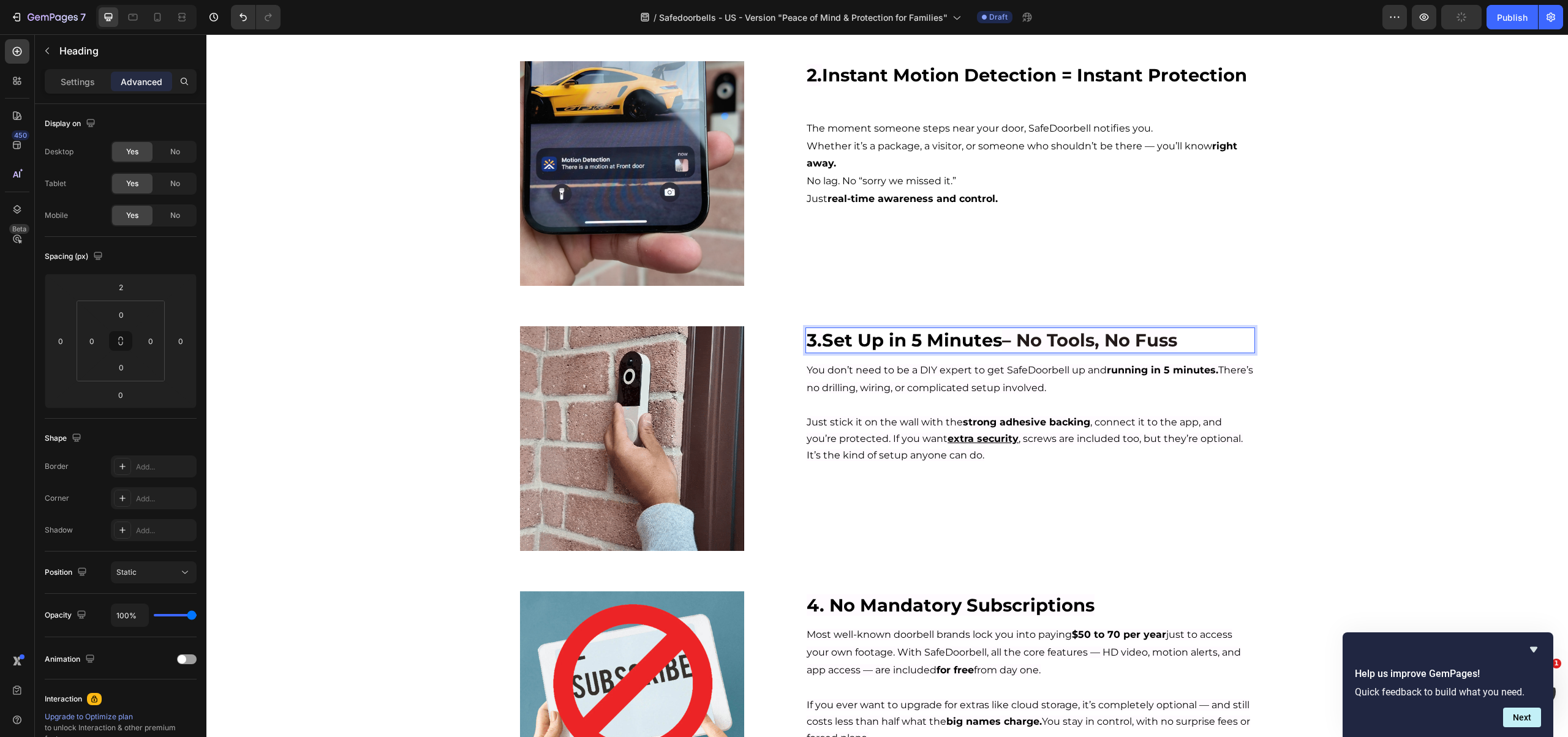
click at [1193, 336] on p "3. Set Up in 5 Minutes – No Tools, No Fuss" at bounding box center [1030, 340] width 447 height 24
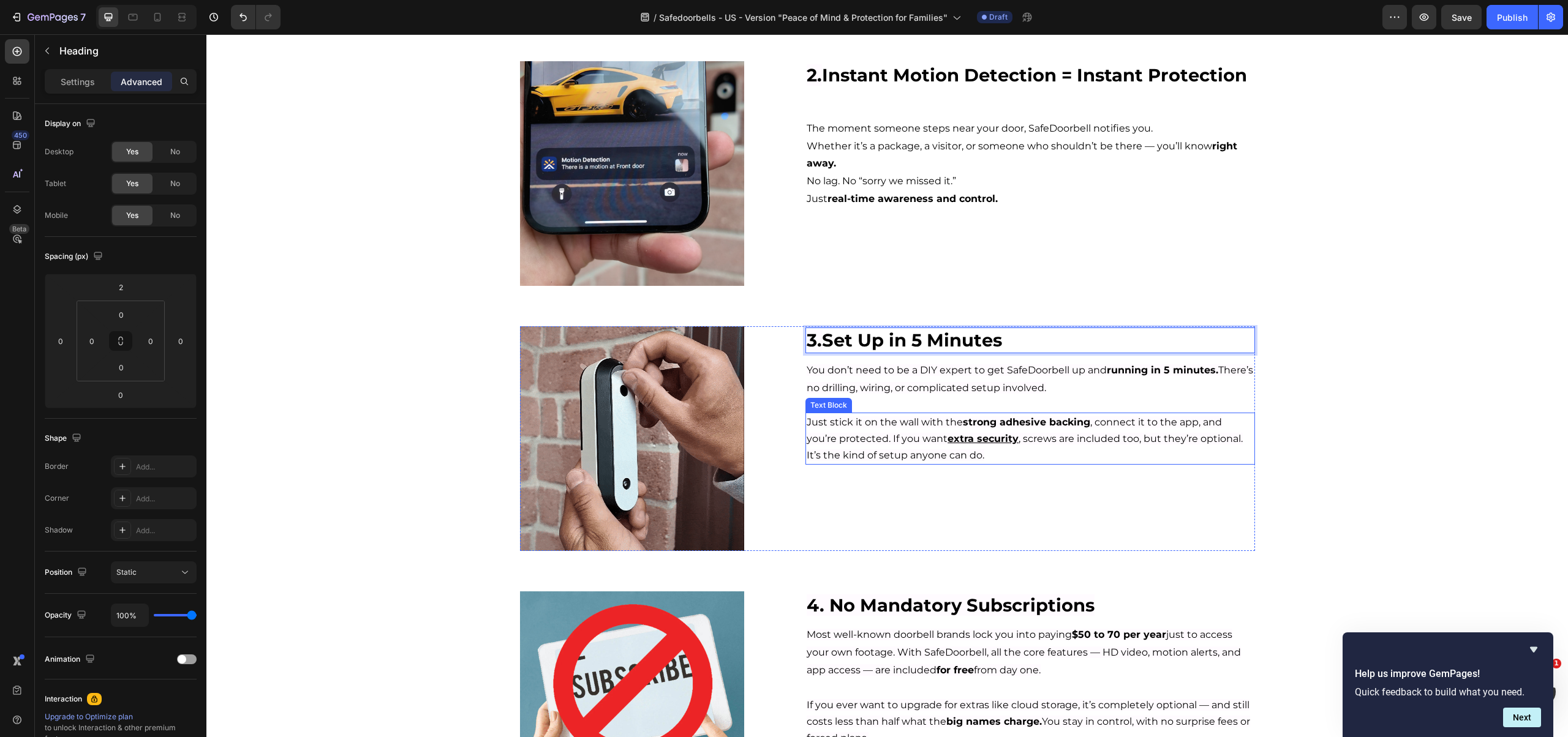
click at [896, 412] on div "3. Set Up in 5 Minutes Heading 0 You don’t need to be a DIY expert to get SafeD…" at bounding box center [1030, 438] width 449 height 224
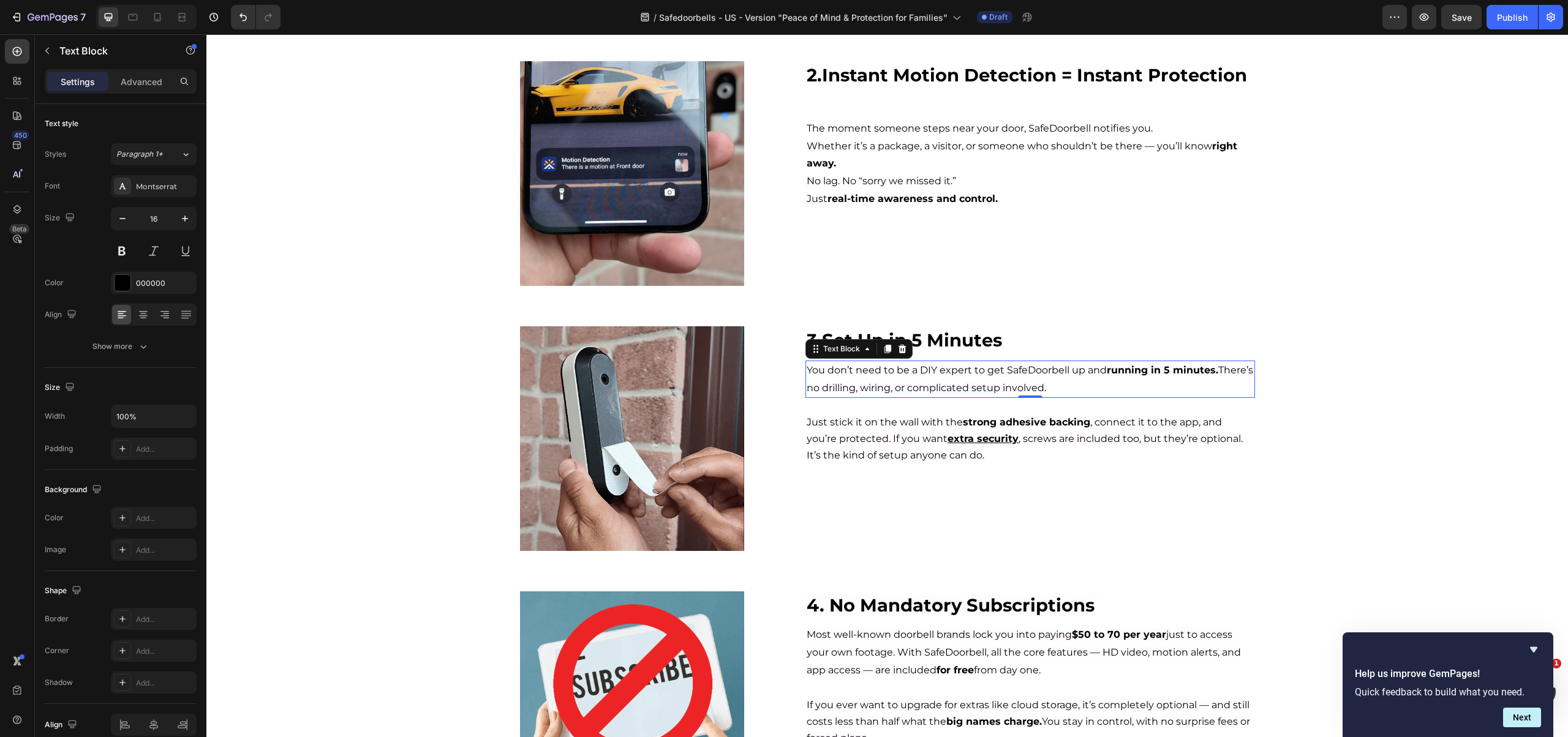
click at [902, 386] on span "You don’t need to be a DIY expert to get SafeDoorbell up and running in 5 minut…" at bounding box center [1030, 378] width 447 height 29
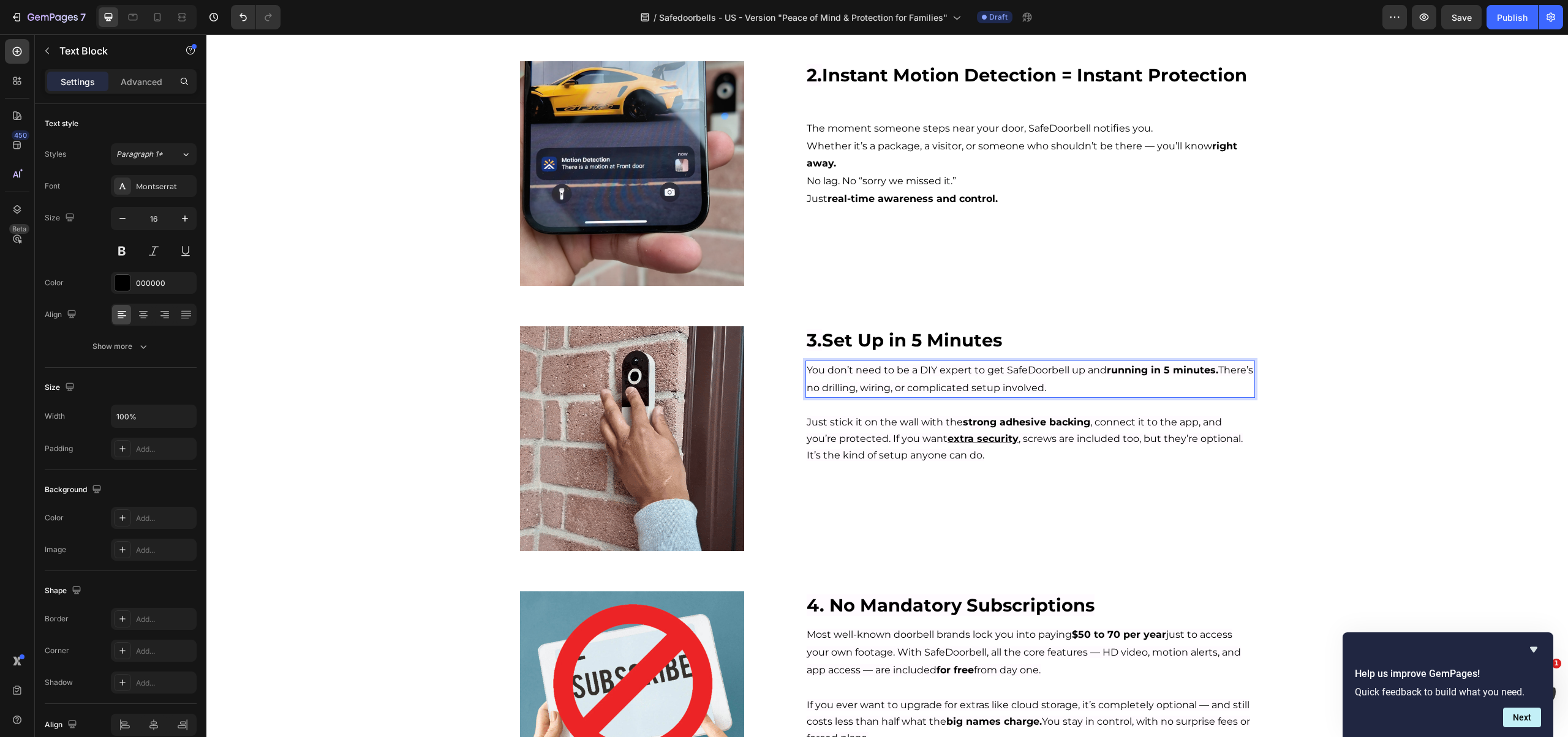
click at [902, 386] on span "You don’t need to be a DIY expert to get SafeDoorbell up and running in 5 minut…" at bounding box center [1030, 378] width 447 height 29
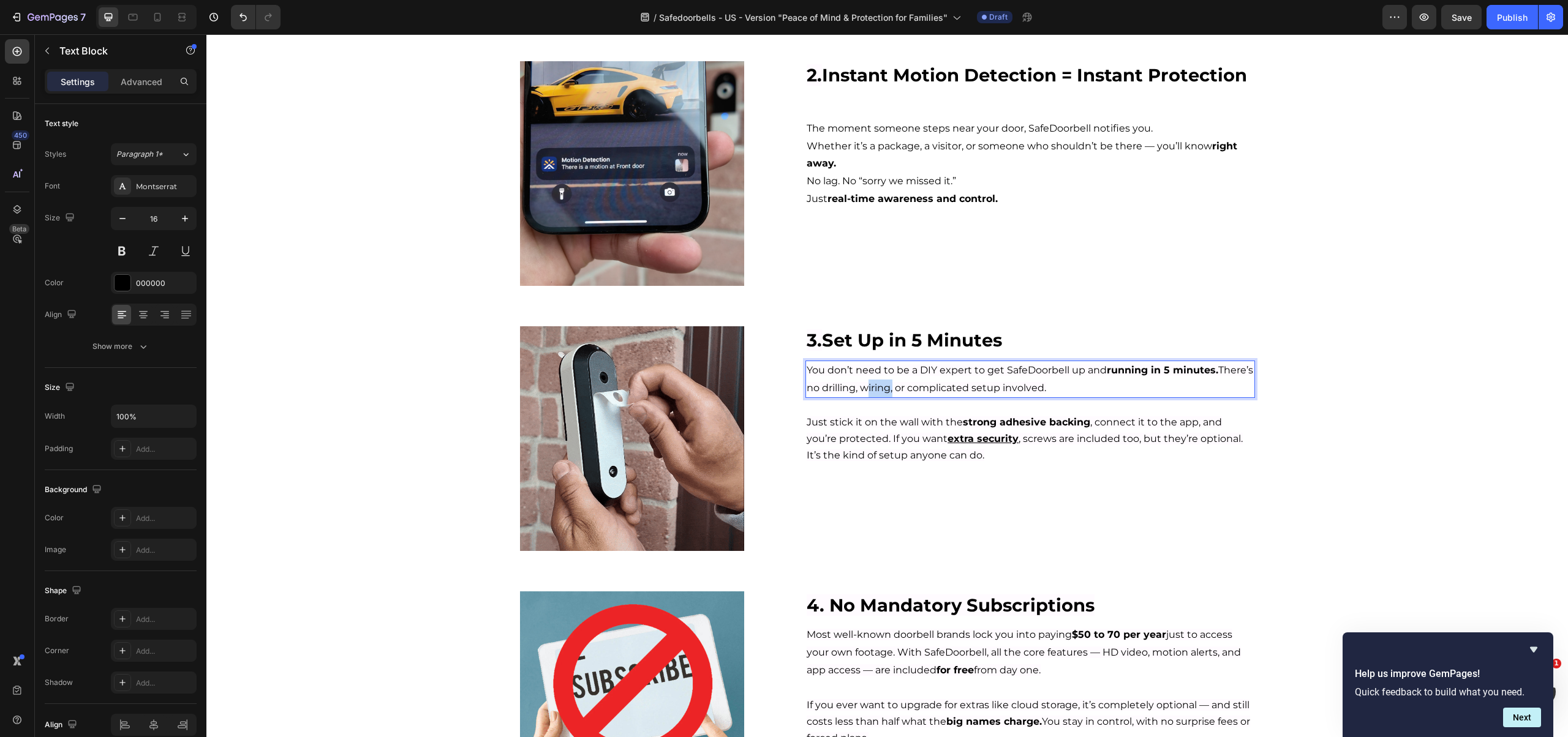
click at [902, 386] on span "You don’t need to be a DIY expert to get SafeDoorbell up and running in 5 minut…" at bounding box center [1030, 378] width 447 height 29
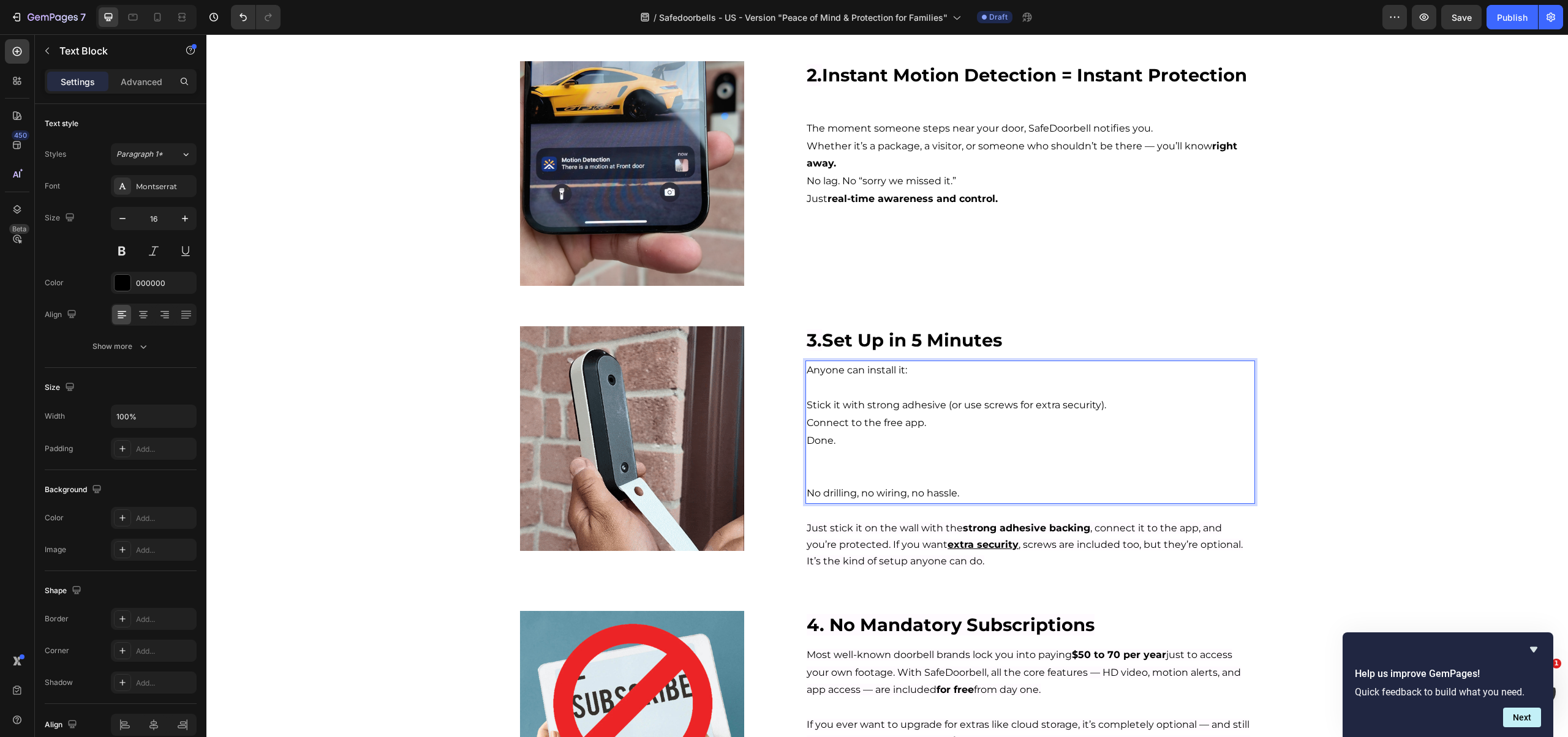
click at [844, 469] on p "Rich Text Editor. Editing area: main" at bounding box center [1030, 475] width 447 height 18
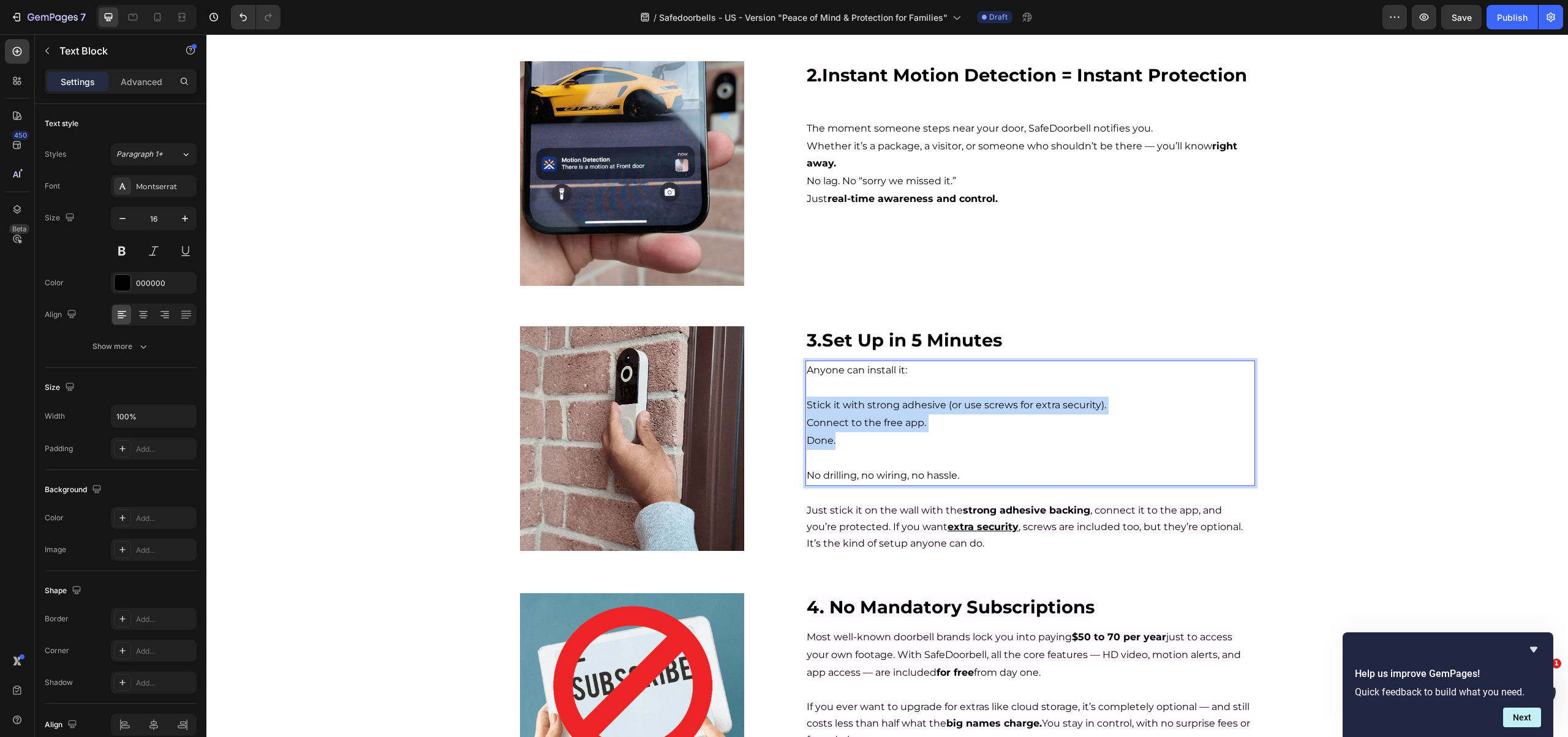
drag, startPoint x: 858, startPoint y: 440, endPoint x: 800, endPoint y: 405, distance: 67.7
click at [800, 405] on div "Image ⁠⁠⁠⁠⁠⁠⁠ 3. Set Up in 5 Minutes Heading Anyone can install it: Stick it wi…" at bounding box center [887, 439] width 735 height 226
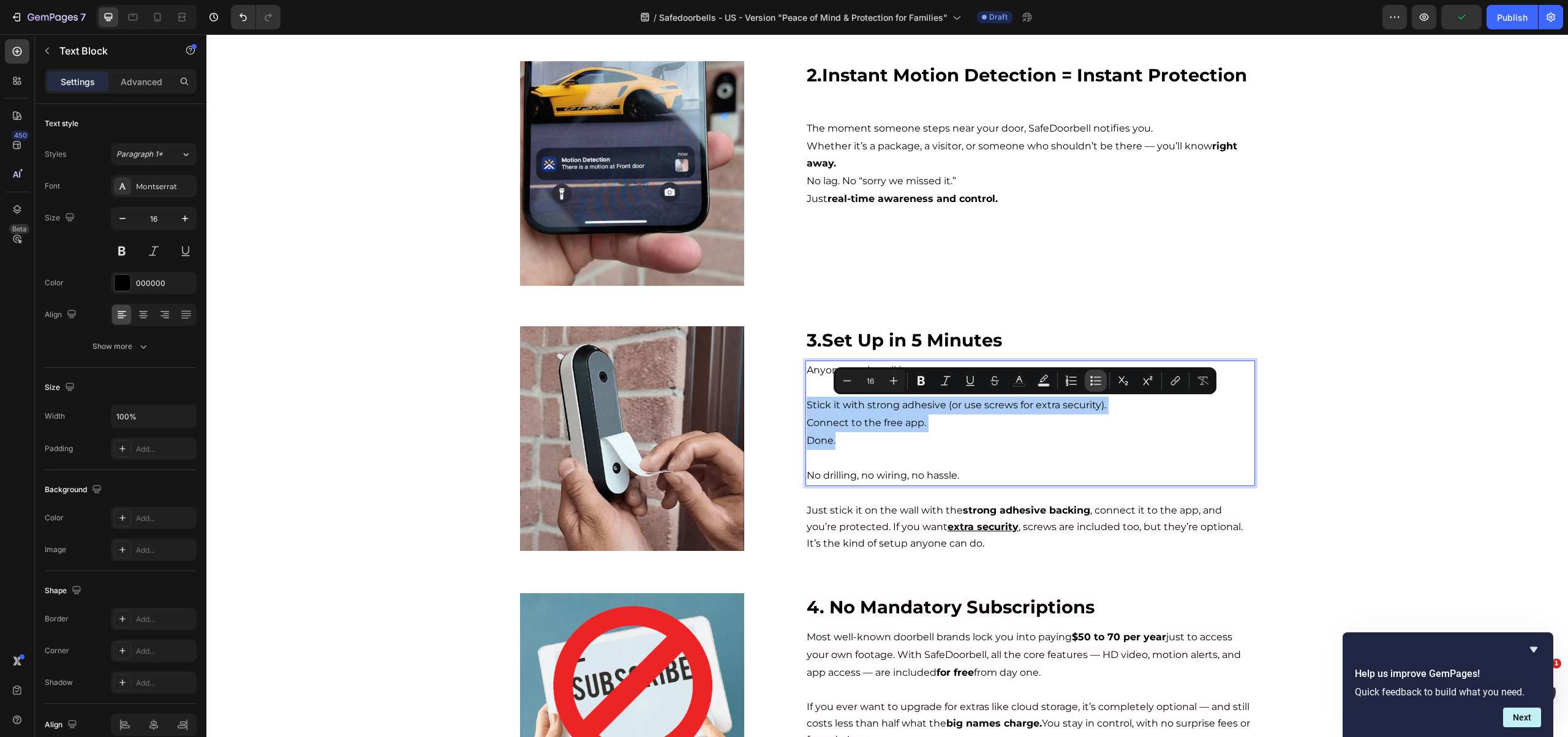
click at [1095, 378] on icon "Editor contextual toolbar" at bounding box center [1096, 381] width 12 height 12
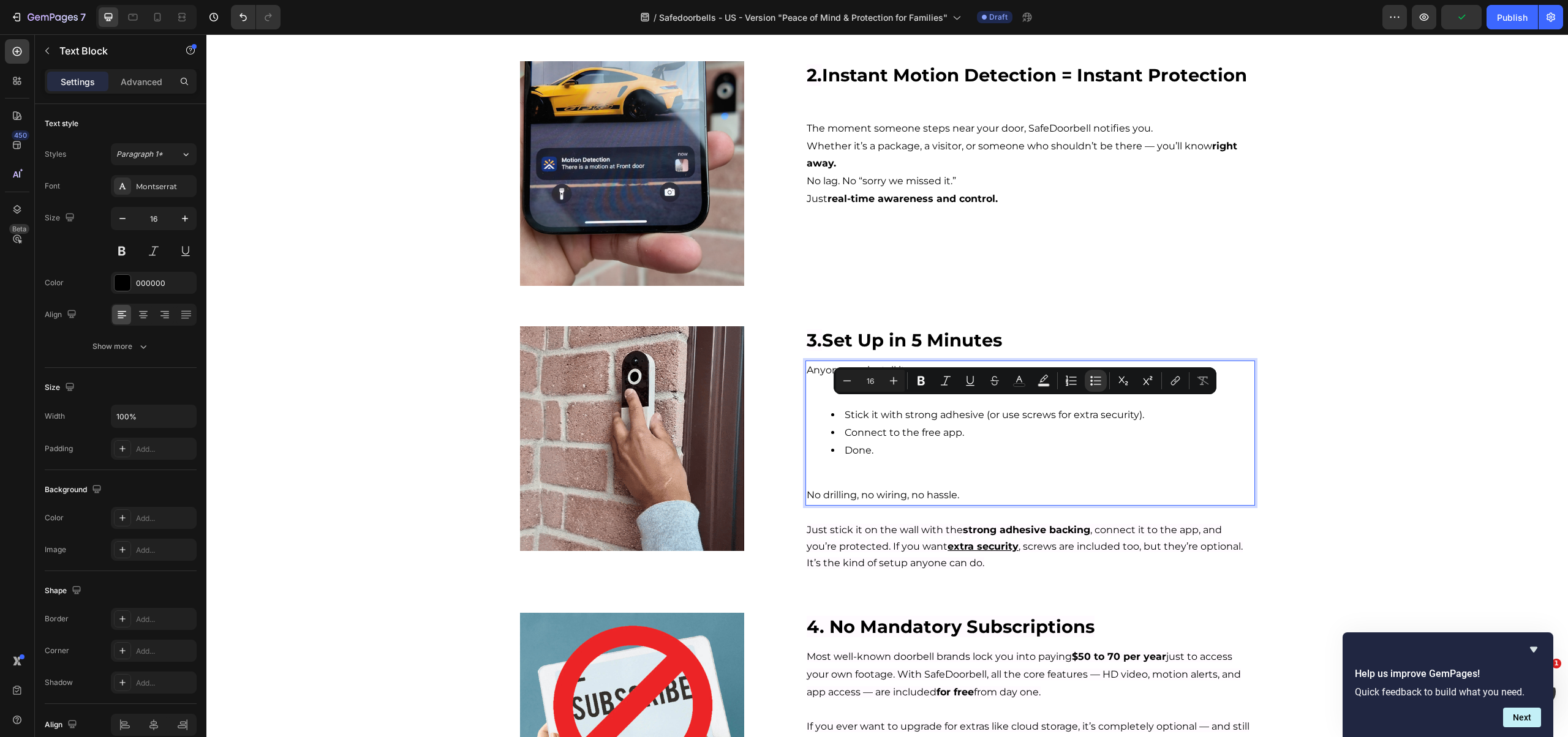
click at [898, 427] on li "Connect to the free app." at bounding box center [1042, 433] width 422 height 18
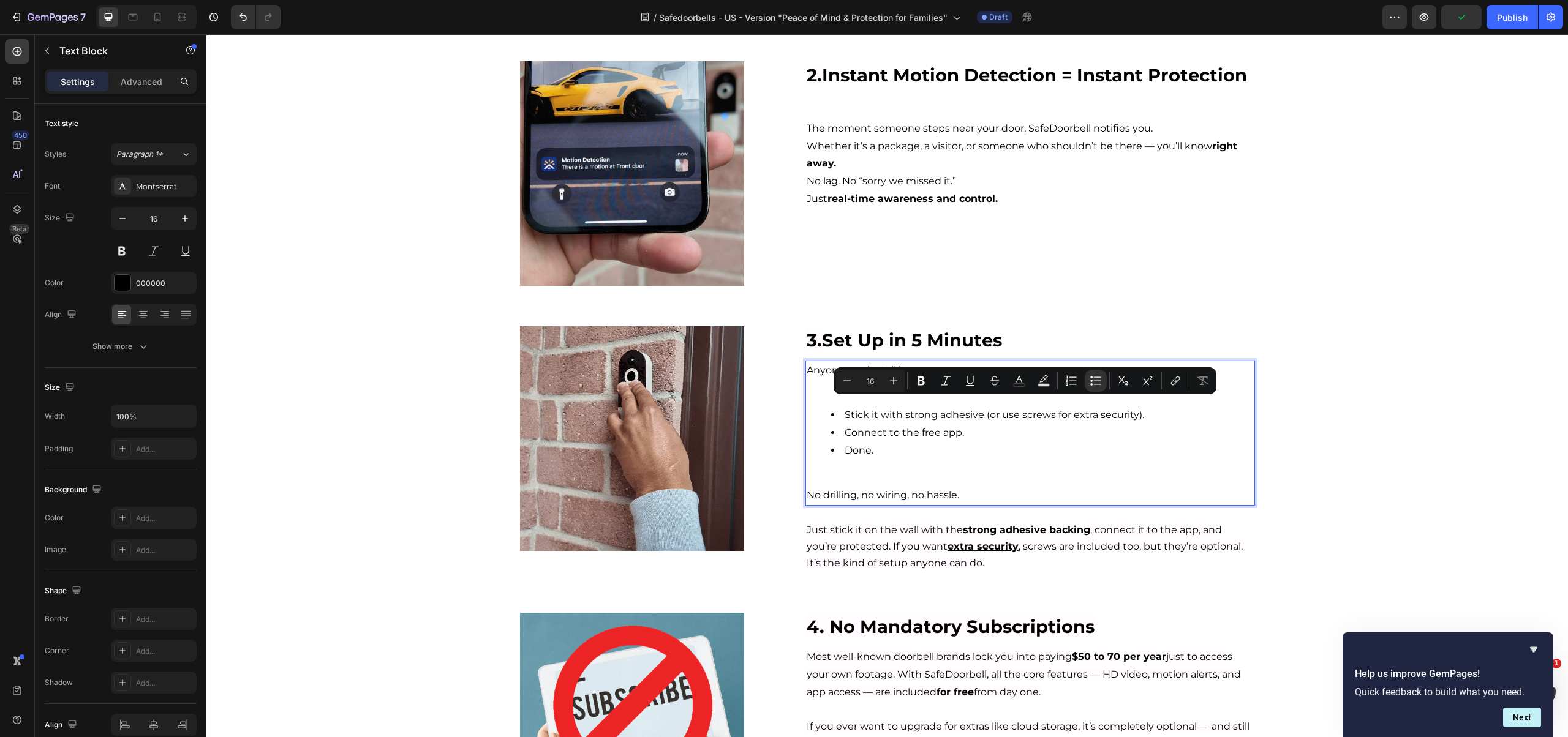
click at [1156, 409] on li "Stick it with strong adhesive (or use screws for extra security)." at bounding box center [1042, 415] width 422 height 18
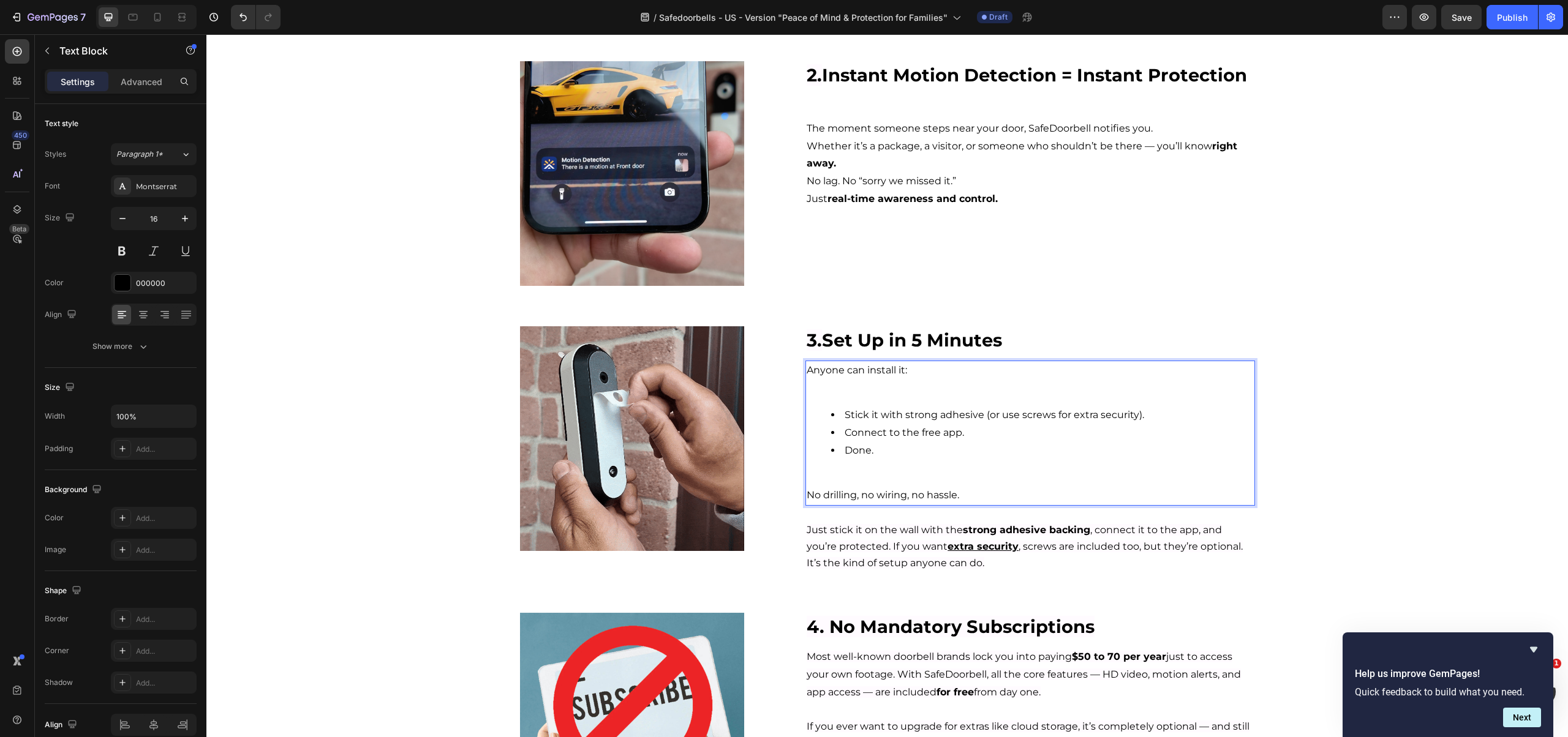
click at [869, 400] on div "Anyone can install it: Stick it with strong adhesive (or use screws for extra s…" at bounding box center [1030, 433] width 449 height 146
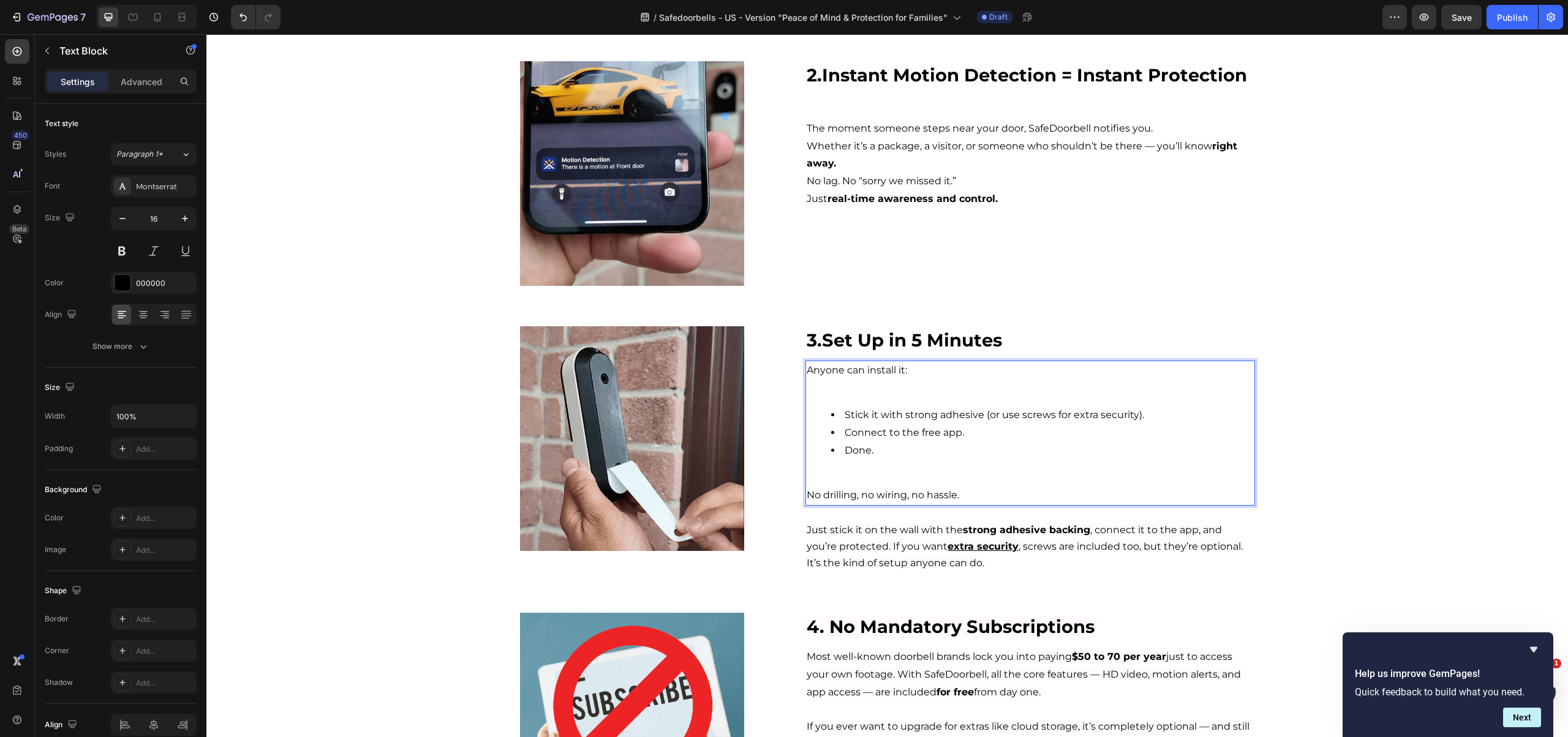
click at [871, 384] on p "Rich Text Editor. Editing area: main" at bounding box center [1030, 388] width 447 height 18
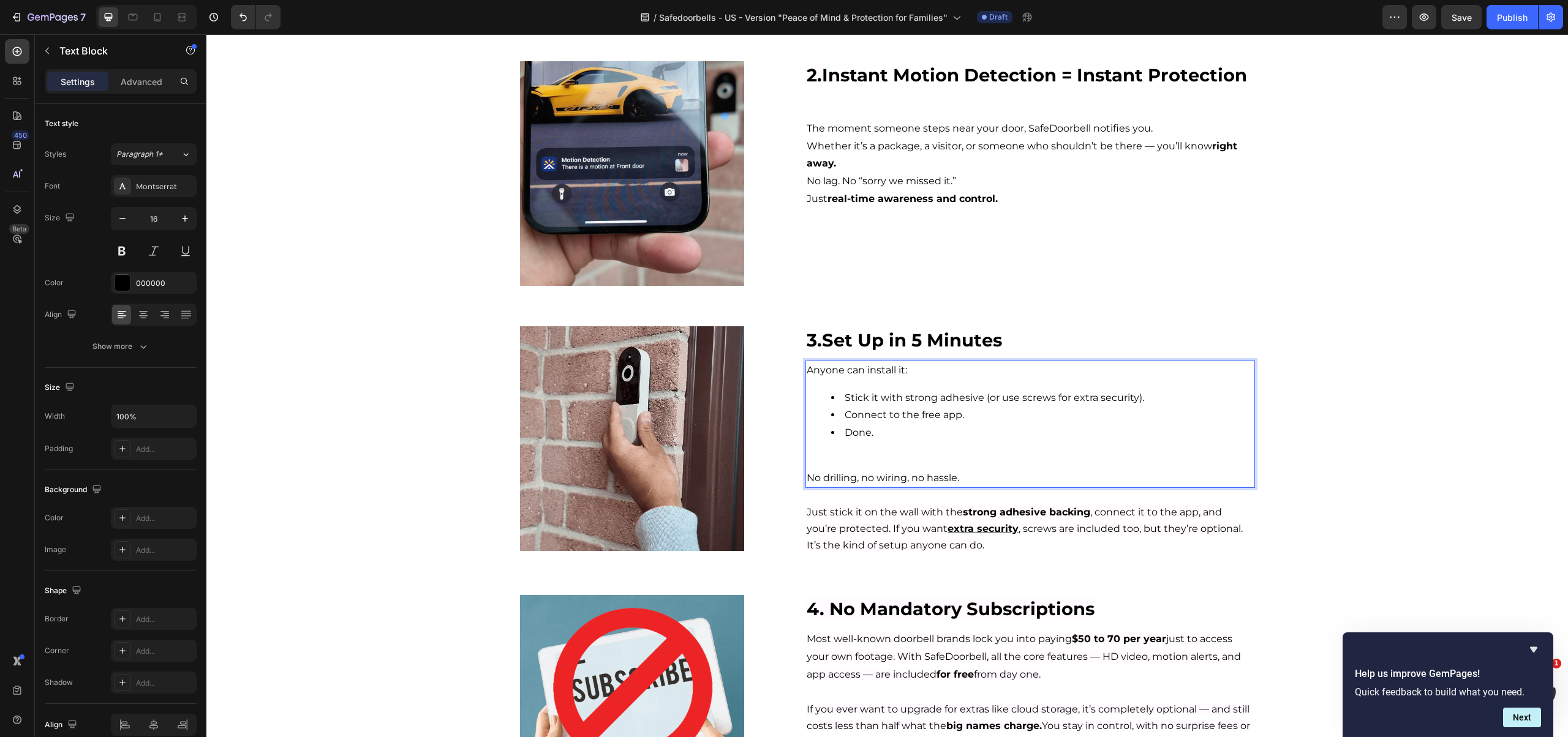
click at [866, 456] on p "Rich Text Editor. Editing area: main" at bounding box center [1030, 461] width 447 height 18
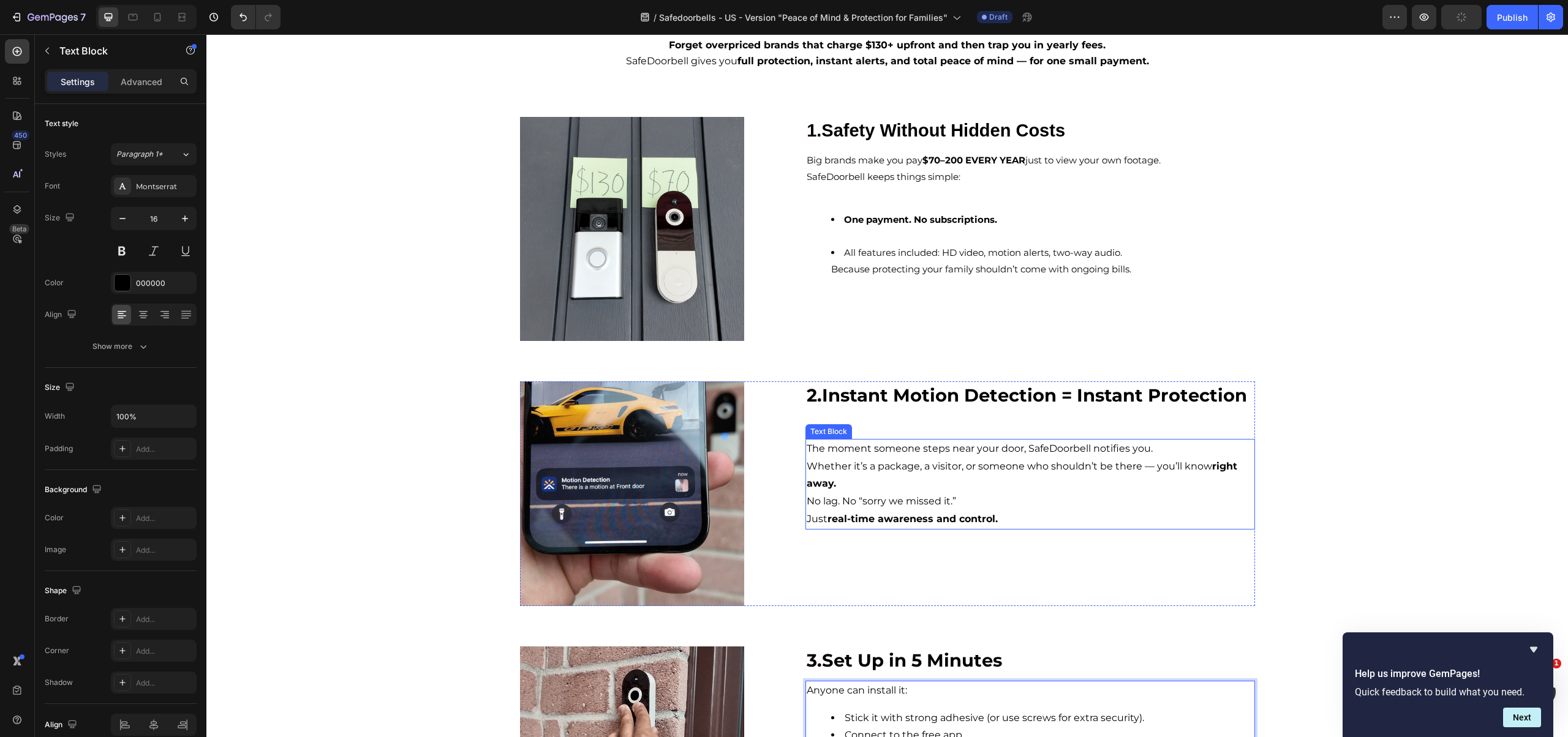
scroll to position [0, 0]
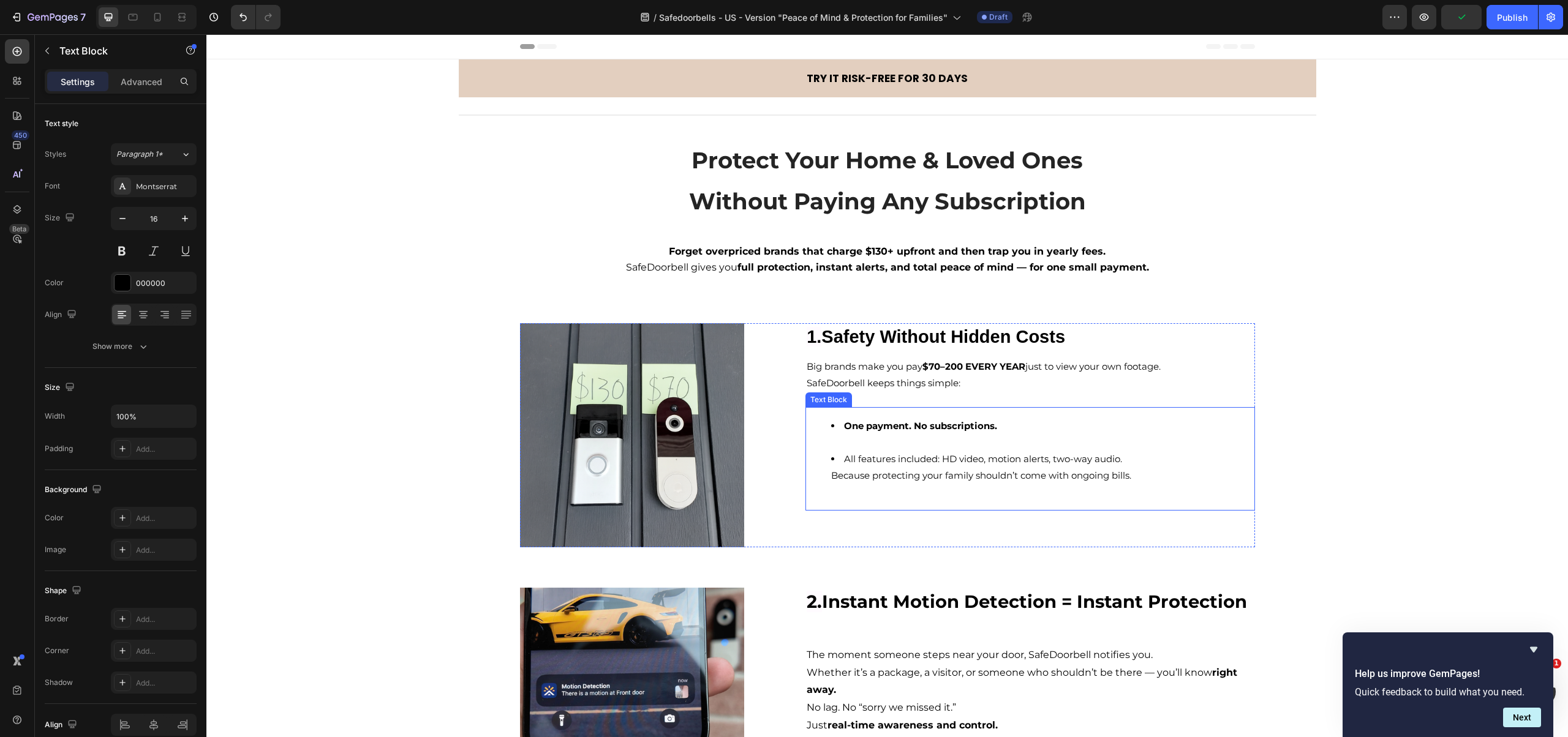
click at [880, 452] on li "All features included: HD video, motion alerts, two-way audio. Because protecti…" at bounding box center [1042, 467] width 422 height 33
click at [878, 446] on li "One payment. No subscriptions." at bounding box center [1042, 434] width 422 height 33
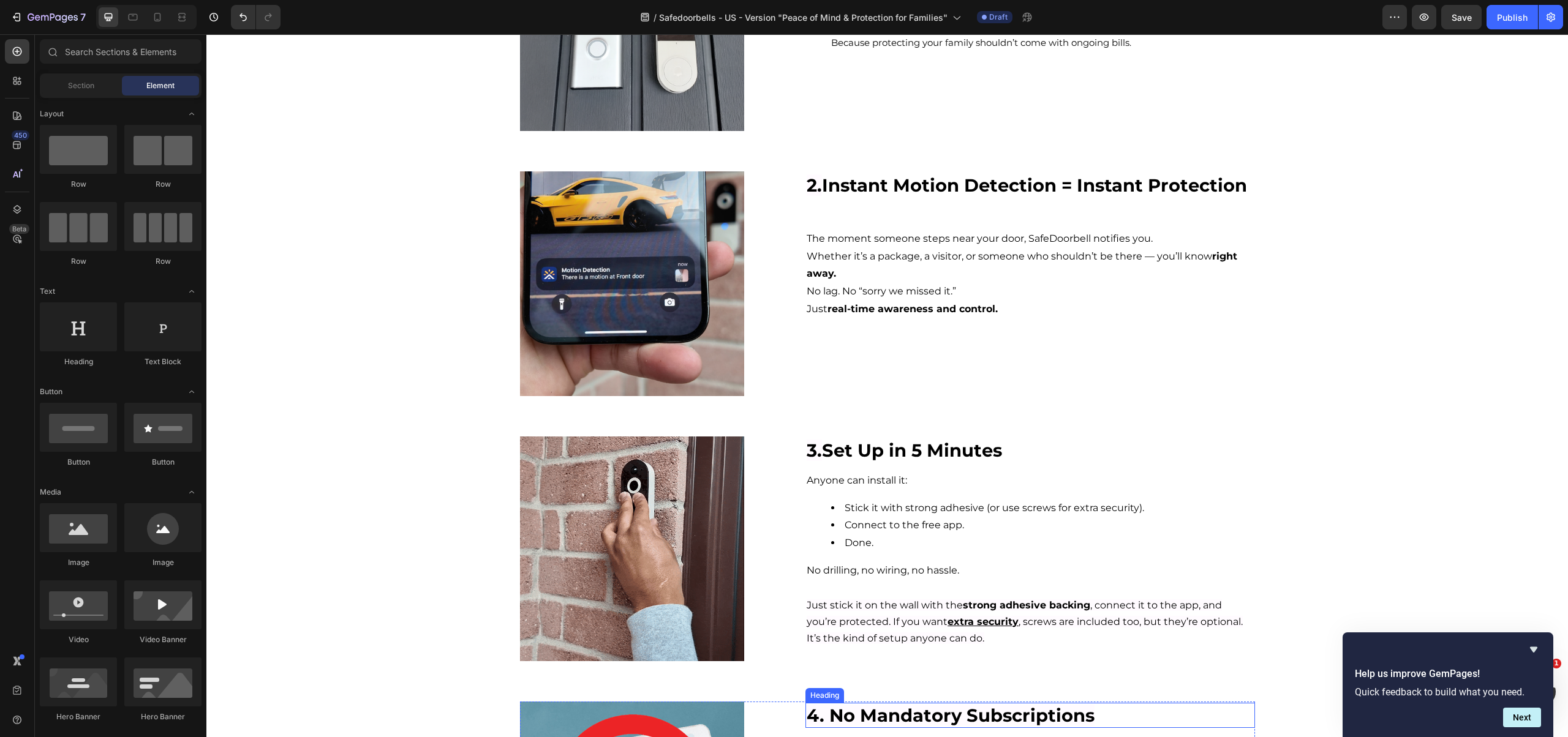
scroll to position [159, 0]
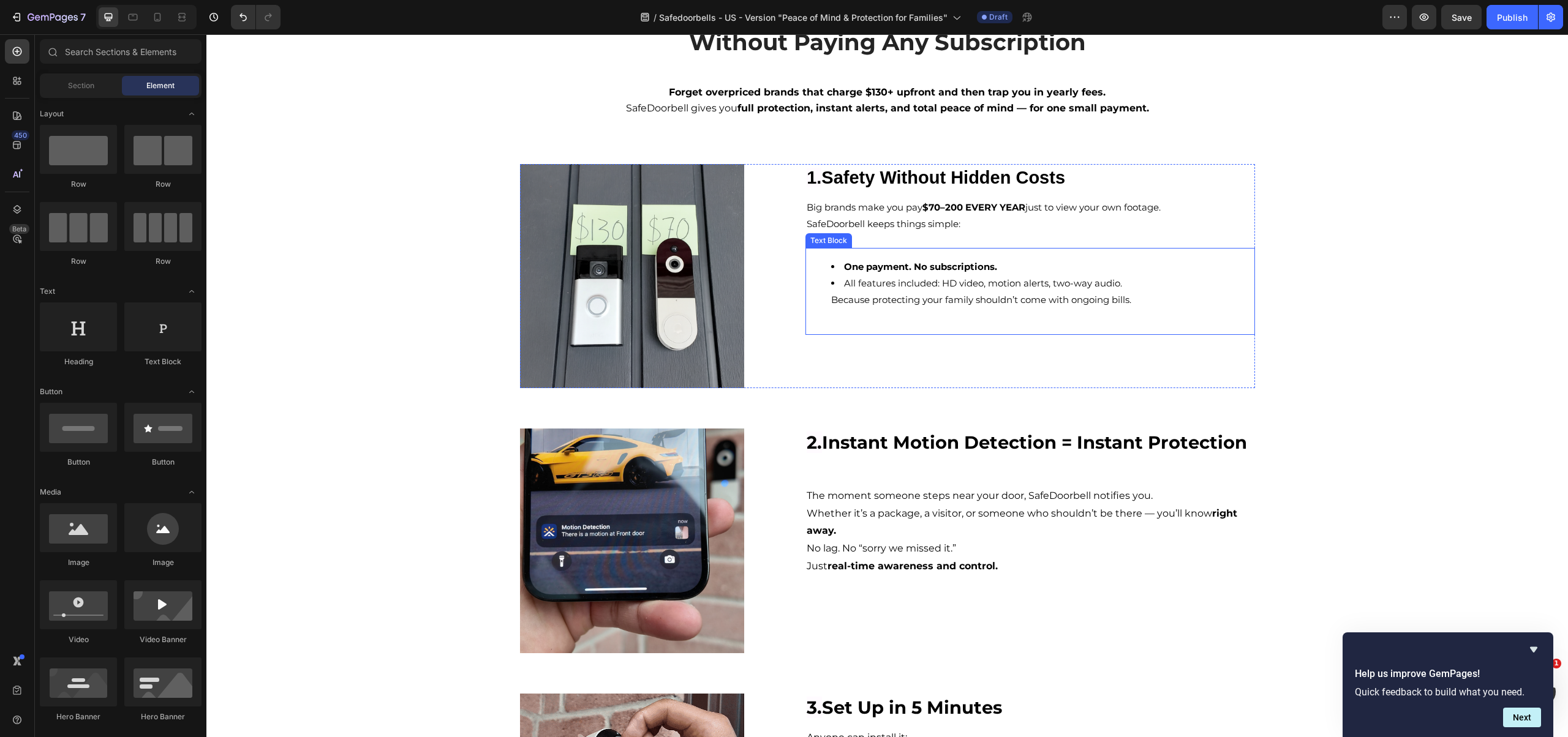
click at [900, 262] on strong "One payment. No subscriptions." at bounding box center [920, 267] width 153 height 12
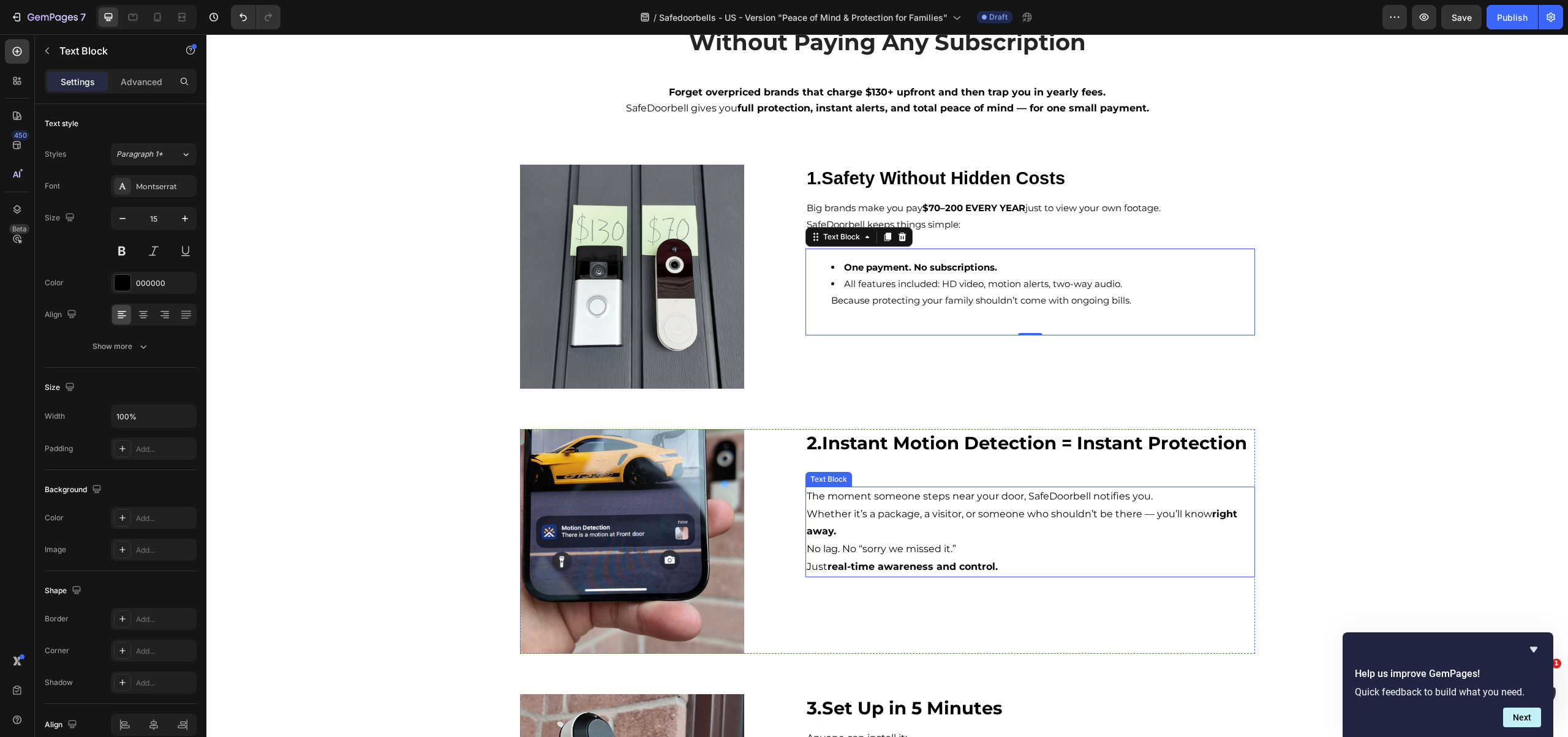
click at [939, 542] on p "No lag. No “sorry we missed it.”" at bounding box center [1030, 549] width 447 height 18
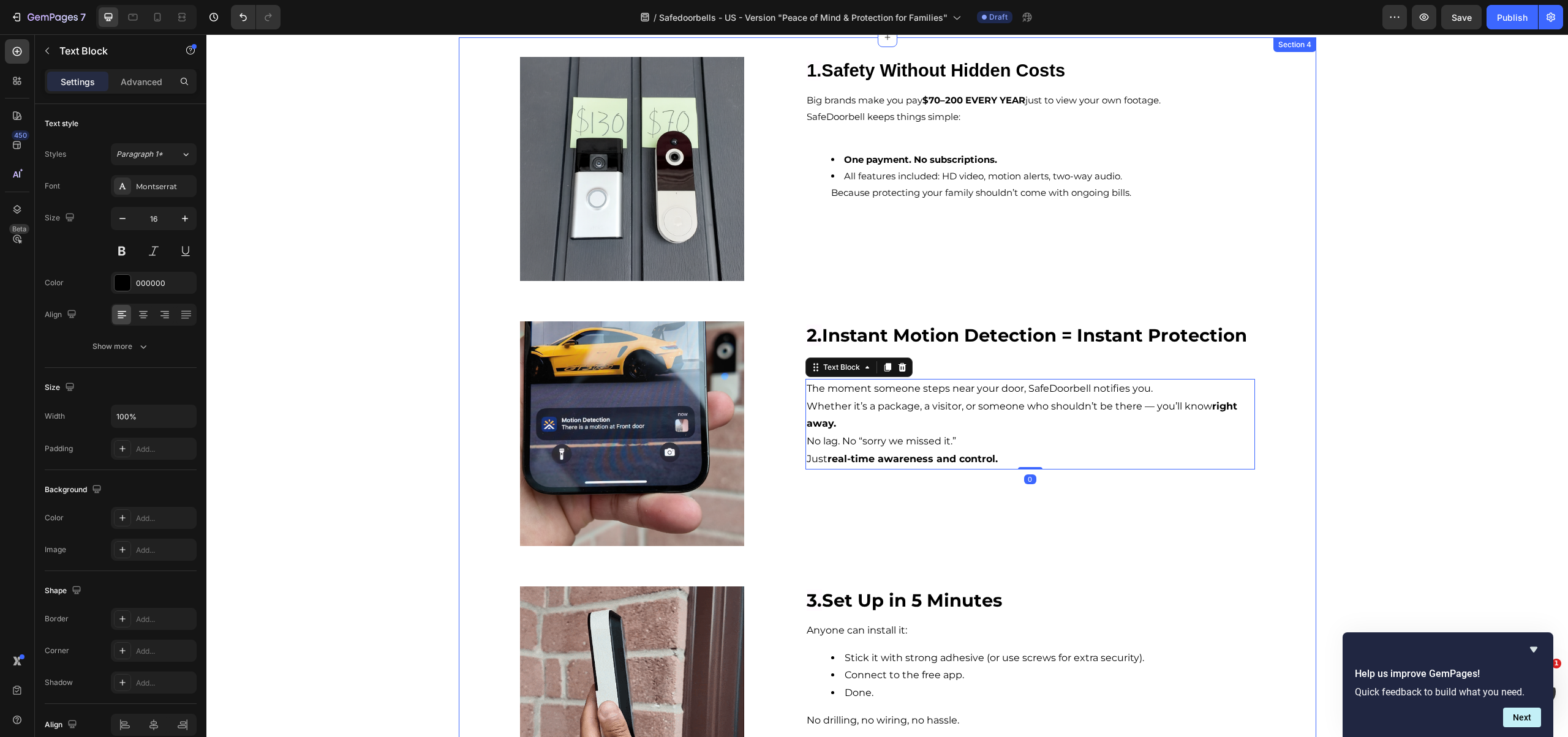
scroll to position [409, 0]
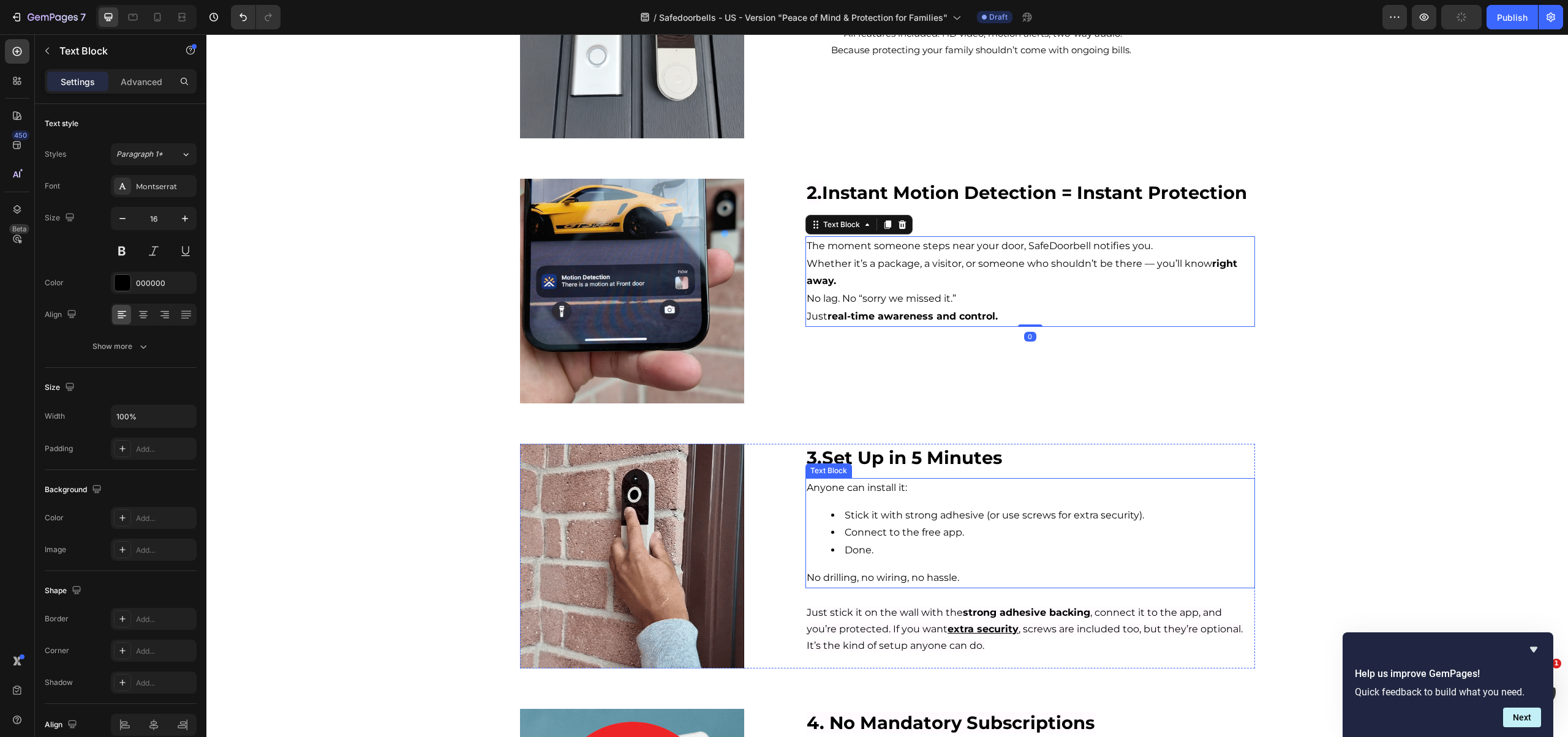
click at [927, 543] on li "Done." at bounding box center [1042, 550] width 422 height 18
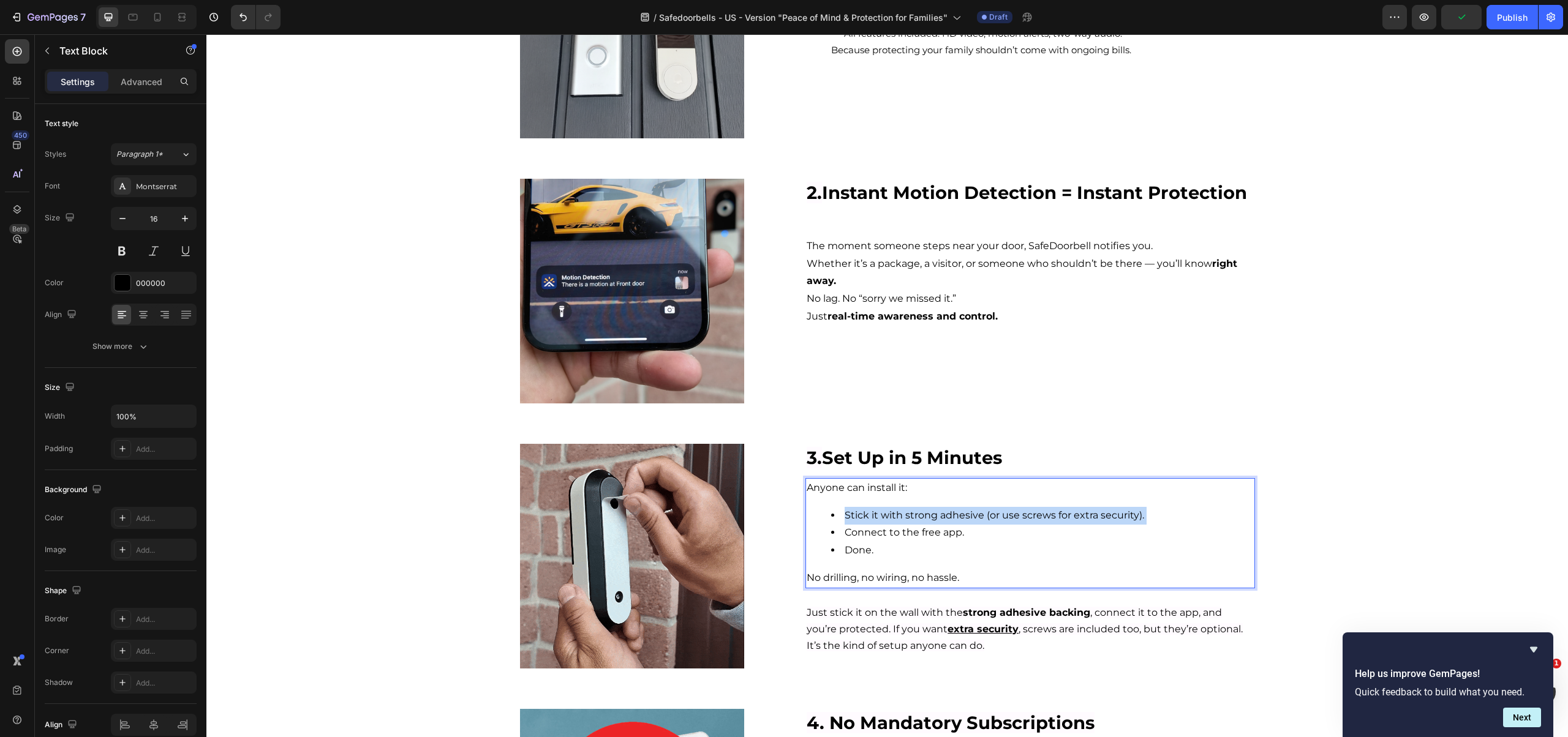
click at [919, 519] on li "Stick it with strong adhesive (or use screws for extra security)." at bounding box center [1042, 516] width 422 height 18
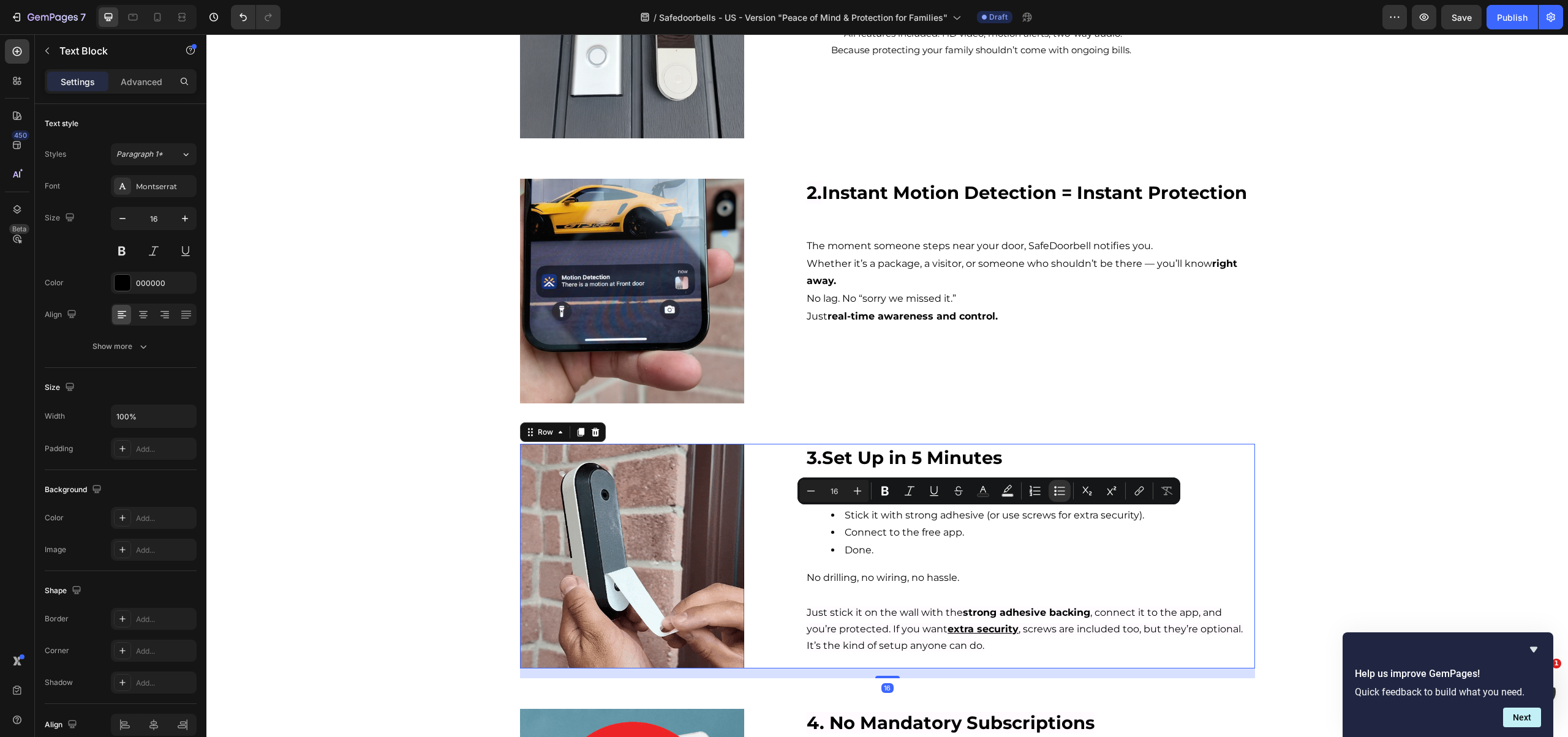
click at [937, 601] on div "⁠⁠⁠⁠⁠⁠⁠ 3. Set Up in 5 Minutes Heading Anyone can install it: Stick it with str…" at bounding box center [1030, 556] width 449 height 224
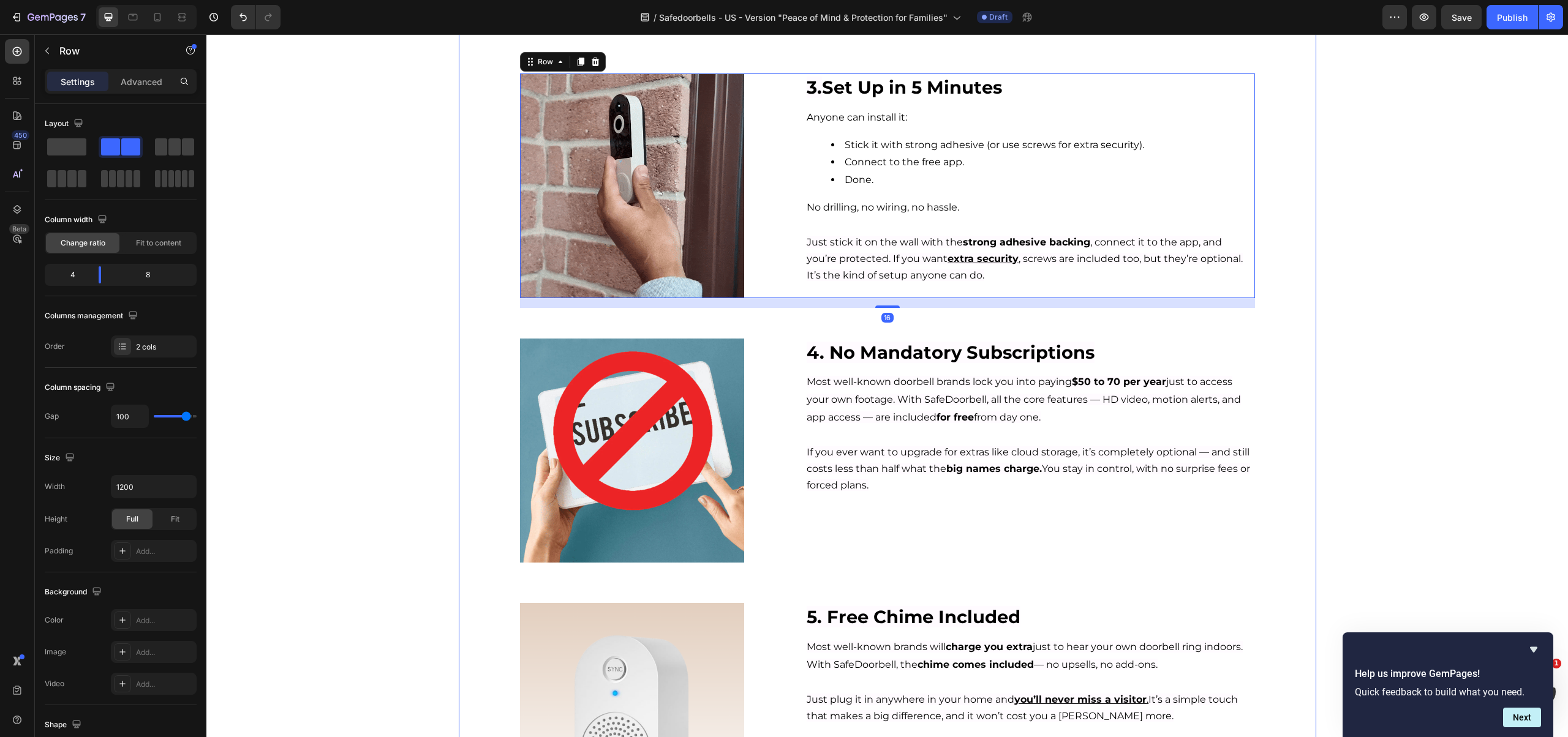
scroll to position [779, 0]
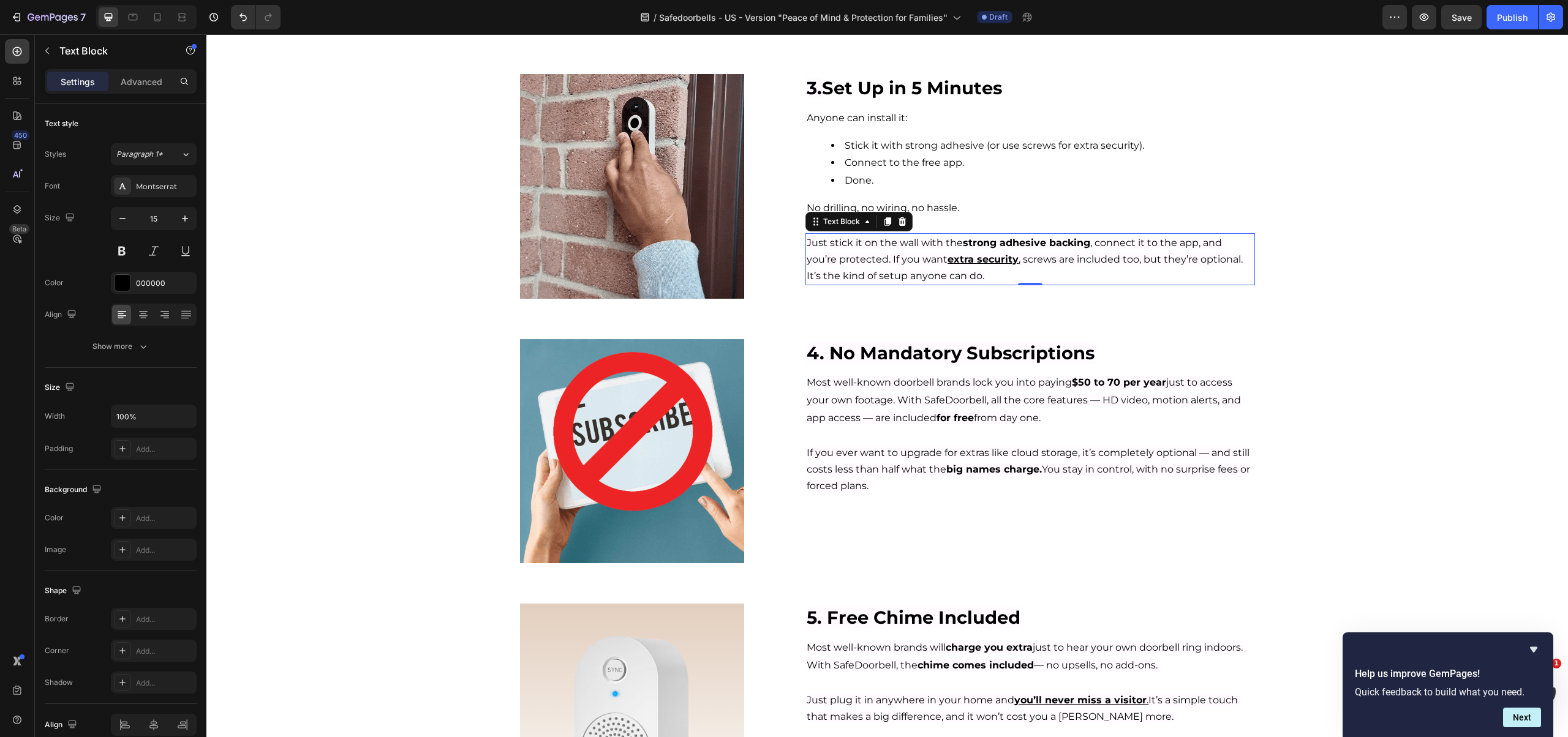
click at [878, 252] on p "Just stick it on the wall with the strong adhesive backing , connect it to the …" at bounding box center [1030, 259] width 447 height 50
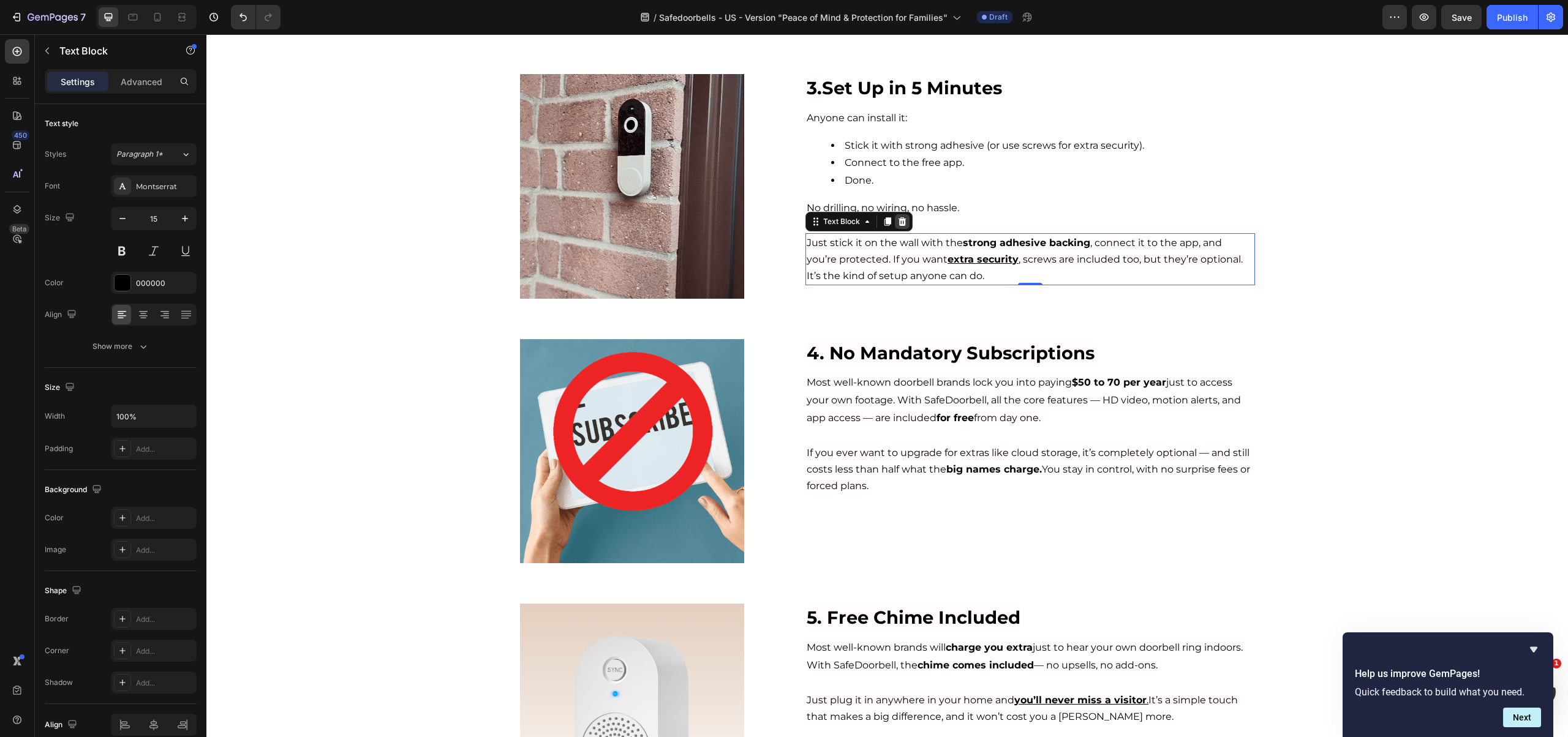
click at [898, 221] on icon at bounding box center [902, 222] width 8 height 9
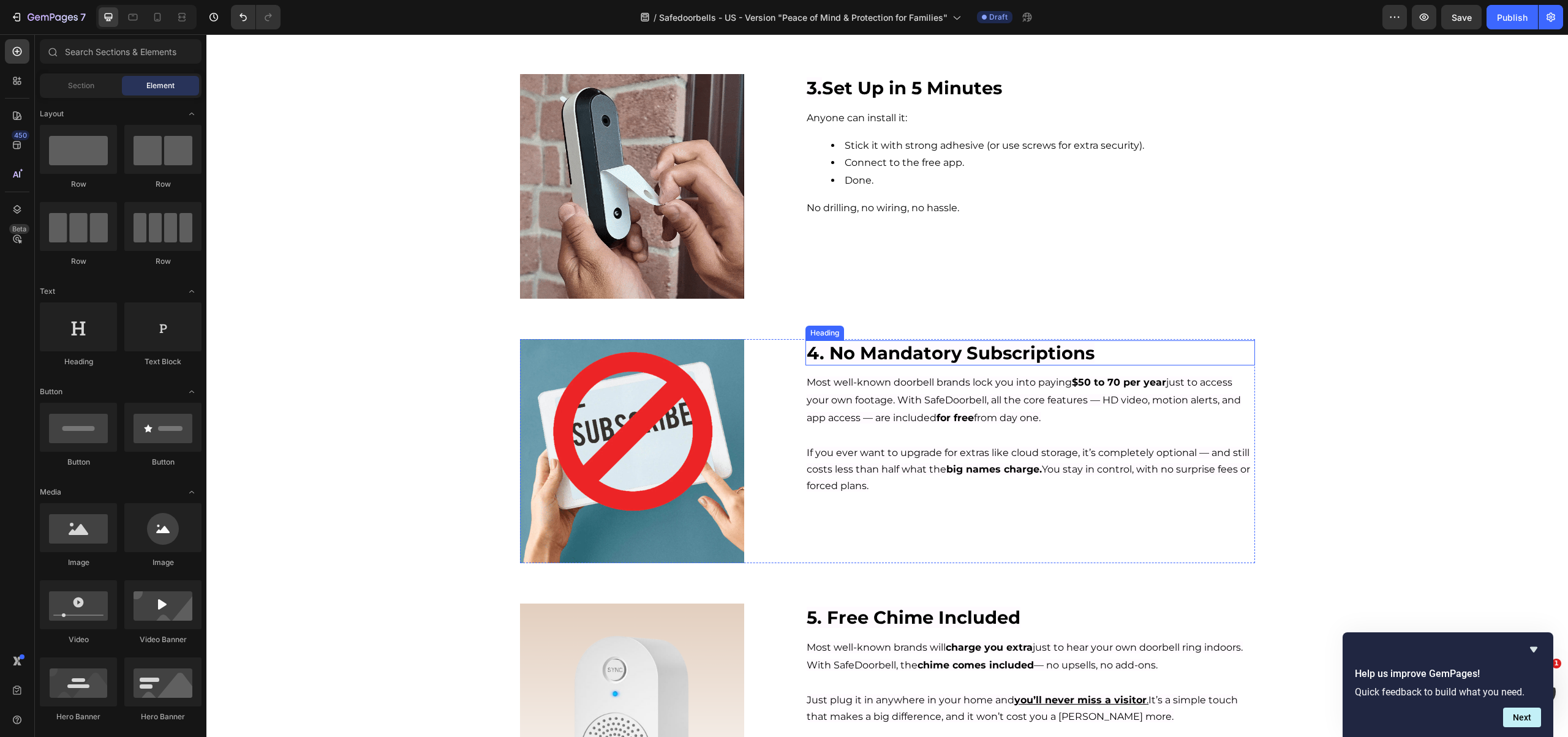
click at [925, 355] on span "4. No Mandatory Subscriptions" at bounding box center [950, 353] width 288 height 22
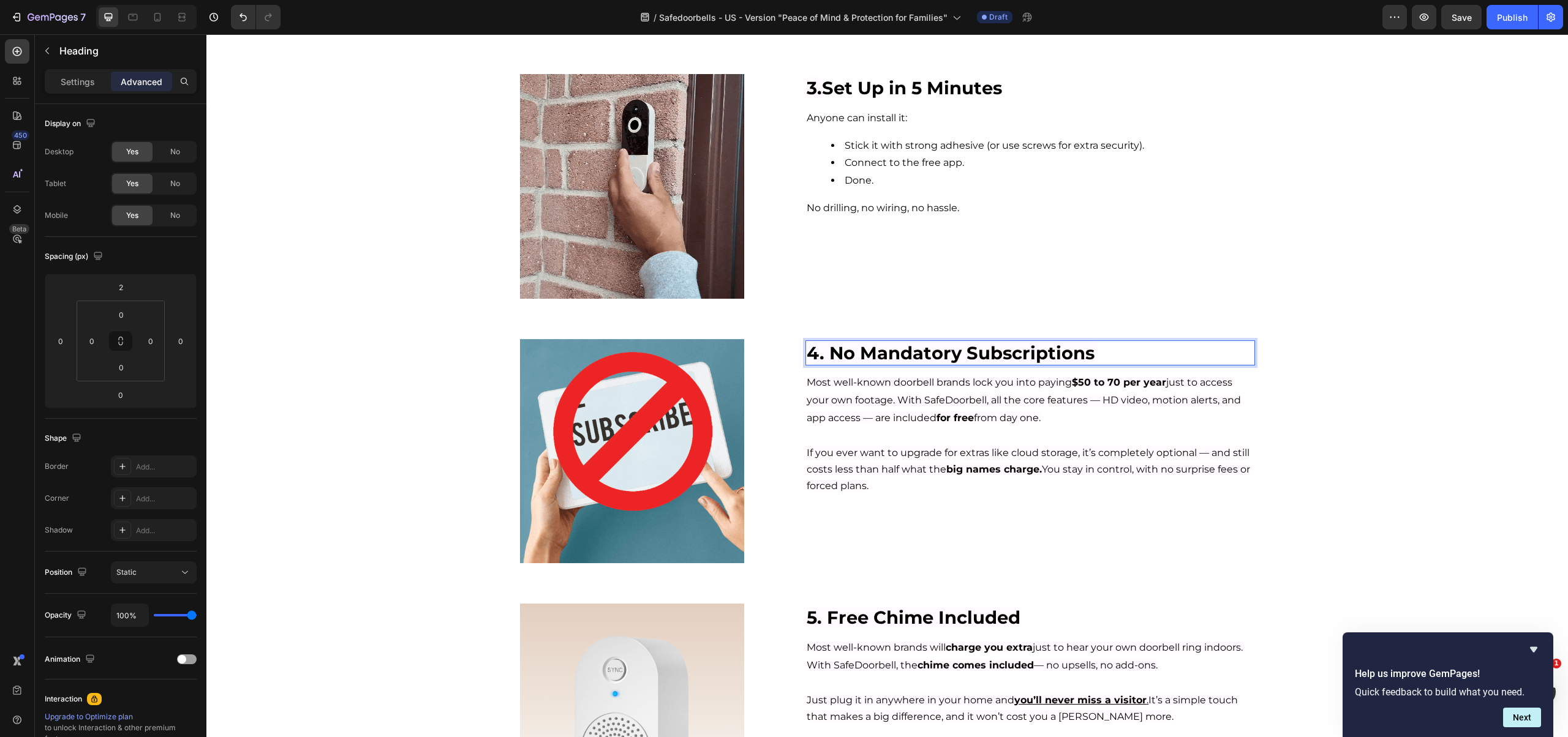
click at [925, 355] on span "4. No Mandatory Subscriptions" at bounding box center [950, 353] width 288 height 22
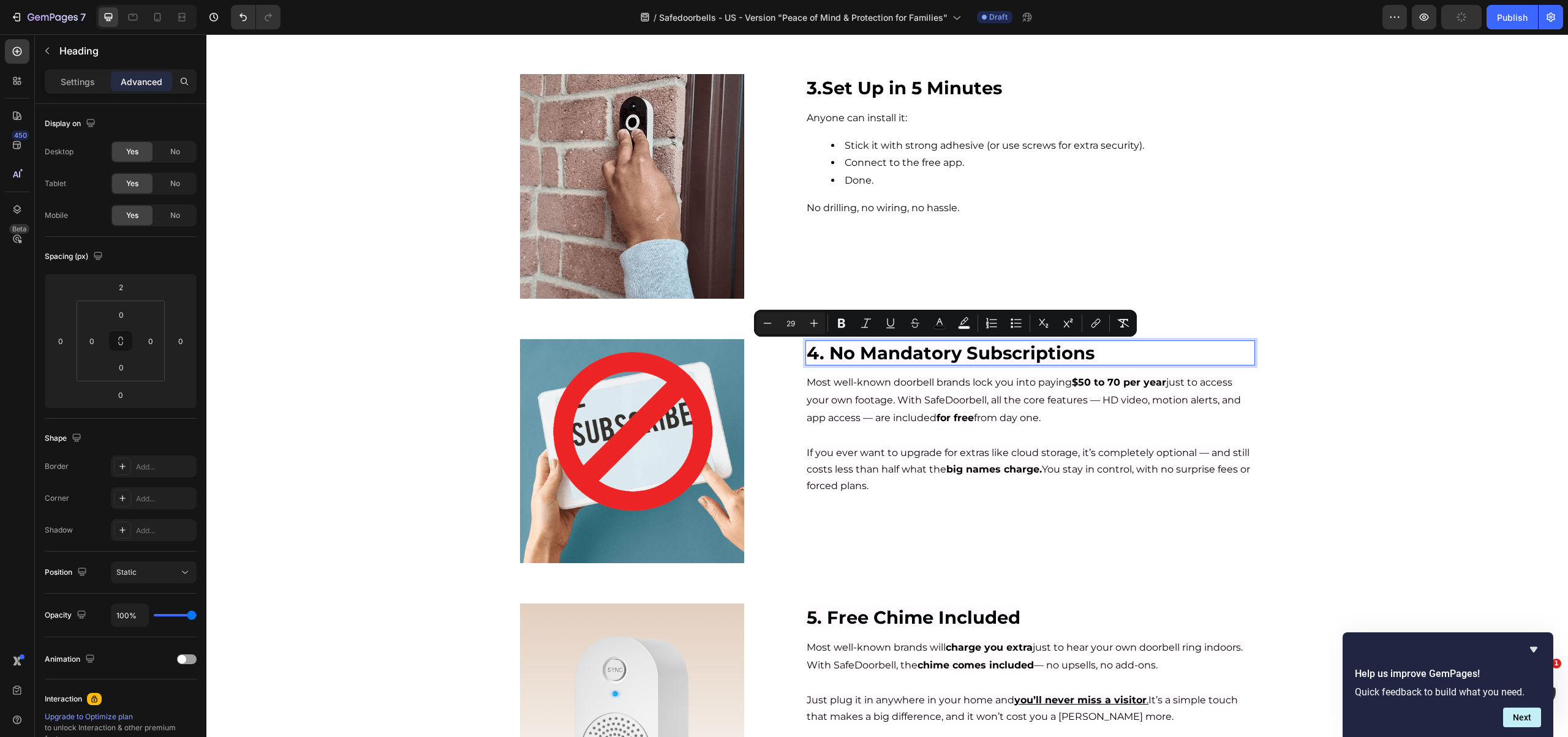
click at [875, 352] on span "4. No Mandatory Subscriptions" at bounding box center [950, 353] width 288 height 22
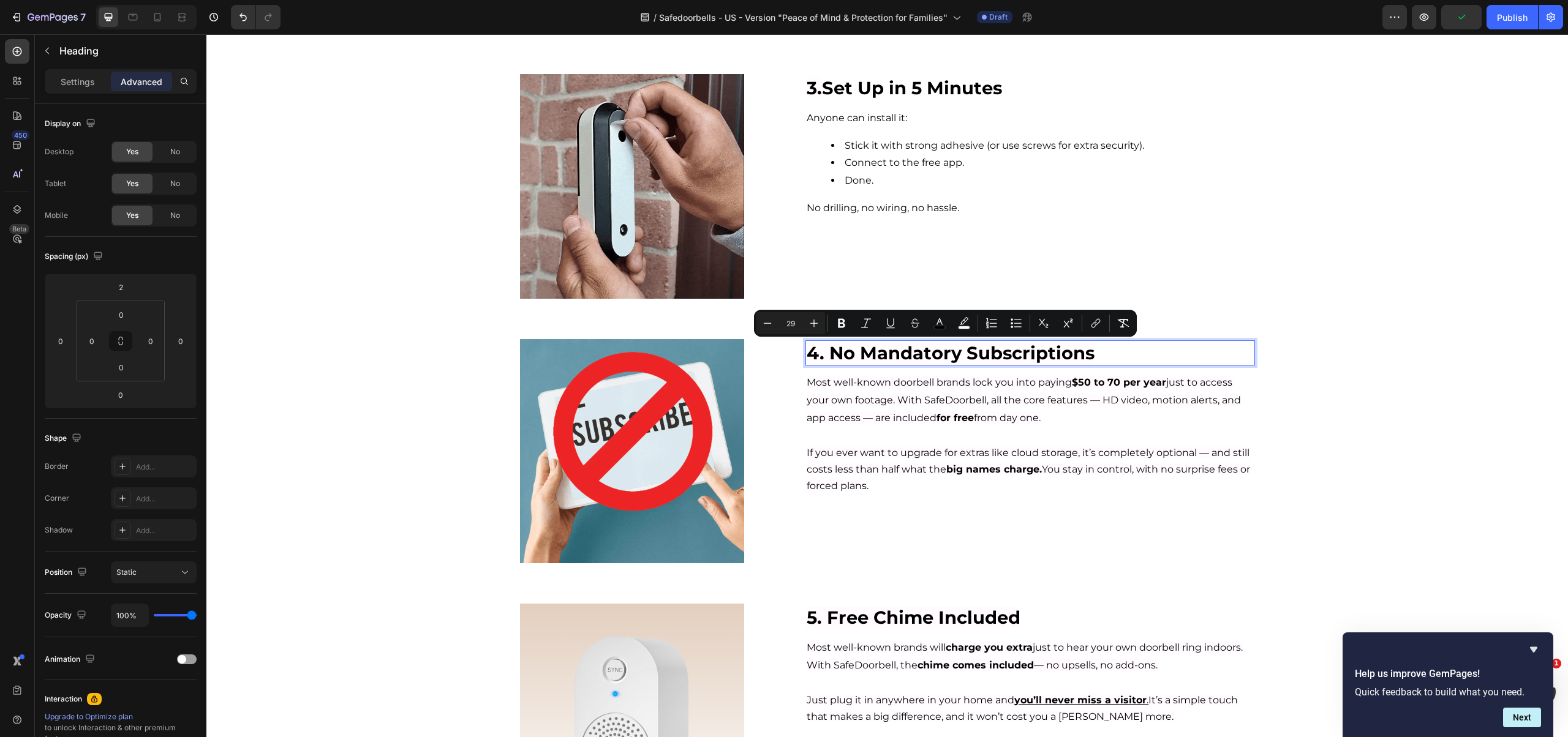
click at [836, 351] on span "4. No Mandatory Subscriptions" at bounding box center [950, 353] width 288 height 22
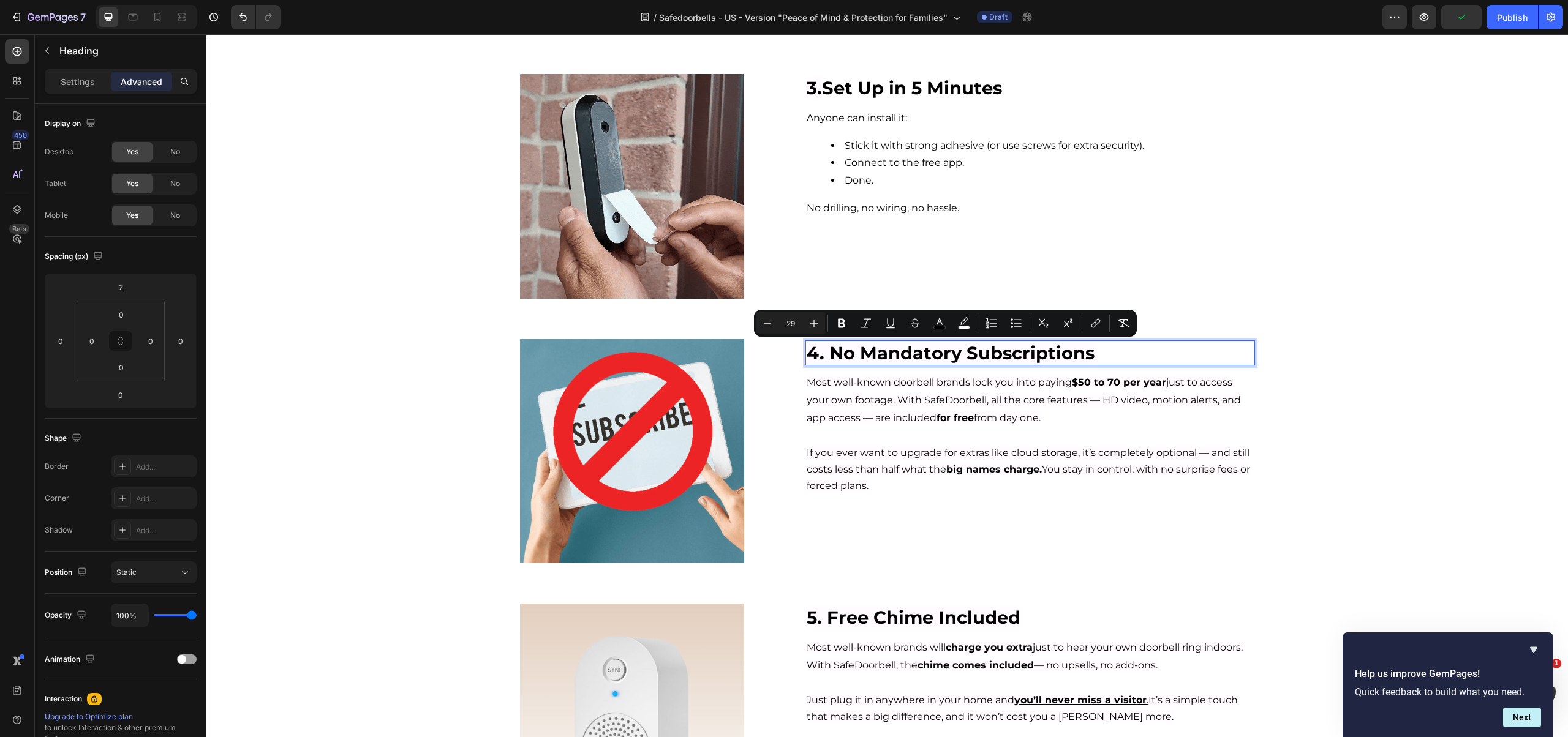
click at [826, 355] on span "4. No Mandatory Subscriptions" at bounding box center [950, 353] width 288 height 22
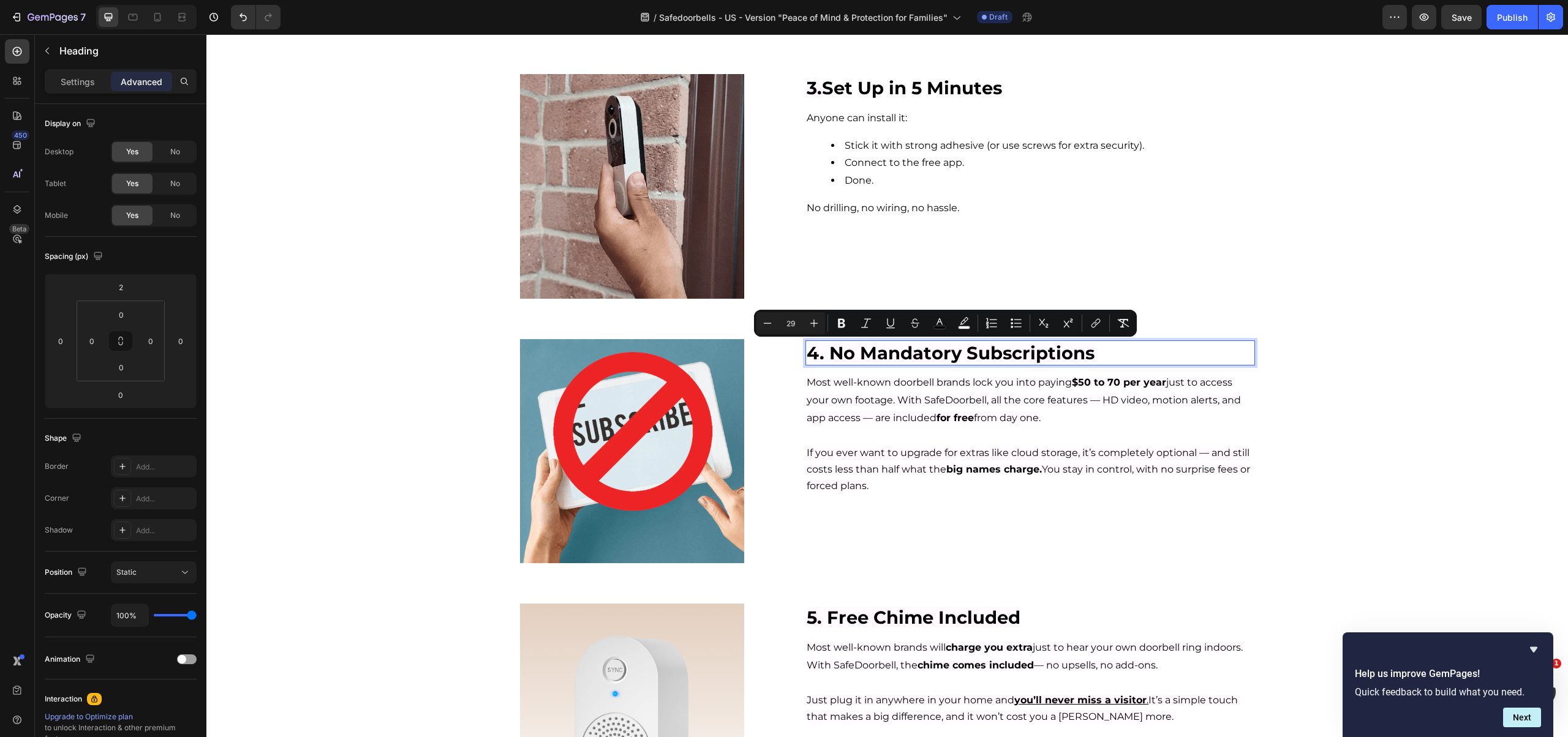
click at [826, 354] on span "4. No Mandatory Subscriptions" at bounding box center [950, 353] width 288 height 22
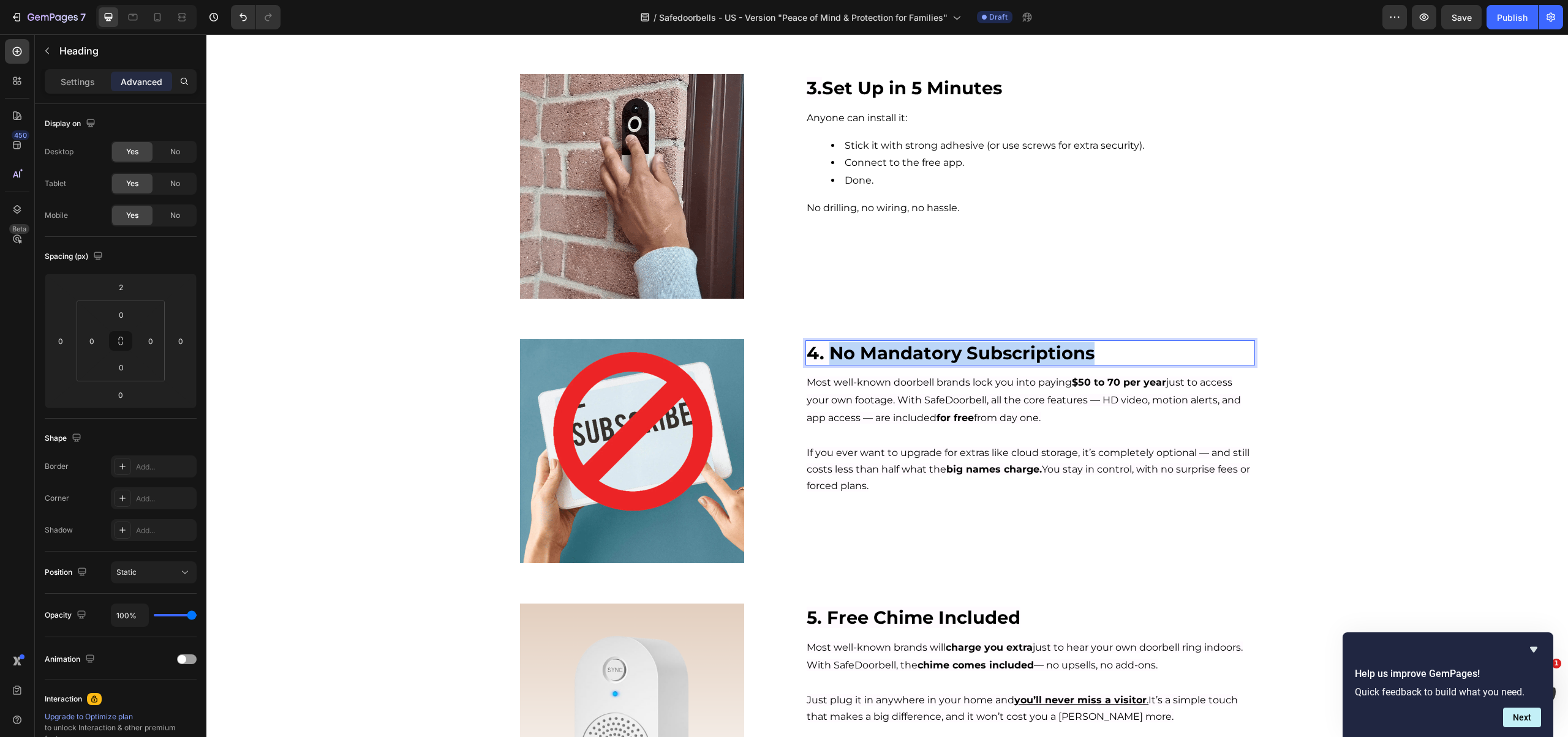
drag, startPoint x: 826, startPoint y: 354, endPoint x: 1100, endPoint y: 348, distance: 274.1
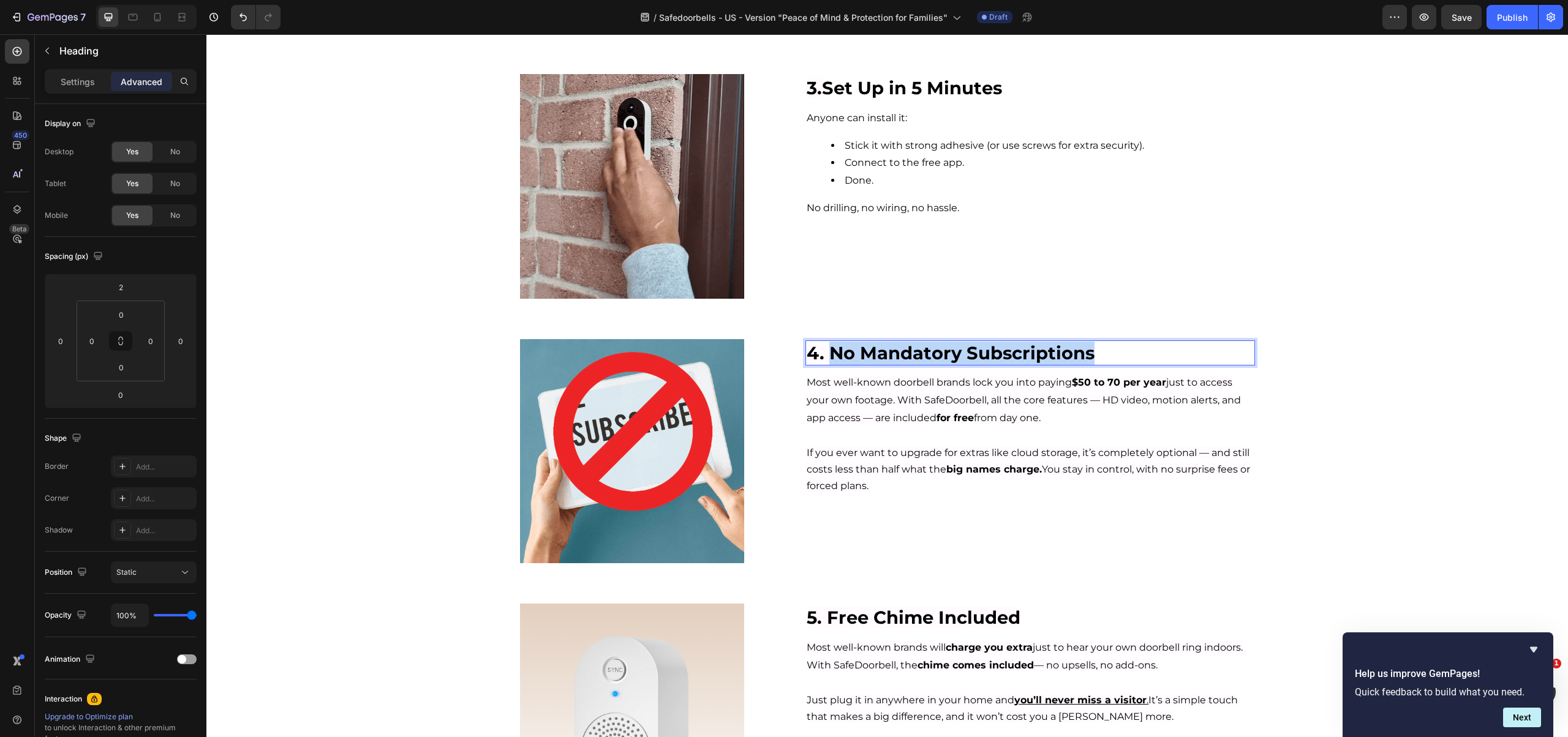
click at [1100, 348] on p "4. No Mandatory Subscriptions" at bounding box center [1030, 353] width 447 height 24
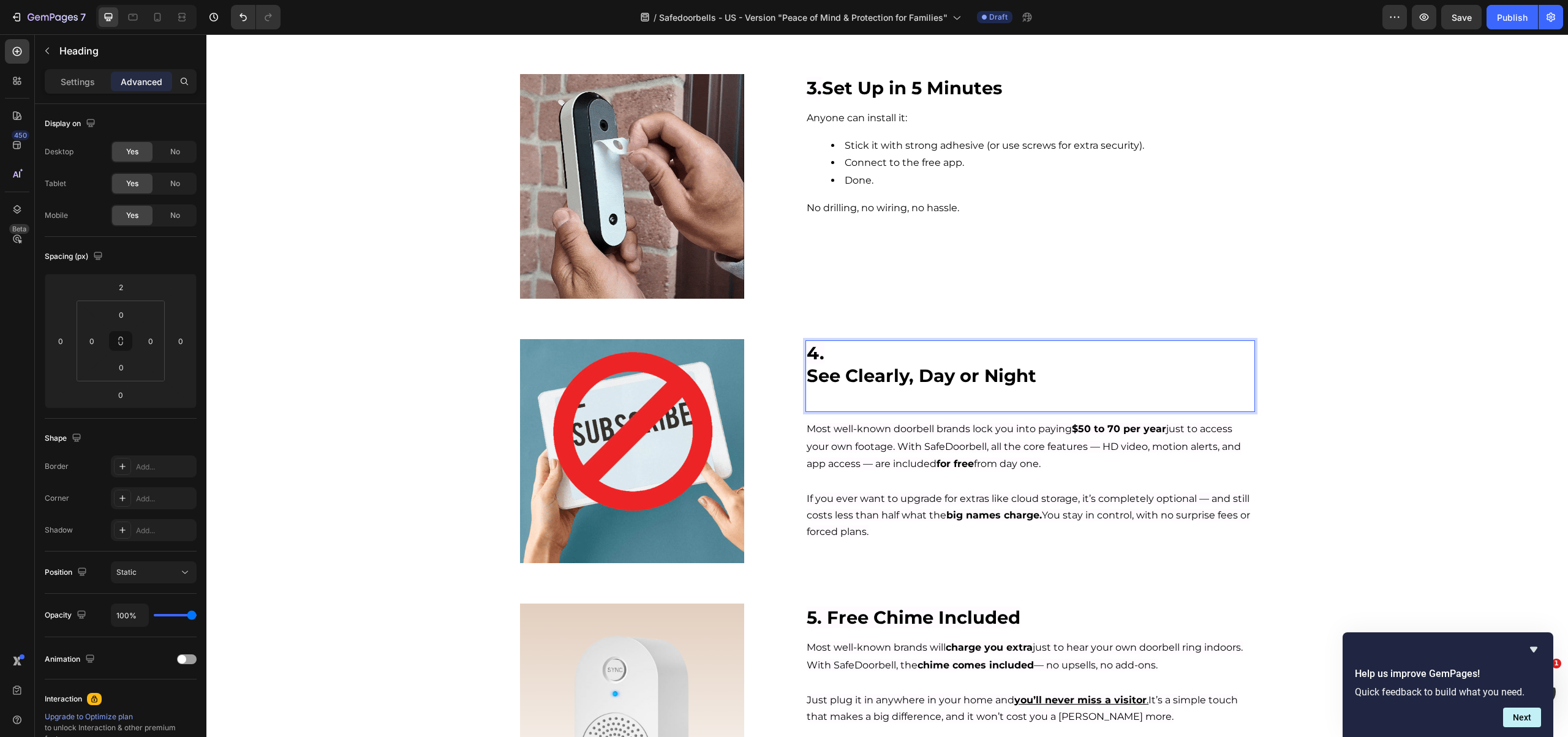
click at [805, 378] on h2 "4. See Clearly, Day or Night" at bounding box center [1030, 376] width 449 height 72
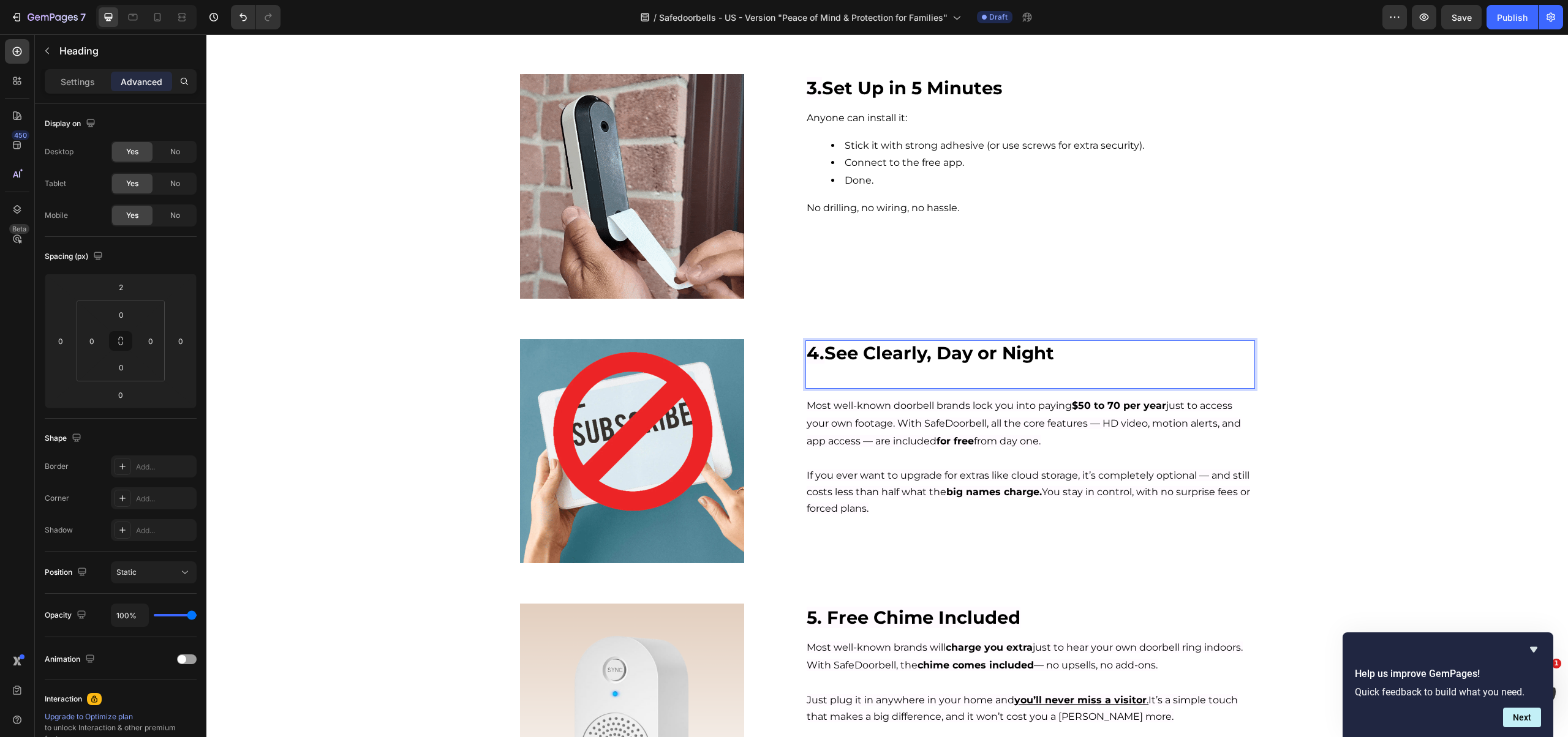
click at [830, 381] on p "Rich Text Editor. Editing area: main" at bounding box center [1030, 376] width 447 height 24
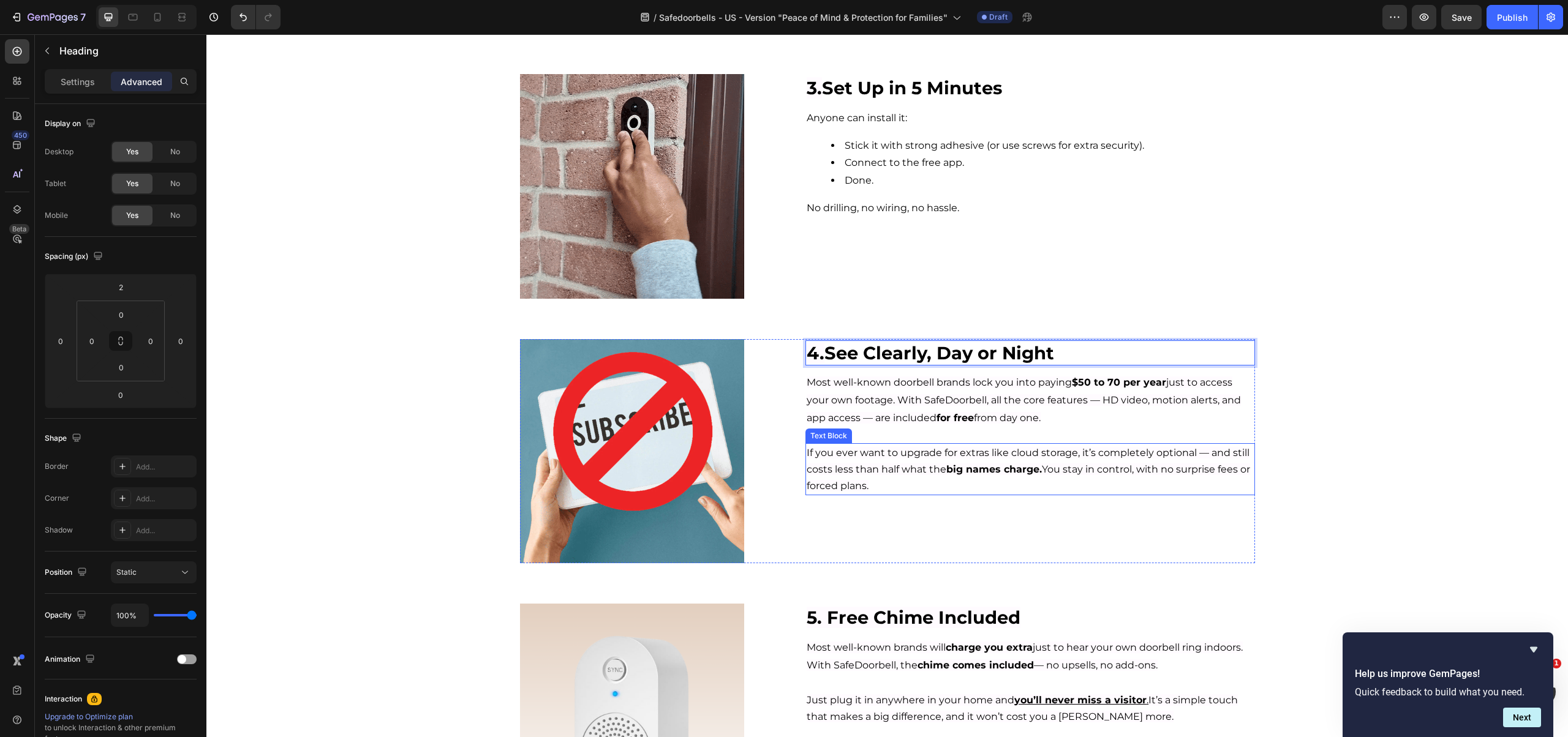
click at [996, 389] on span "Most well-known doorbell brands lock you into paying $50 to 70 per year just to…" at bounding box center [1023, 400] width 434 height 47
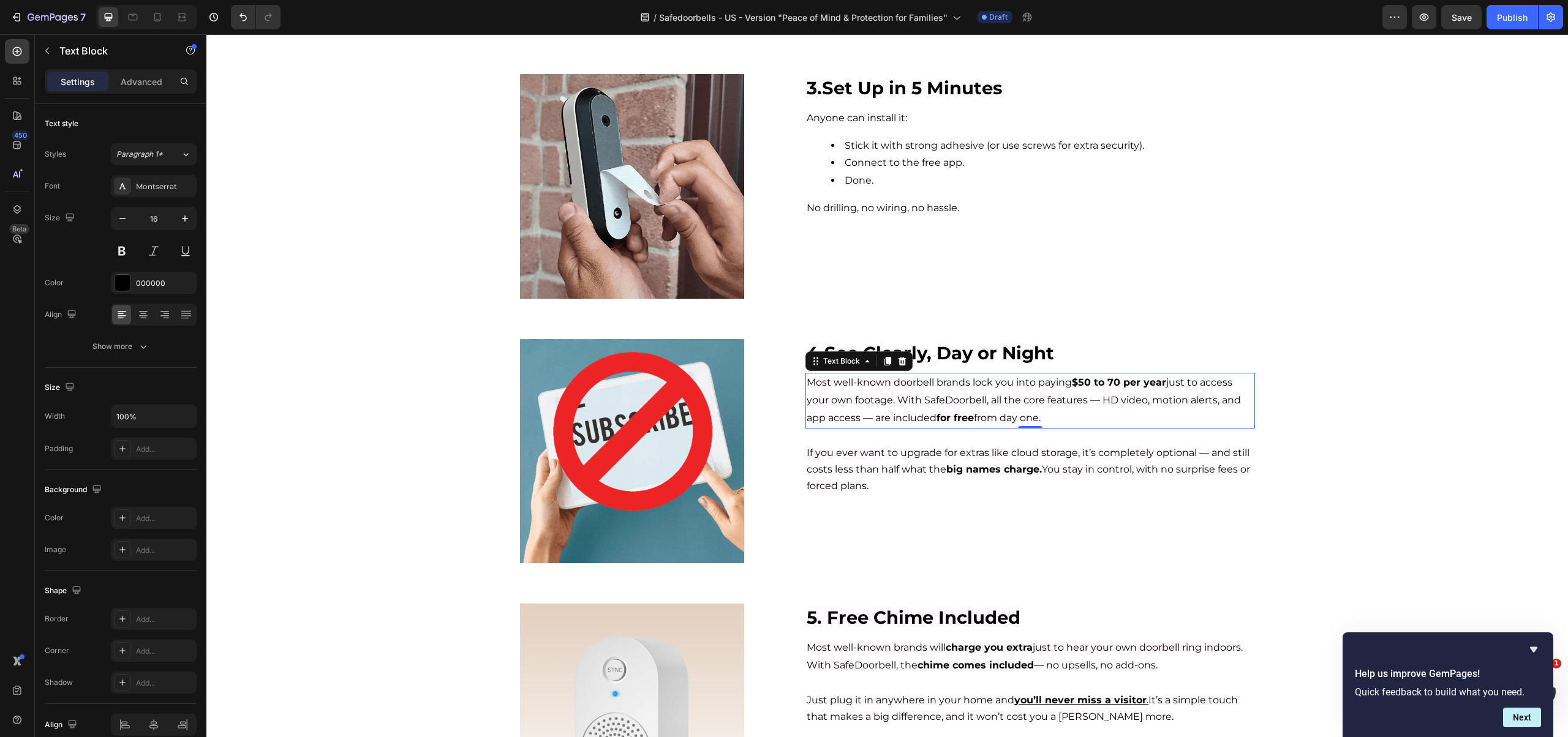
click at [942, 399] on span "Most well-known doorbell brands lock you into paying $50 to 70 per year just to…" at bounding box center [1023, 400] width 434 height 47
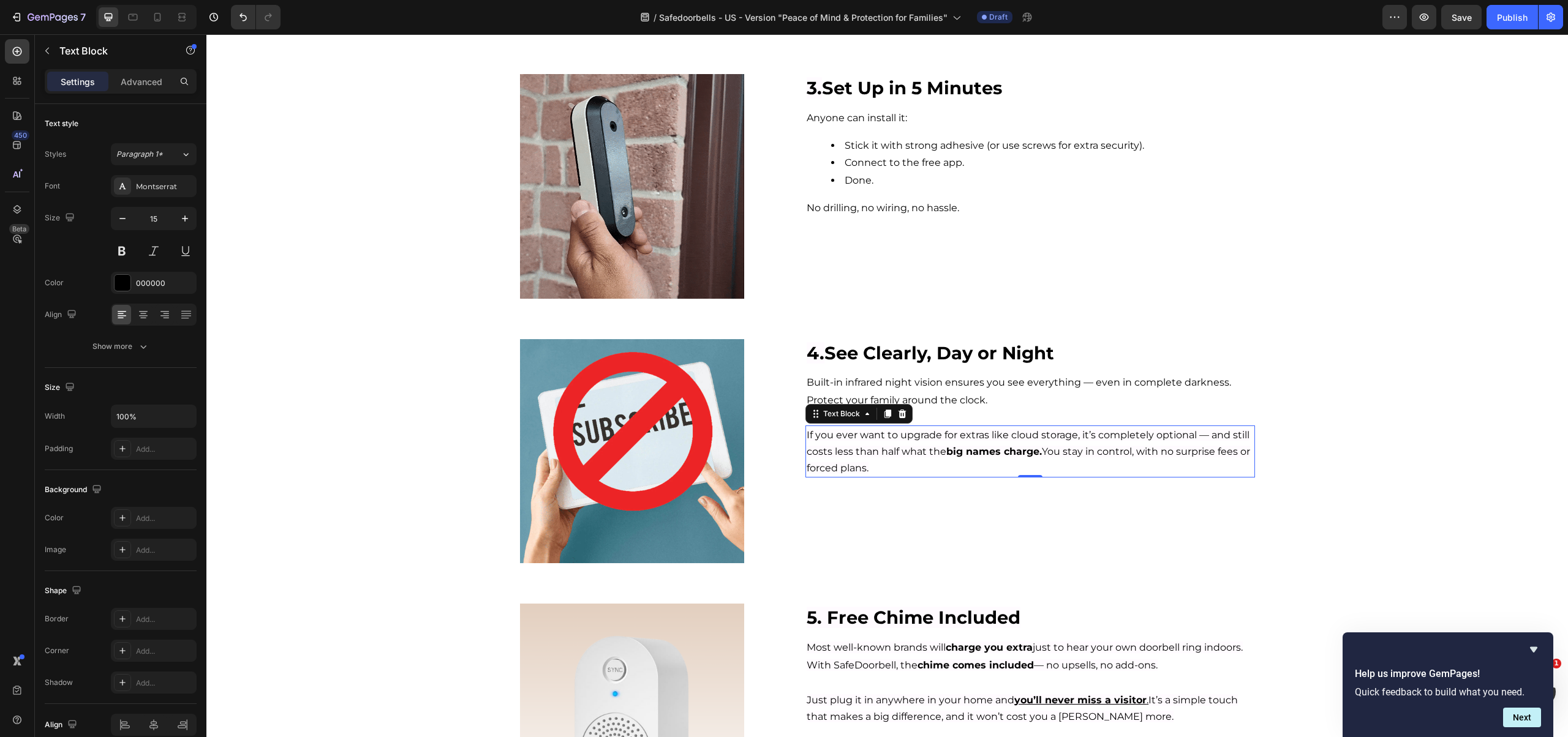
click at [932, 458] on p "If you ever want to upgrade for extras like cloud storage, it’s completely opti…" at bounding box center [1030, 451] width 447 height 50
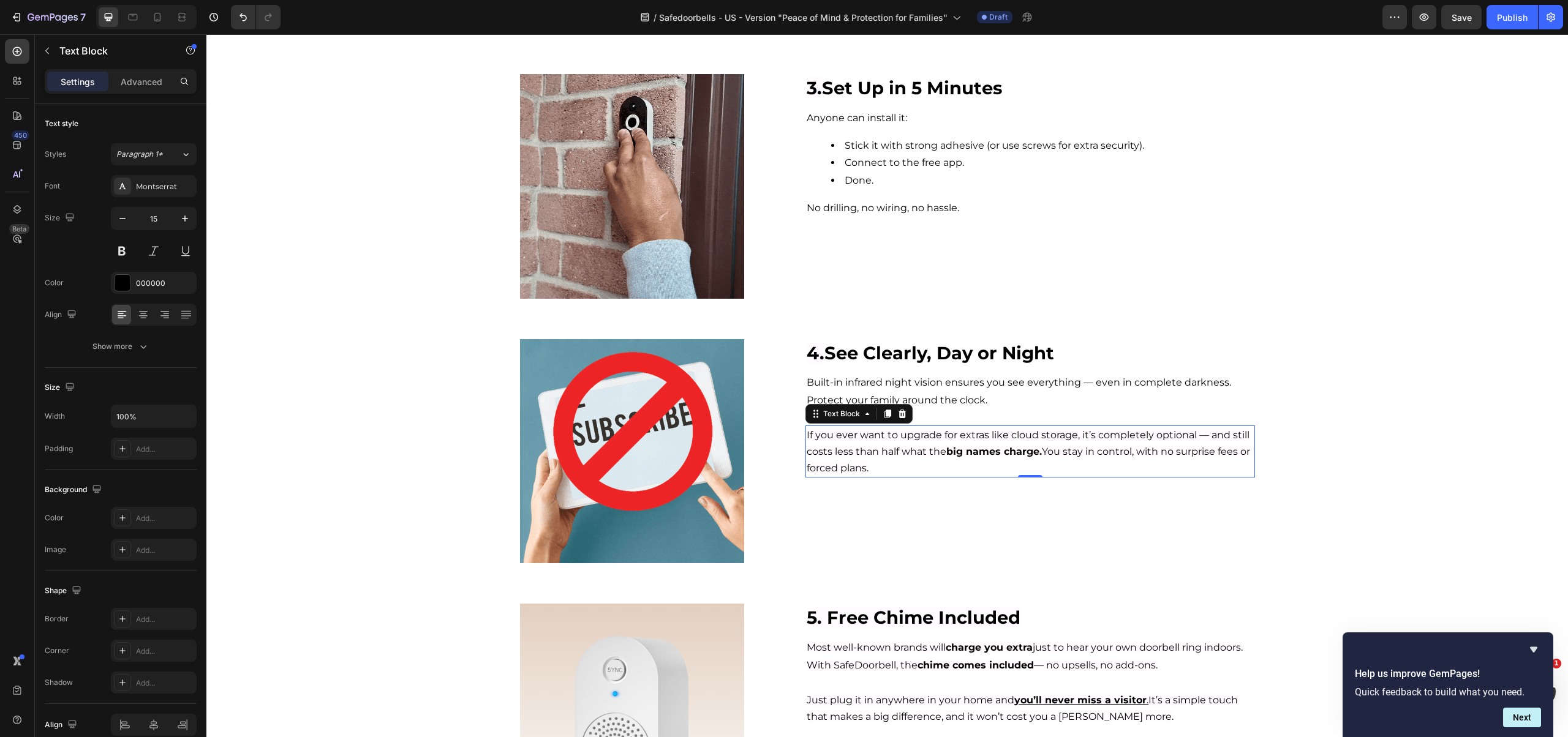
click at [1203, 454] on span "If you ever want to upgrade for extras like cloud storage, it’s completely opti…" at bounding box center [1028, 451] width 443 height 45
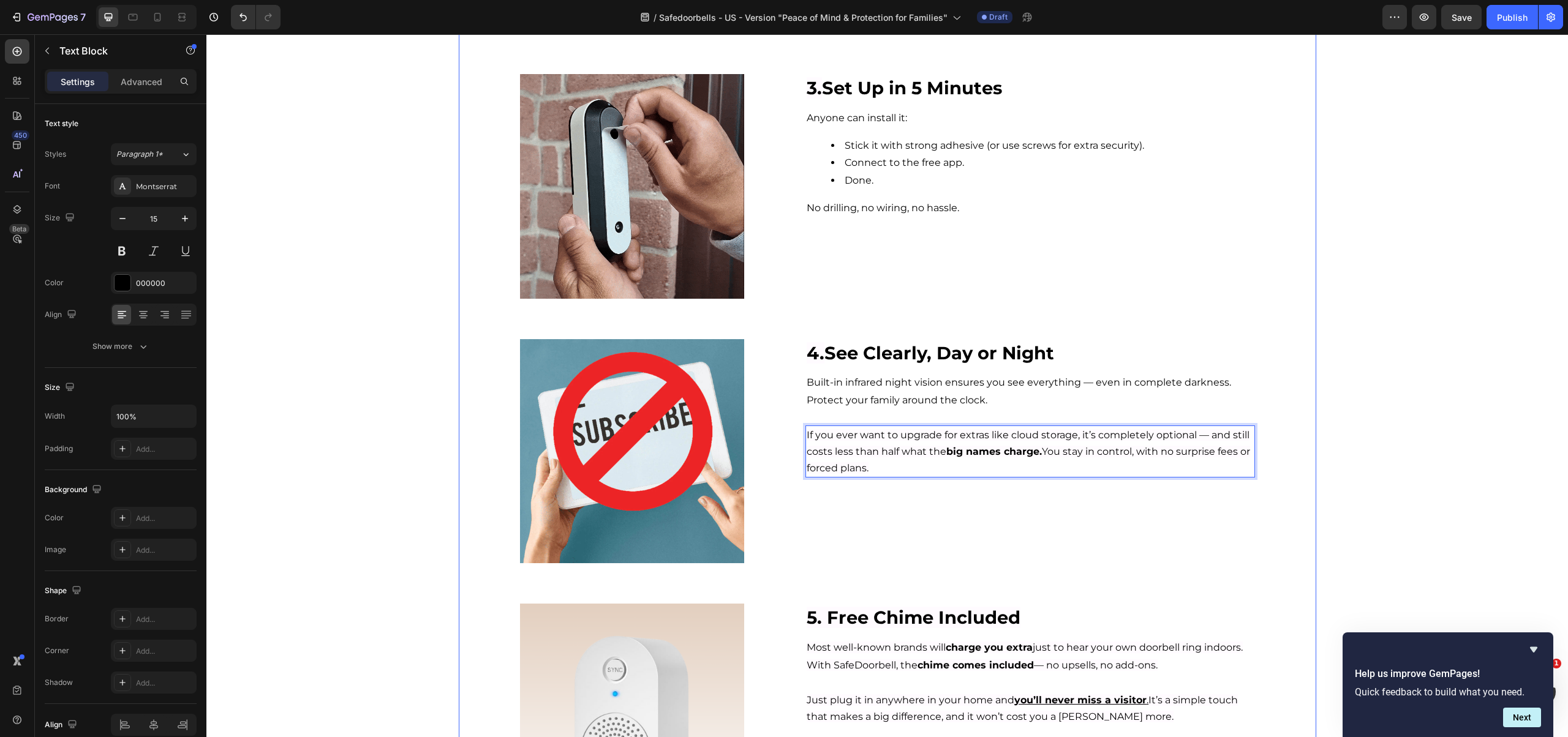
click at [1285, 488] on div "Image ⁠⁠⁠⁠⁠⁠⁠ 1. Safety Without Hidden Costs Heading Big brands make you pay $7…" at bounding box center [888, 456] width 857 height 1823
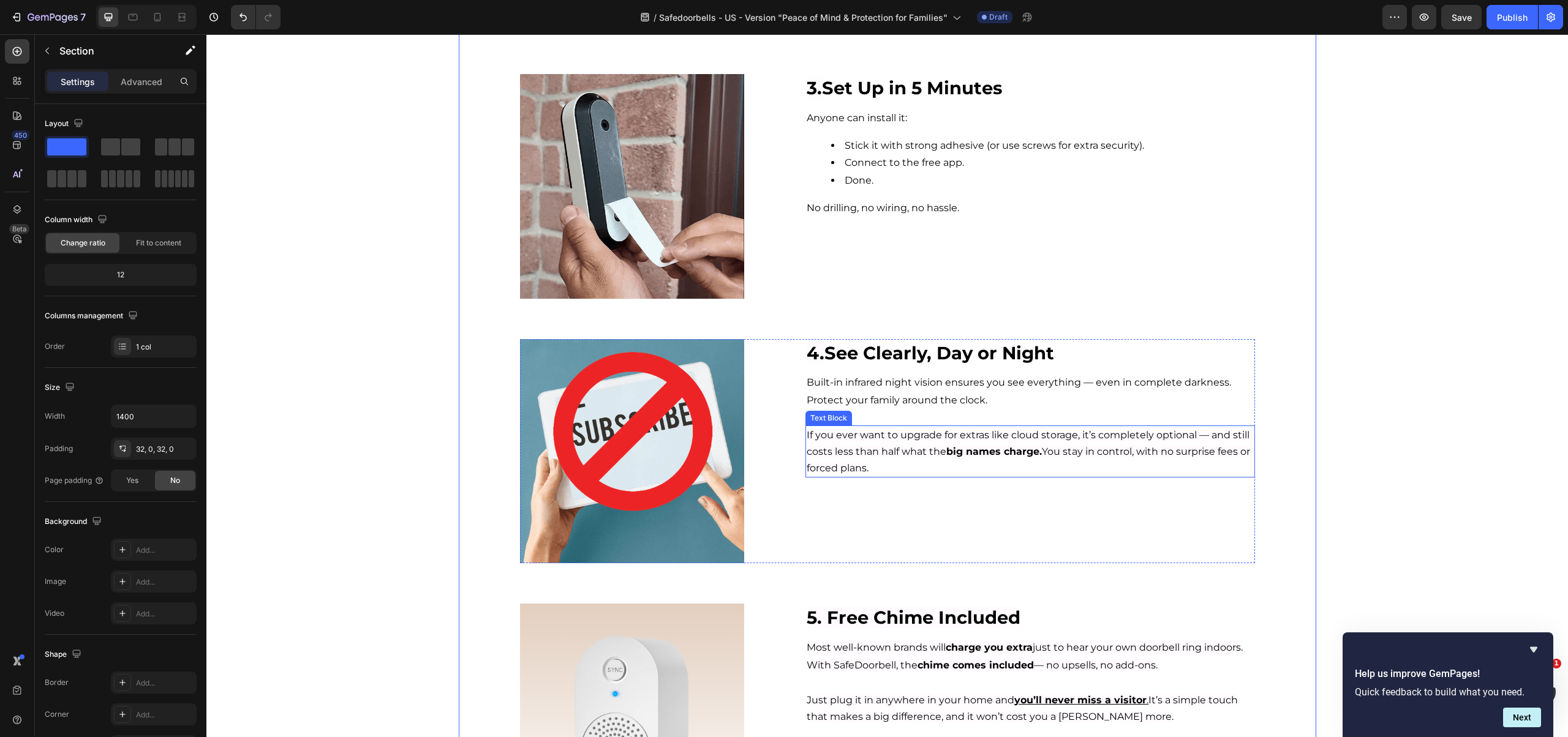
click at [1226, 443] on p "If you ever want to upgrade for extras like cloud storage, it’s completely opti…" at bounding box center [1030, 451] width 447 height 50
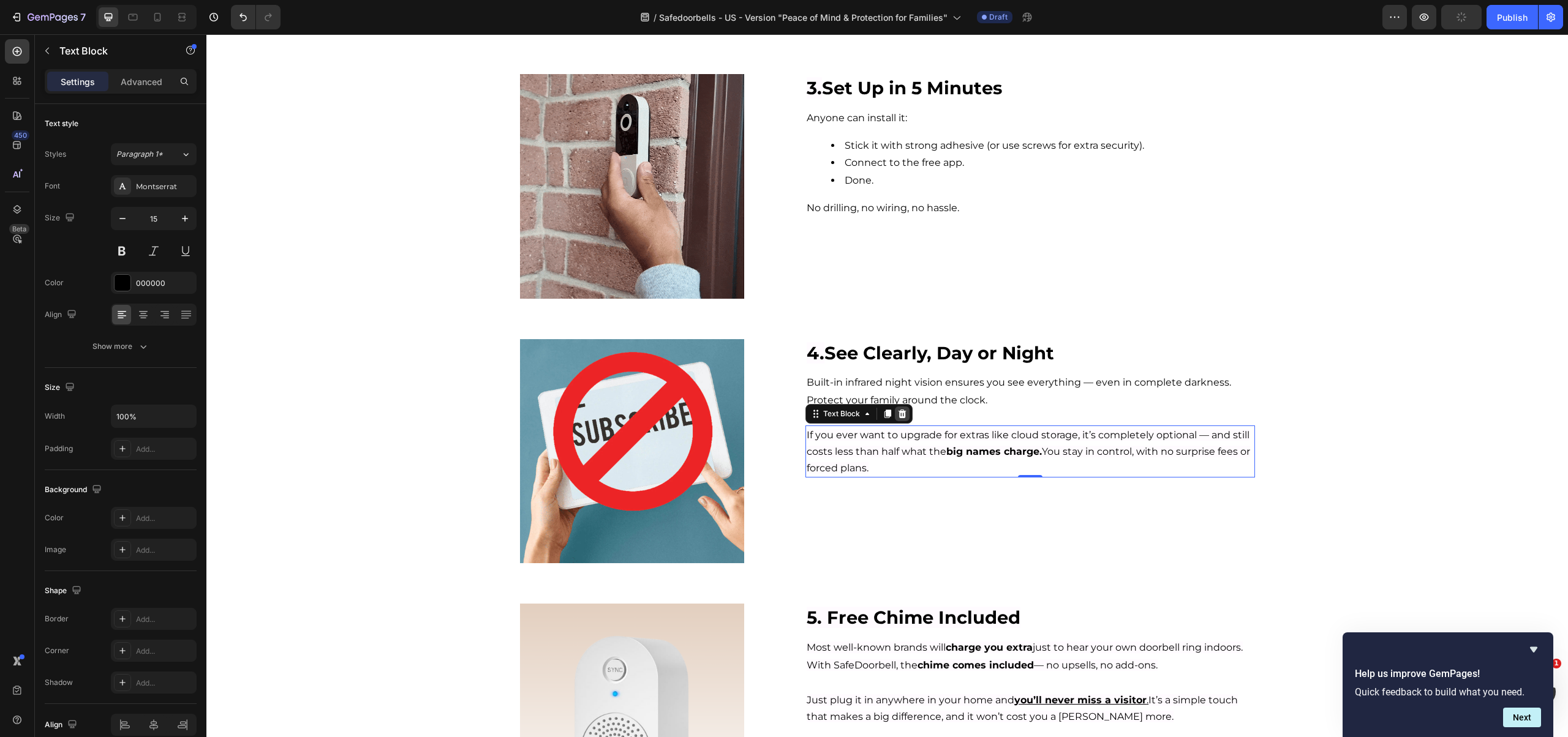
click at [899, 415] on icon at bounding box center [902, 414] width 8 height 9
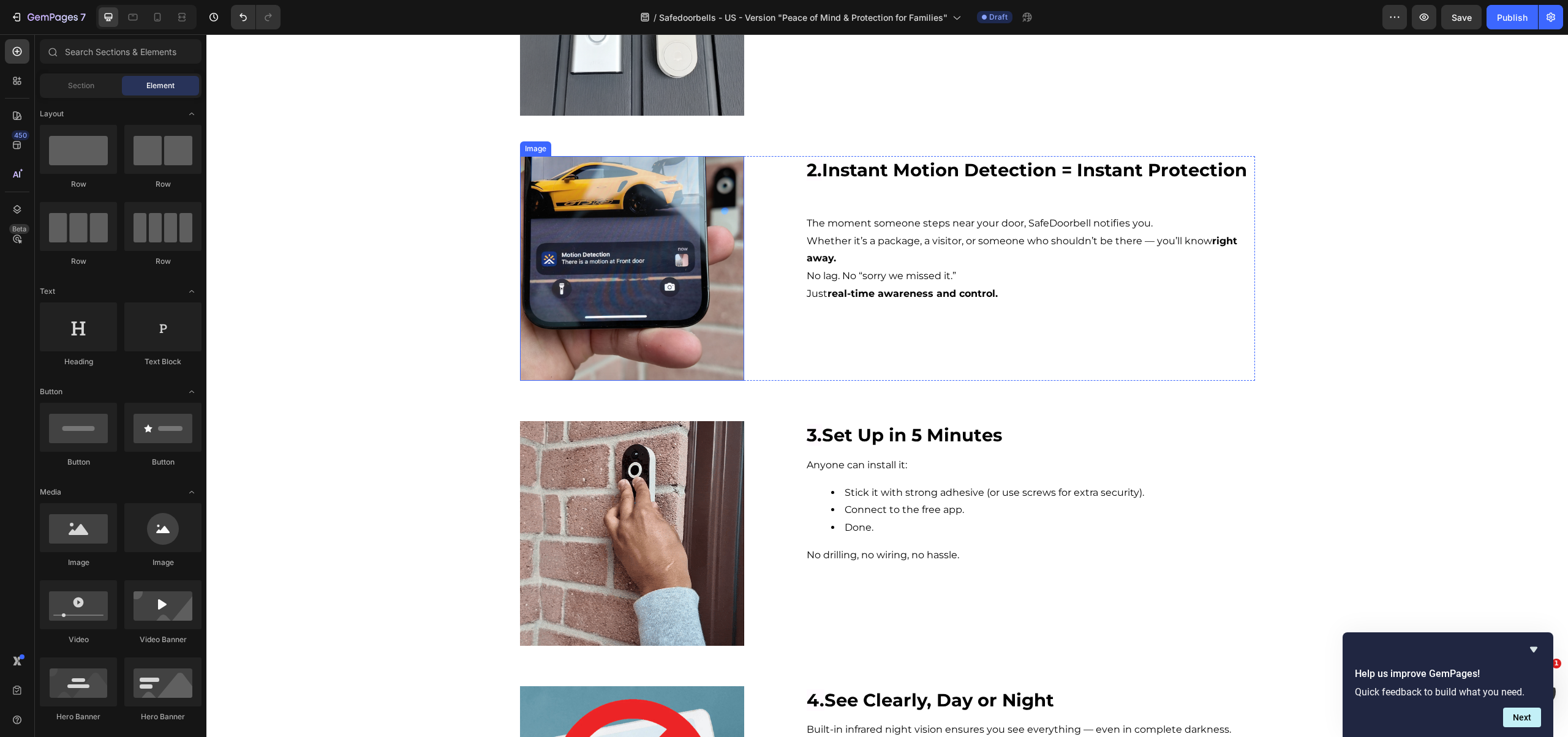
scroll to position [845, 0]
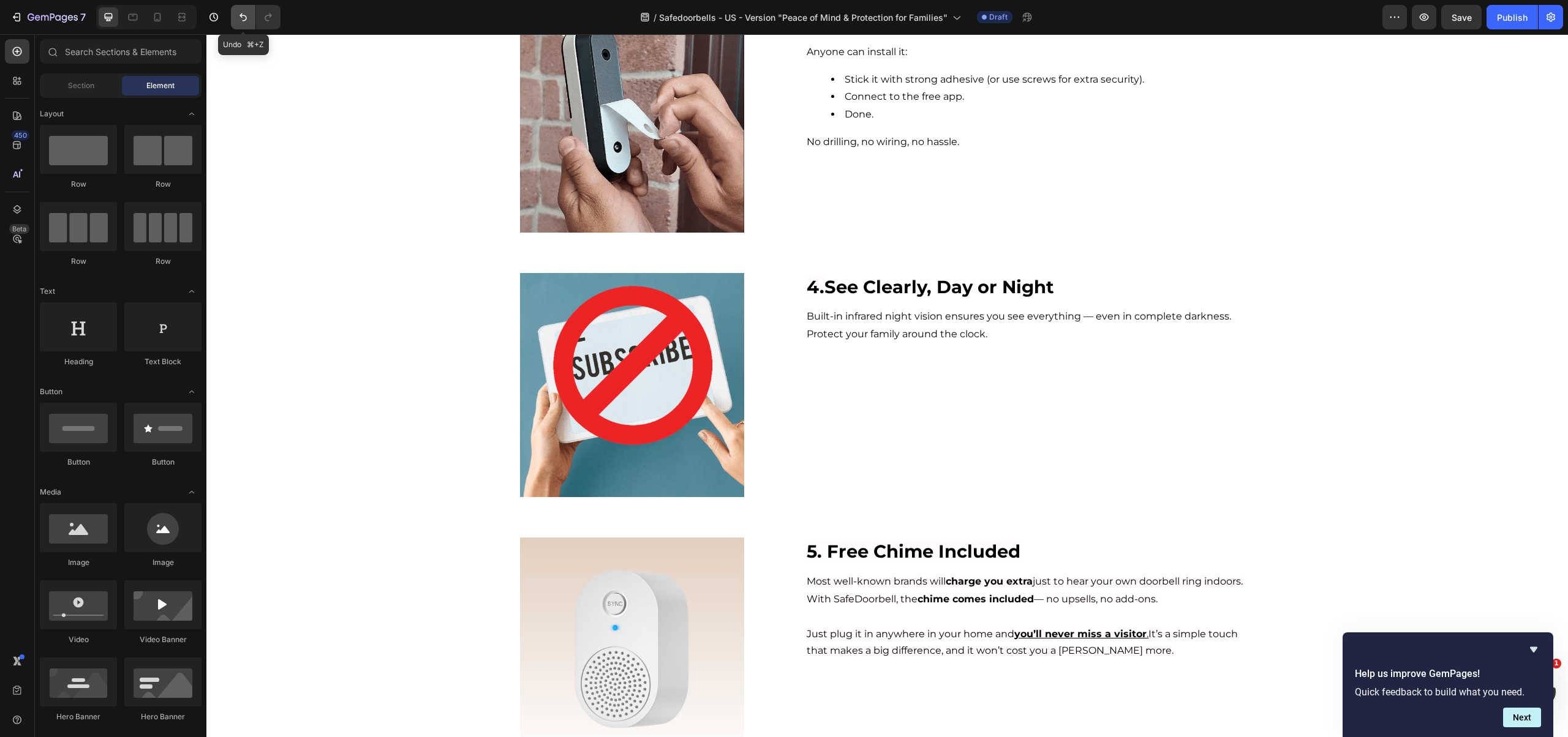
click at [235, 16] on button "Undo/Redo" at bounding box center [243, 17] width 24 height 24
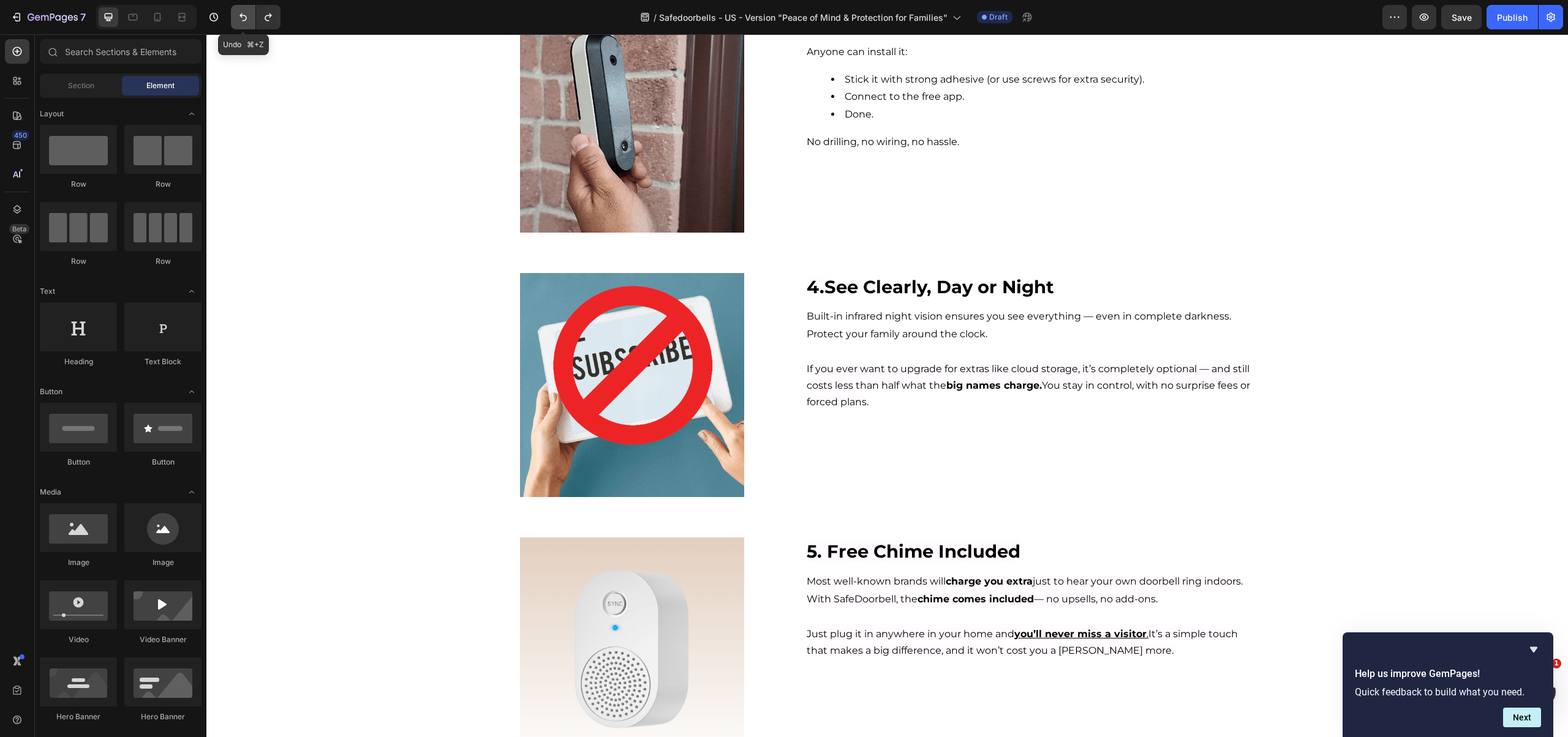
click at [235, 16] on button "Undo/Redo" at bounding box center [243, 17] width 24 height 24
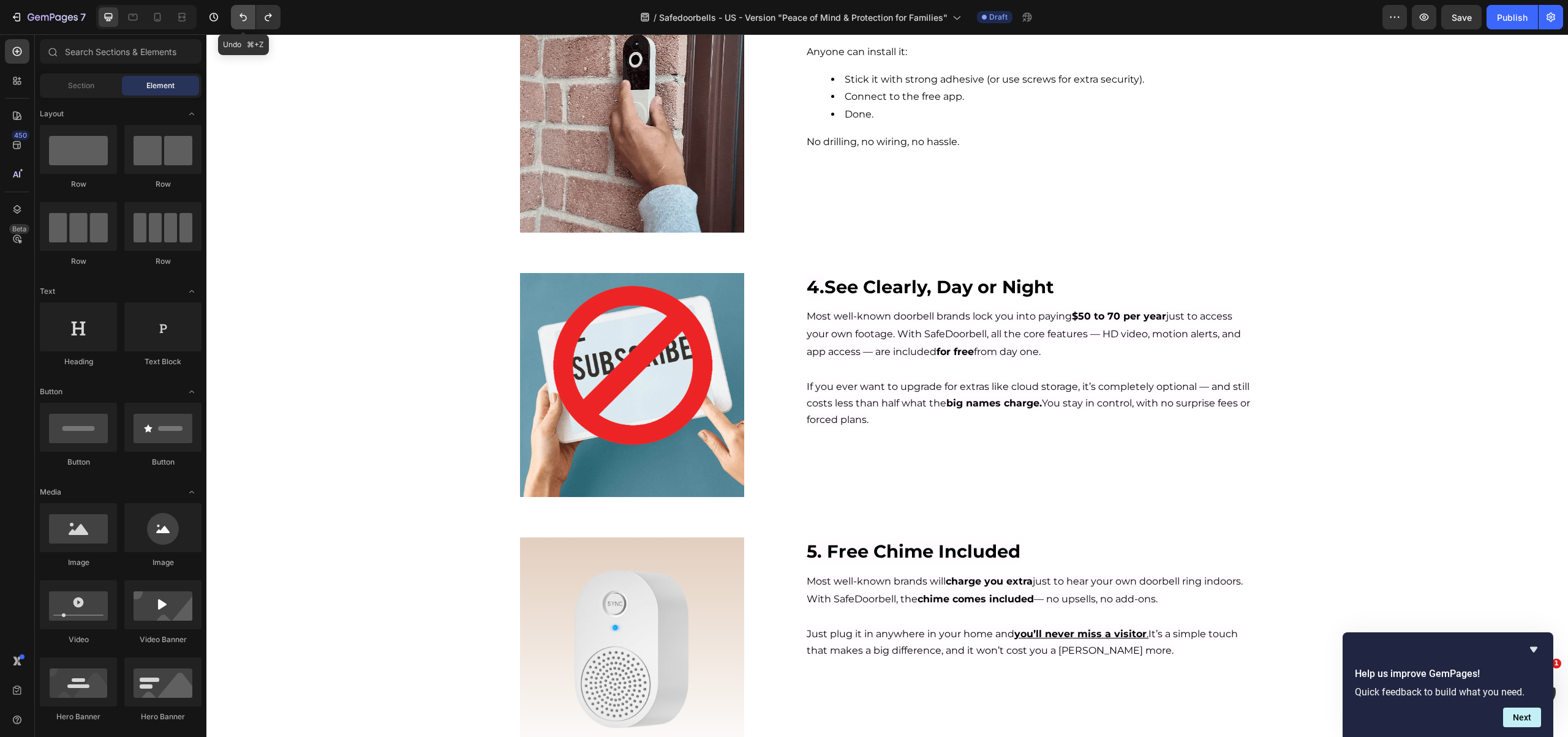
click at [235, 16] on button "Undo/Redo" at bounding box center [243, 17] width 24 height 24
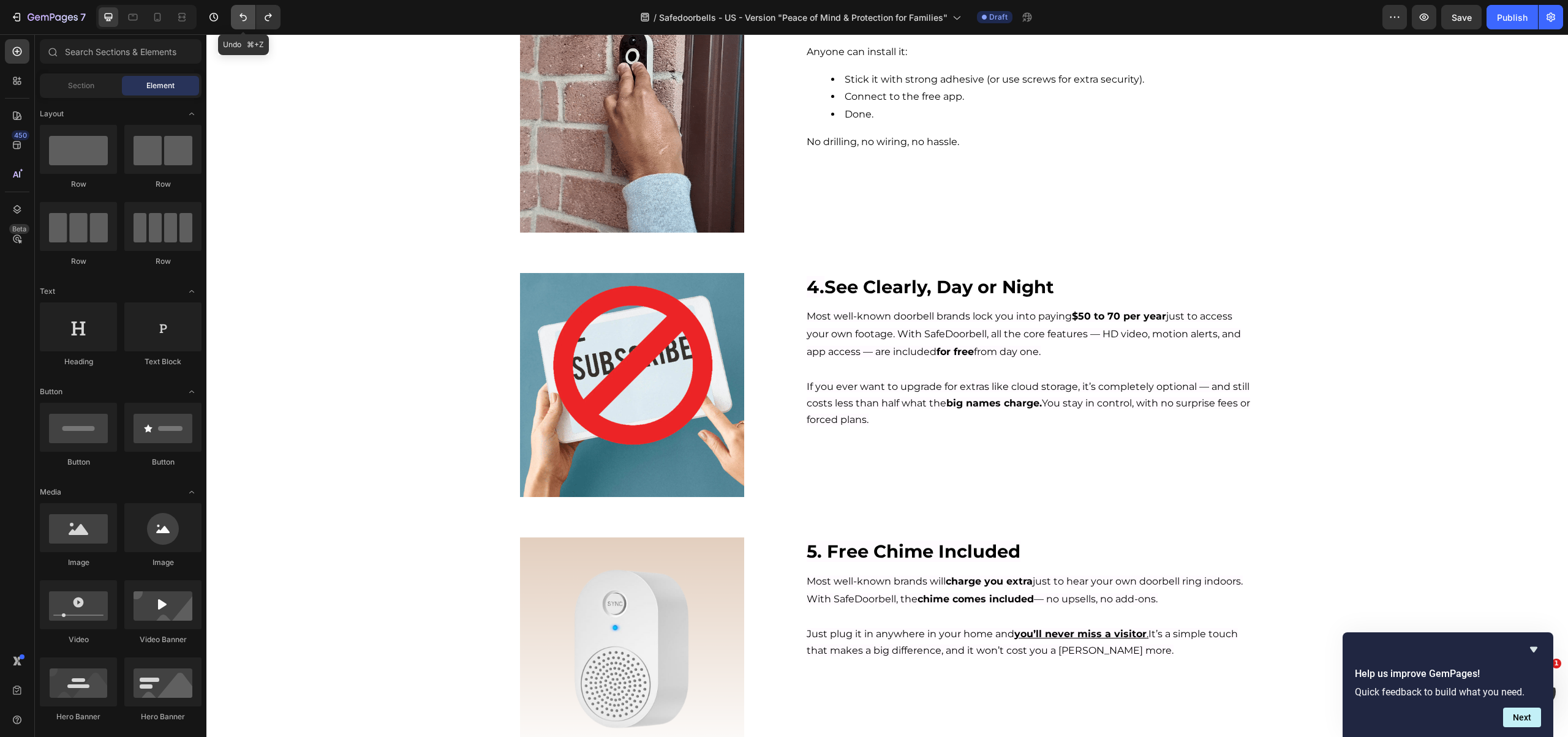
click at [235, 16] on button "Undo/Redo" at bounding box center [243, 17] width 24 height 24
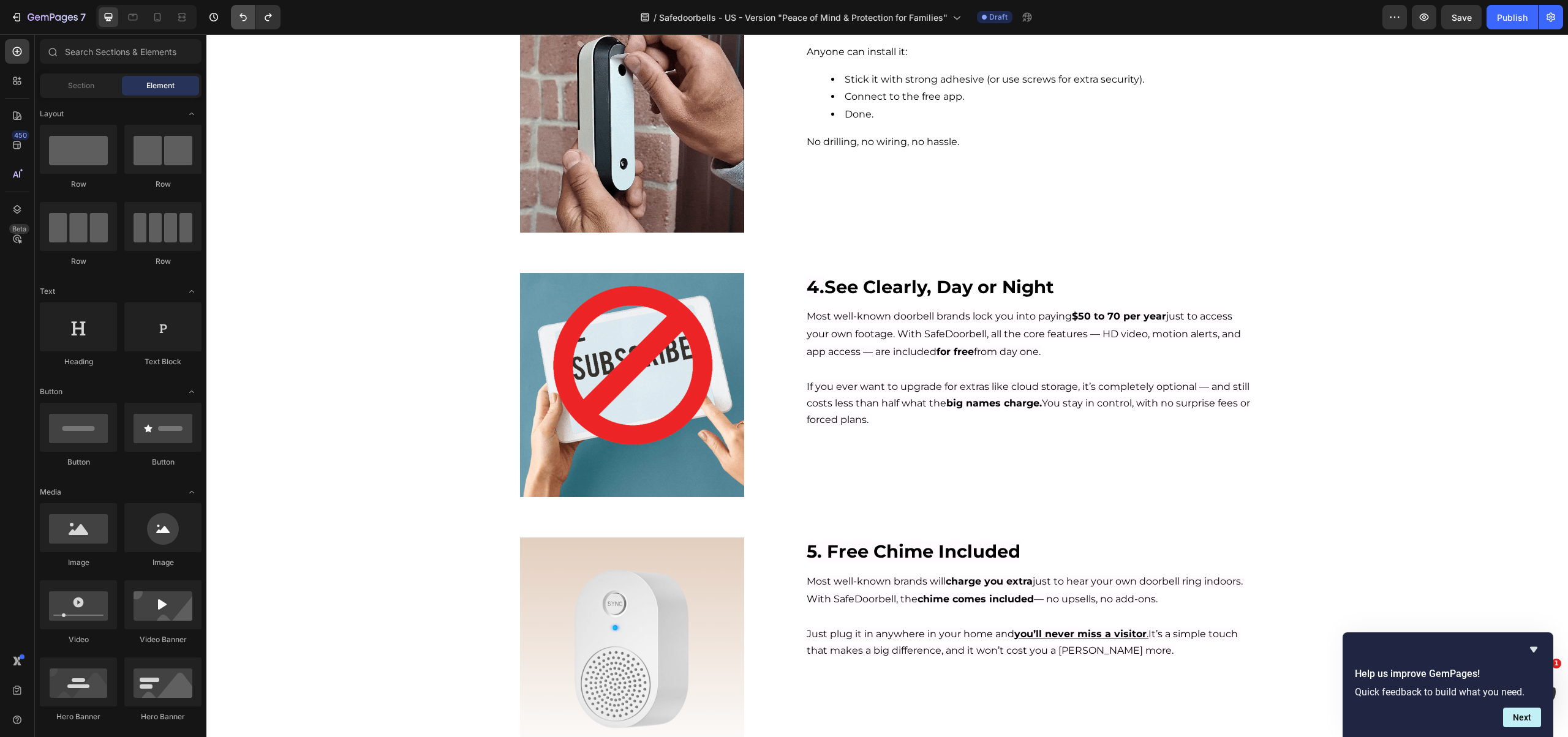
click at [239, 22] on icon "Undo/Redo" at bounding box center [243, 17] width 12 height 12
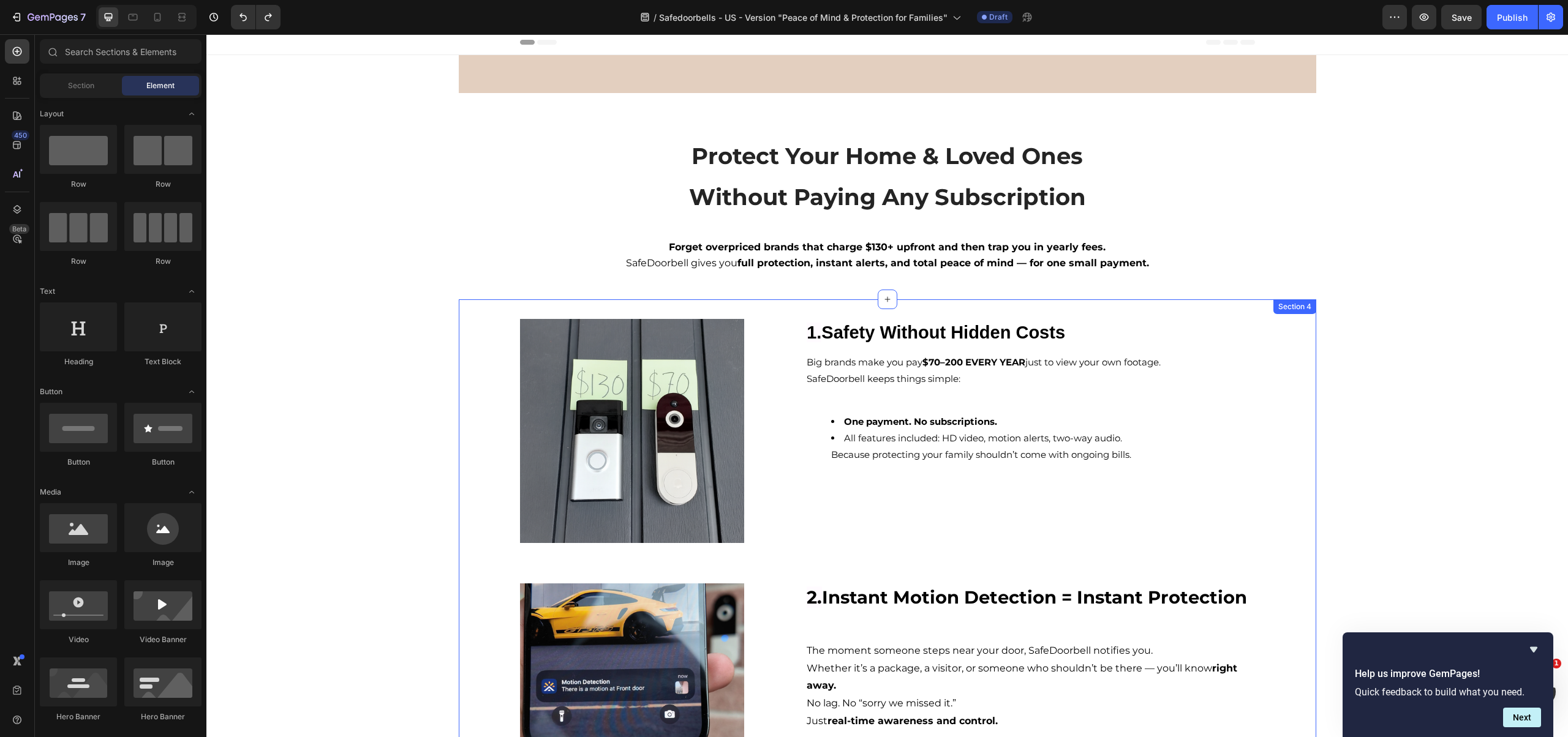
scroll to position [0, 0]
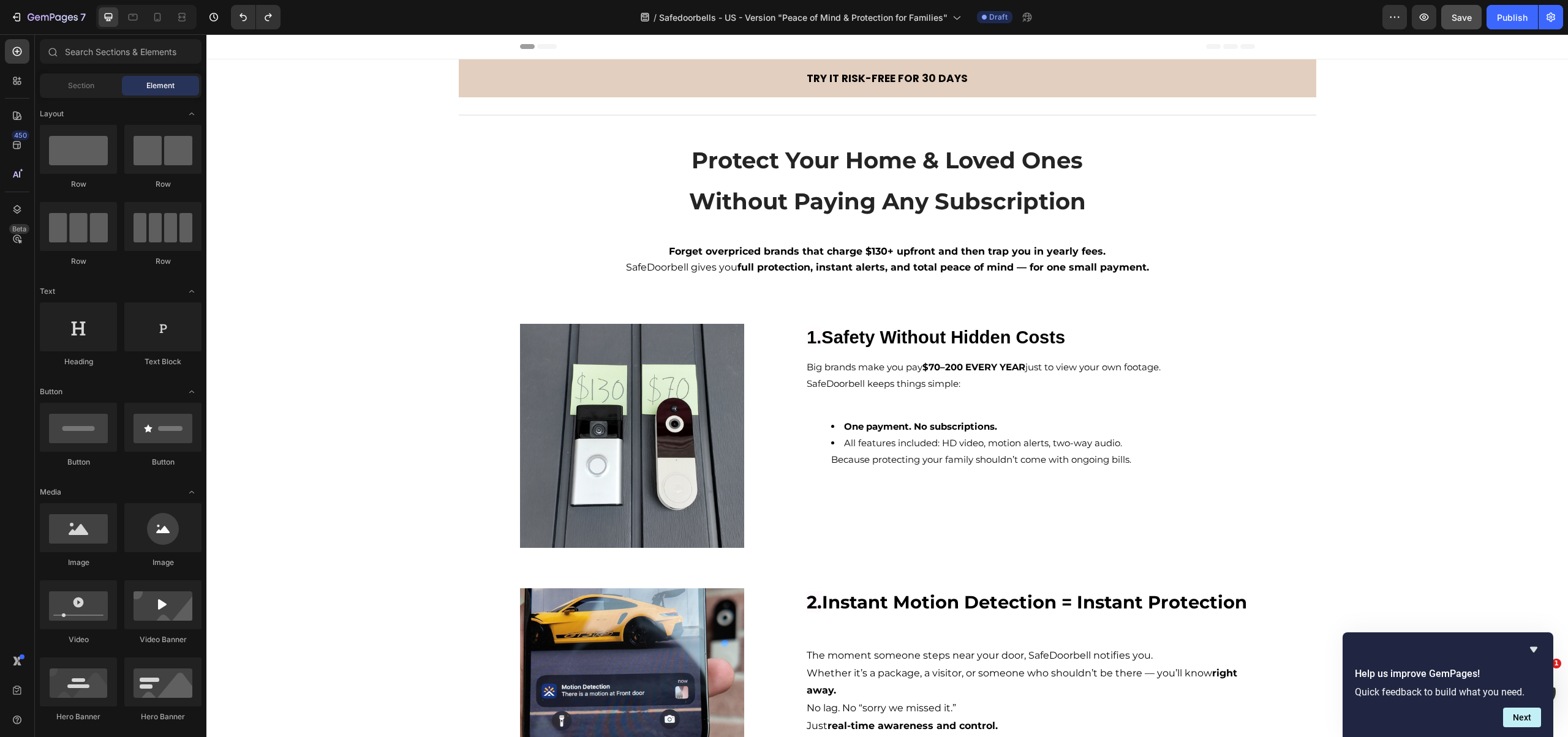
click at [1457, 20] on span "Save" at bounding box center [1461, 17] width 20 height 11
click at [1514, 22] on div "Publish" at bounding box center [1512, 17] width 30 height 13
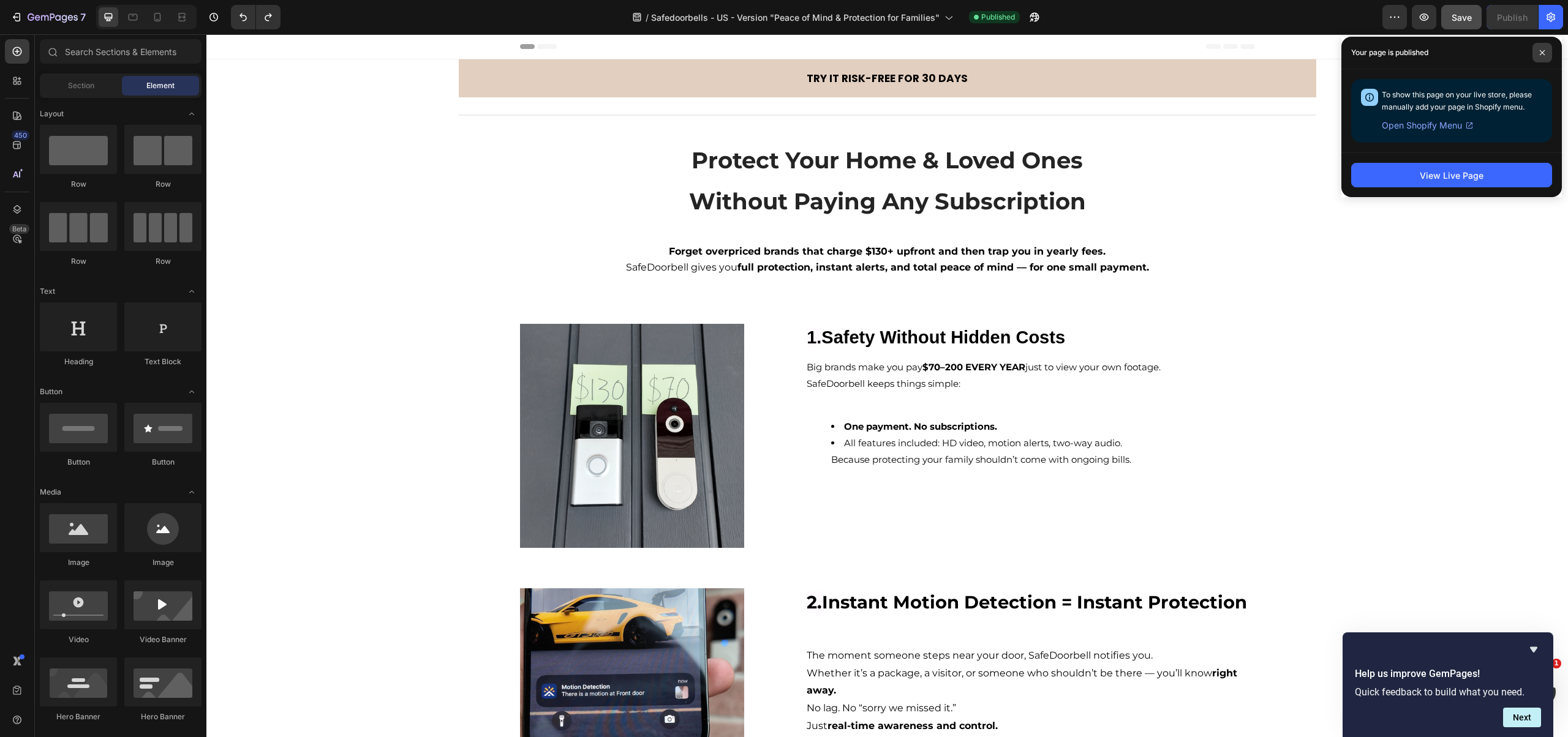
click at [1539, 55] on icon at bounding box center [1542, 53] width 5 height 5
